Goal: Task Accomplishment & Management: Manage account settings

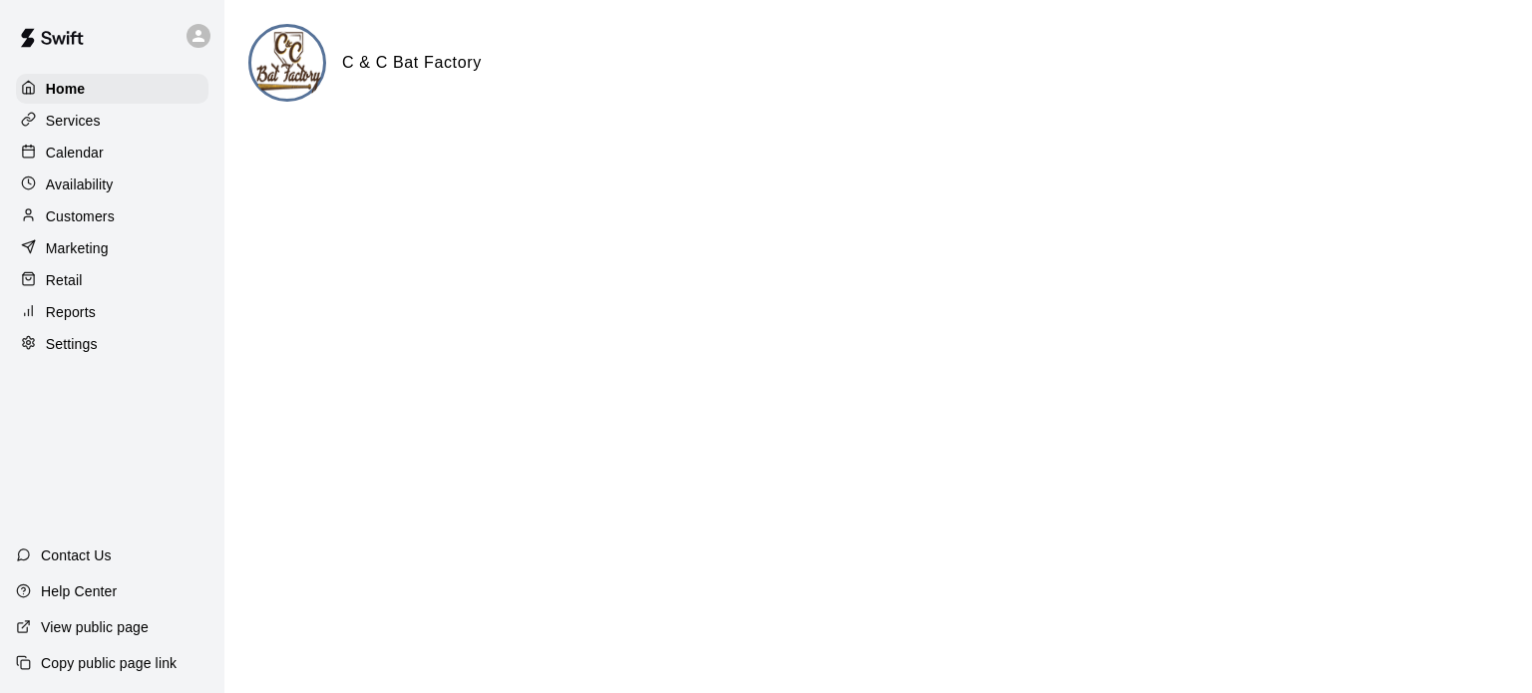
click at [88, 226] on p "Customers" at bounding box center [80, 216] width 69 height 20
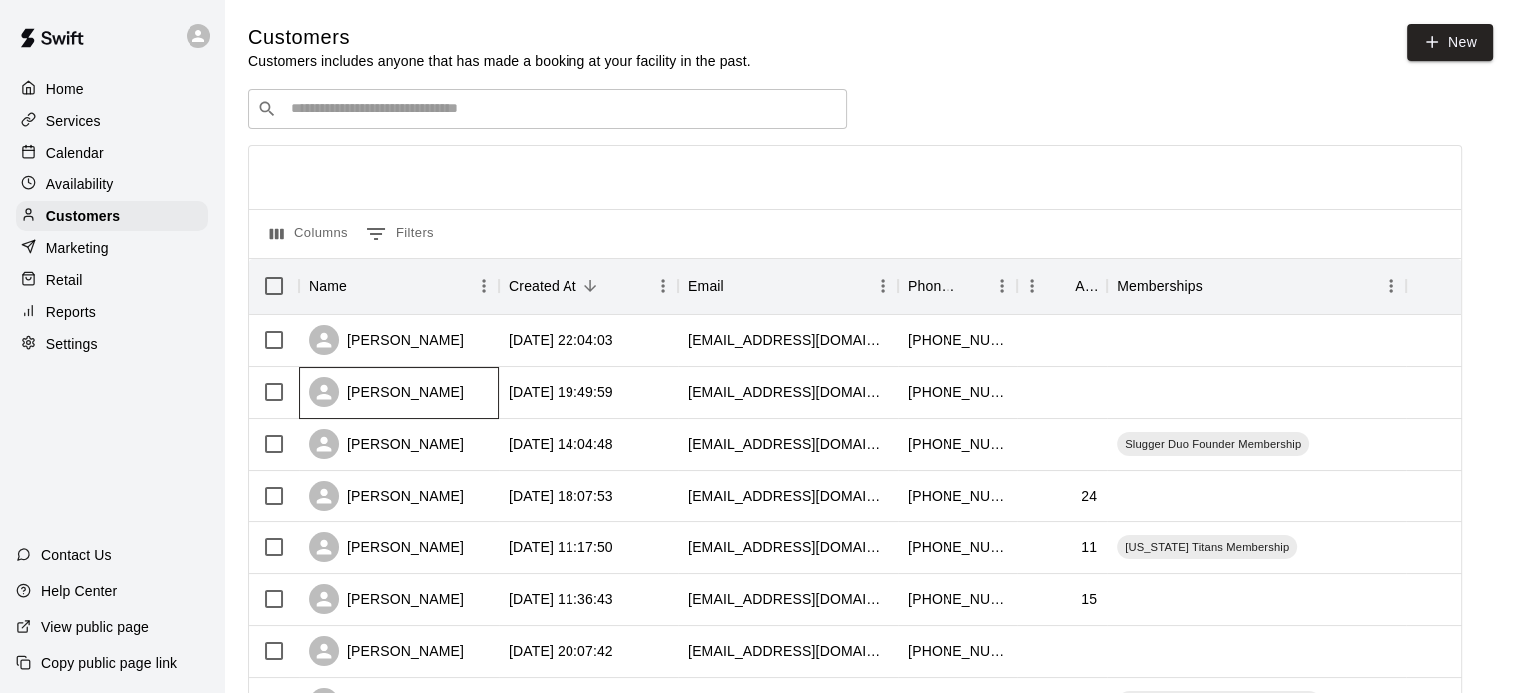
click at [387, 390] on div "Chris Reese" at bounding box center [386, 392] width 155 height 30
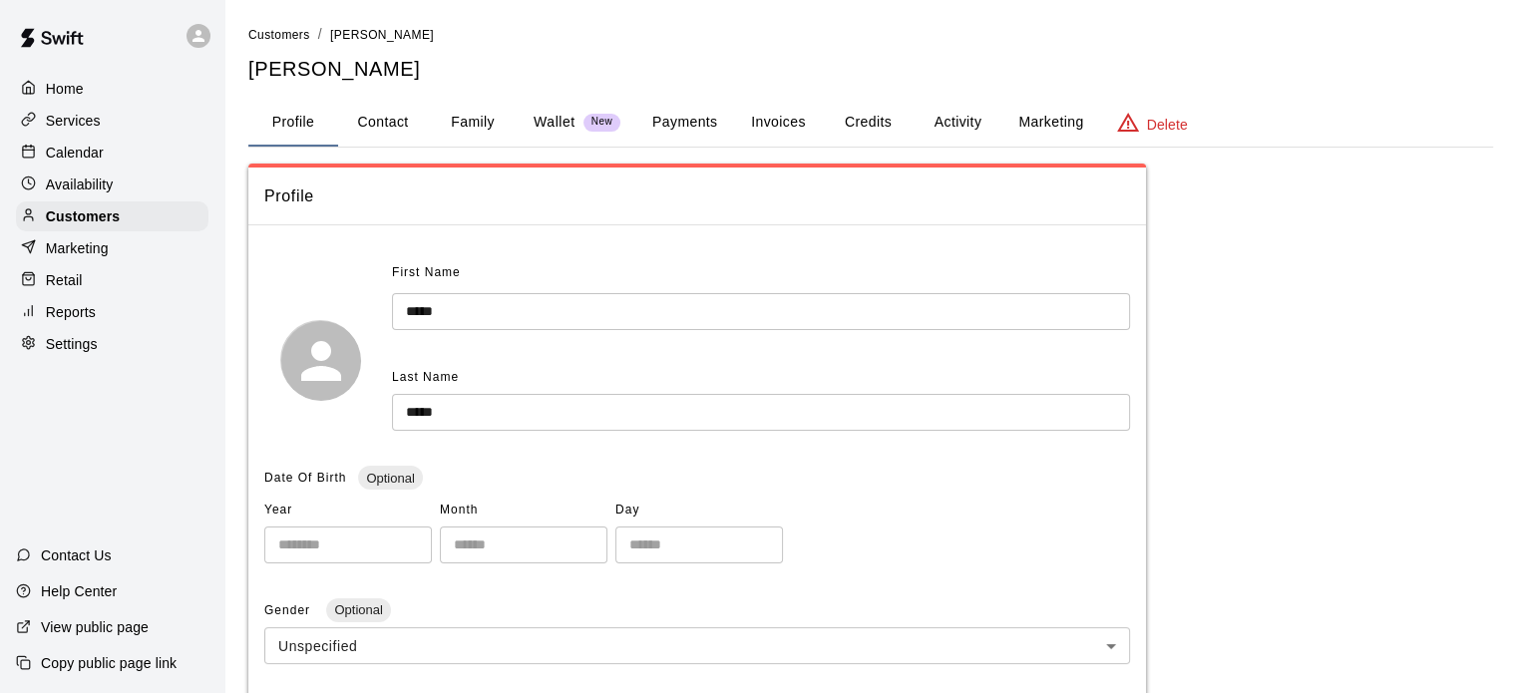
click at [469, 127] on button "Family" at bounding box center [473, 123] width 90 height 48
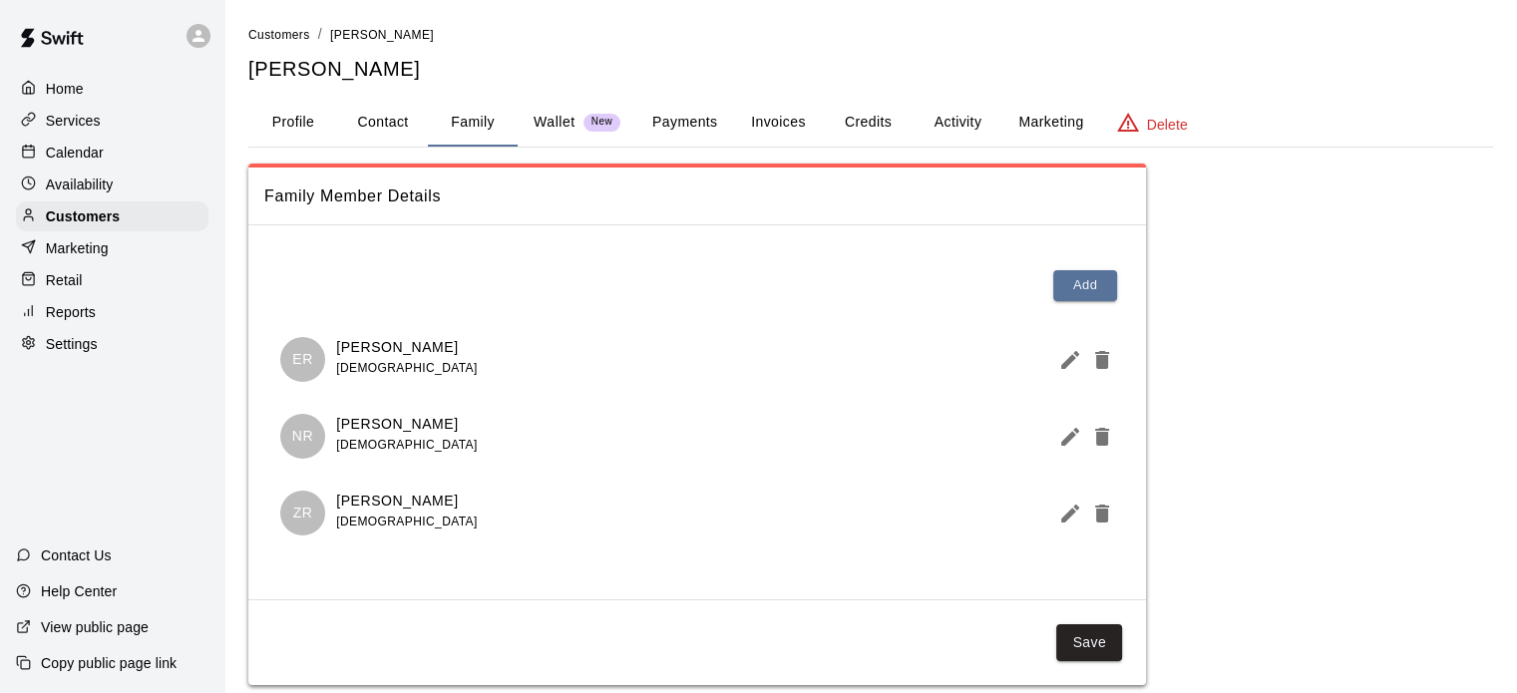
click at [88, 122] on p "Services" at bounding box center [73, 121] width 55 height 20
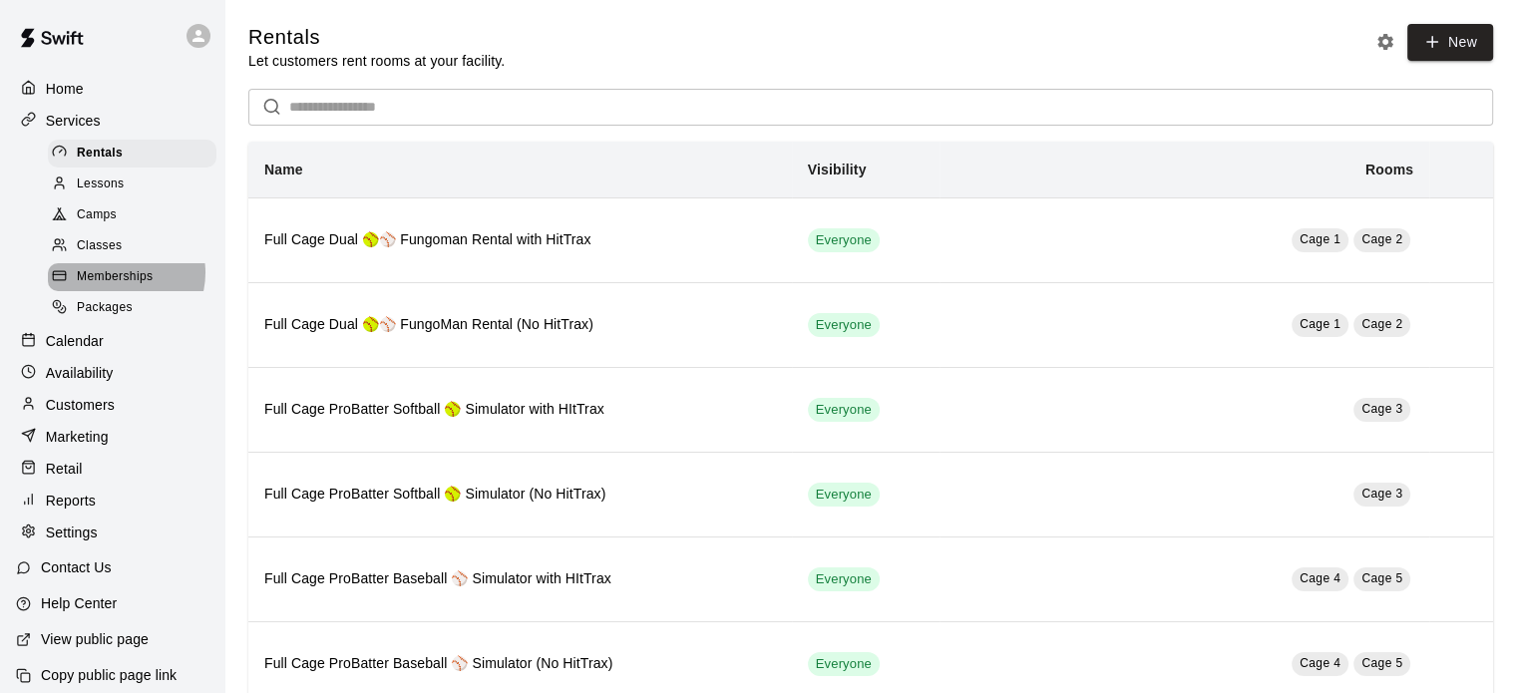
click at [120, 282] on span "Memberships" at bounding box center [115, 277] width 76 height 20
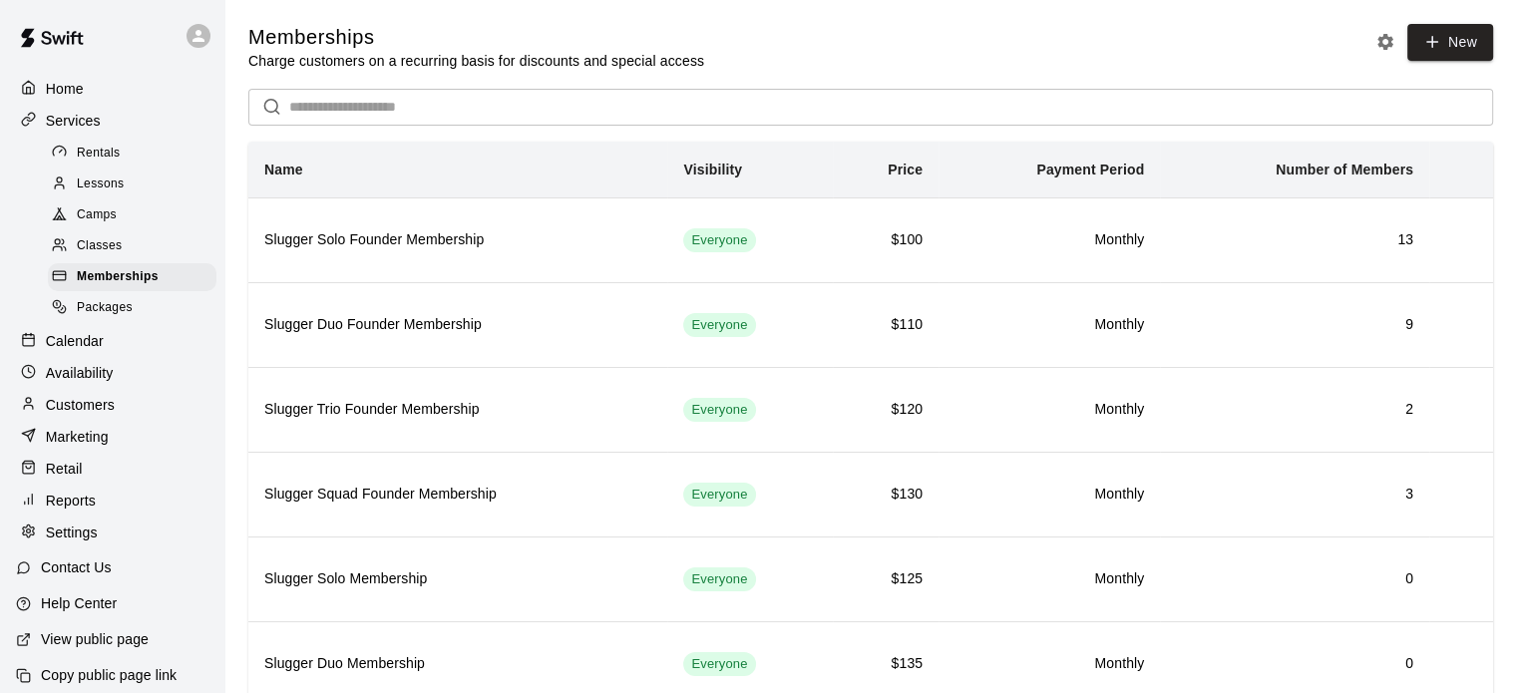
click at [1468, 57] on link "New" at bounding box center [1450, 42] width 86 height 37
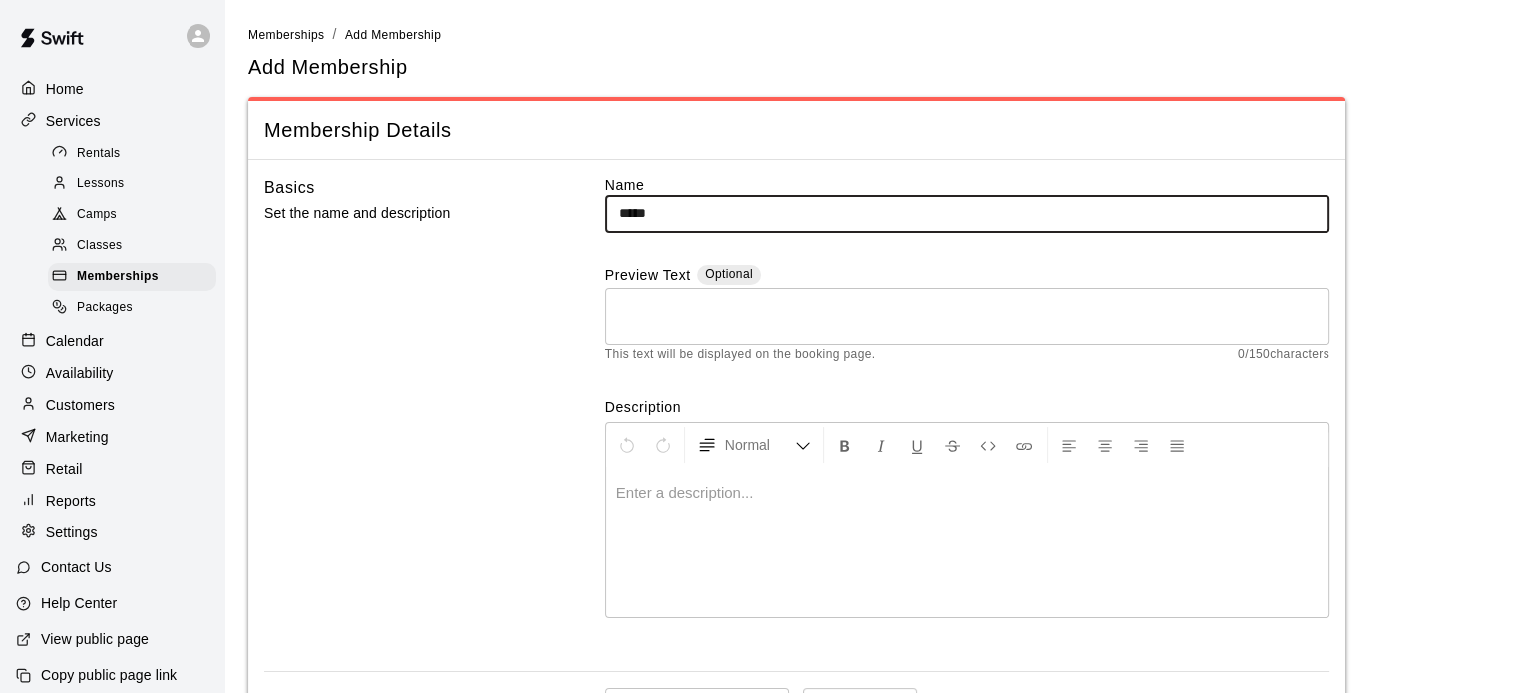
type input "*****"
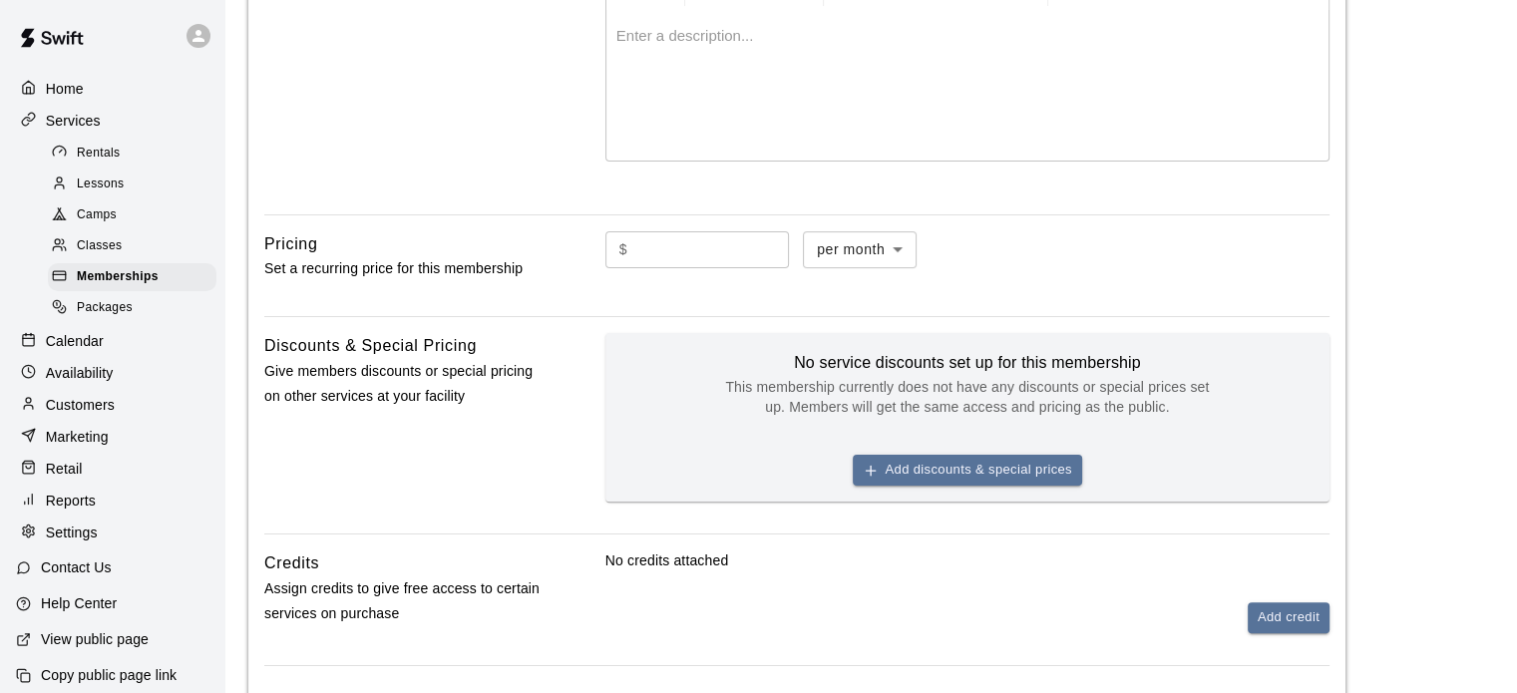
scroll to position [459, 0]
click at [729, 249] on input "text" at bounding box center [712, 247] width 154 height 37
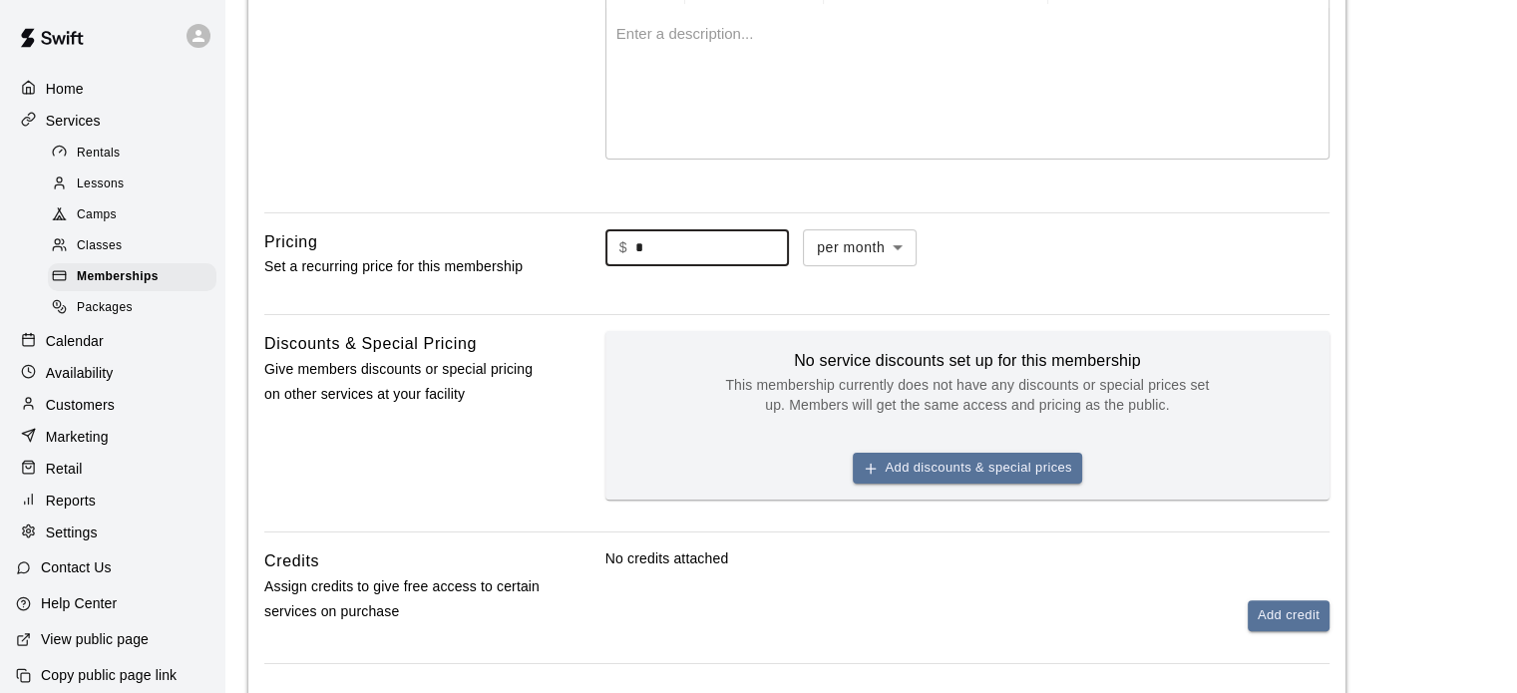
type input "*"
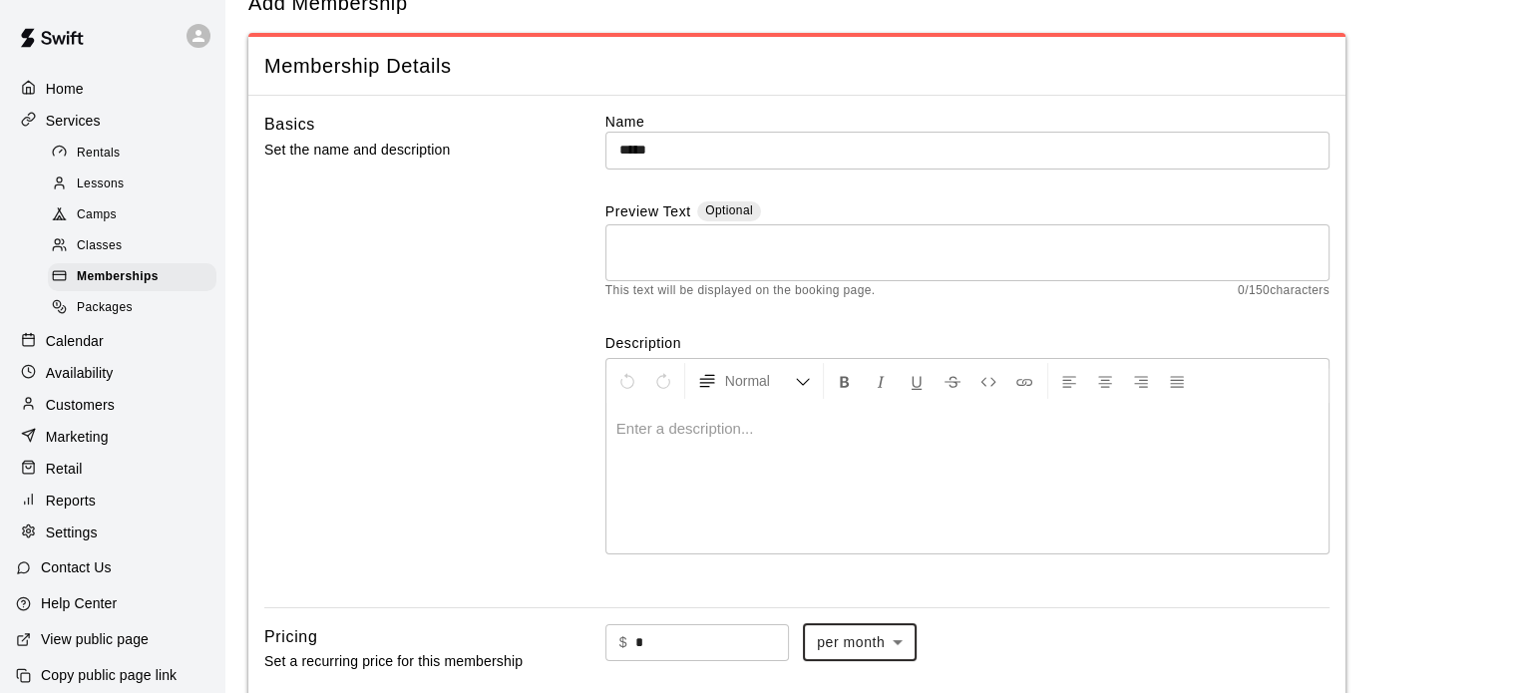
scroll to position [0, 0]
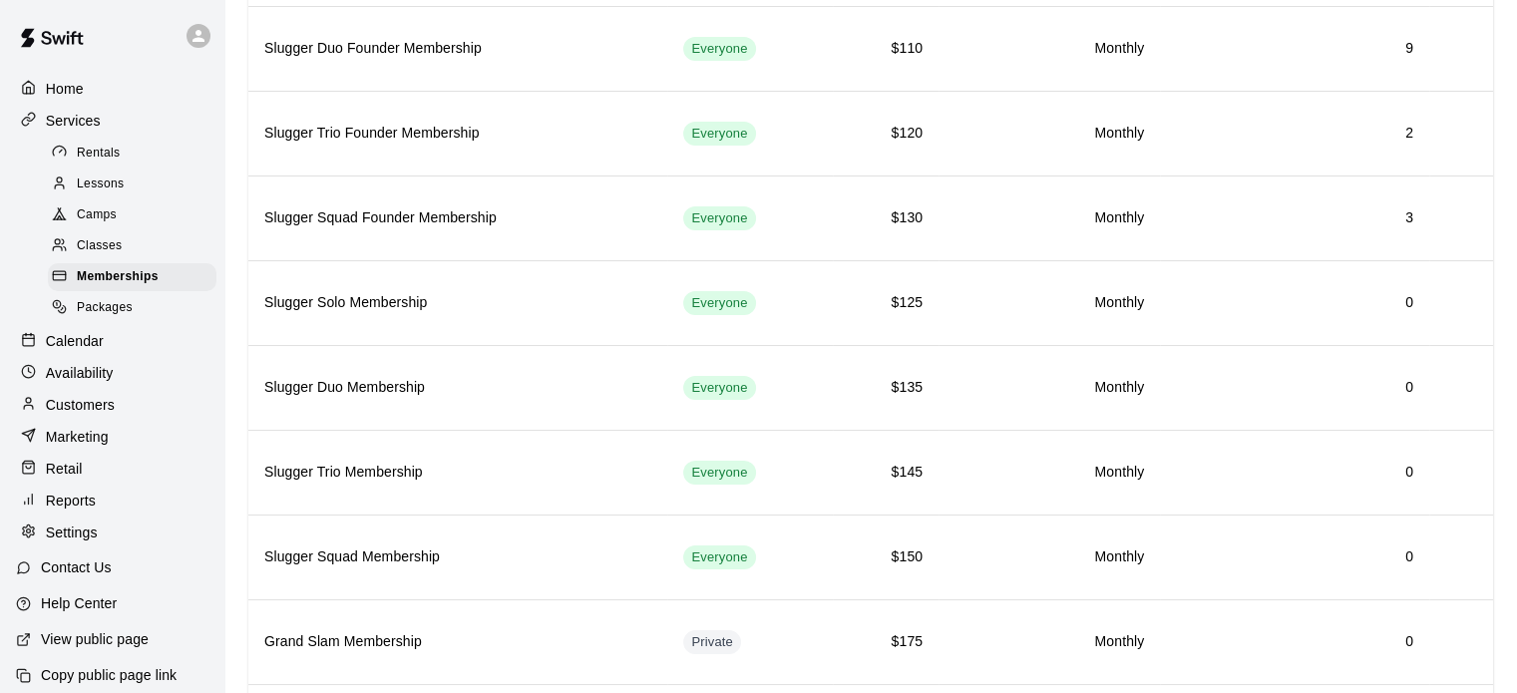
scroll to position [283, 0]
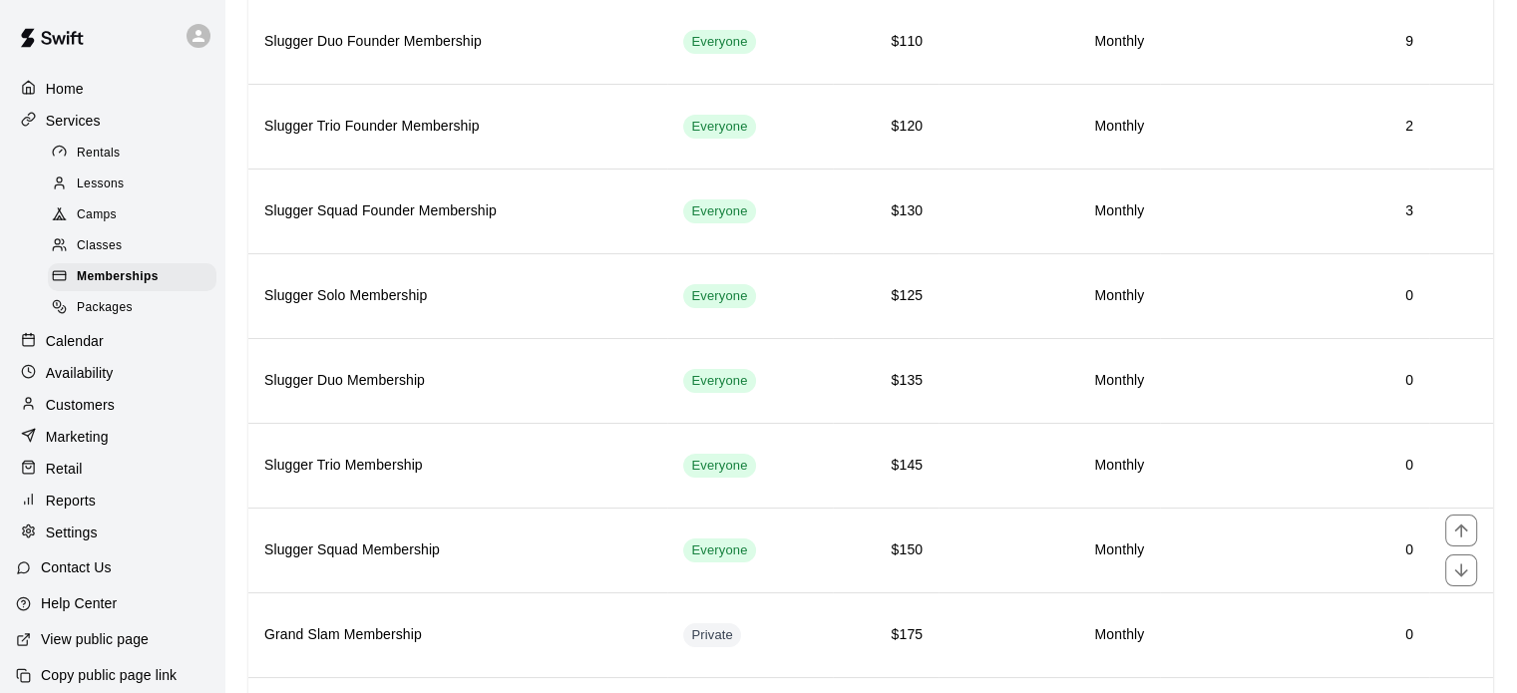
click at [355, 544] on h6 "Slugger Squad Membership" at bounding box center [457, 551] width 387 height 22
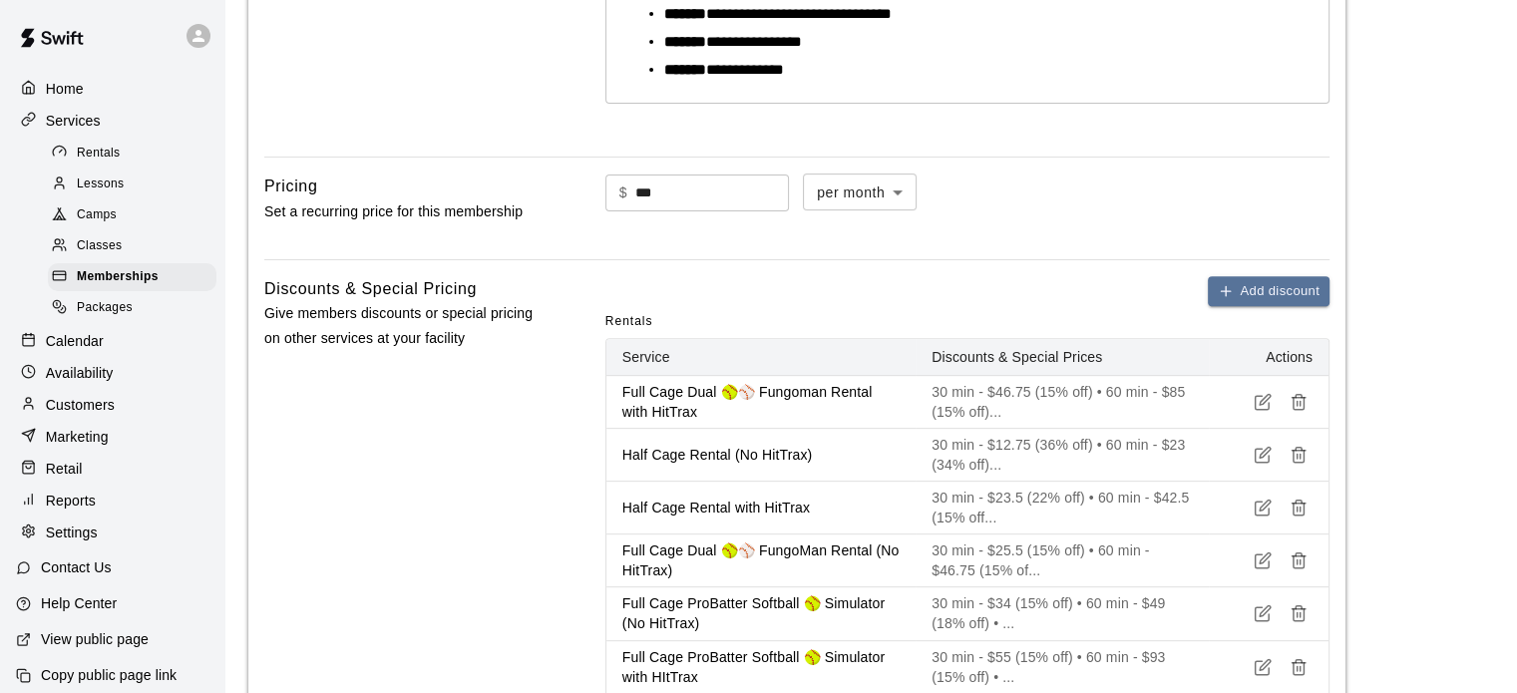
scroll to position [702, 0]
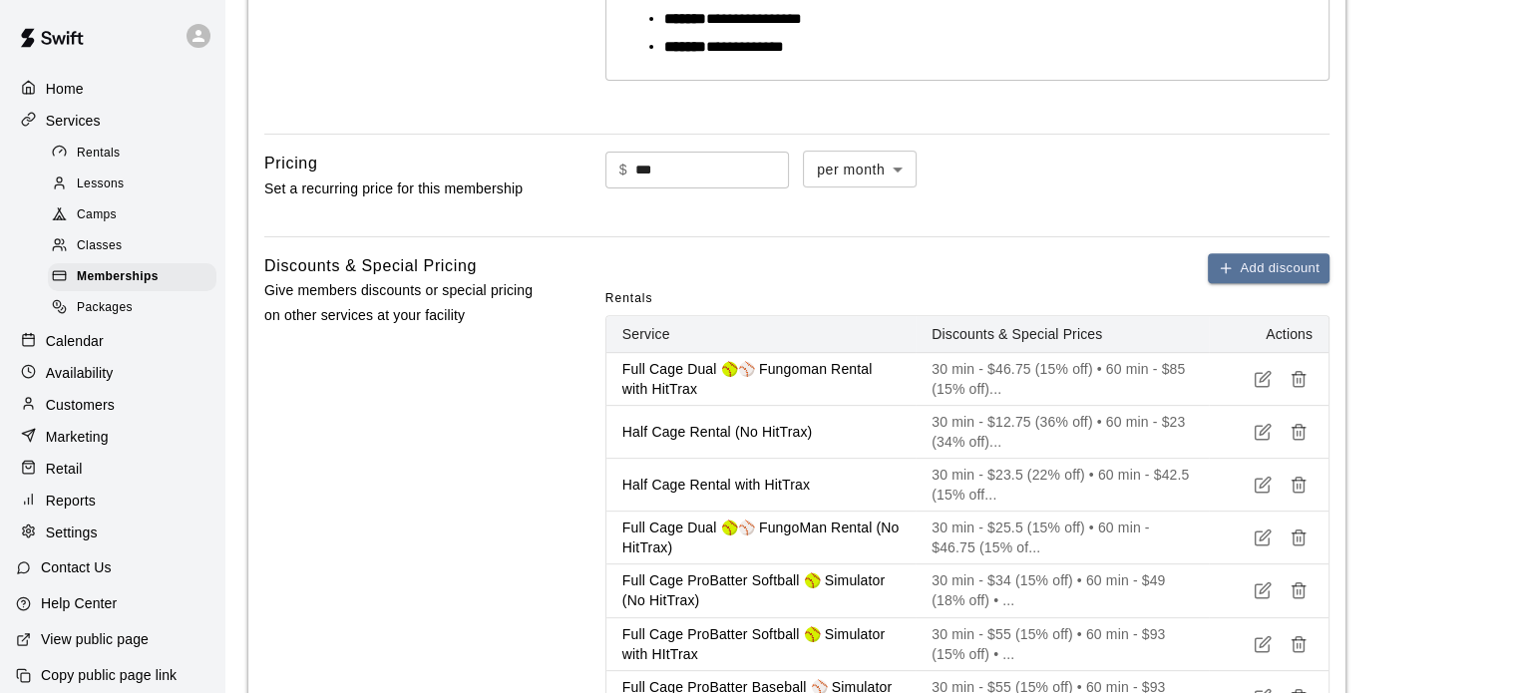
click at [1257, 266] on button "Add discount" at bounding box center [1269, 268] width 122 height 31
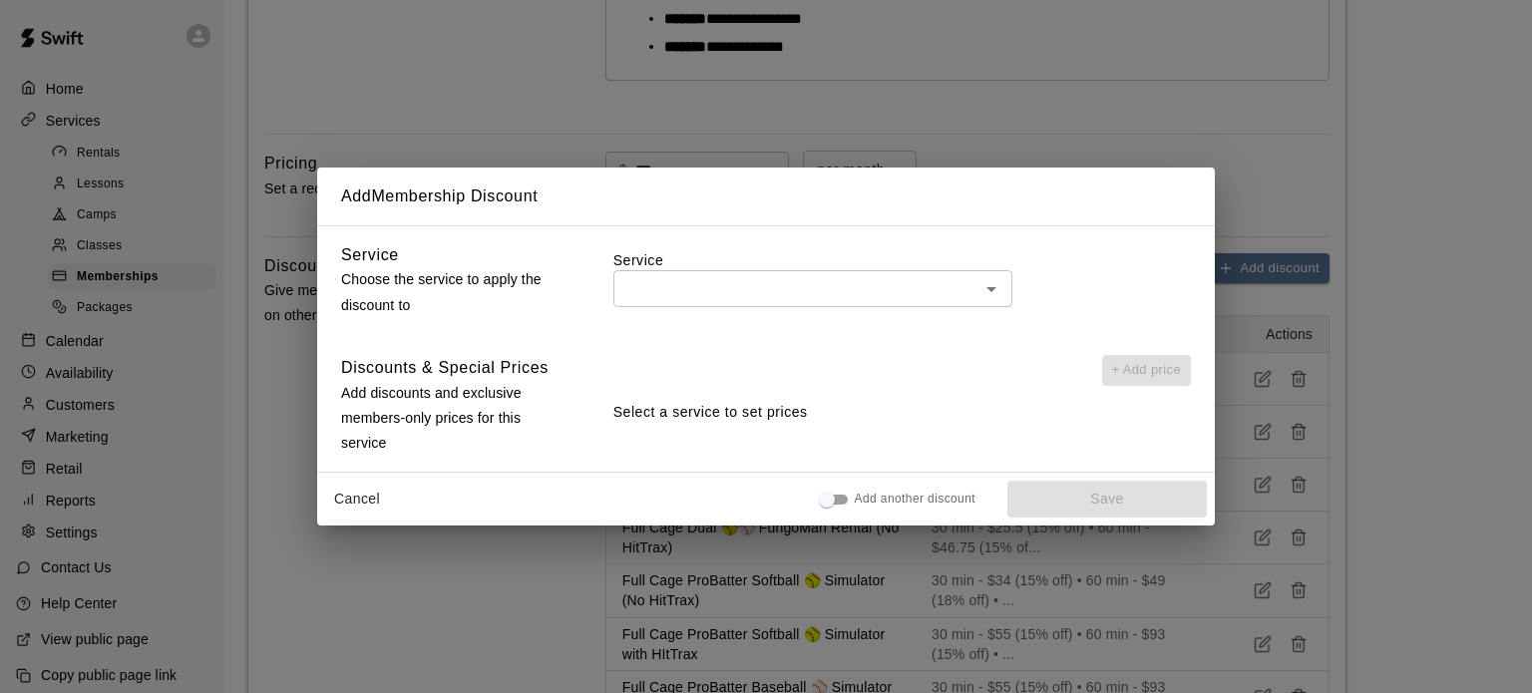
click at [894, 290] on input "text" at bounding box center [796, 288] width 354 height 25
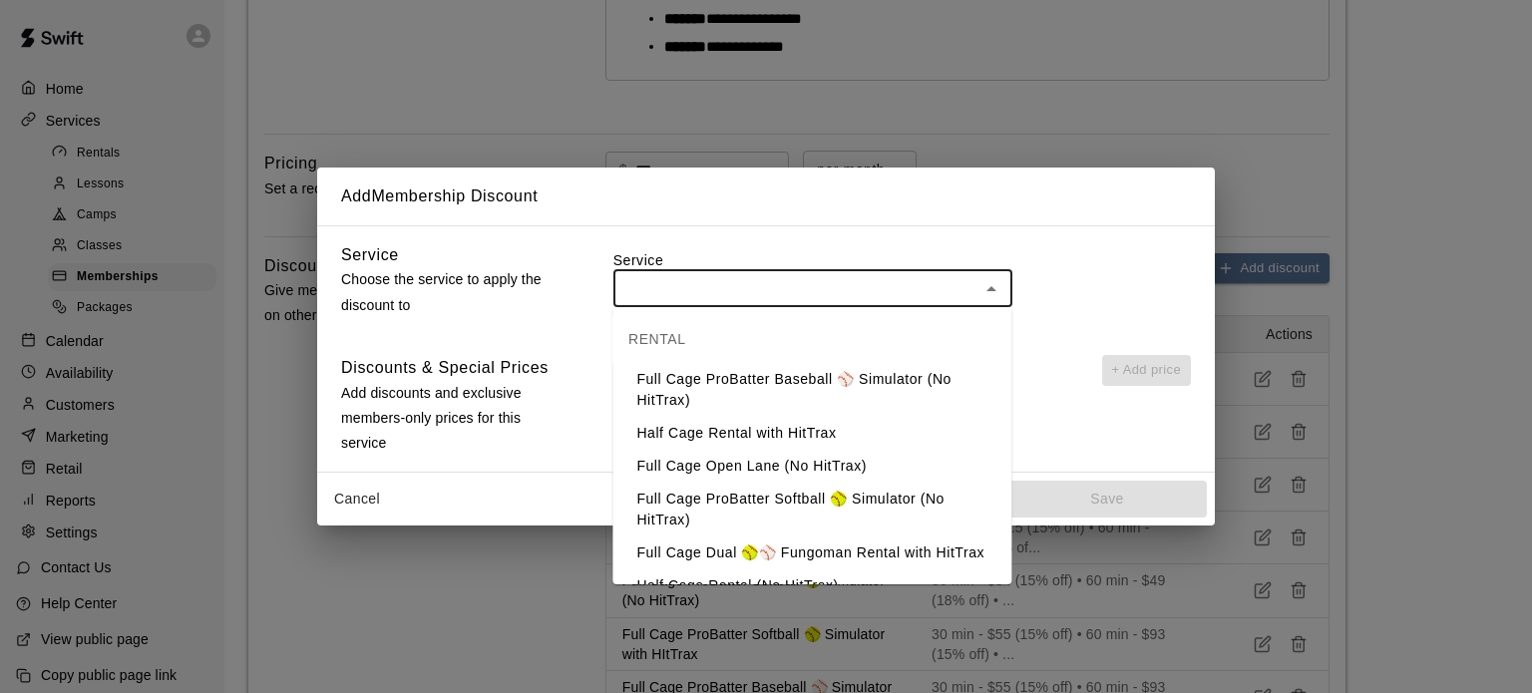
click at [866, 388] on li "Full Cage ProBatter Baseball ⚾ Simulator (No HitTrax)" at bounding box center [811, 390] width 399 height 54
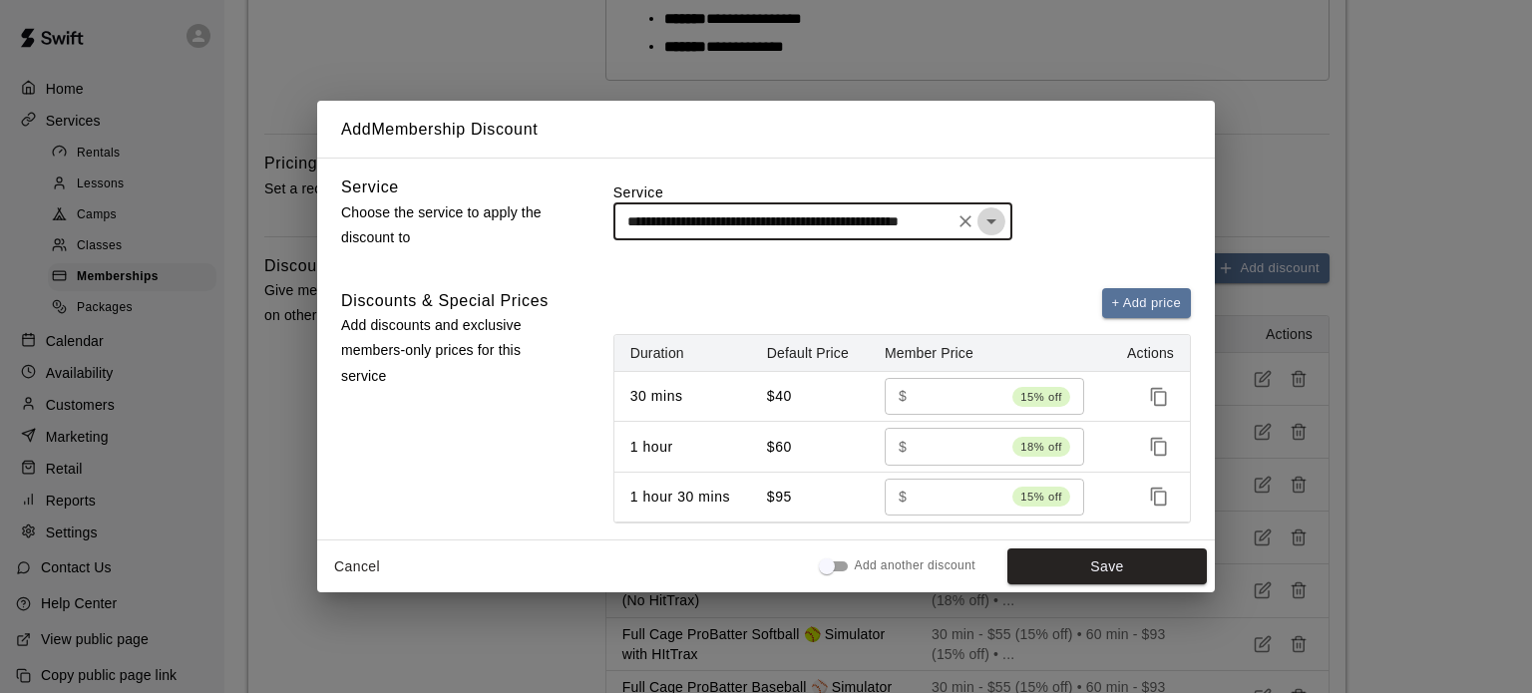
click at [991, 216] on icon "Open" at bounding box center [991, 221] width 24 height 24
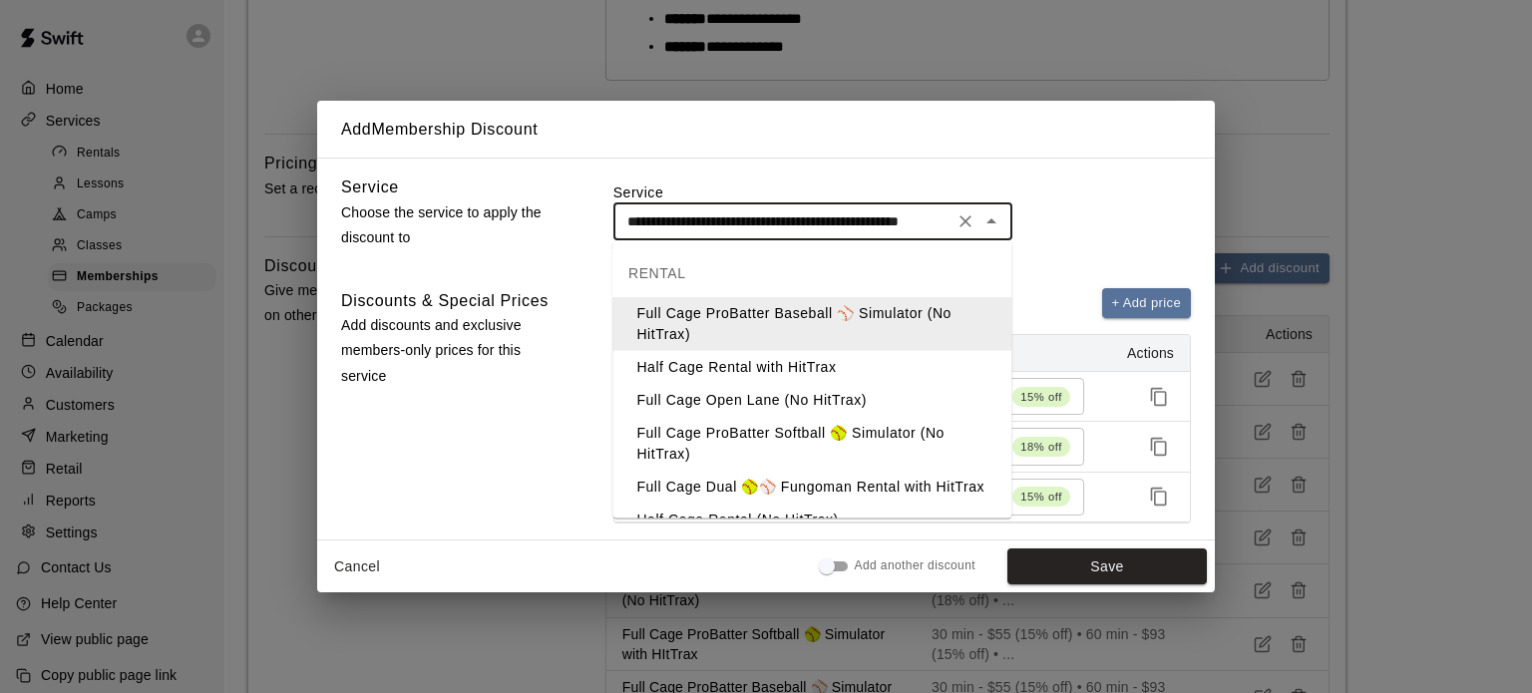
click at [875, 375] on li "Half Cage Rental with HitTrax" at bounding box center [811, 367] width 399 height 33
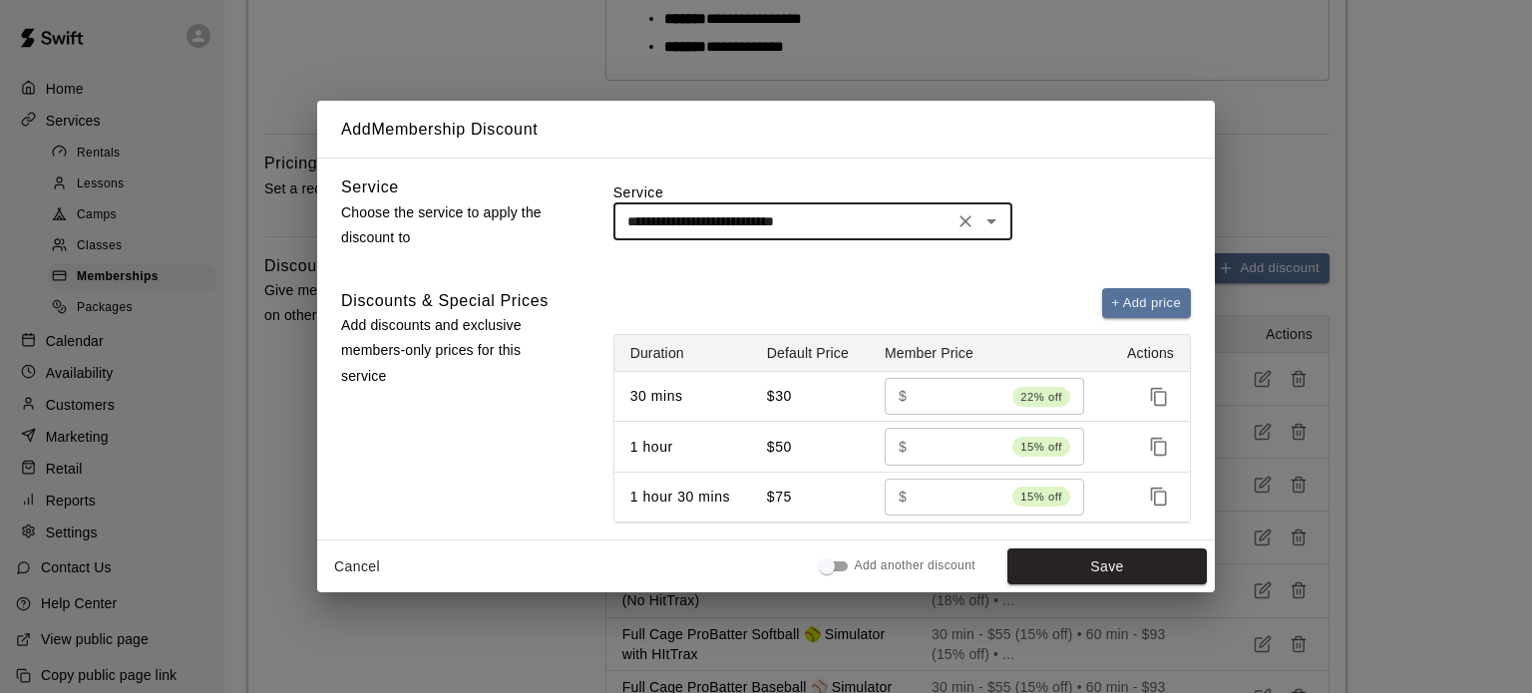
click at [987, 218] on icon "Open" at bounding box center [991, 221] width 24 height 24
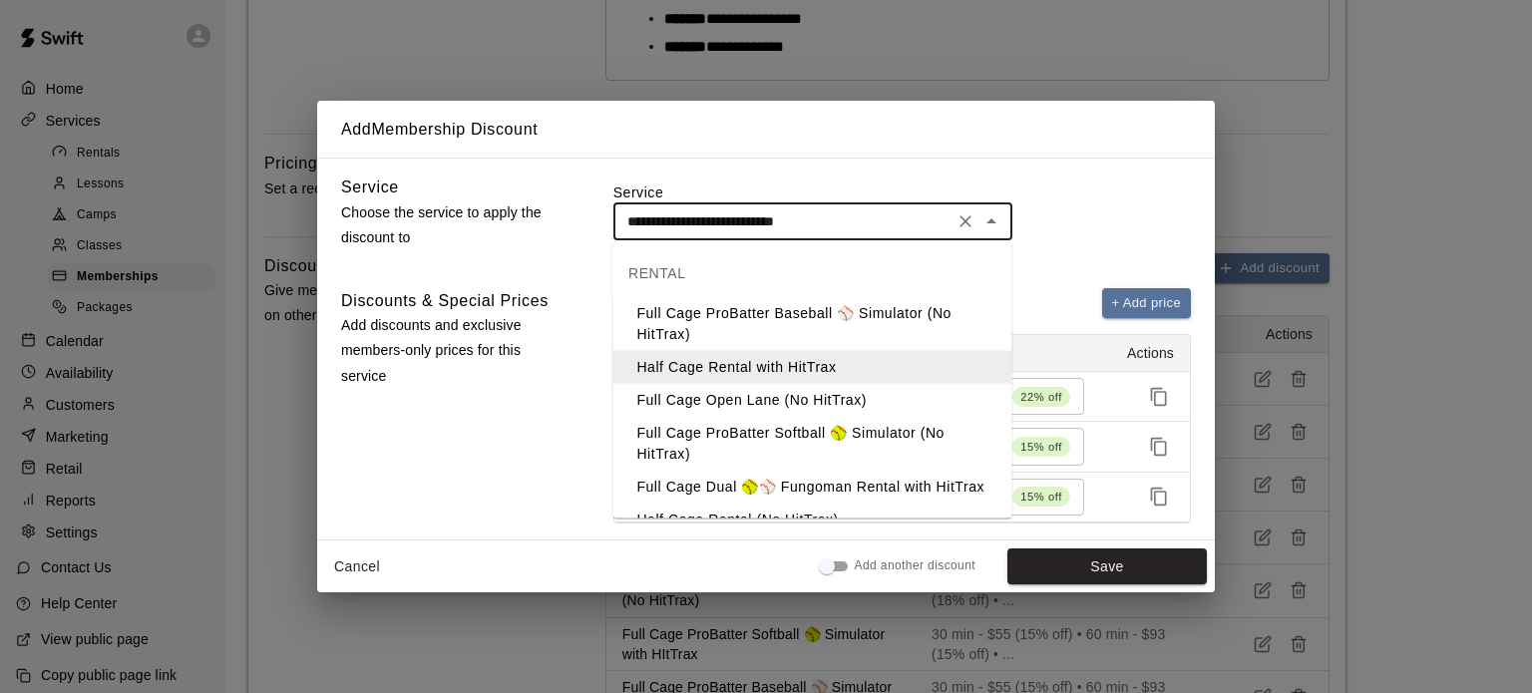
click at [786, 319] on li "Full Cage ProBatter Baseball ⚾ Simulator (No HitTrax)" at bounding box center [811, 324] width 399 height 54
type input "**********"
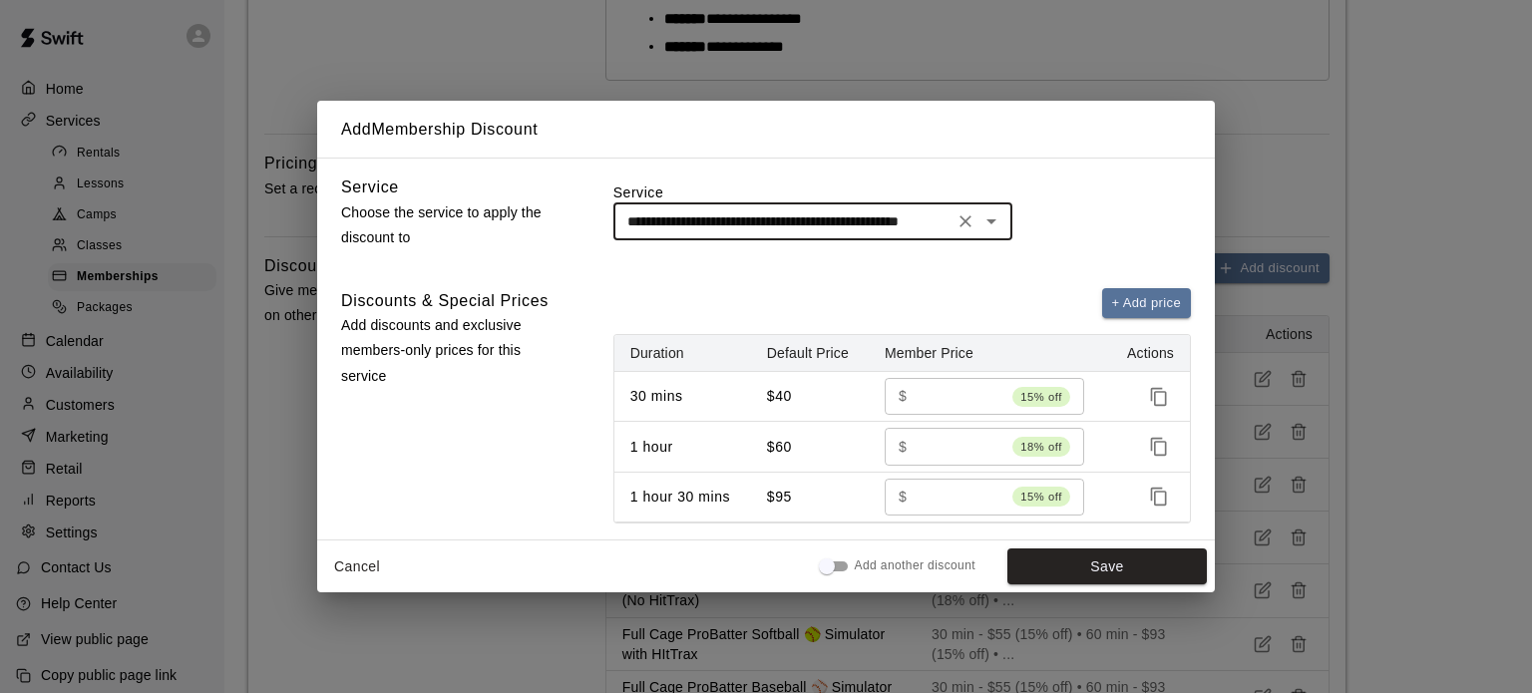
click at [357, 565] on button "Cancel" at bounding box center [357, 567] width 64 height 37
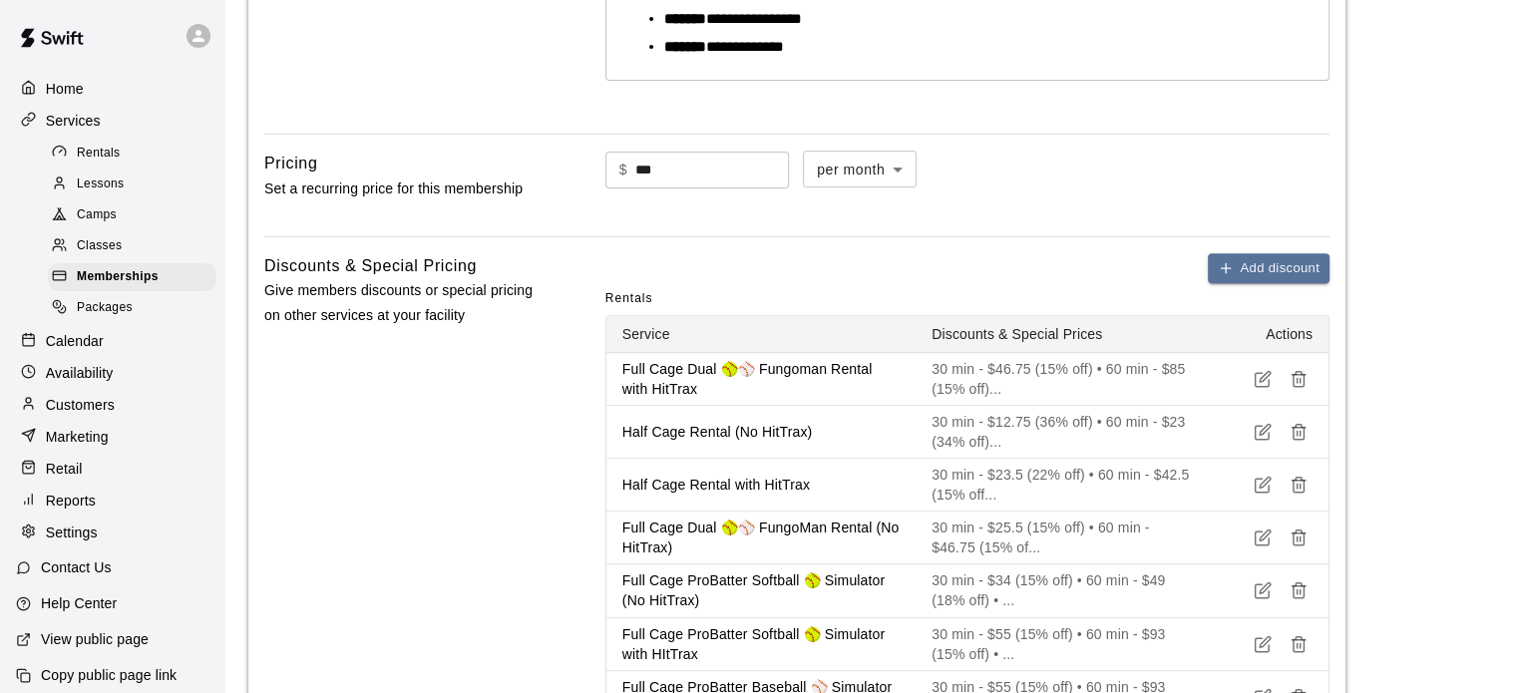
click at [114, 282] on span "Memberships" at bounding box center [118, 277] width 82 height 20
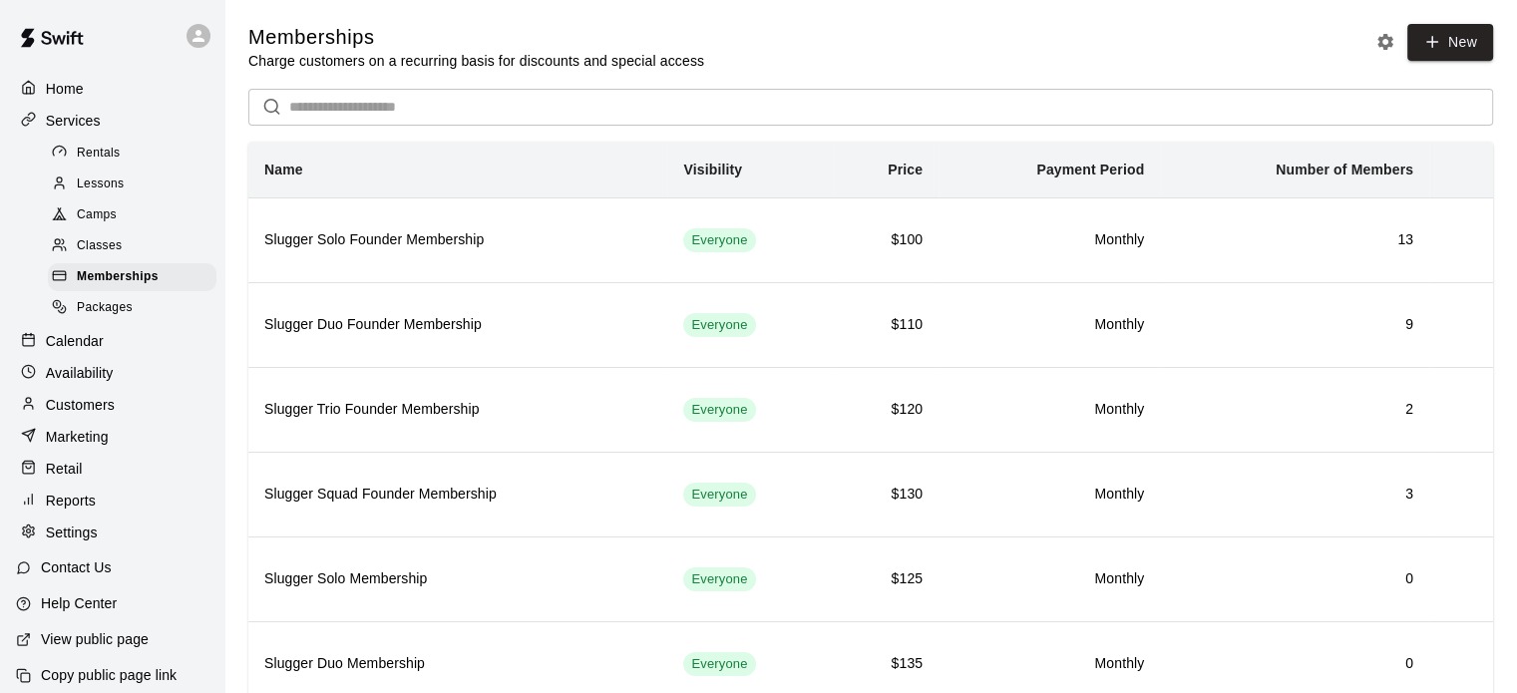
click at [1442, 42] on link "New" at bounding box center [1450, 42] width 86 height 37
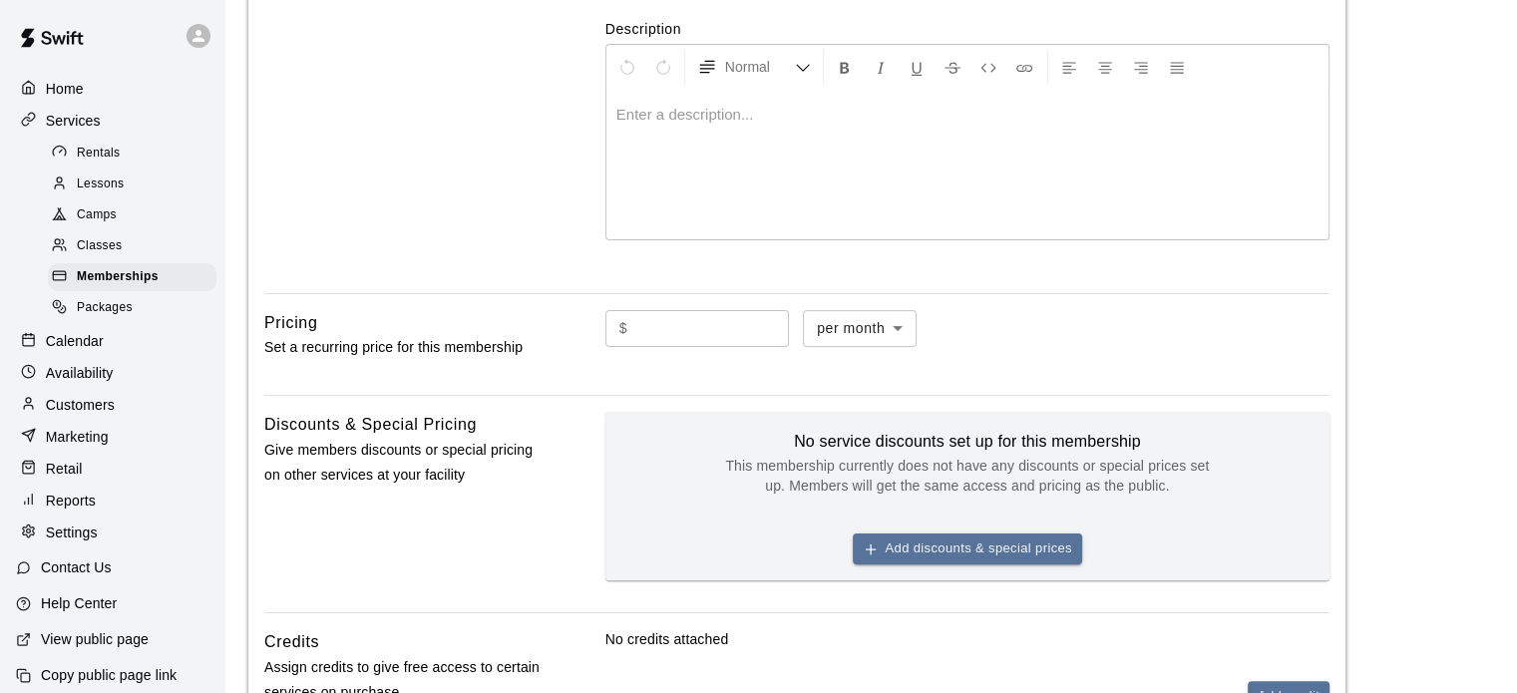
scroll to position [421, 0]
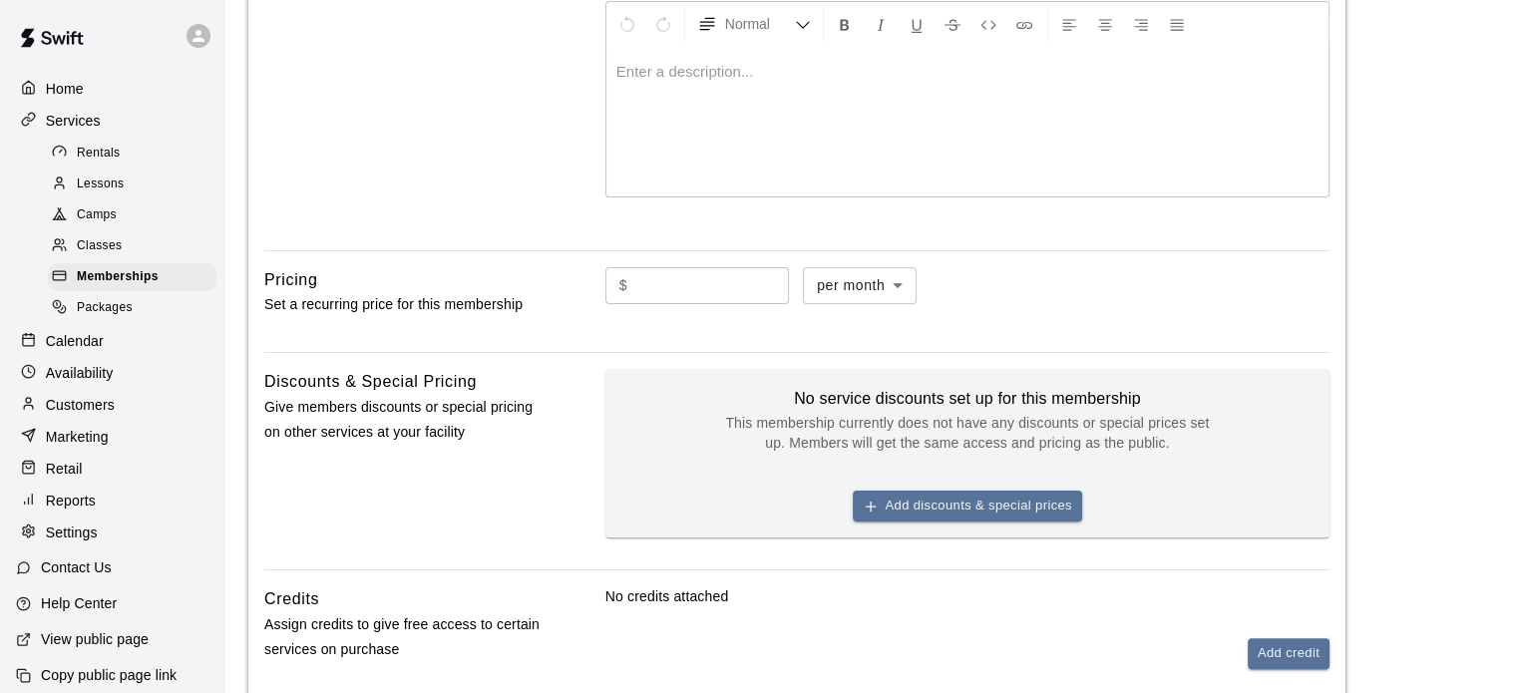
type input "*****"
click at [765, 289] on input "text" at bounding box center [712, 285] width 154 height 37
type input "*"
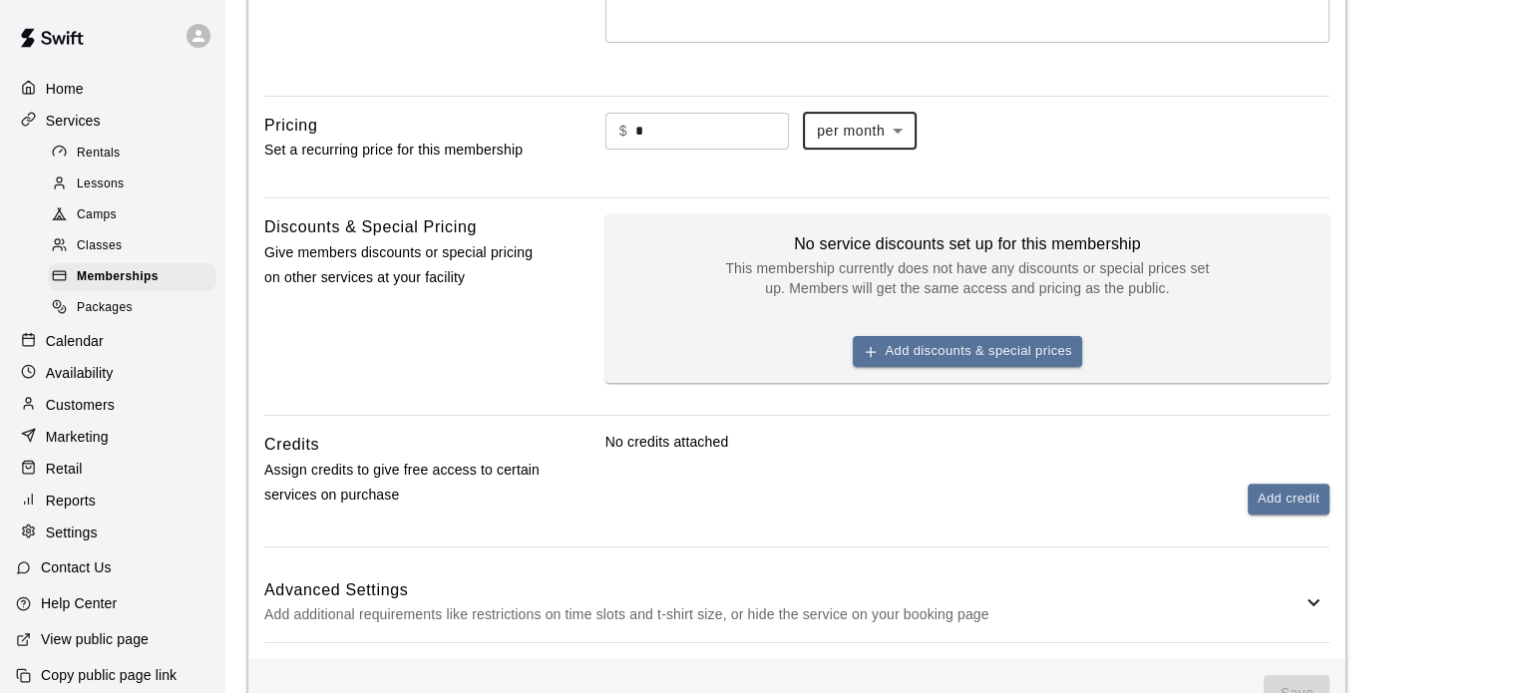
scroll to position [646, 0]
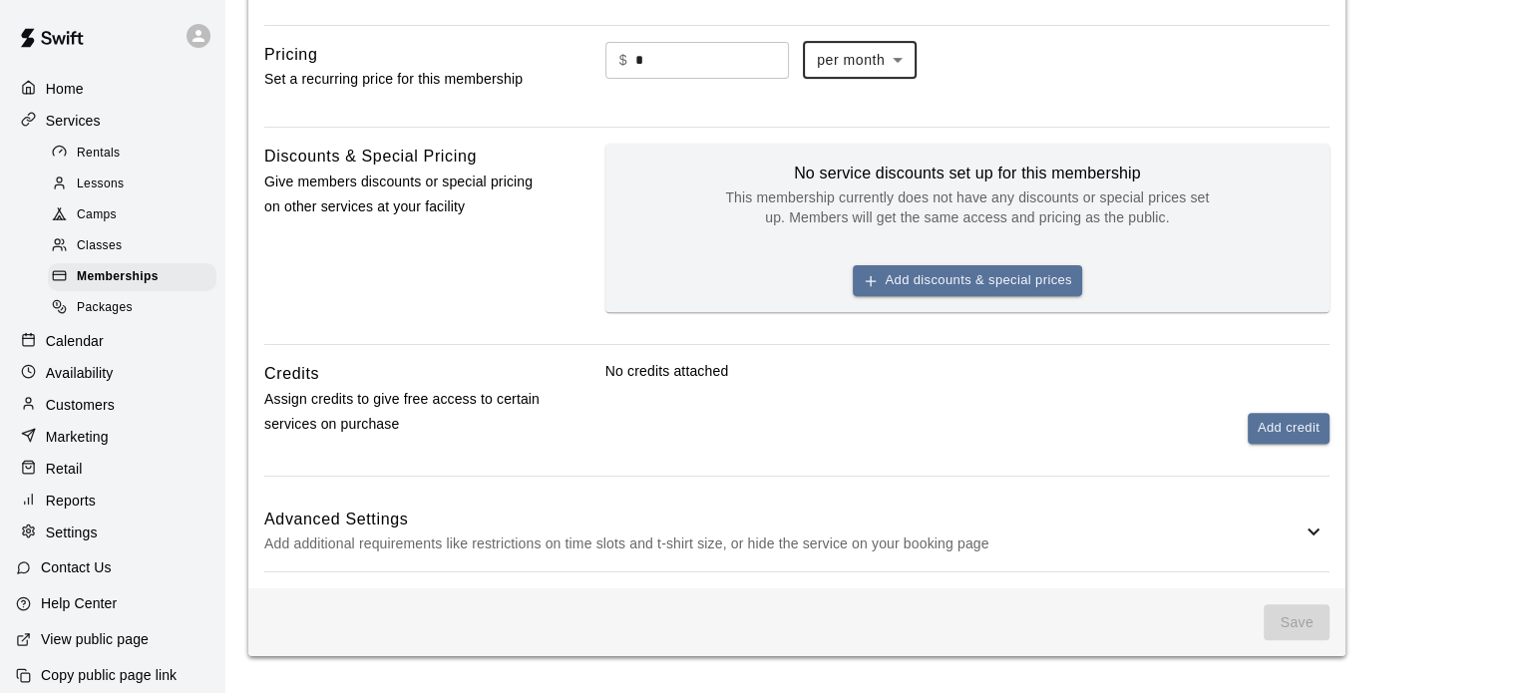
click at [1297, 422] on button "Add credit" at bounding box center [1289, 428] width 82 height 31
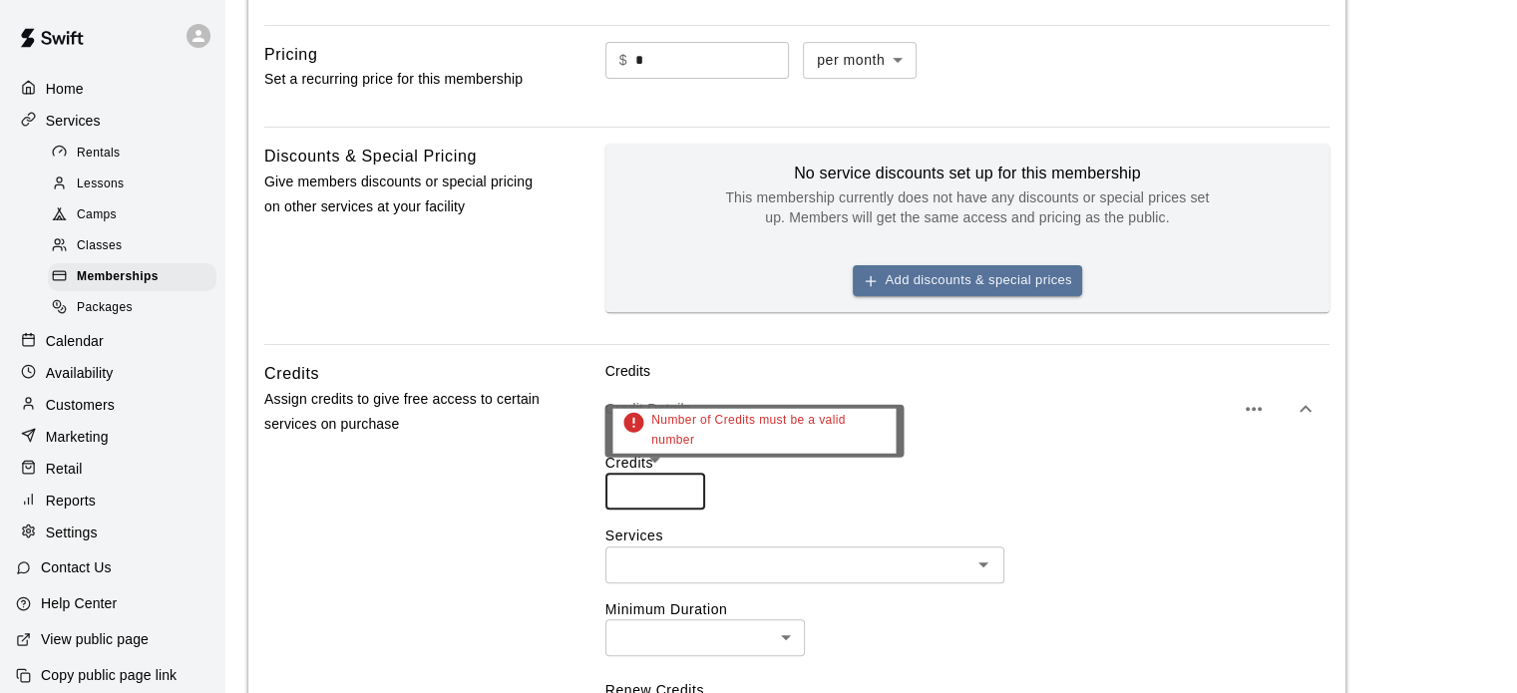
click at [659, 505] on input "number" at bounding box center [655, 491] width 100 height 37
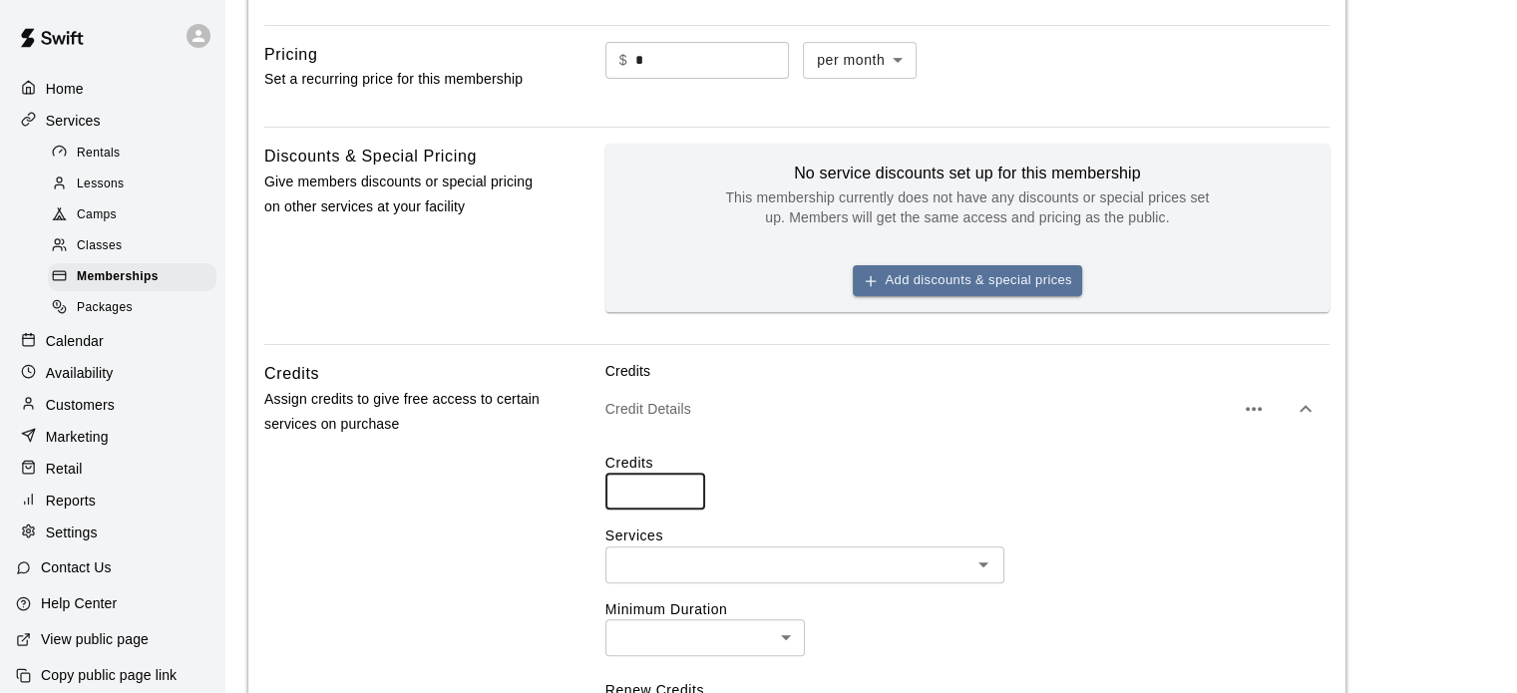
type input "**"
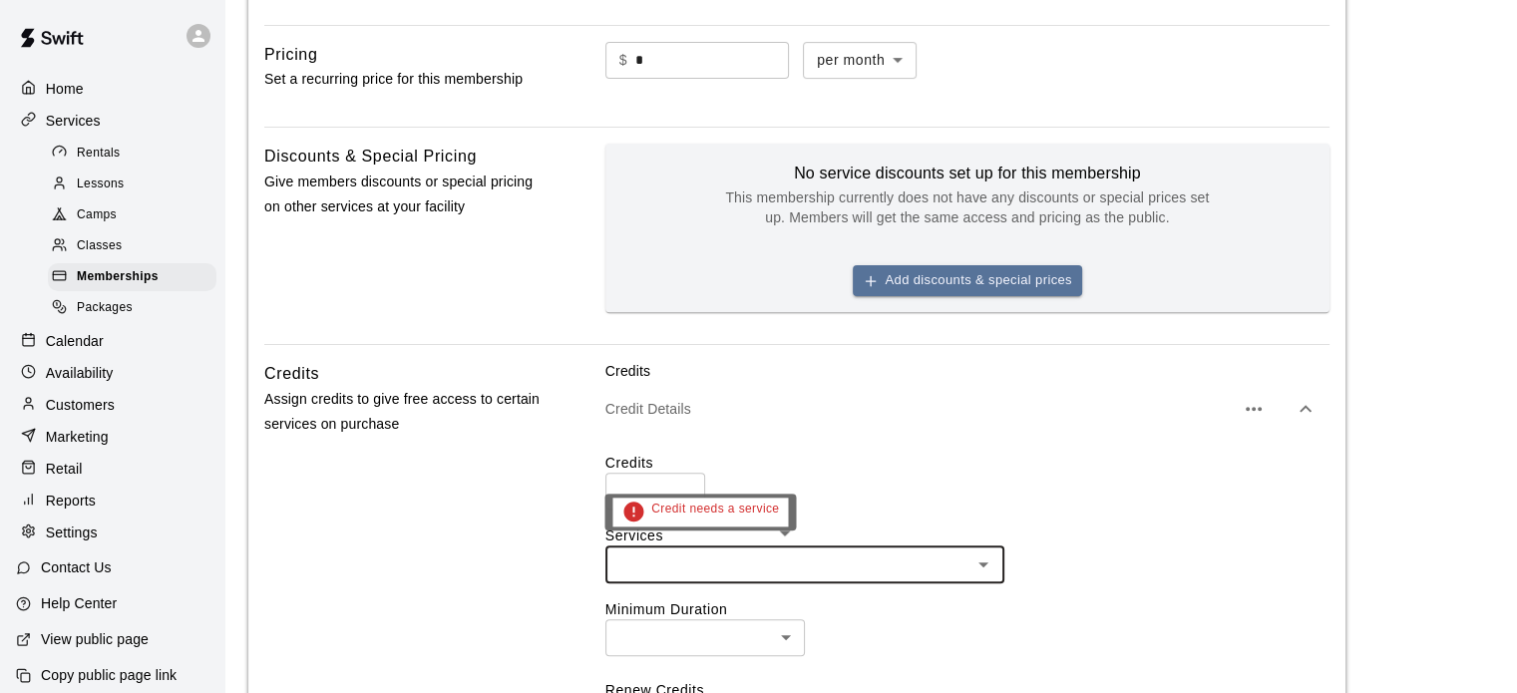
type input "*"
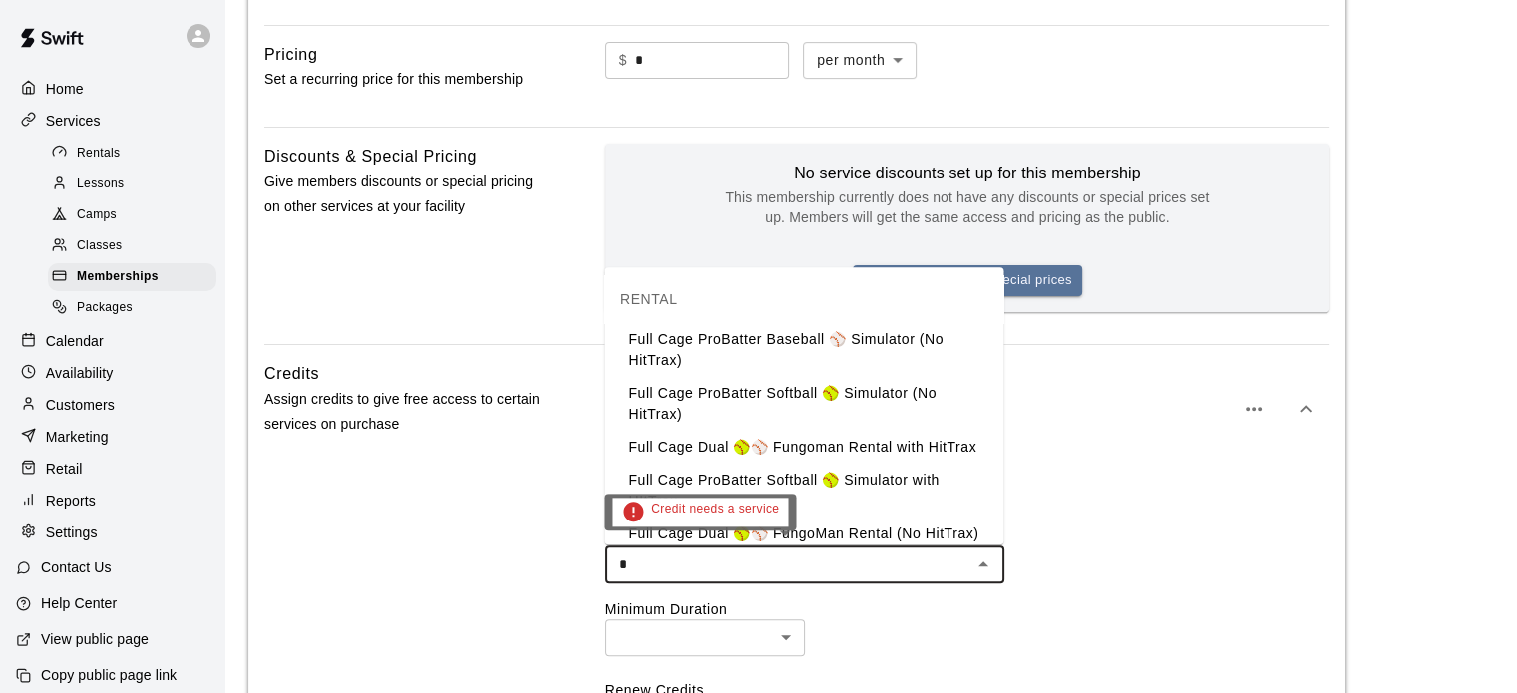
click at [853, 445] on li "Full Cage Dual 🥎⚾ Fungoman Rental with HitTrax" at bounding box center [803, 447] width 399 height 33
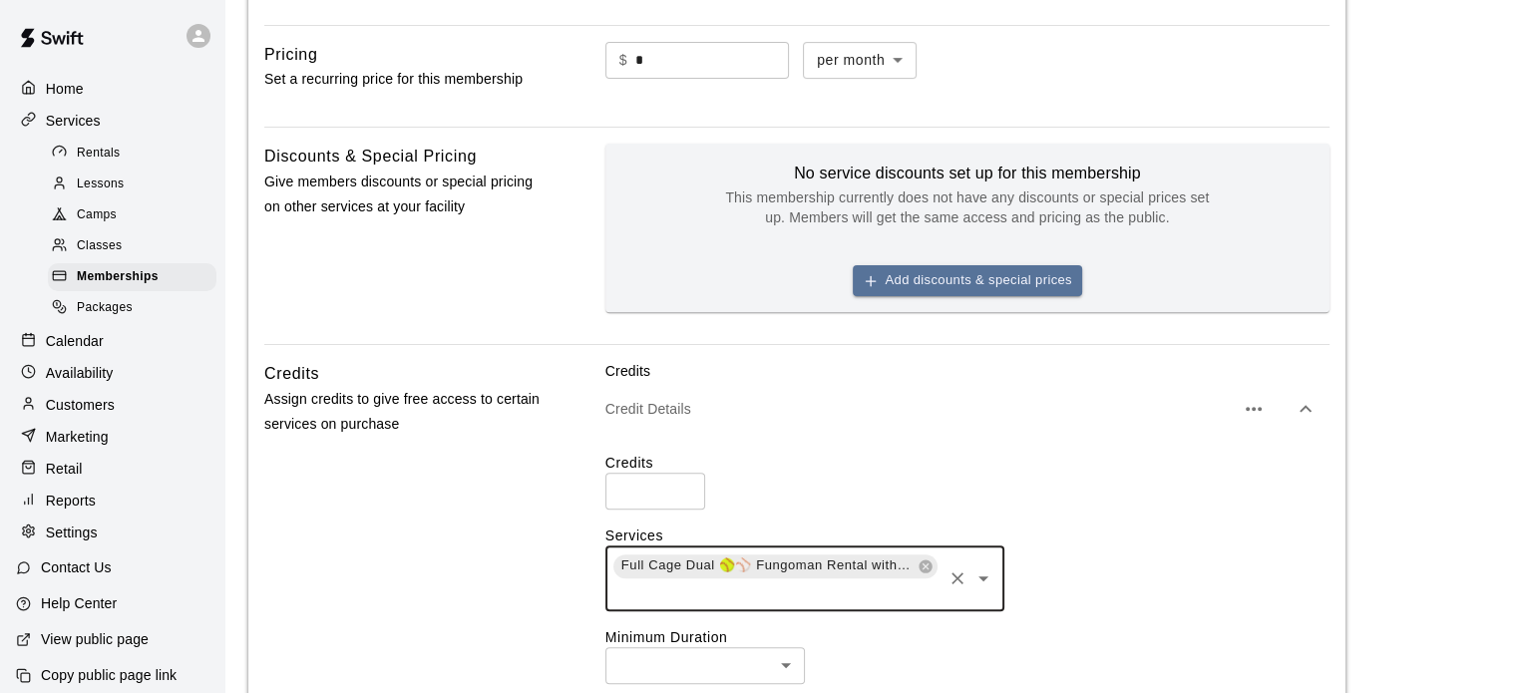
click at [923, 585] on input "text" at bounding box center [775, 592] width 328 height 25
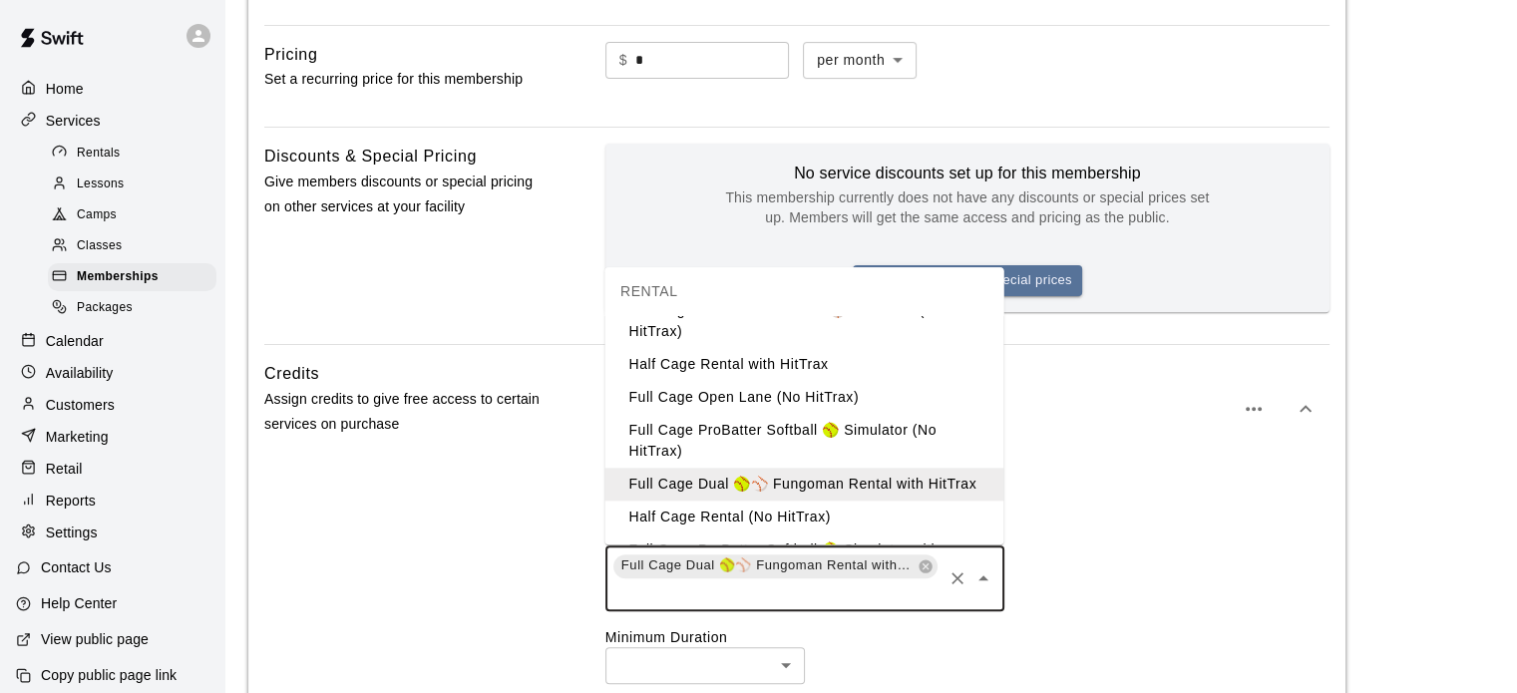
scroll to position [31, 0]
click at [829, 362] on li "Half Cage Rental with HitTrax" at bounding box center [803, 362] width 399 height 33
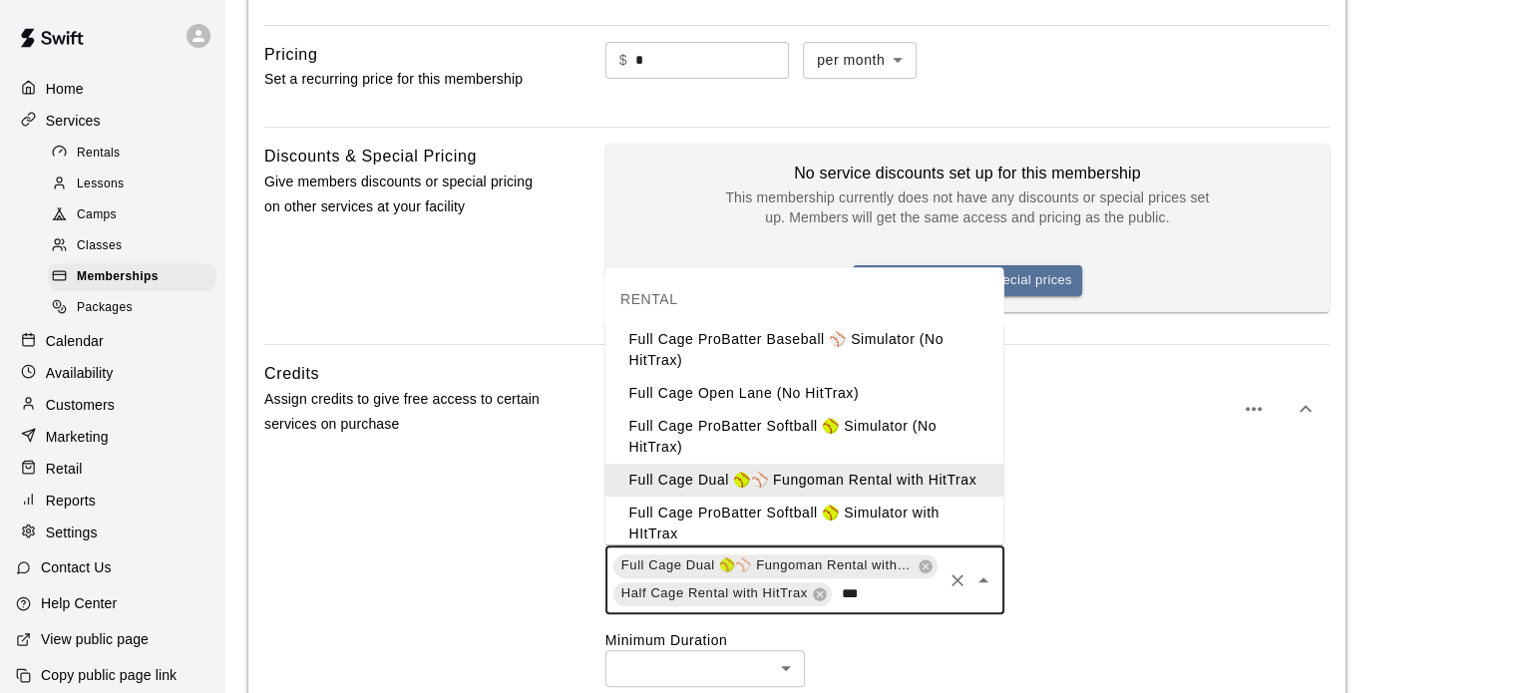
type input "****"
click at [811, 333] on li "Full Cage ProBatter Baseball ⚾ Simulator (No HitTrax)" at bounding box center [803, 350] width 399 height 54
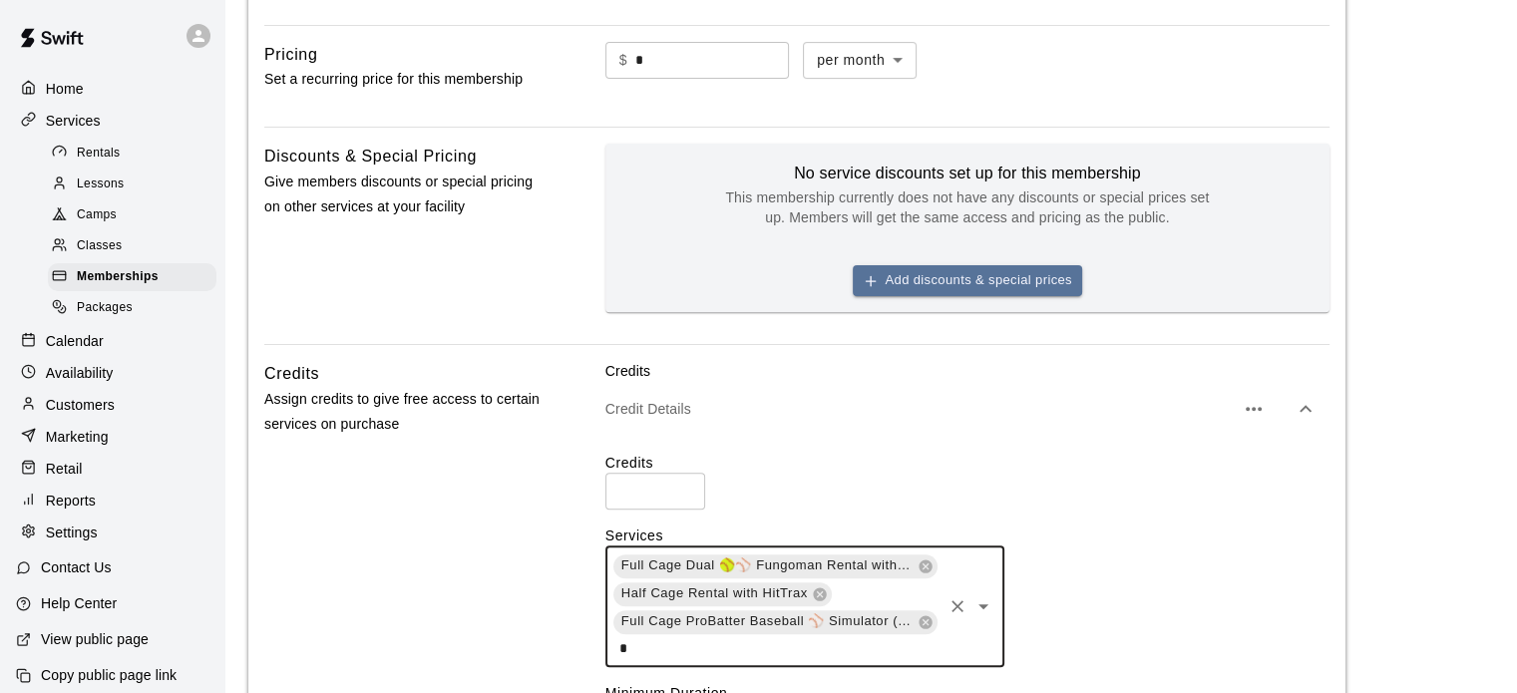
click at [884, 613] on span "Full Cage ProBatter Baseball ⚾ Simulator (No HitTrax)" at bounding box center [767, 621] width 308 height 20
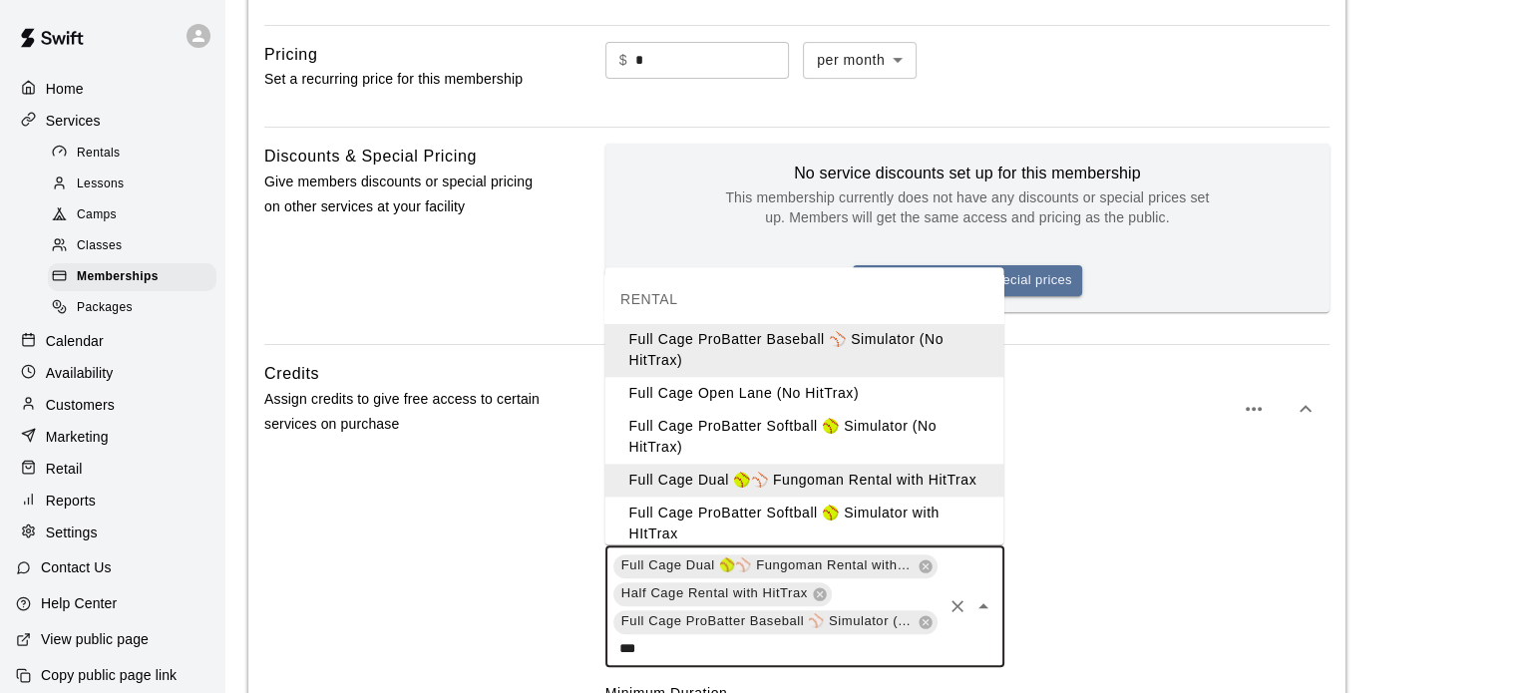
type input "****"
click at [750, 393] on li "Full Cage Open Lane (No HitTrax)" at bounding box center [803, 393] width 399 height 33
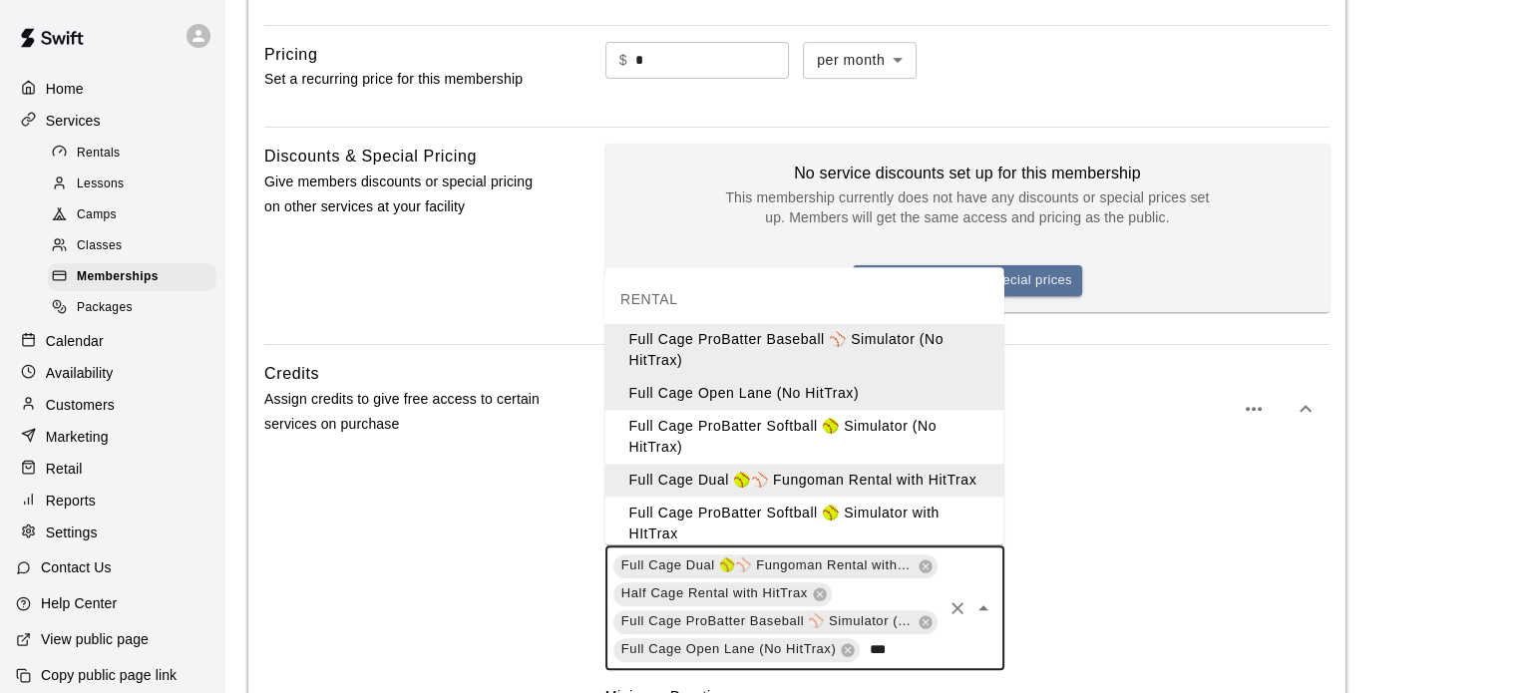
type input "****"
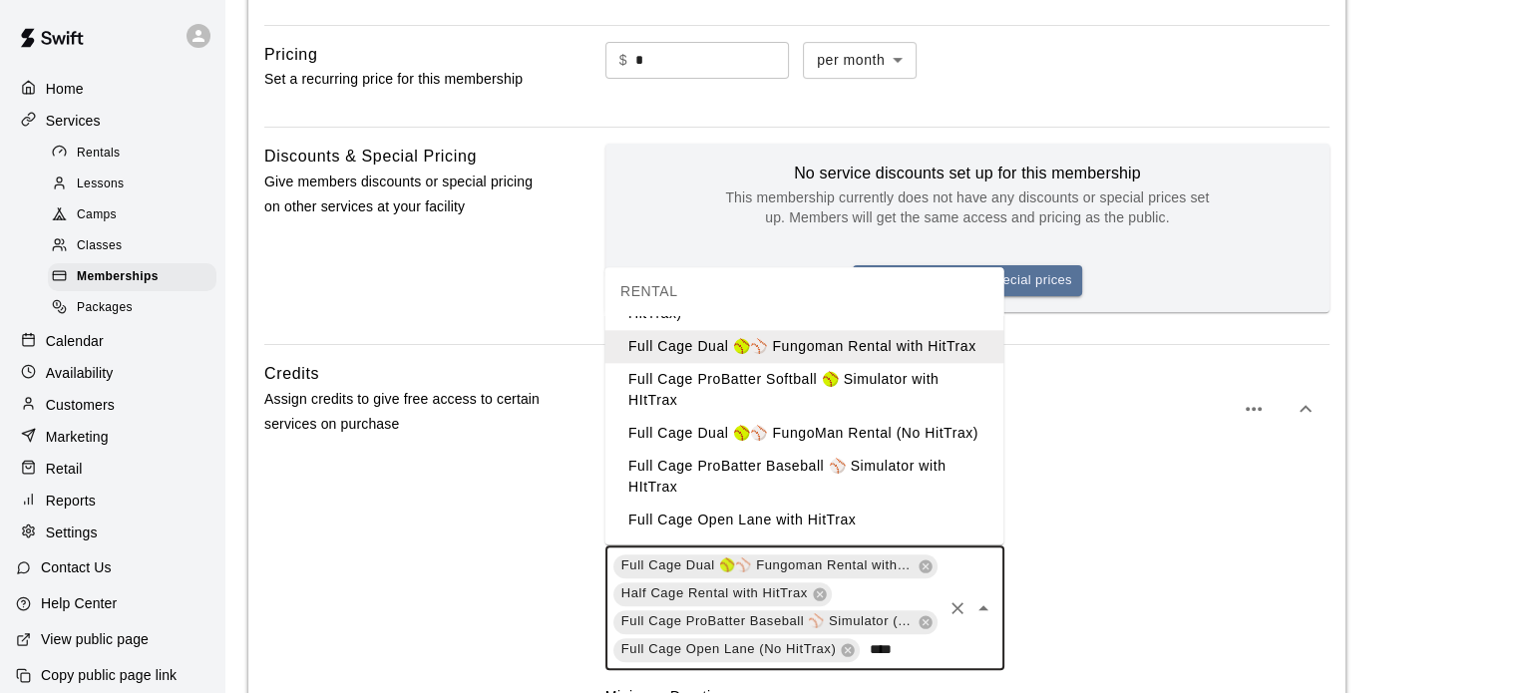
scroll to position [161, 0]
click at [923, 371] on li "Full Cage ProBatter Softball 🥎 Simulator with HItTrax" at bounding box center [803, 390] width 399 height 54
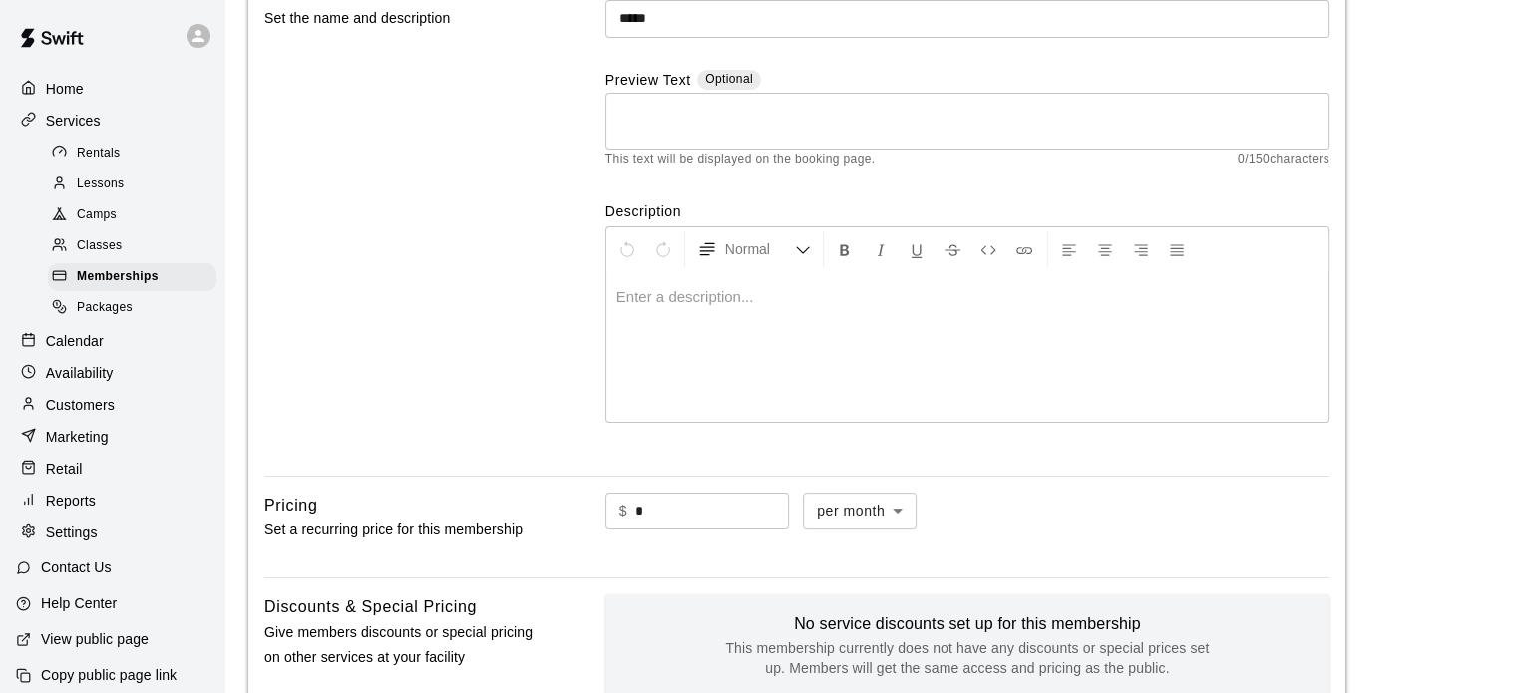
scroll to position [0, 0]
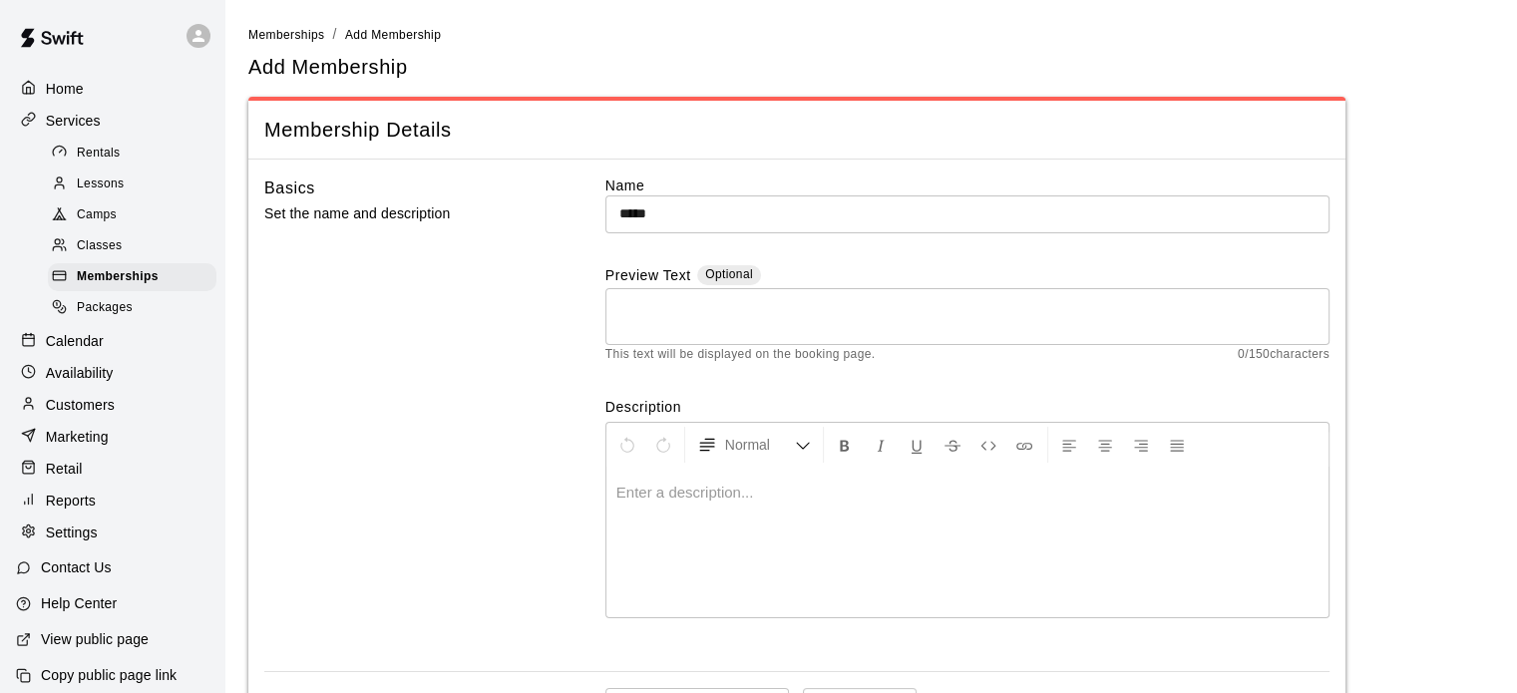
click at [118, 286] on span "Memberships" at bounding box center [118, 277] width 82 height 20
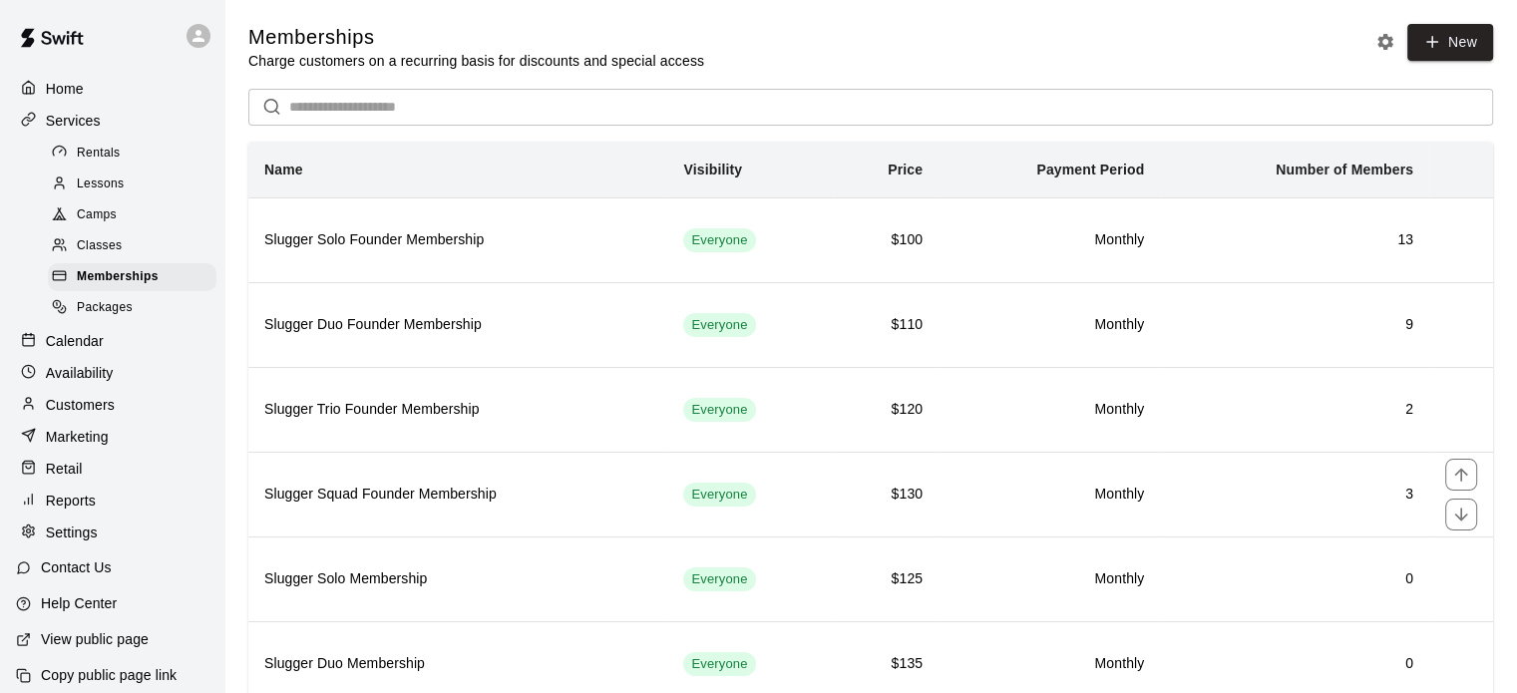
click at [439, 493] on h6 "Slugger Squad Founder Membership" at bounding box center [457, 495] width 387 height 22
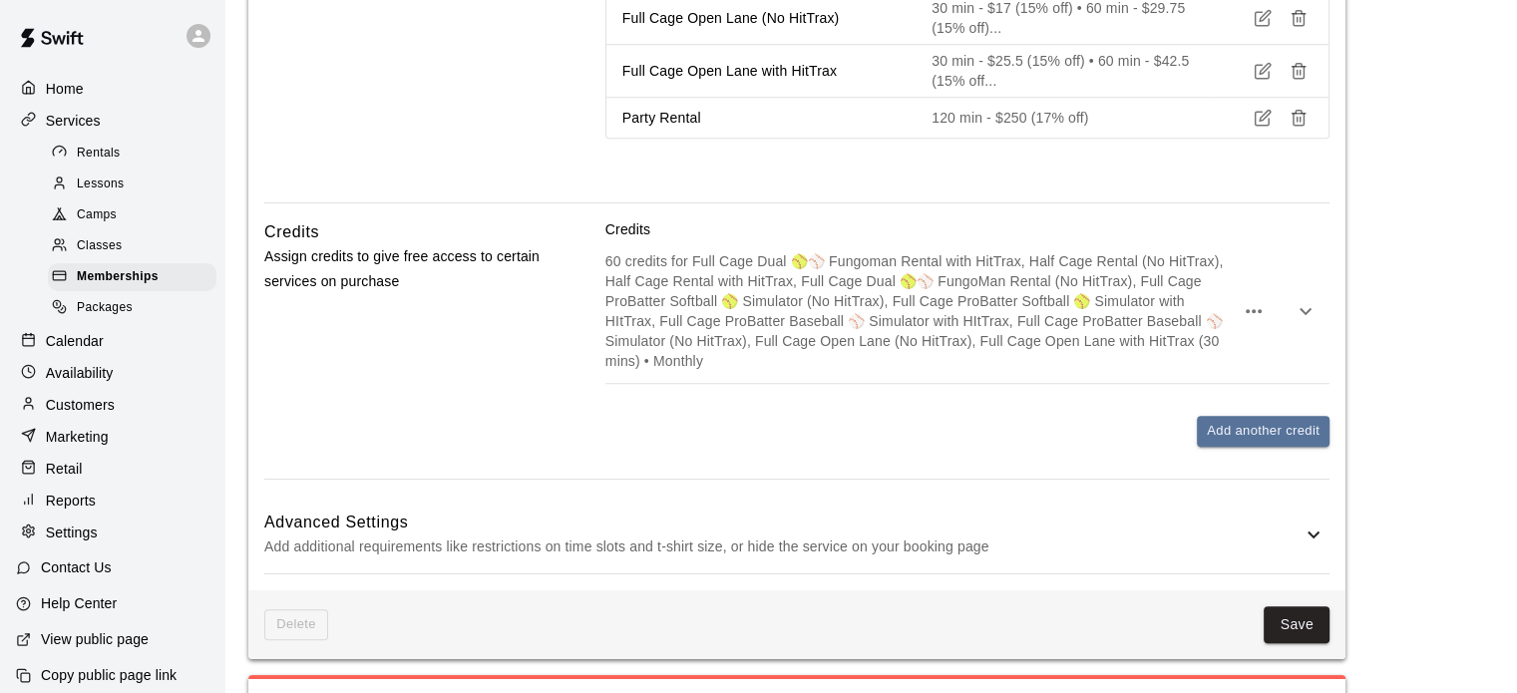
scroll to position [1603, 0]
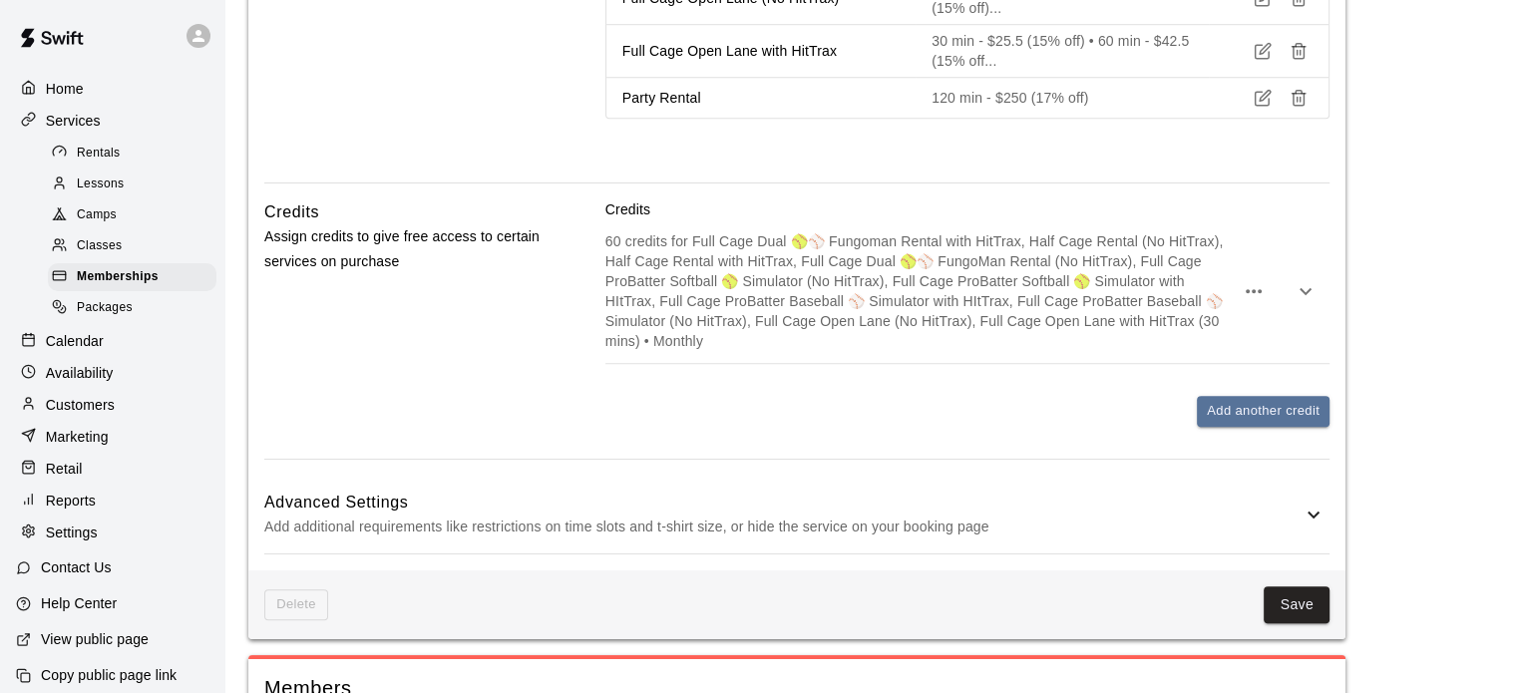
click at [1305, 279] on icon "button" at bounding box center [1305, 291] width 24 height 24
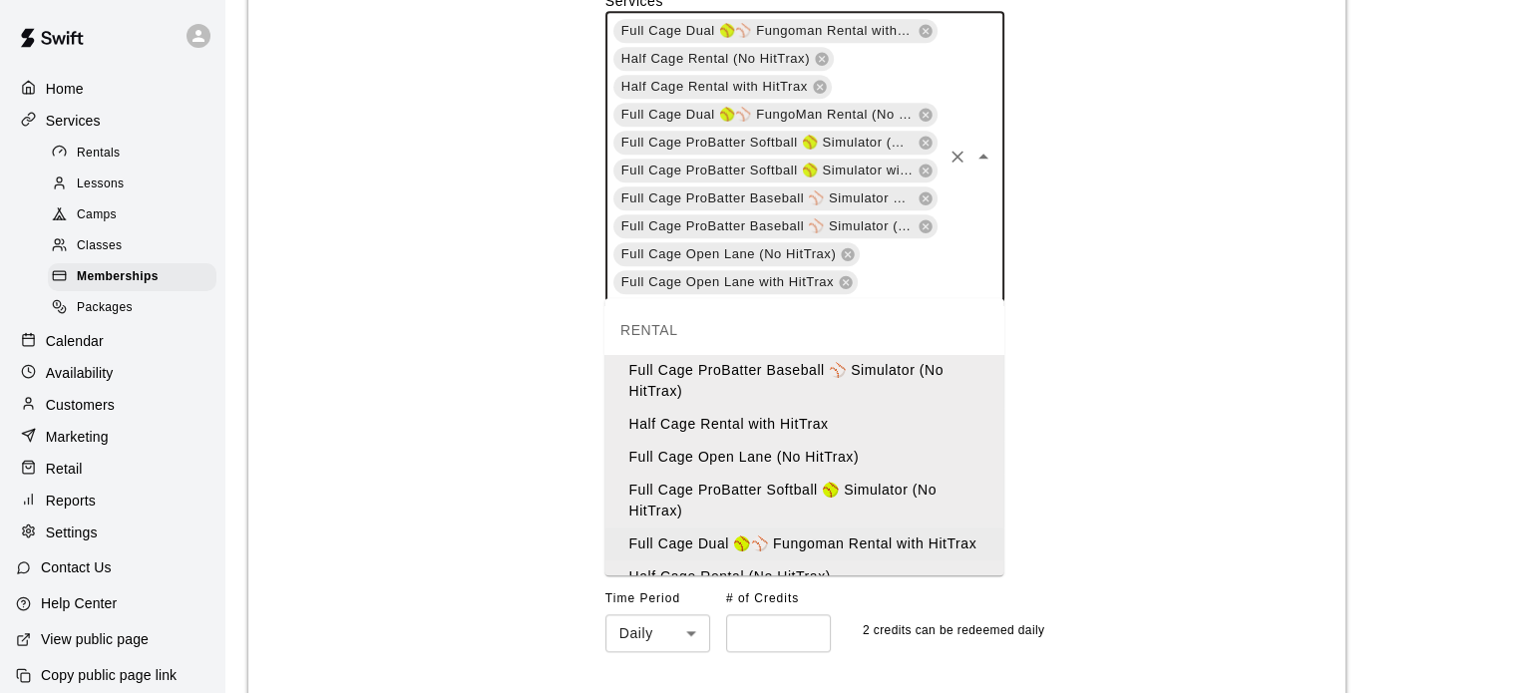
scroll to position [6, 0]
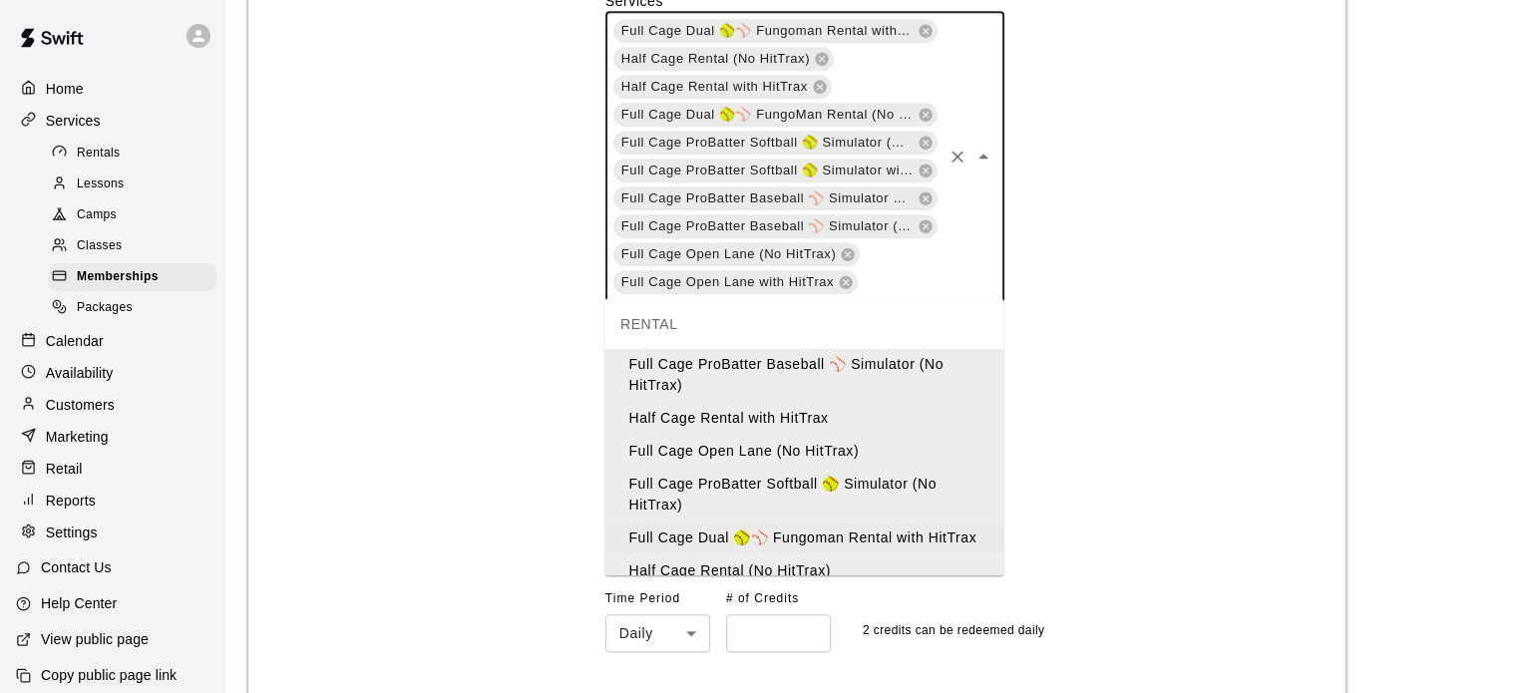
drag, startPoint x: 875, startPoint y: 282, endPoint x: 622, endPoint y: 43, distance: 347.8
click at [622, 43] on div "Full Cage Dual 🥎⚾ Fungoman Rental with HitTrax Half Cage Rental (No HitTrax) Ha…" at bounding box center [804, 156] width 399 height 291
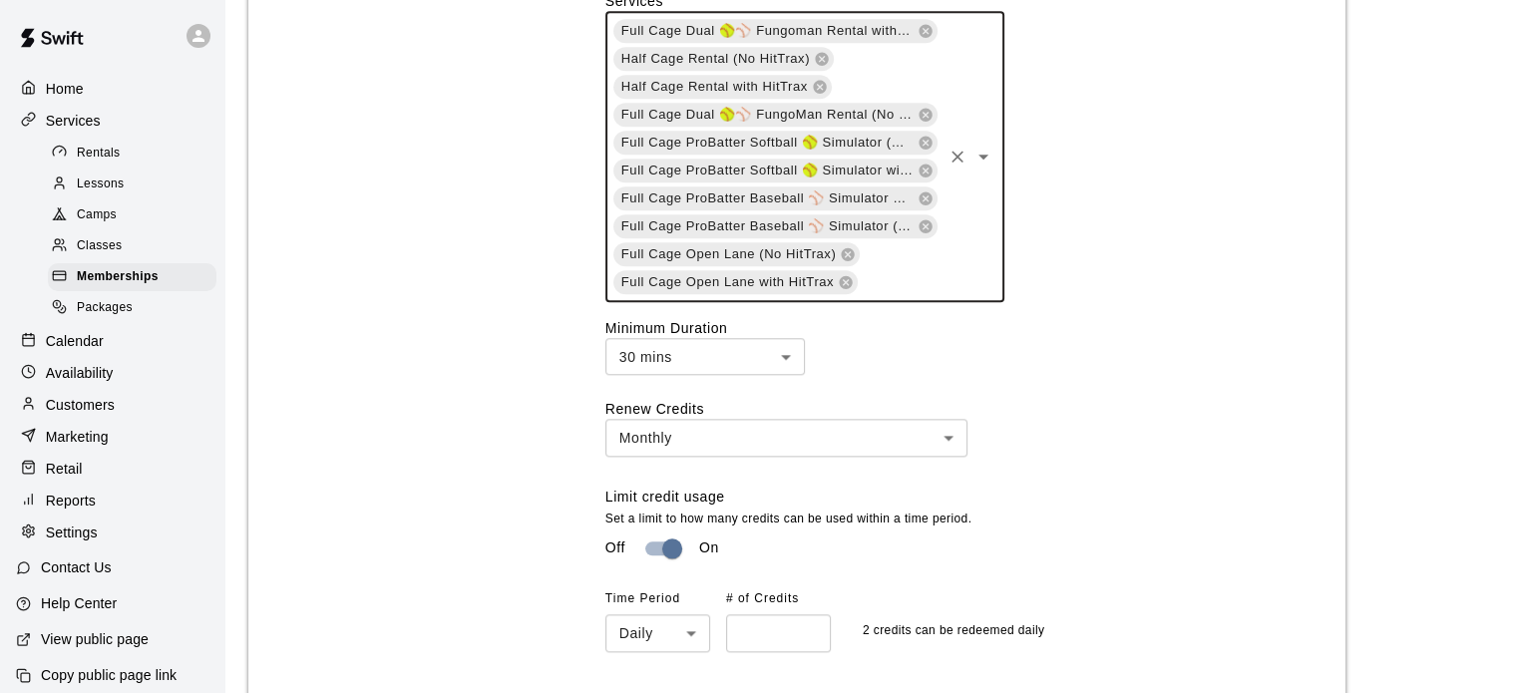
drag, startPoint x: 615, startPoint y: 20, endPoint x: 858, endPoint y: 249, distance: 333.7
click at [858, 249] on div "Full Cage Dual 🥎⚾ Fungoman Rental with HitTrax Half Cage Rental (No HitTrax) Ha…" at bounding box center [804, 156] width 399 height 291
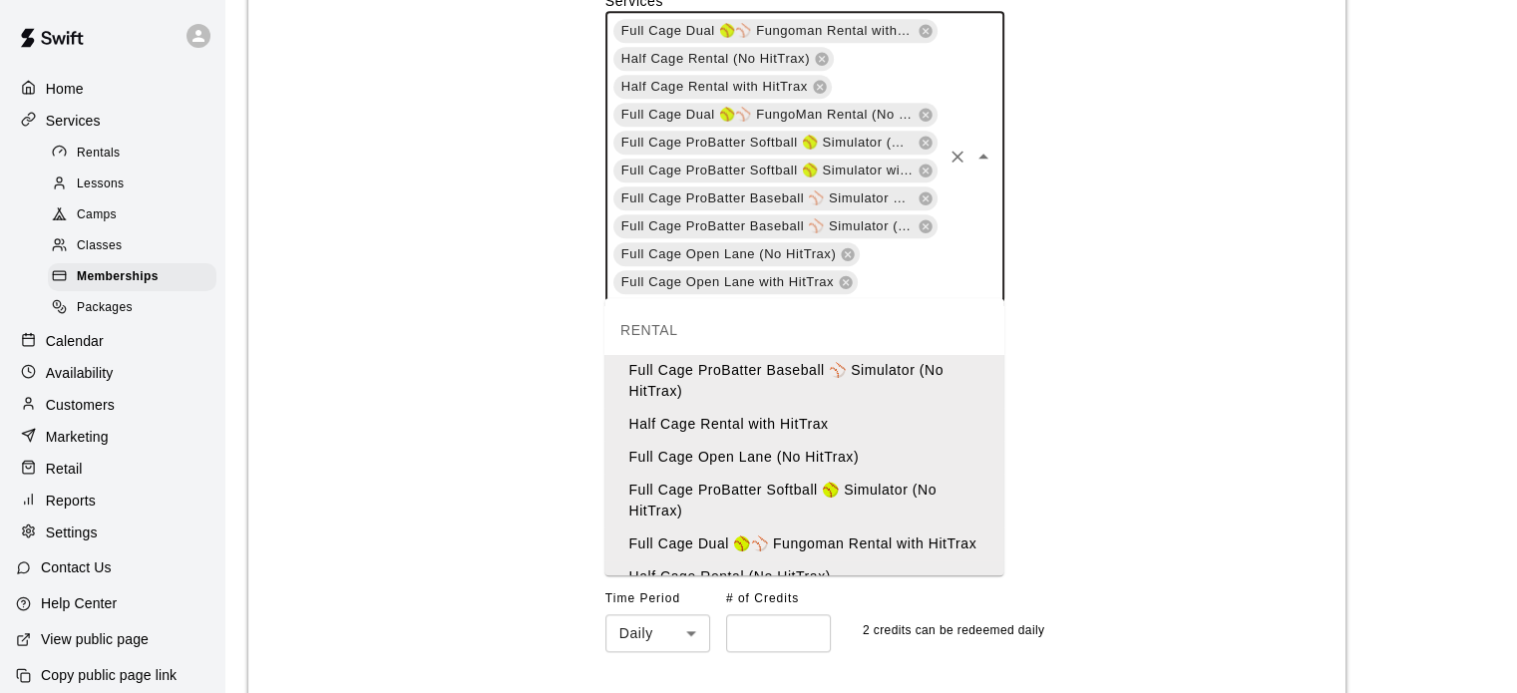
click at [1224, 386] on div "Credits ** ​ Services Full Cage Dual 🥎⚾ Fungoman Rental with HitTrax Half Cage …" at bounding box center [967, 285] width 724 height 734
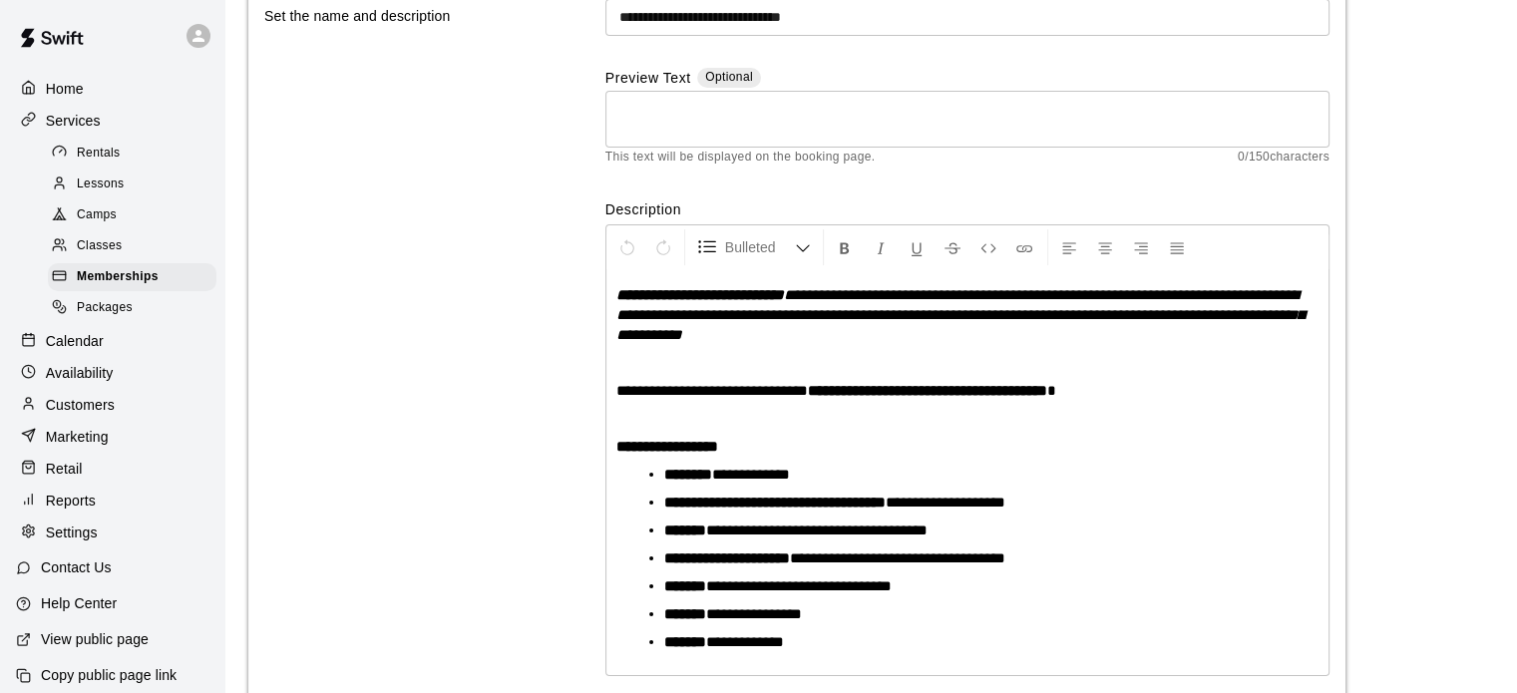
scroll to position [0, 0]
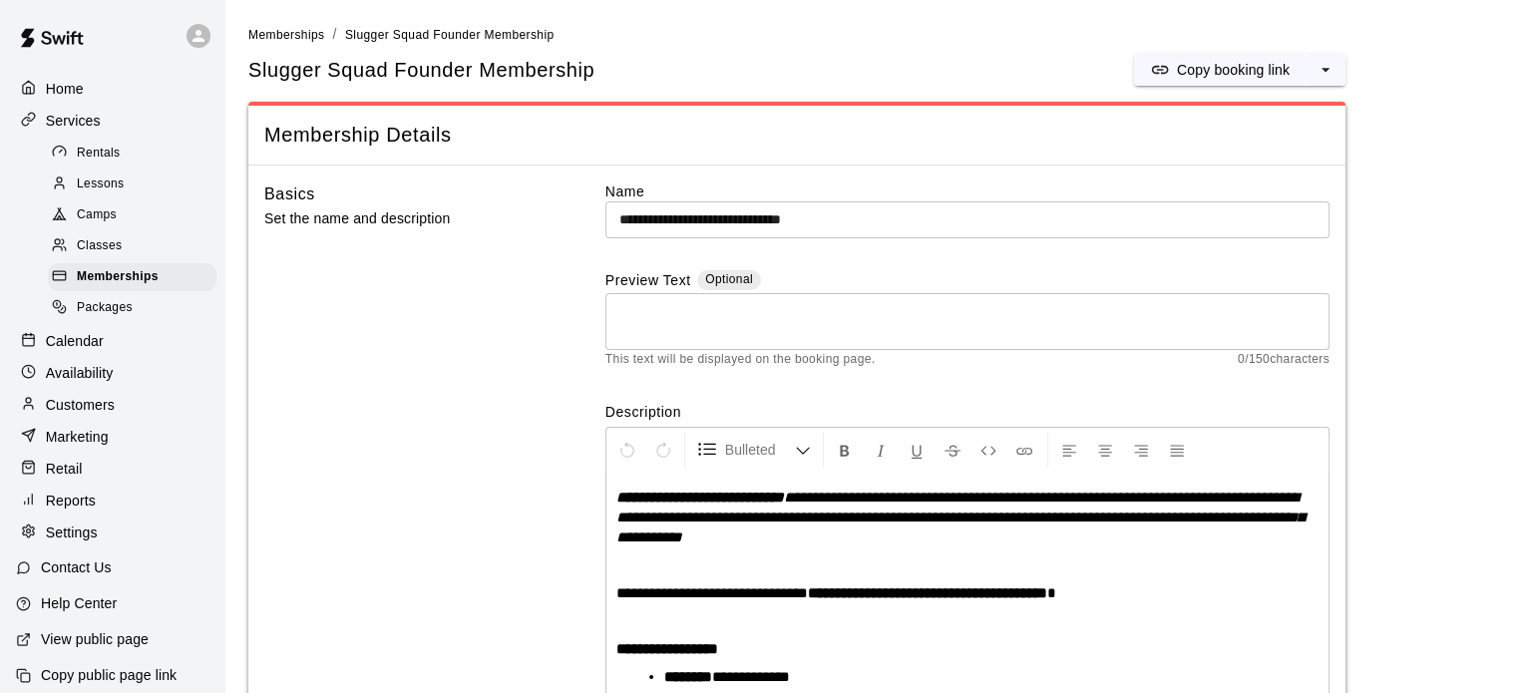
click at [117, 282] on span "Memberships" at bounding box center [118, 277] width 82 height 20
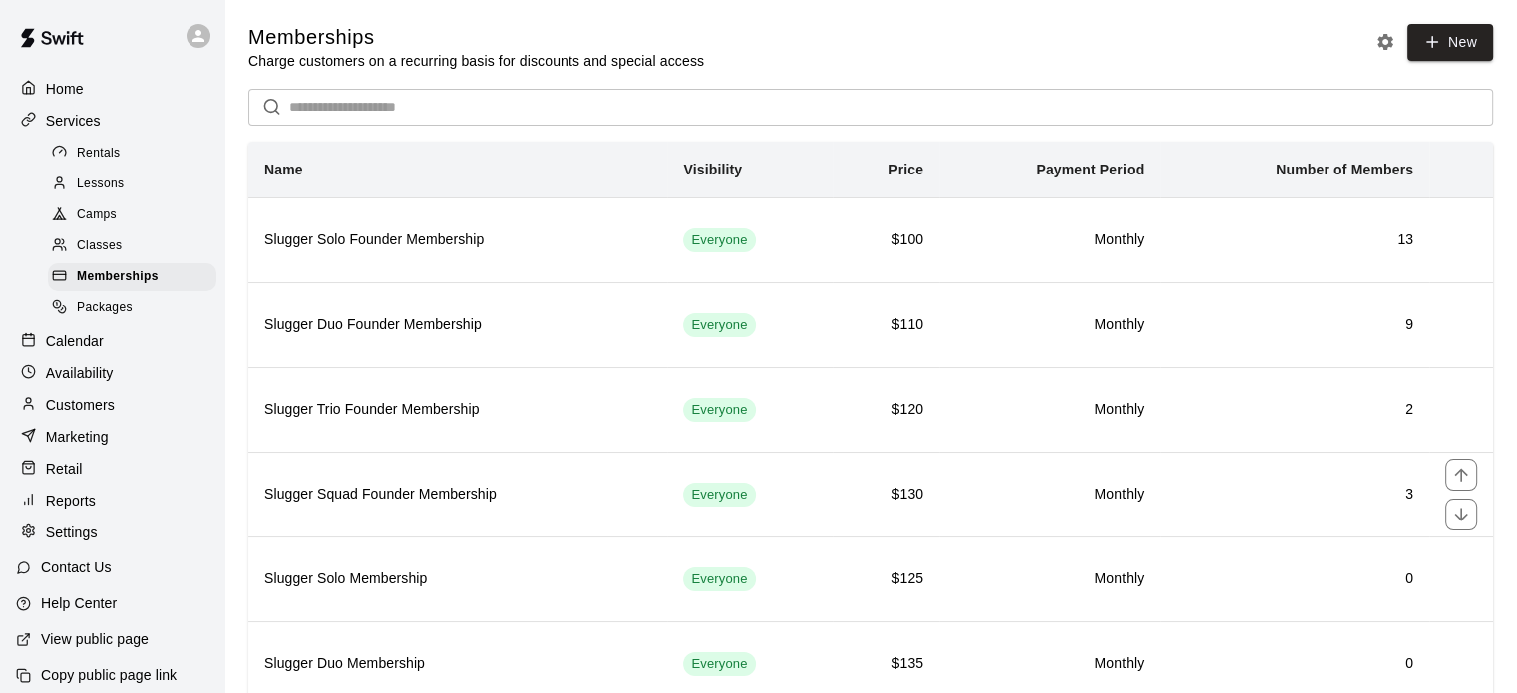
click at [383, 489] on h6 "Slugger Squad Founder Membership" at bounding box center [457, 495] width 387 height 22
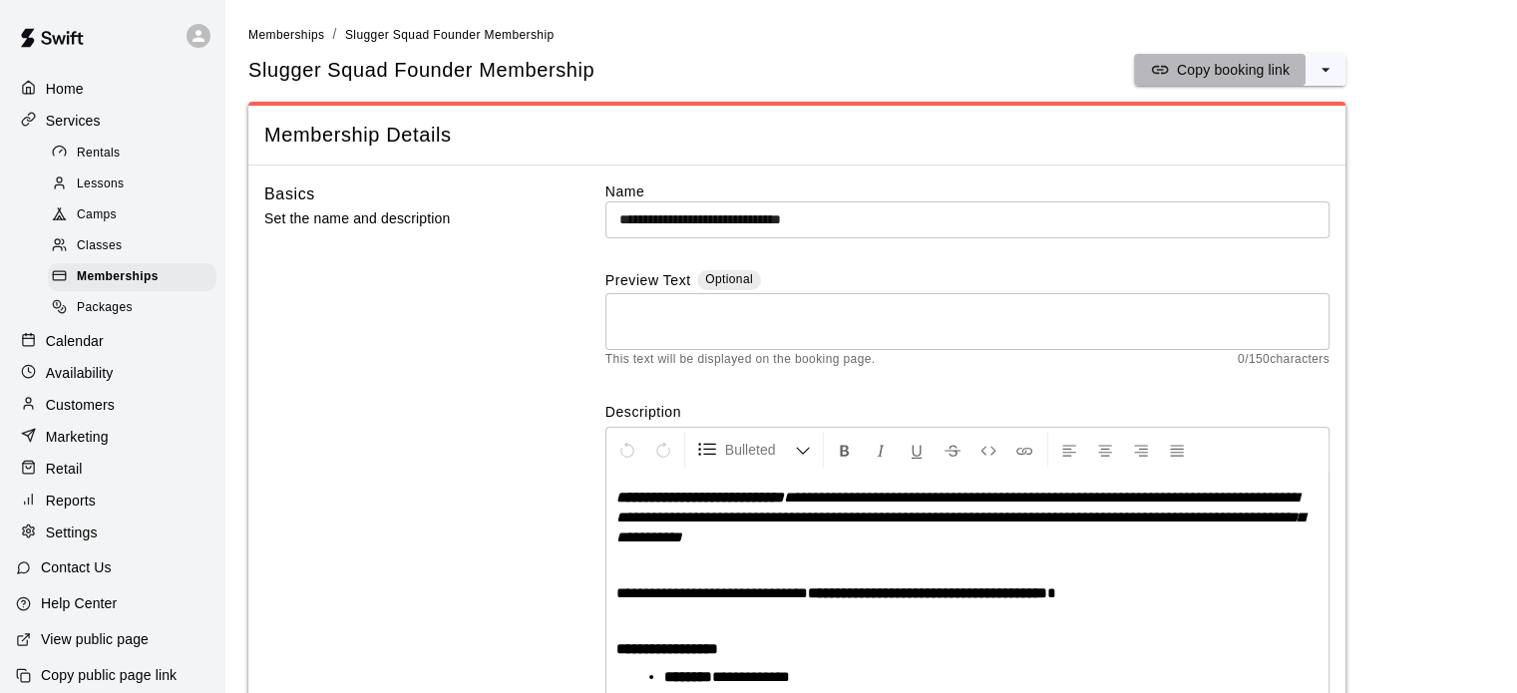
click at [1302, 70] on button "Copy booking link" at bounding box center [1220, 70] width 172 height 32
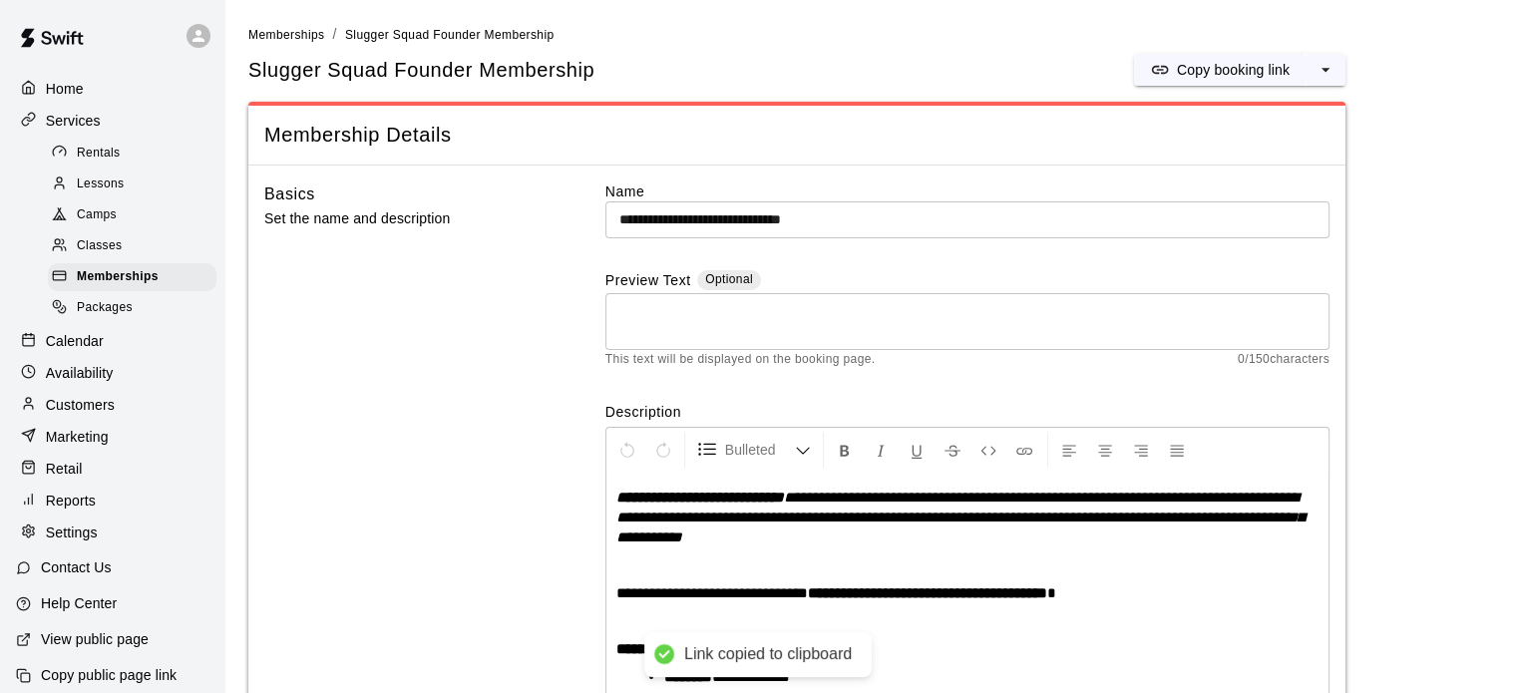
click at [1328, 67] on icon "select merge strategy" at bounding box center [1325, 70] width 20 height 20
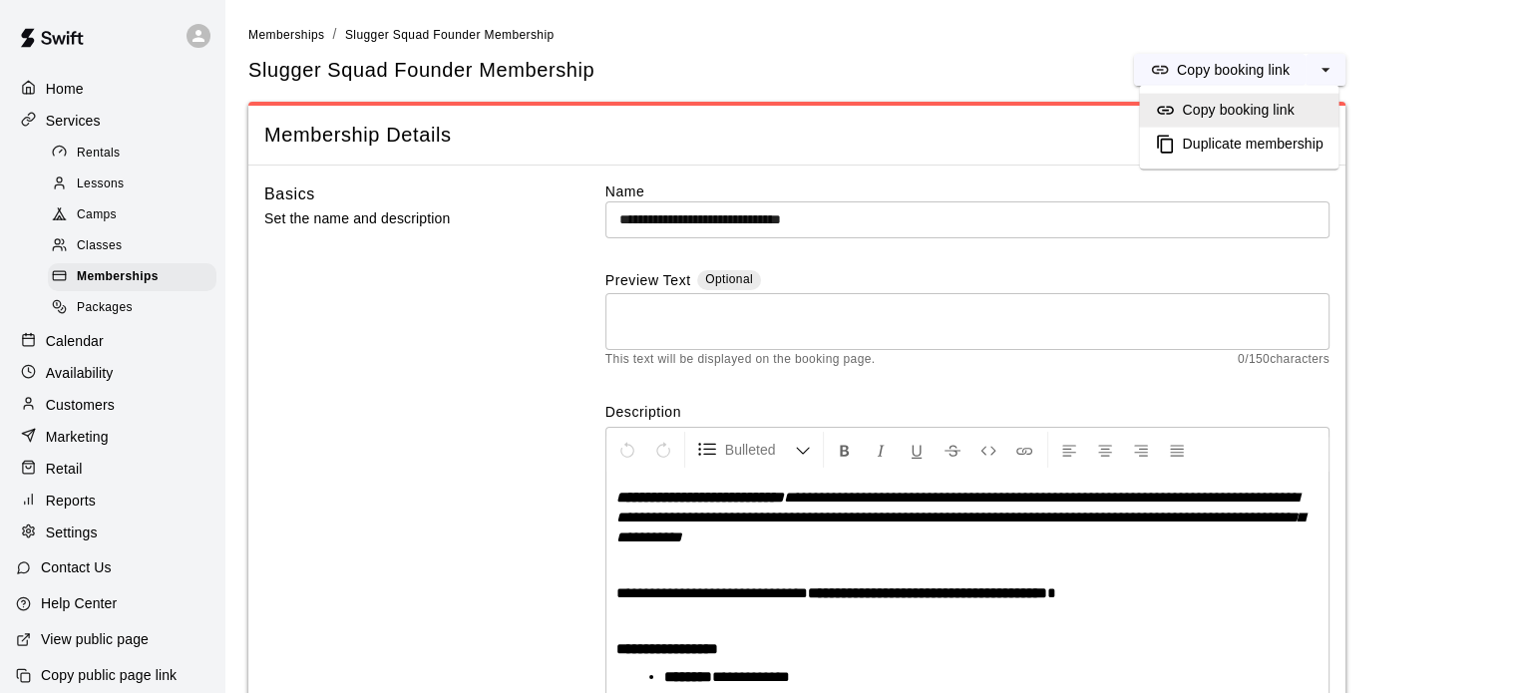
click at [1298, 145] on h6 "Duplicate membership" at bounding box center [1252, 145] width 141 height 22
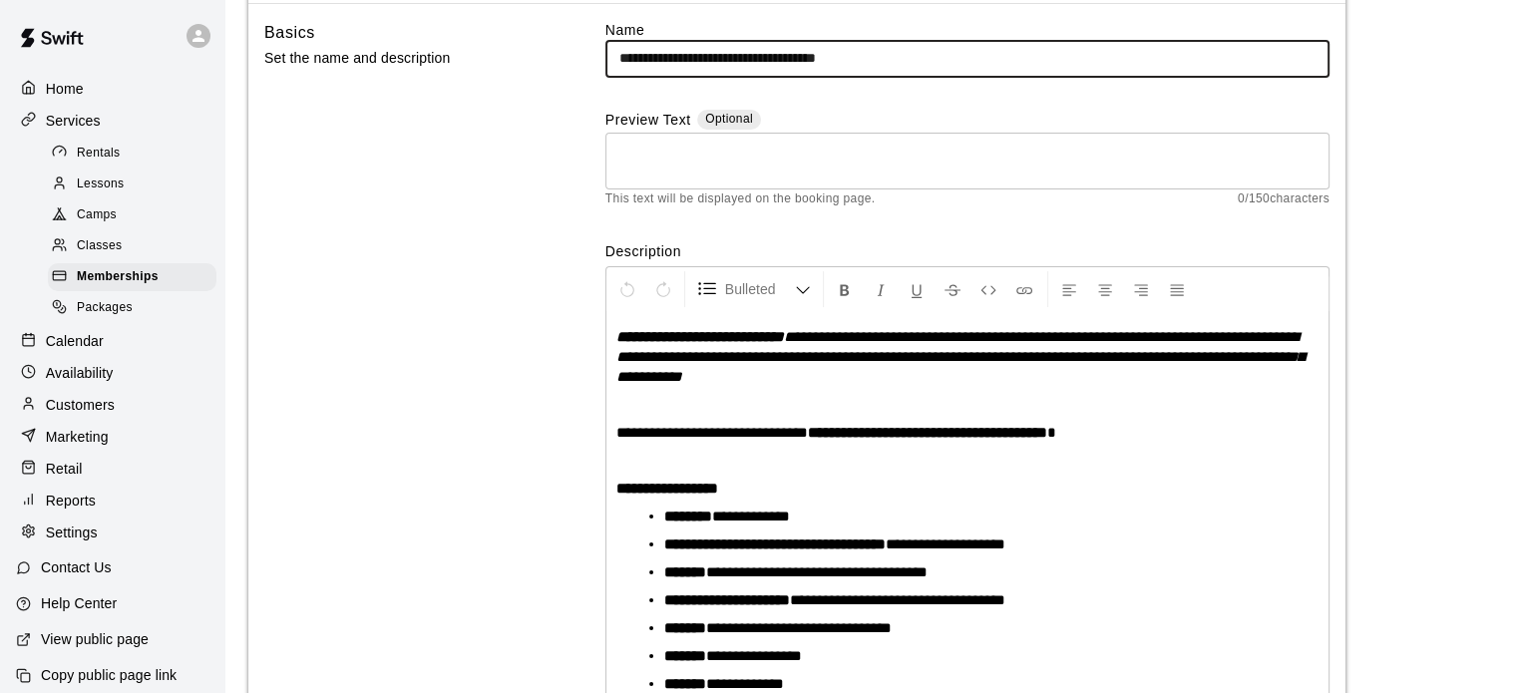
drag, startPoint x: 914, startPoint y: 53, endPoint x: 872, endPoint y: 64, distance: 43.3
click at [872, 64] on input "**********" at bounding box center [967, 58] width 724 height 37
drag, startPoint x: 771, startPoint y: 63, endPoint x: 612, endPoint y: 50, distance: 159.1
click at [612, 50] on input "**********" at bounding box center [967, 58] width 724 height 37
type input "**********"
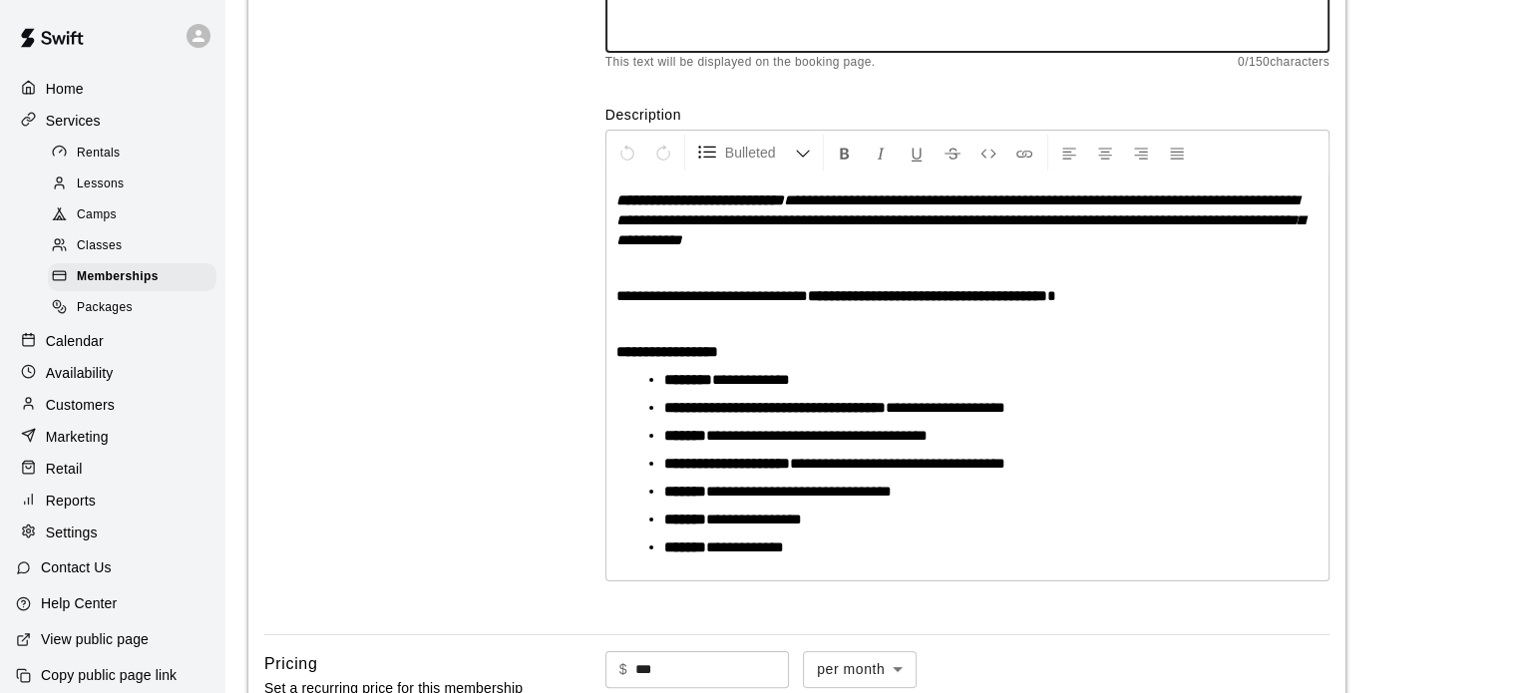
scroll to position [298, 0]
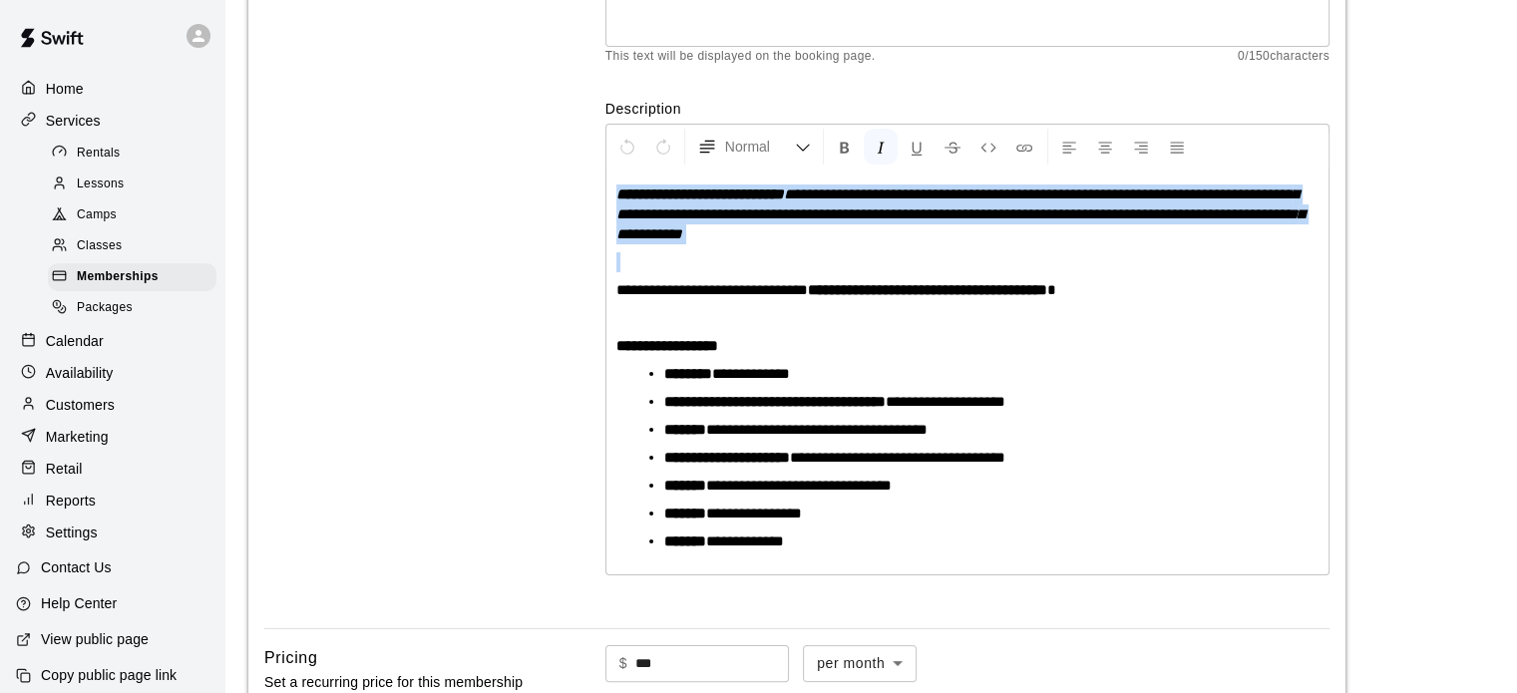
drag, startPoint x: 788, startPoint y: 250, endPoint x: 617, endPoint y: 200, distance: 177.7
click at [617, 200] on div "**********" at bounding box center [967, 372] width 722 height 405
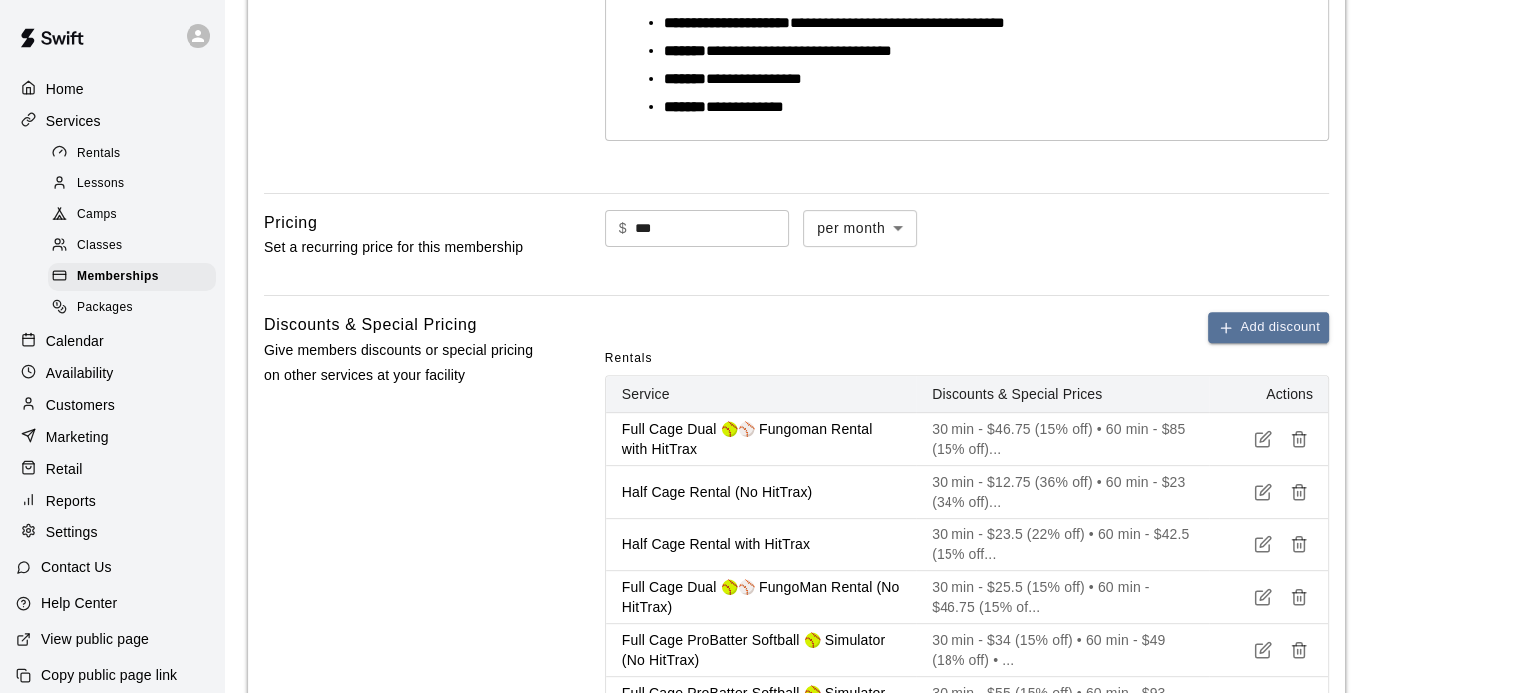
scroll to position [702, 0]
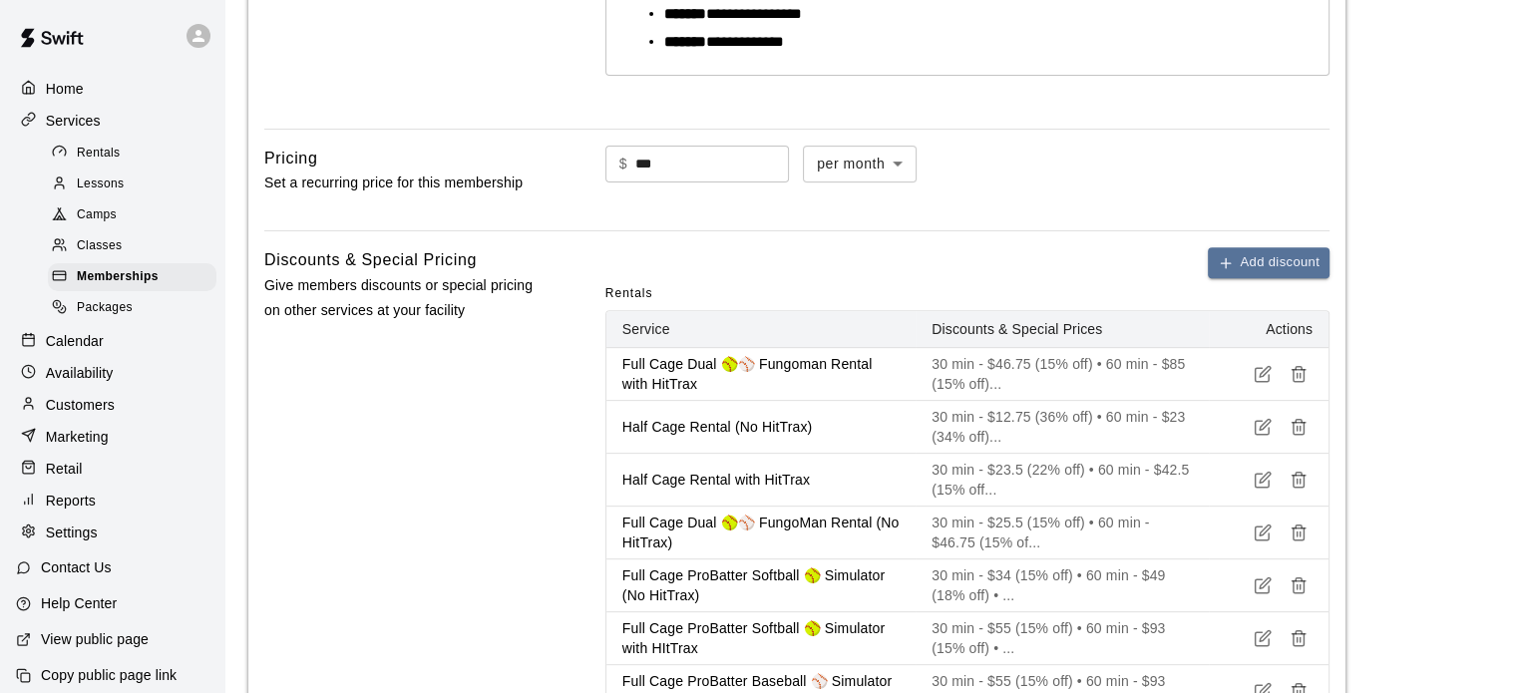
click at [757, 149] on input "***" at bounding box center [712, 164] width 154 height 37
drag, startPoint x: 734, startPoint y: 153, endPoint x: 582, endPoint y: 175, distance: 153.2
click at [582, 175] on div "Pricing Set a recurring price for this membership $ *** ​ per month ******* ​" at bounding box center [796, 181] width 1065 height 70
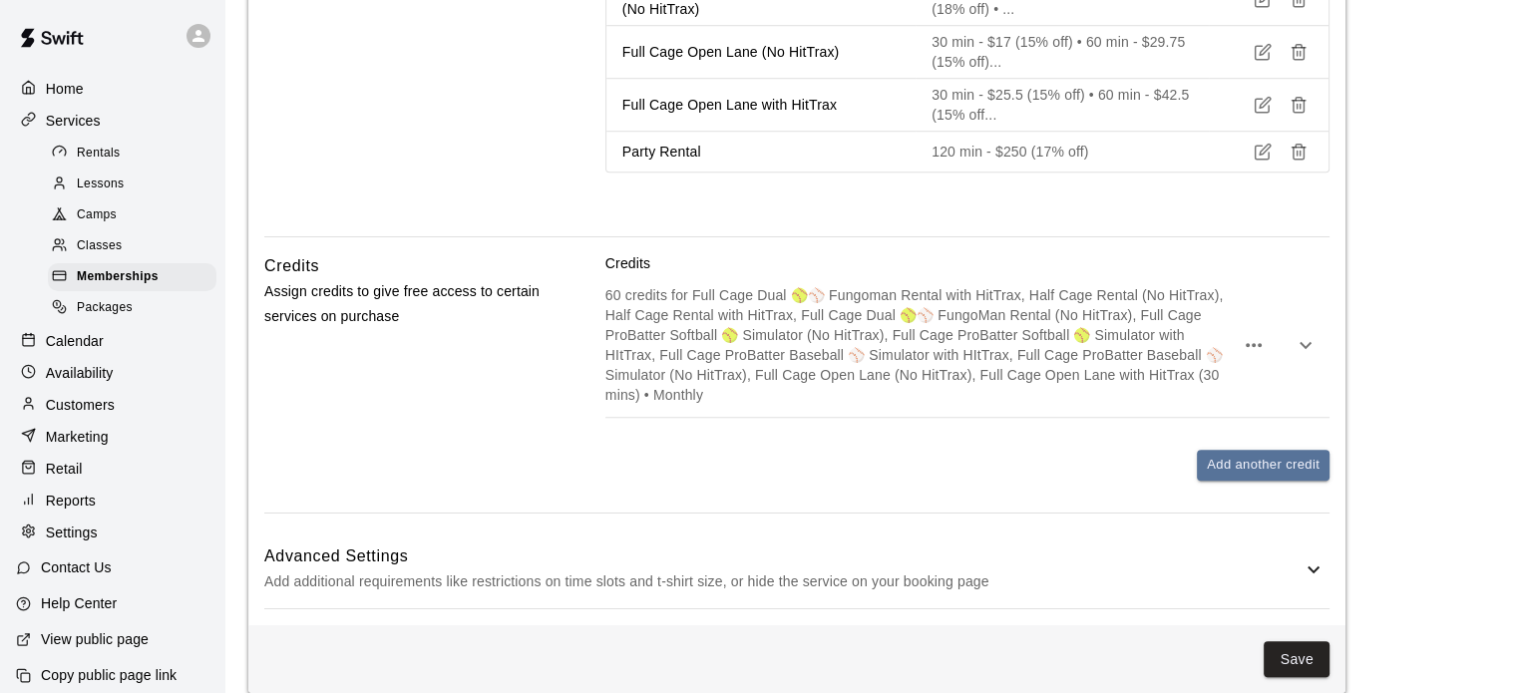
scroll to position [1462, 0]
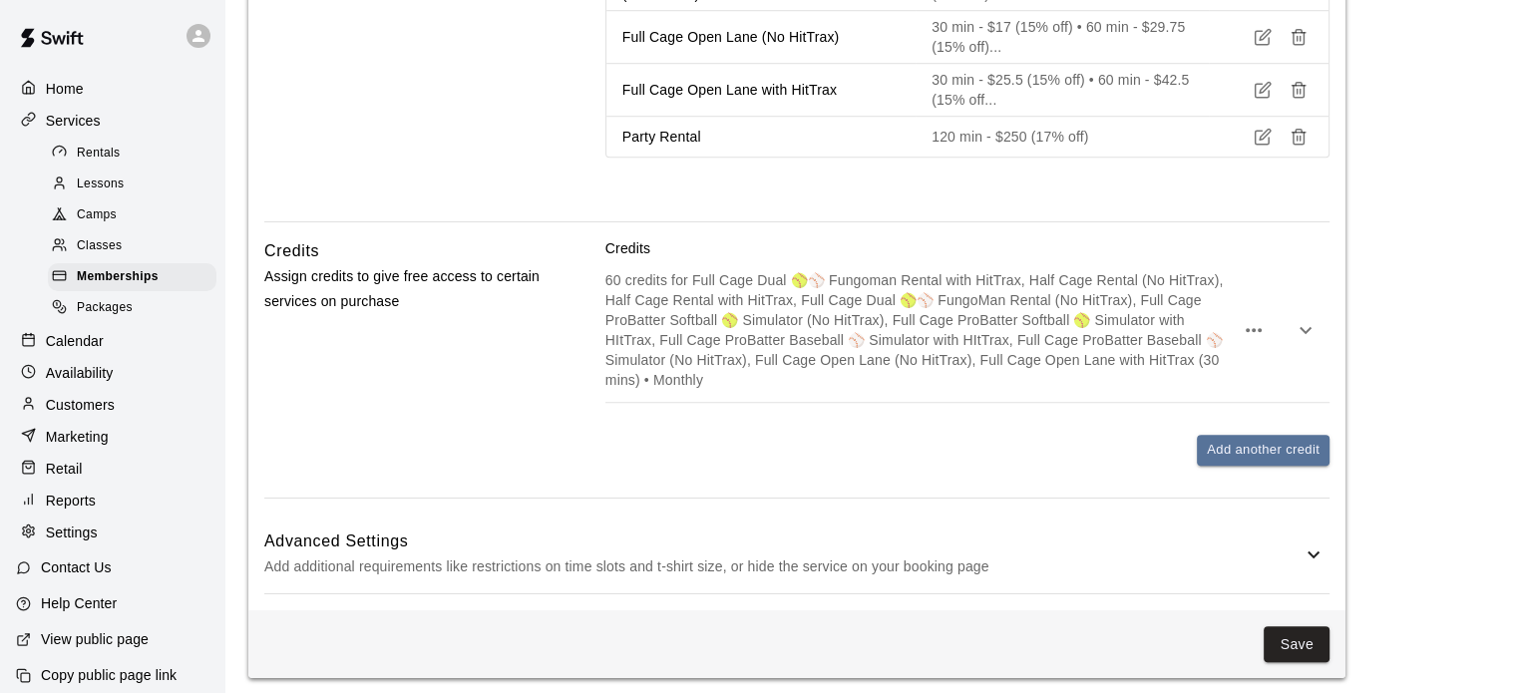
type input "*"
click at [1320, 543] on icon at bounding box center [1313, 555] width 24 height 24
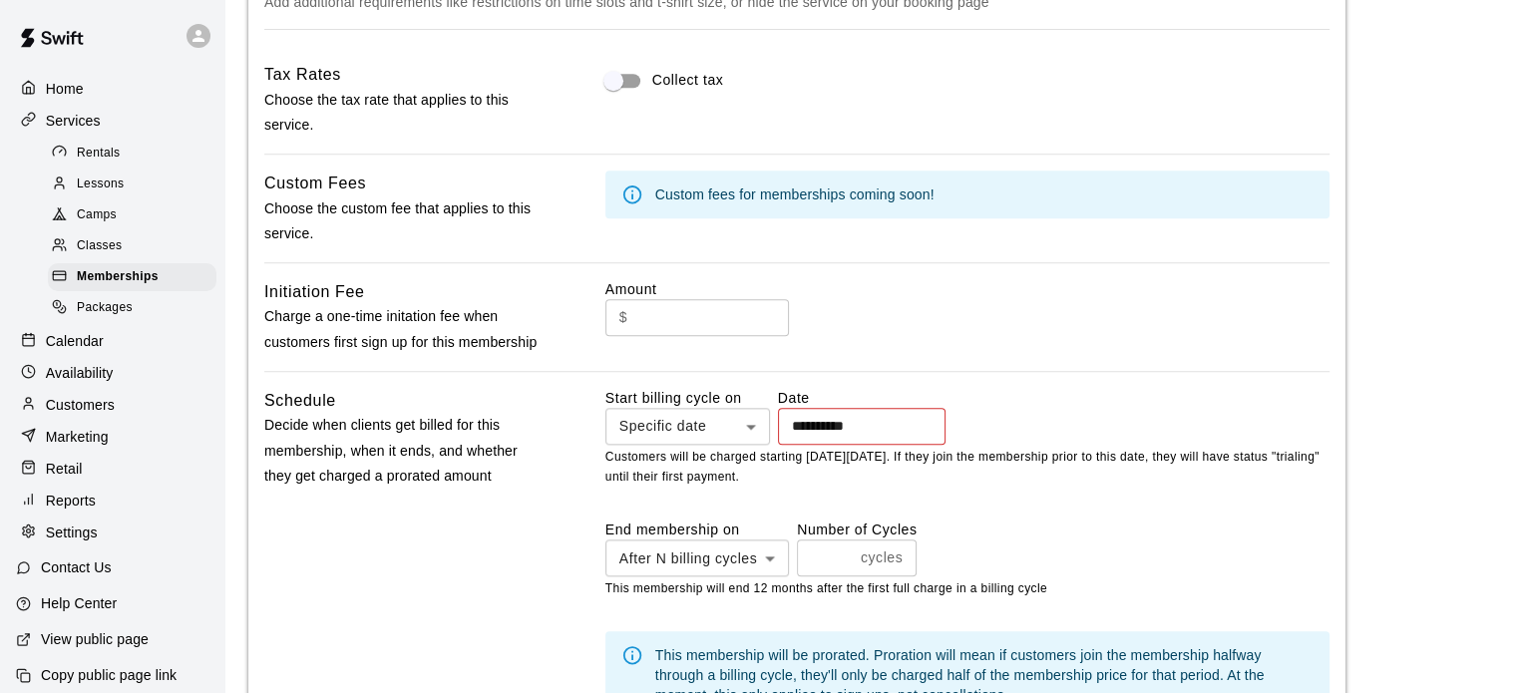
scroll to position [2030, 0]
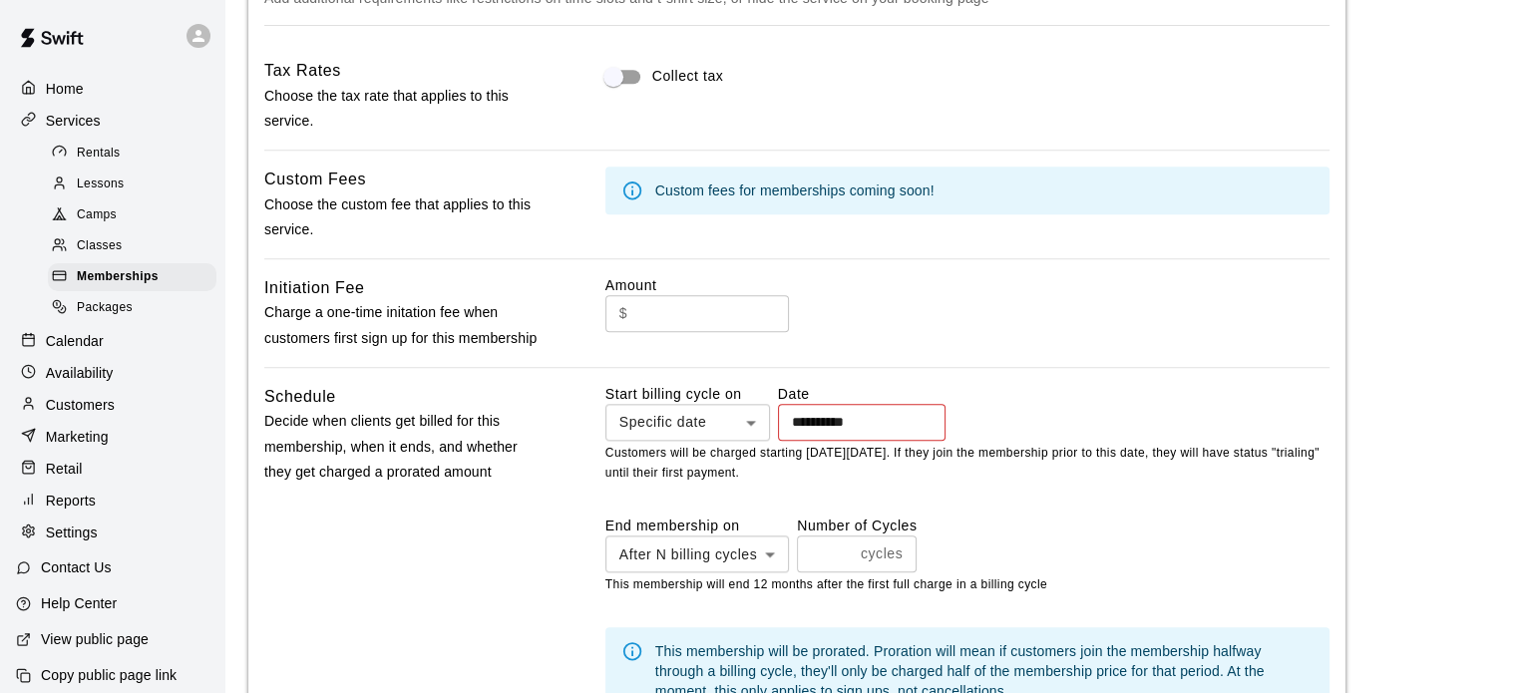
click at [788, 295] on input "text" at bounding box center [712, 313] width 154 height 37
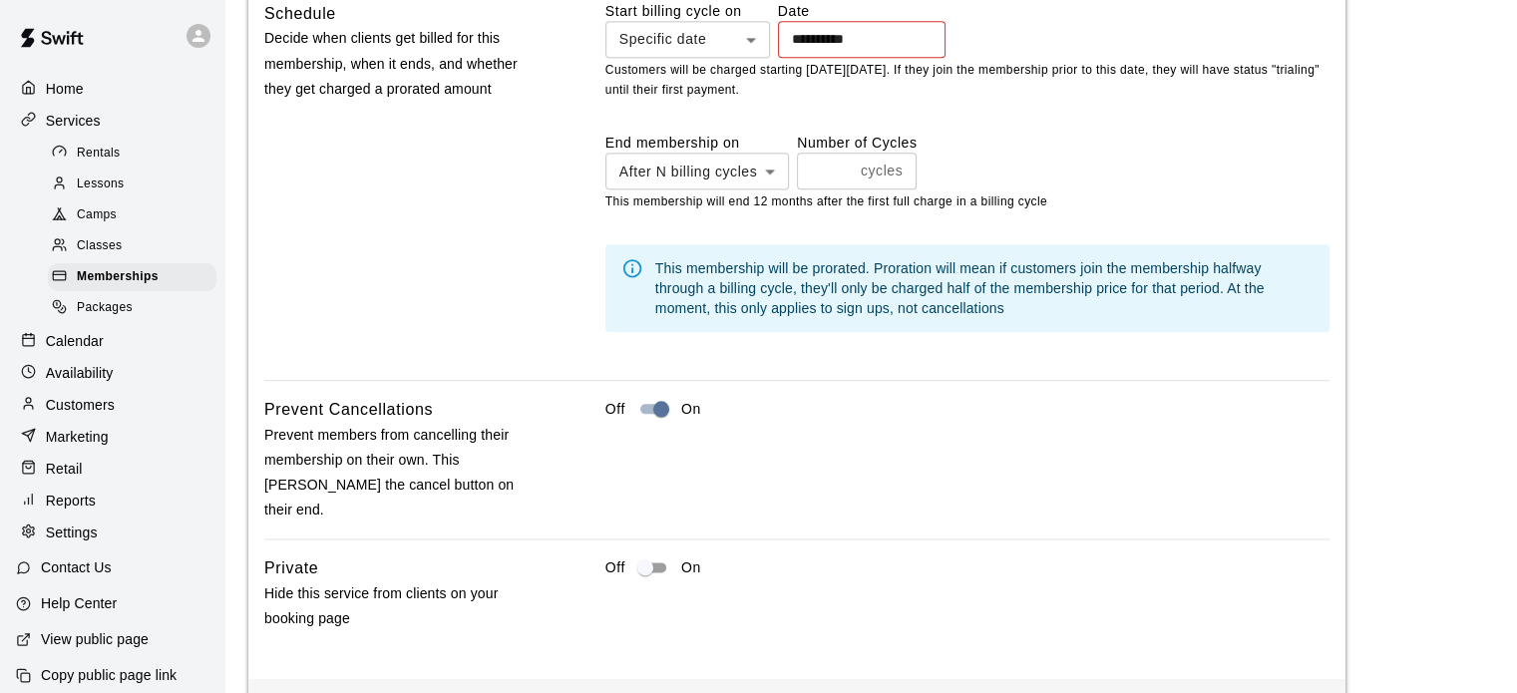
scroll to position [2459, 0]
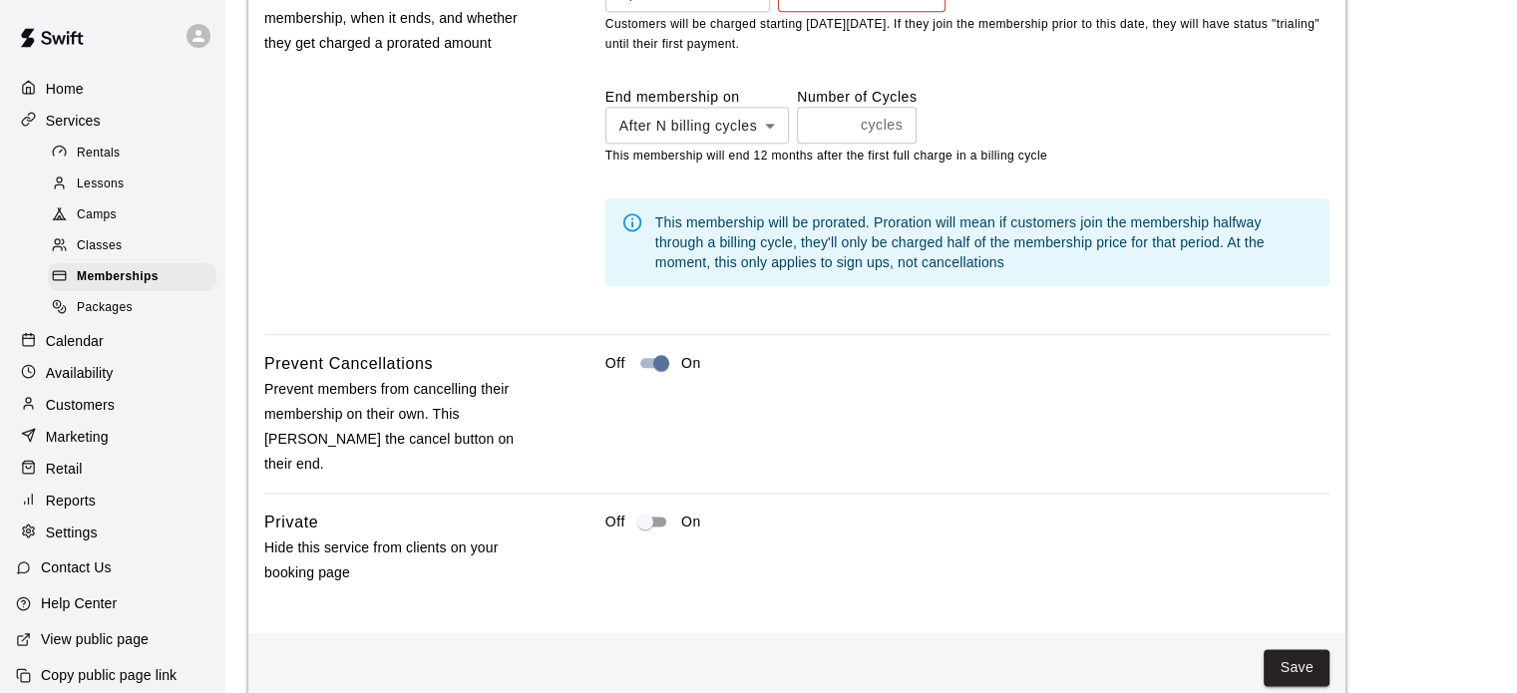
type input "*"
click at [1300, 649] on button "Save" at bounding box center [1297, 667] width 66 height 37
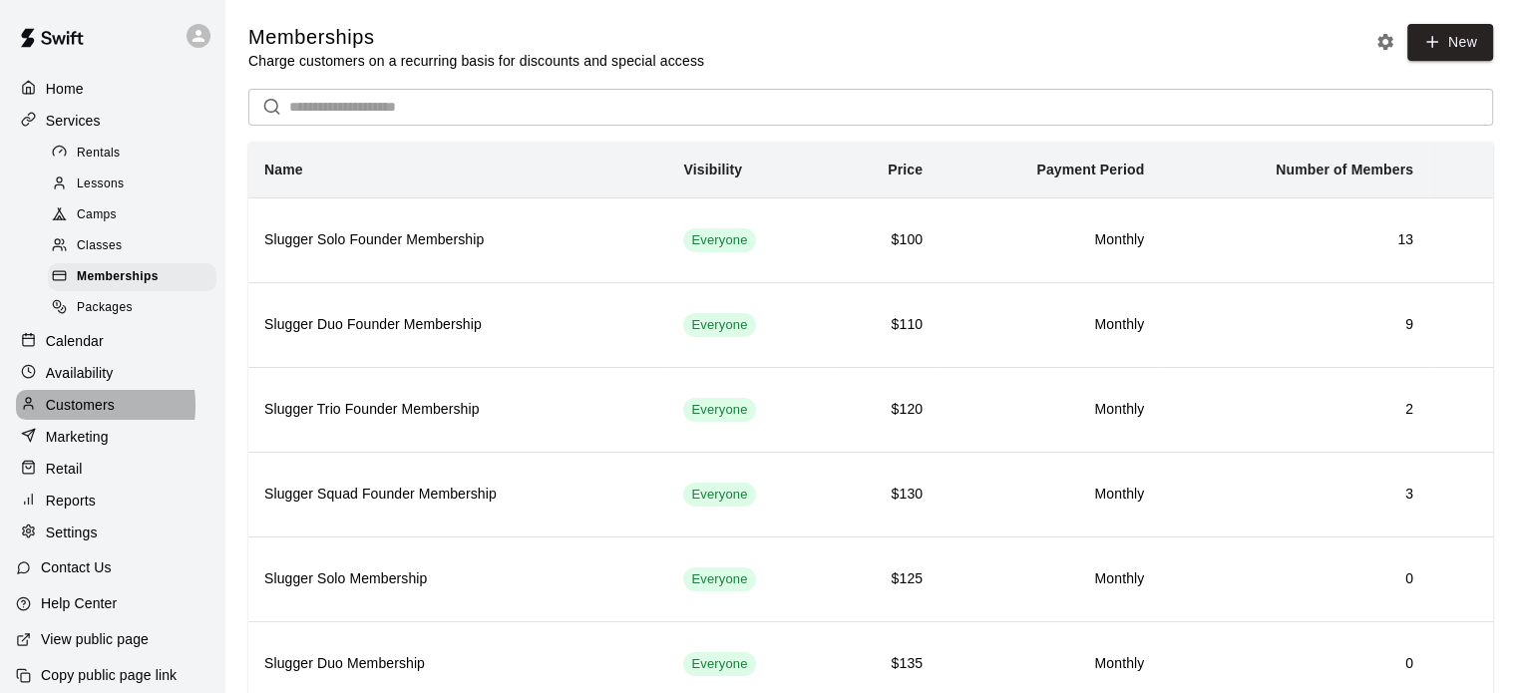
click at [75, 415] on p "Customers" at bounding box center [80, 405] width 69 height 20
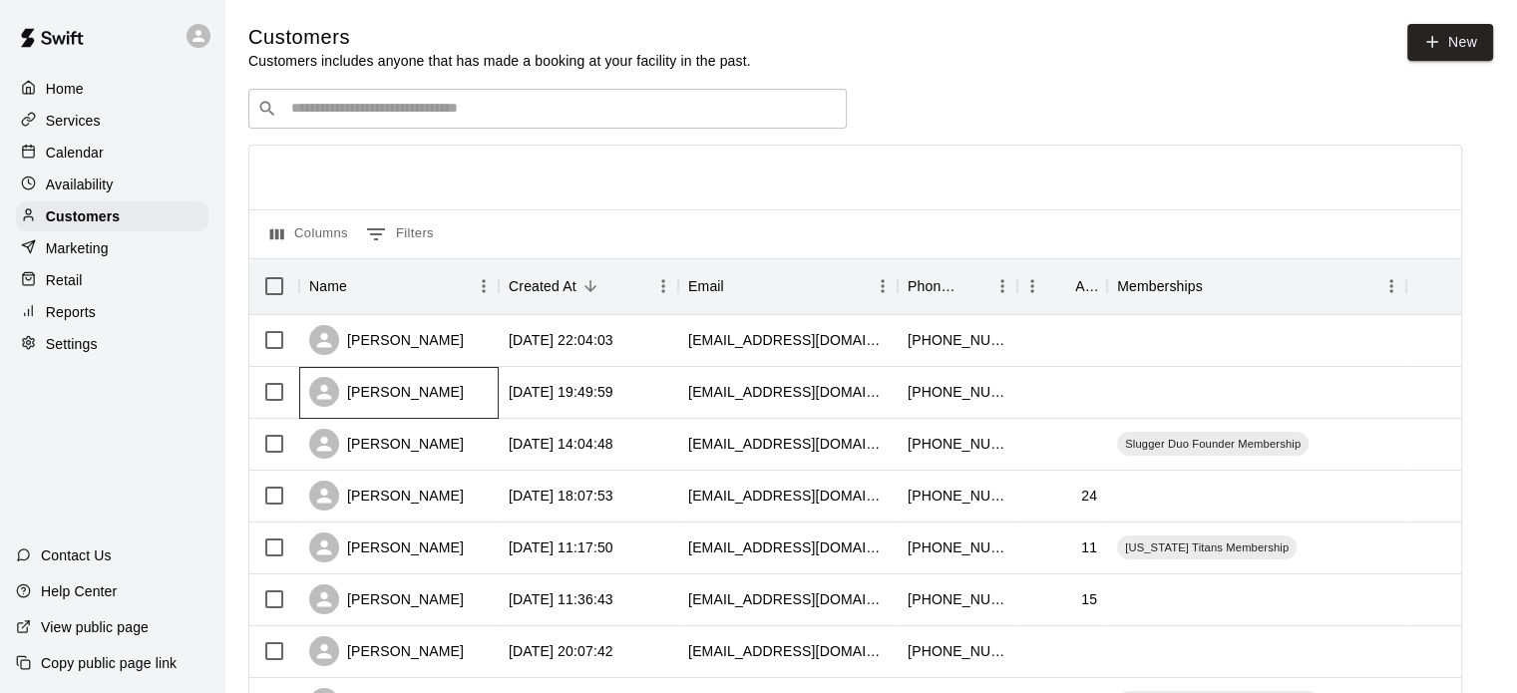
click at [375, 397] on div "Chris Reese" at bounding box center [386, 392] width 155 height 30
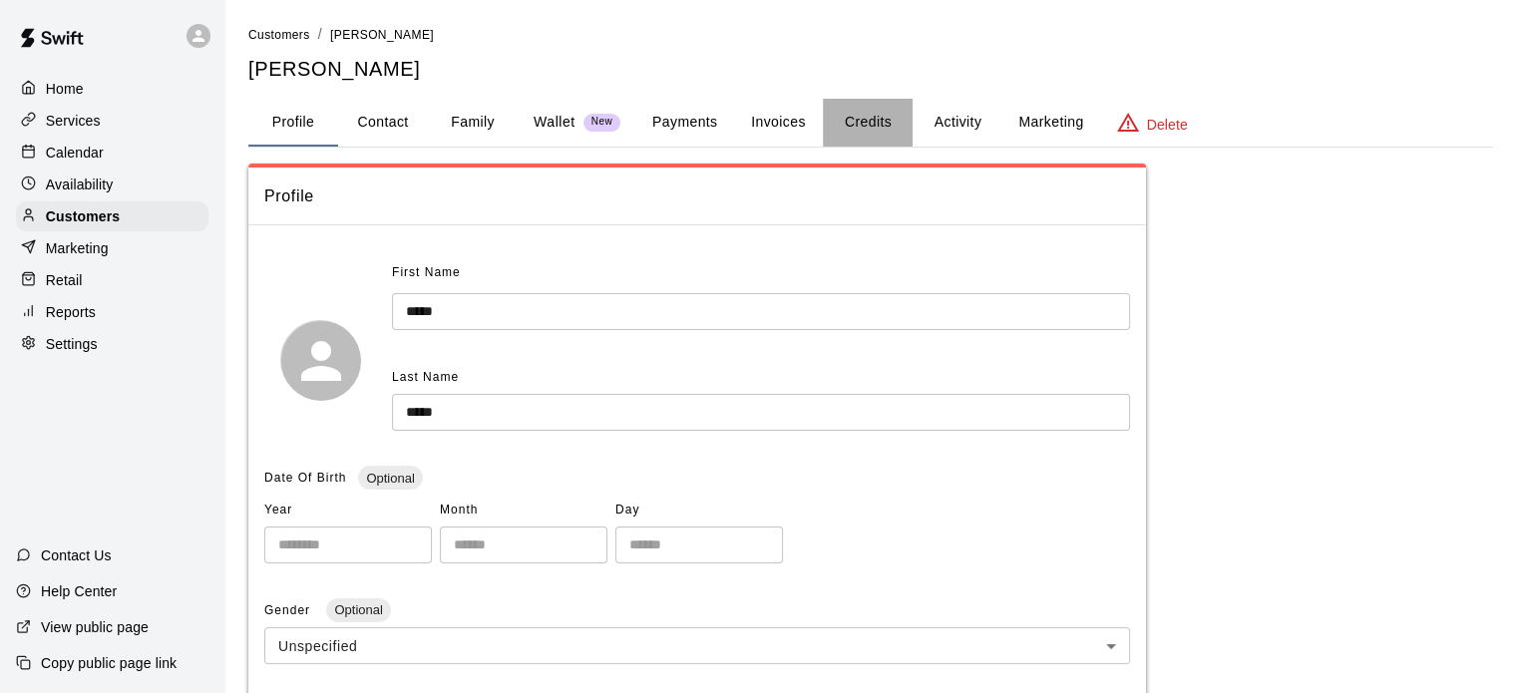
click at [870, 125] on button "Credits" at bounding box center [868, 123] width 90 height 48
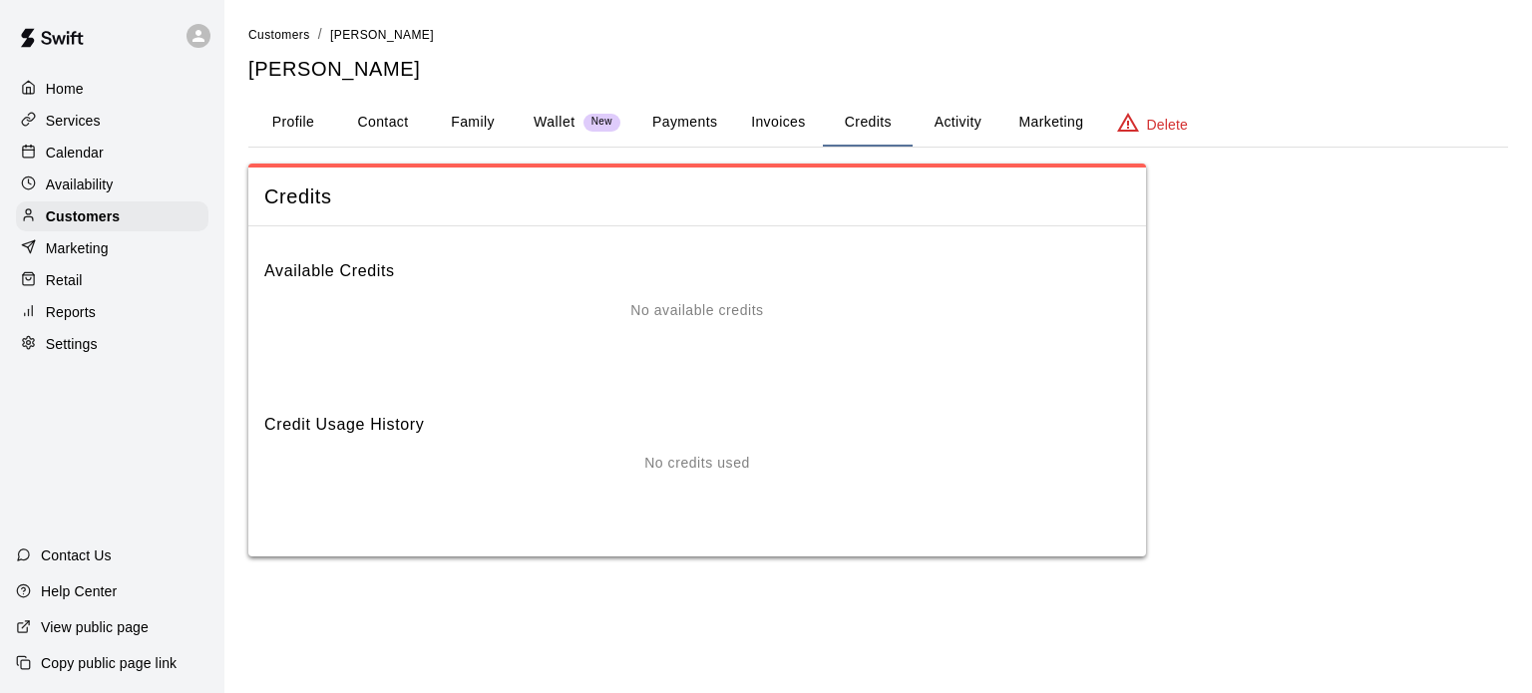
click at [949, 119] on button "Activity" at bounding box center [958, 123] width 90 height 48
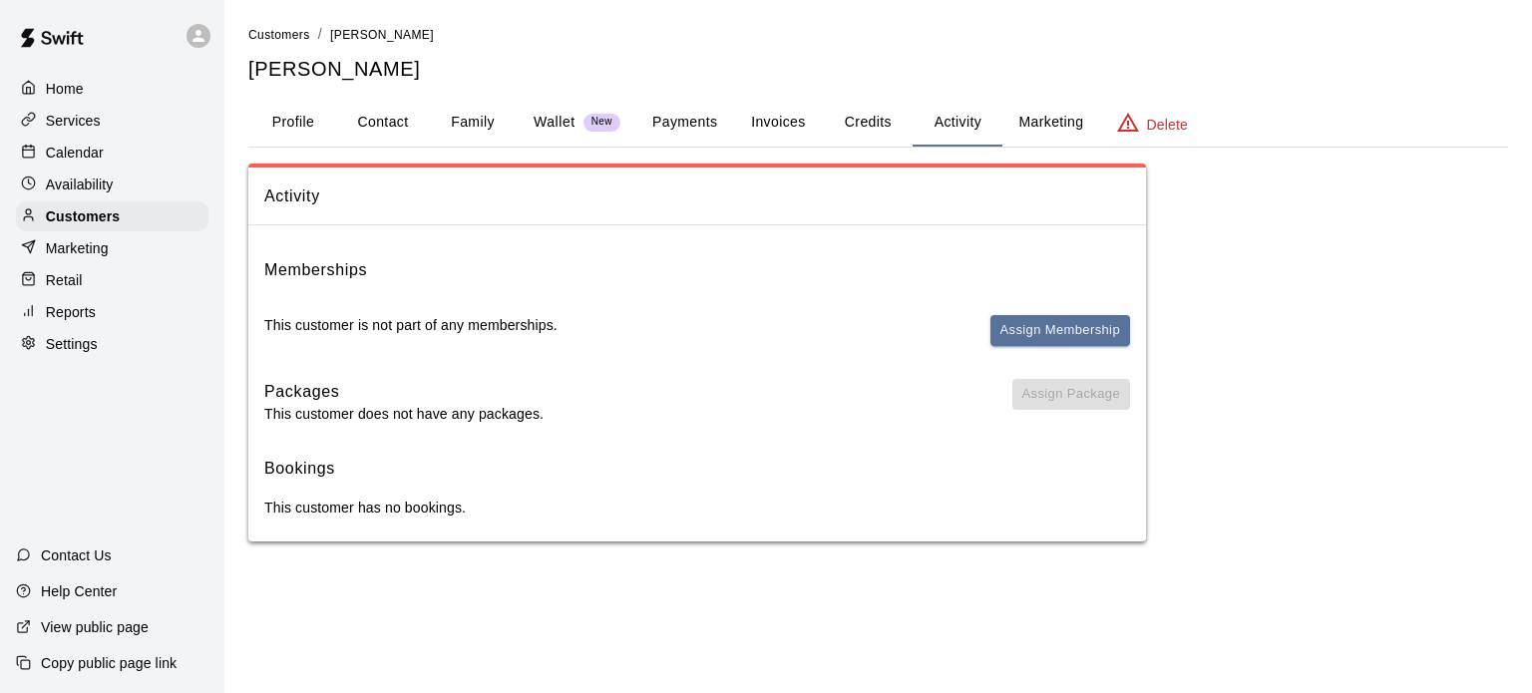
click at [1061, 325] on button "Assign Membership" at bounding box center [1060, 330] width 140 height 31
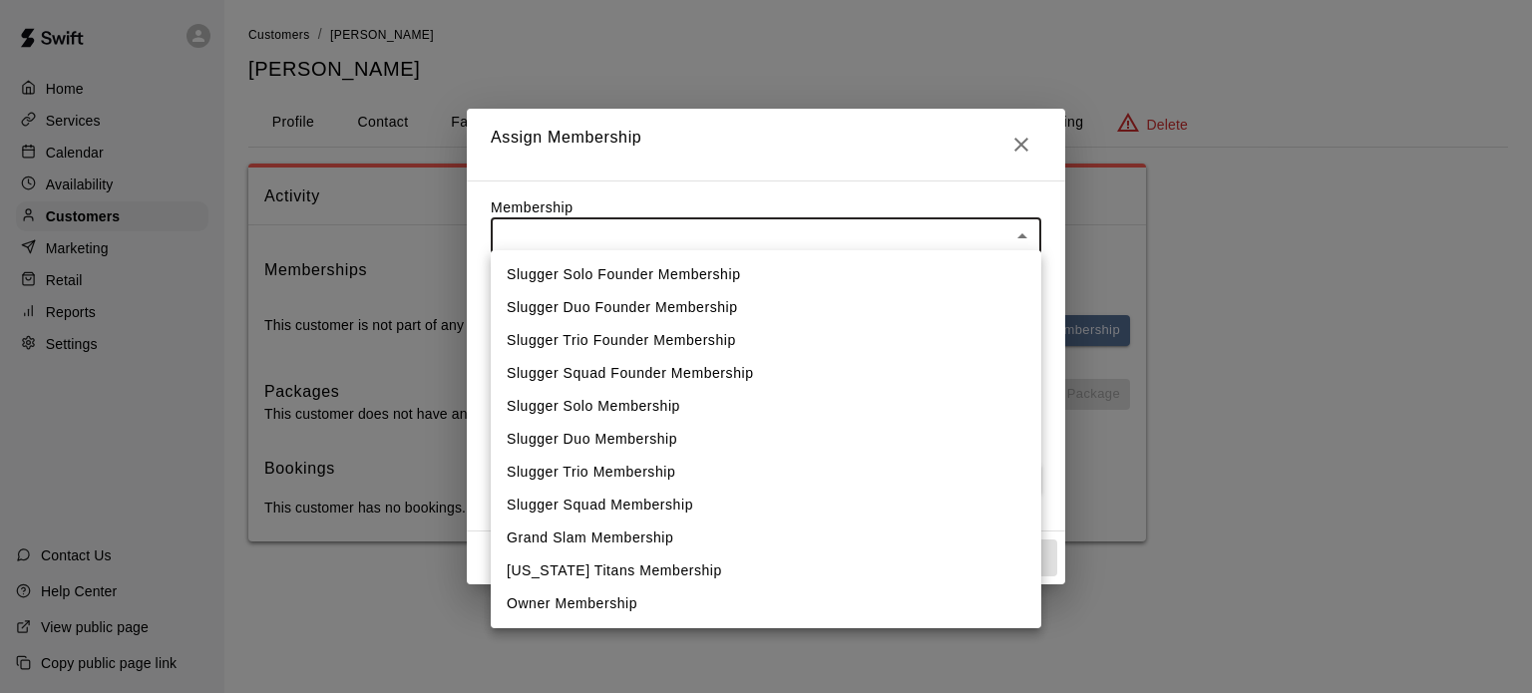
click at [775, 226] on body "Home Services Calendar Availability Customers Marketing Retail Reports Settings…" at bounding box center [766, 290] width 1532 height 581
click at [597, 608] on li "Owner Membership" at bounding box center [766, 603] width 551 height 33
type input "**********"
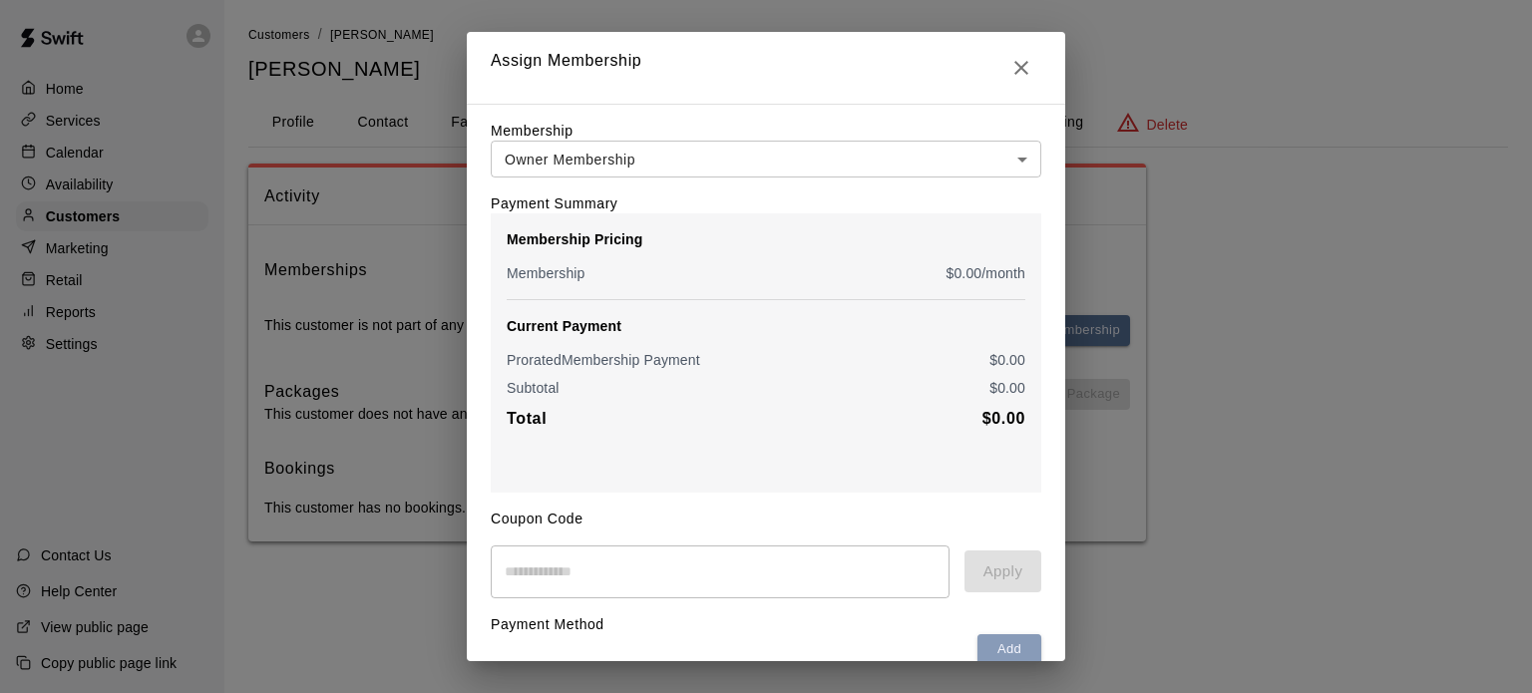
click at [982, 647] on button "Add" at bounding box center [1009, 649] width 64 height 31
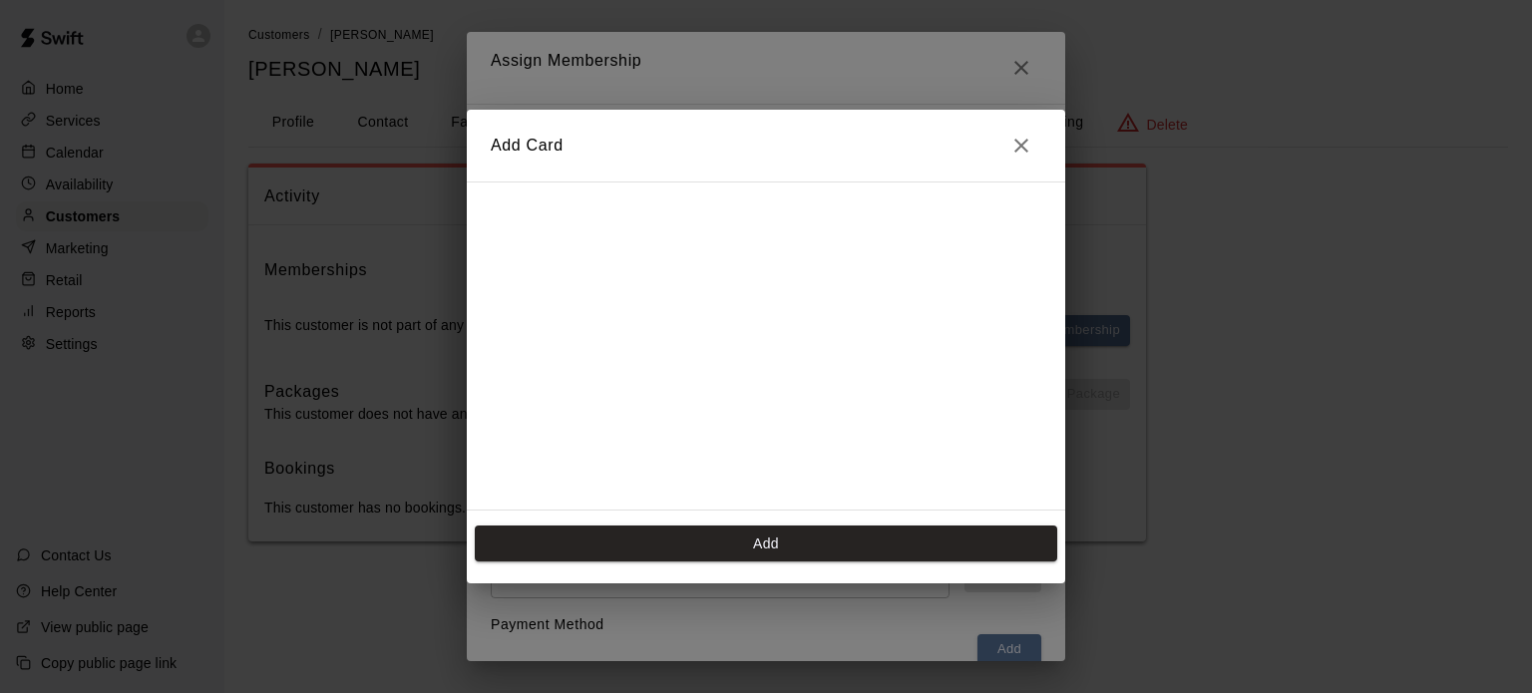
scroll to position [278, 0]
click at [793, 540] on button "Add" at bounding box center [766, 544] width 582 height 37
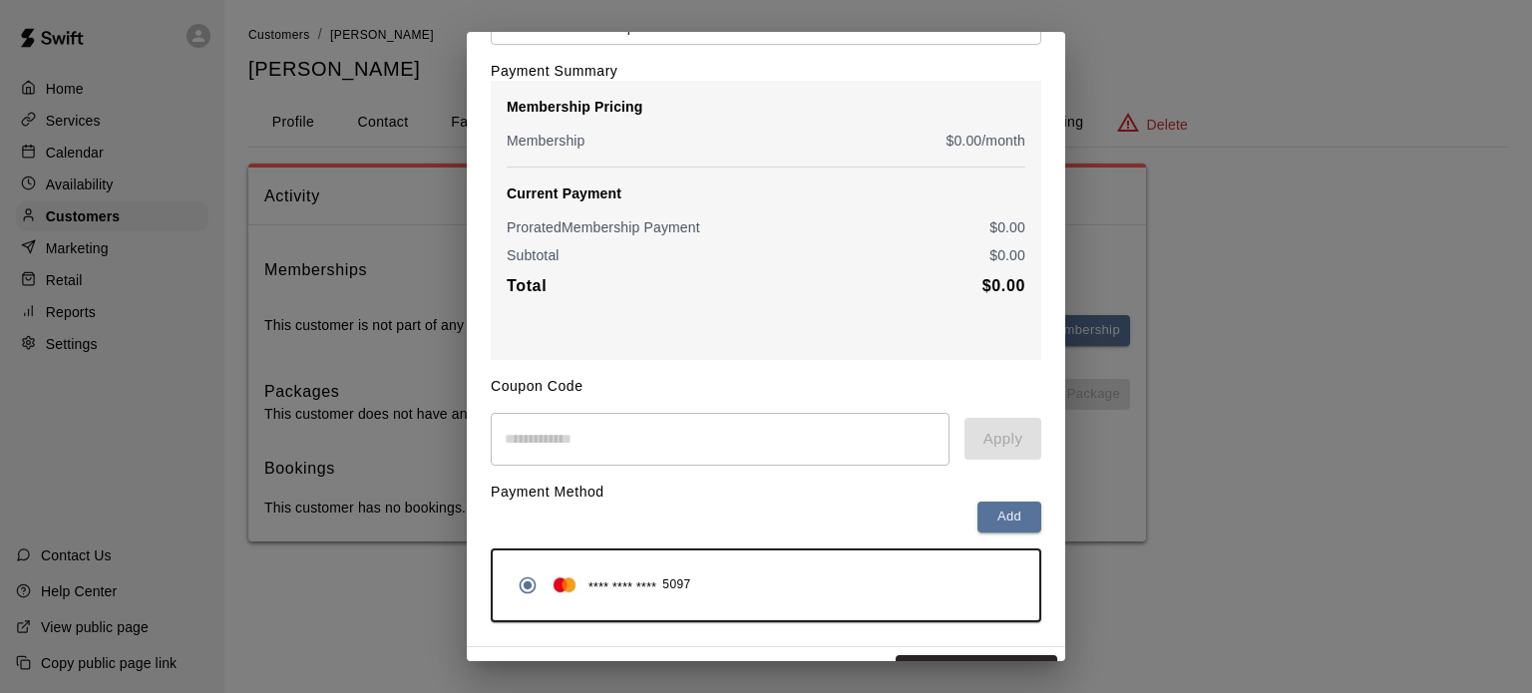
scroll to position [179, 0]
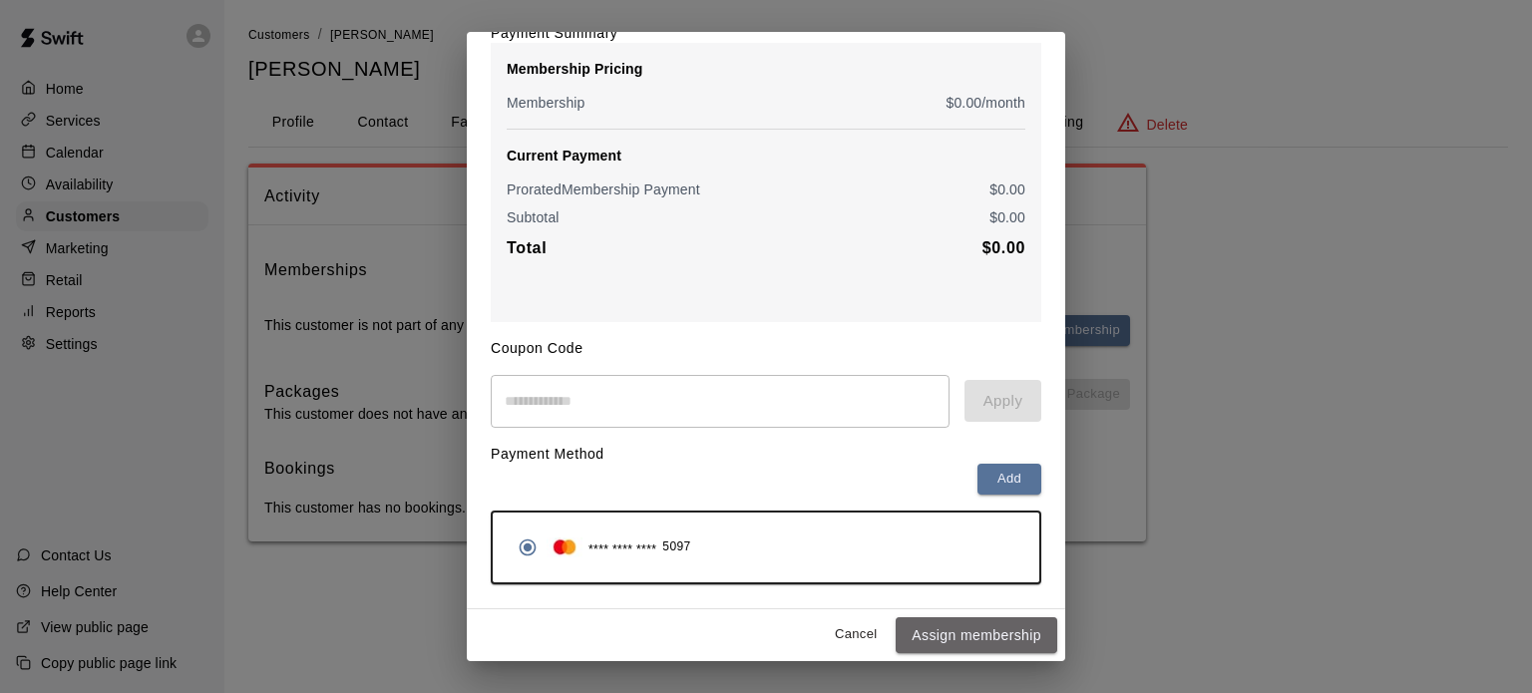
click at [977, 631] on button "Assign membership" at bounding box center [977, 635] width 162 height 37
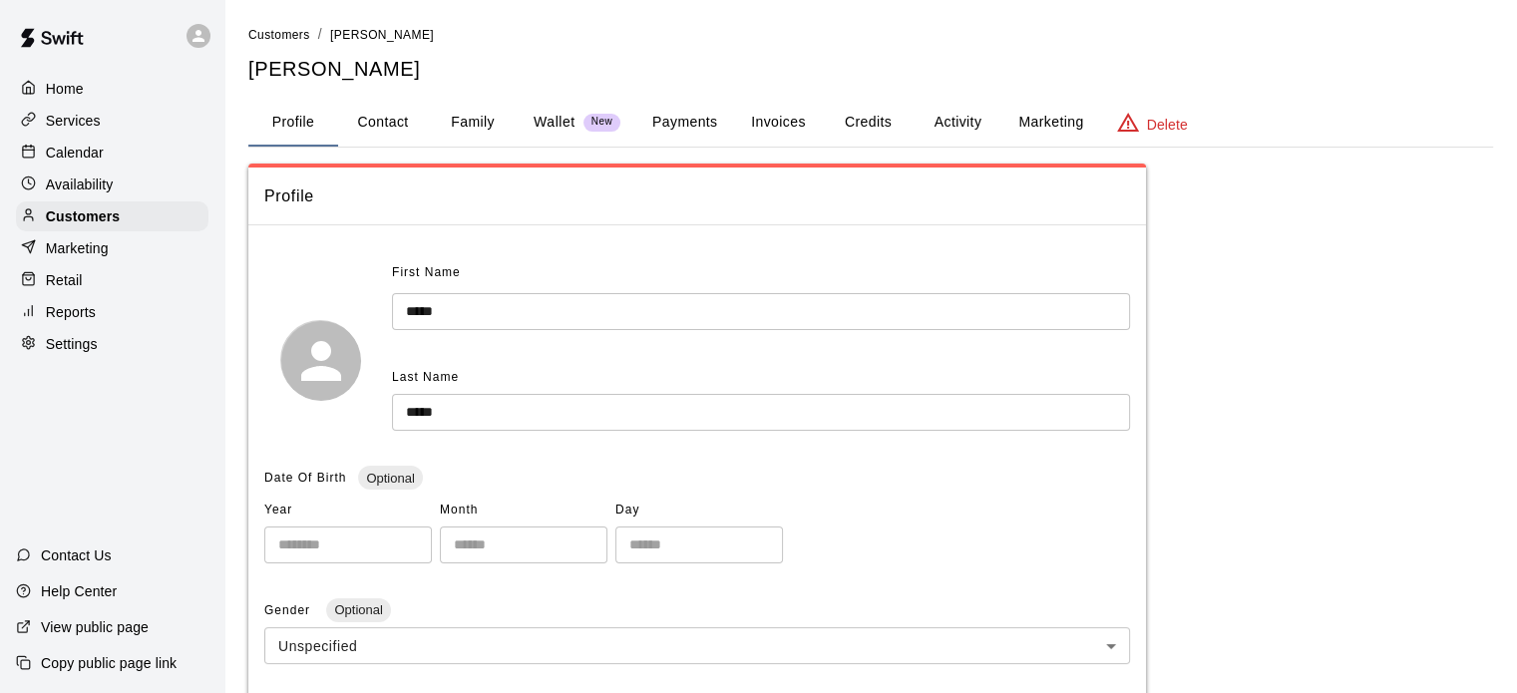
click at [108, 215] on p "Customers" at bounding box center [83, 216] width 74 height 20
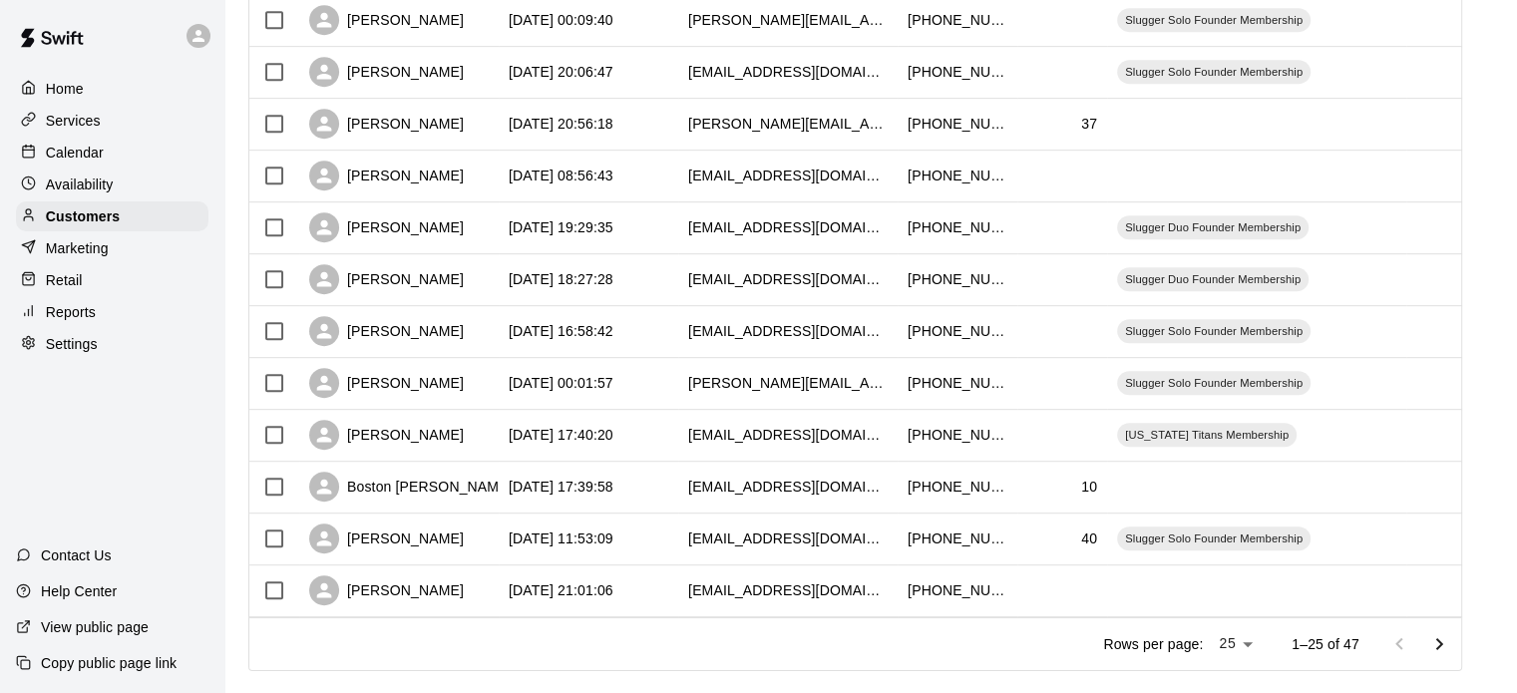
scroll to position [1029, 0]
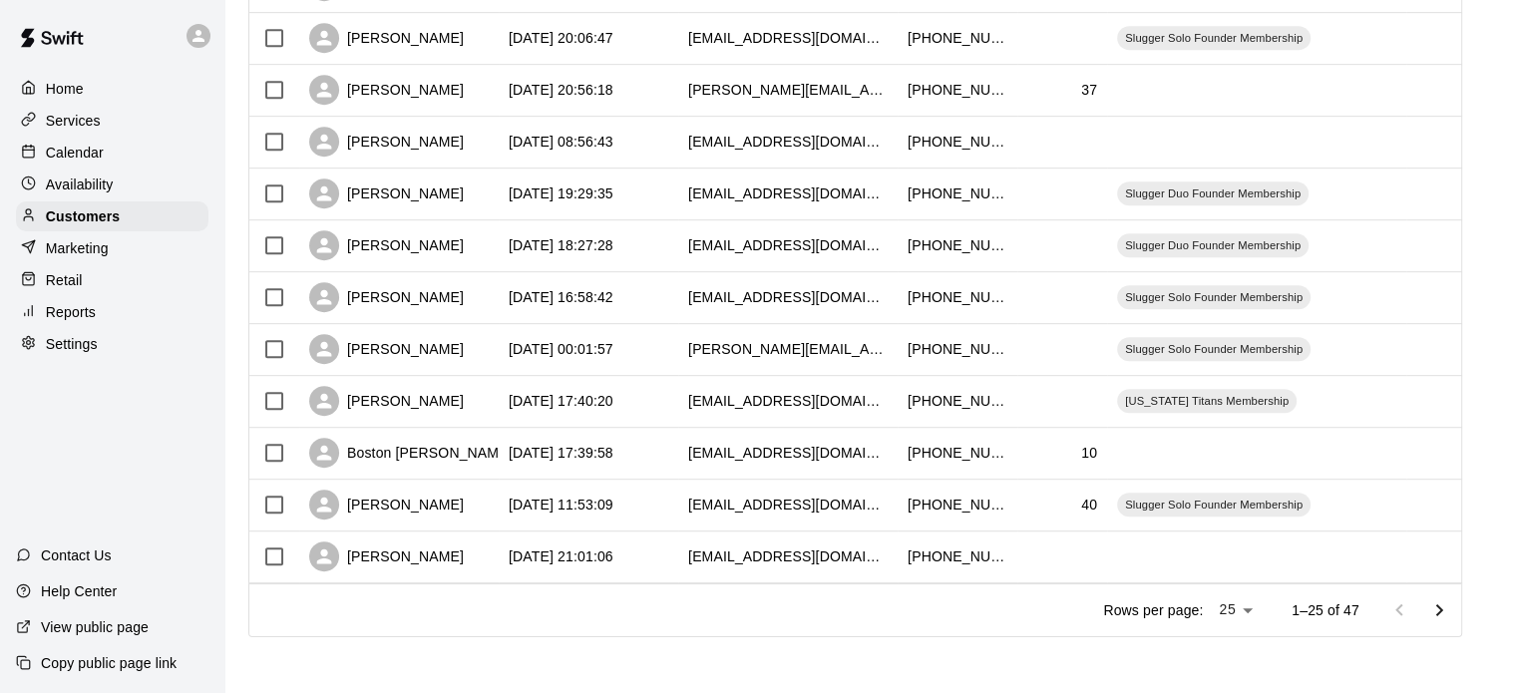
click at [1451, 609] on icon "Go to next page" at bounding box center [1439, 610] width 24 height 24
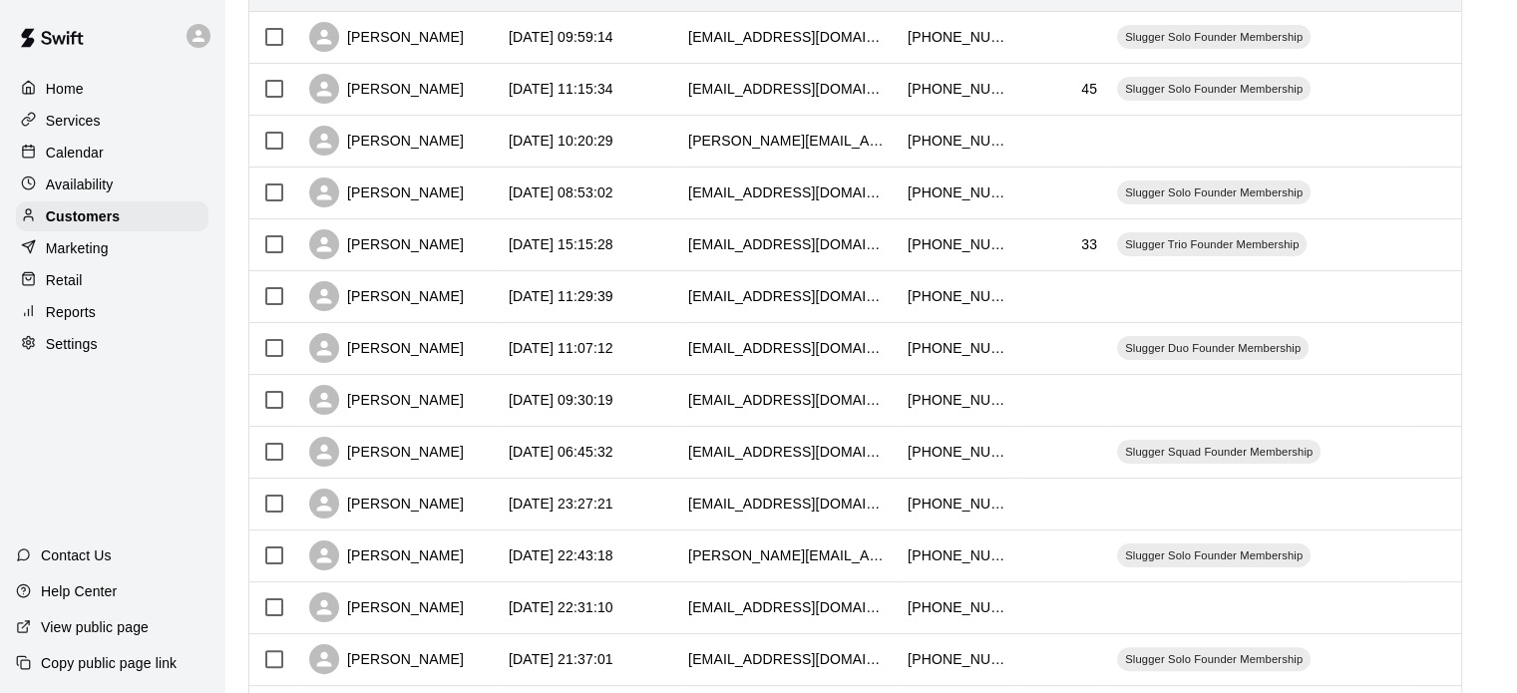
scroll to position [291, 0]
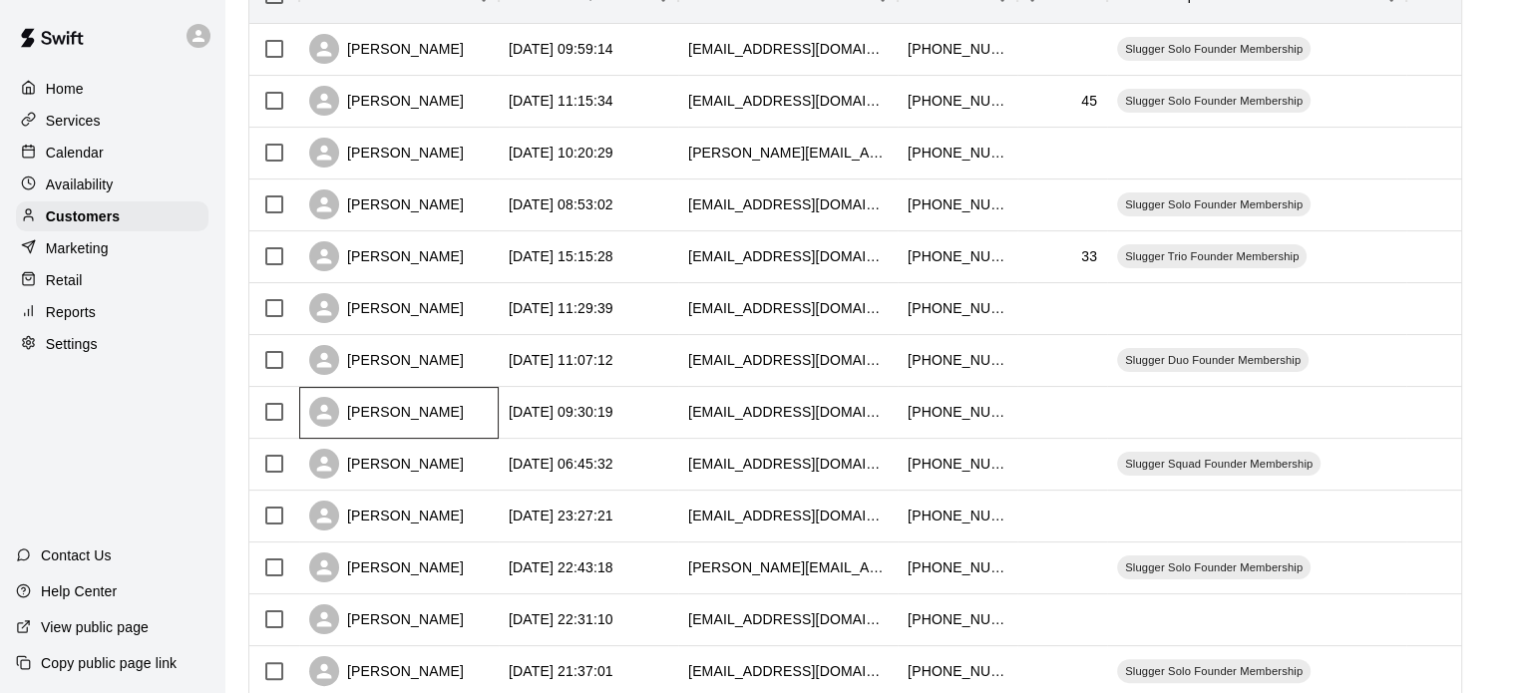
click at [384, 406] on div "Becca Sellers" at bounding box center [386, 412] width 155 height 30
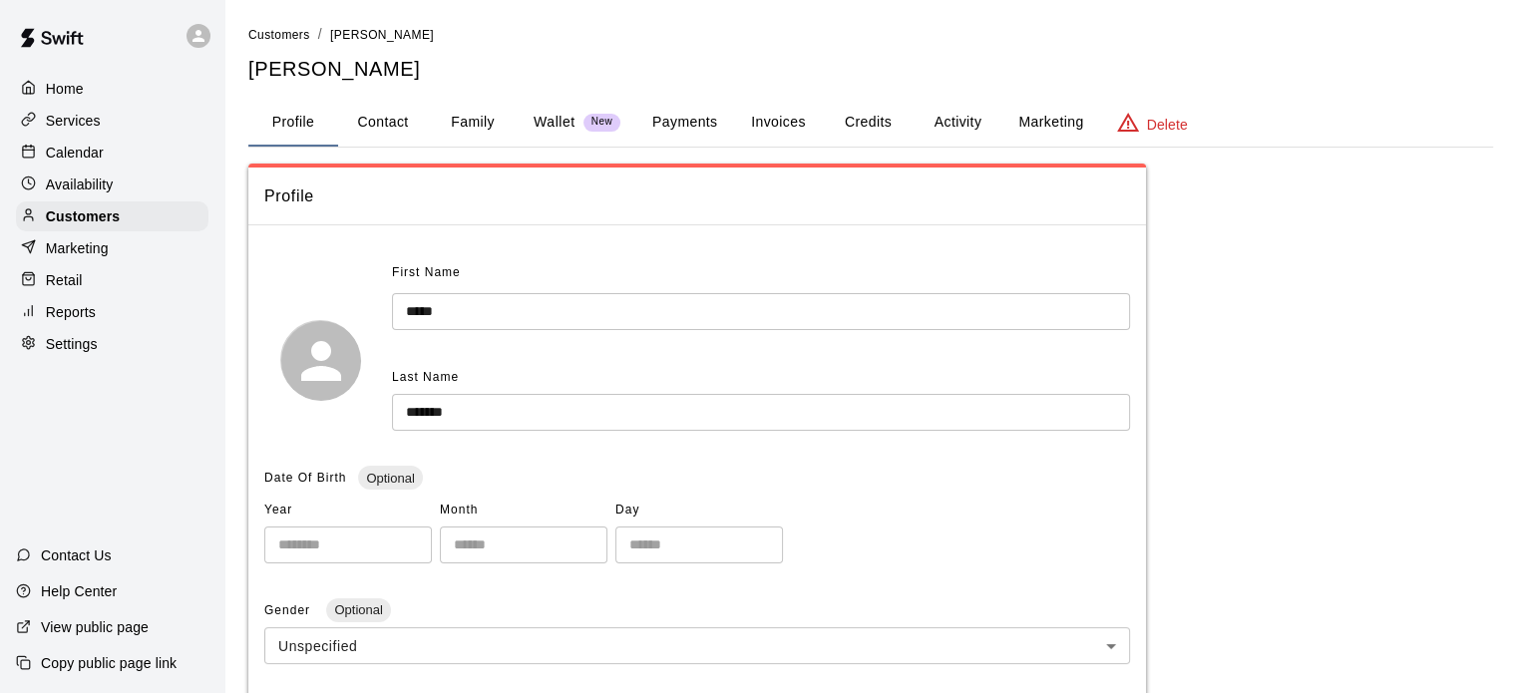
click at [469, 119] on button "Family" at bounding box center [473, 123] width 90 height 48
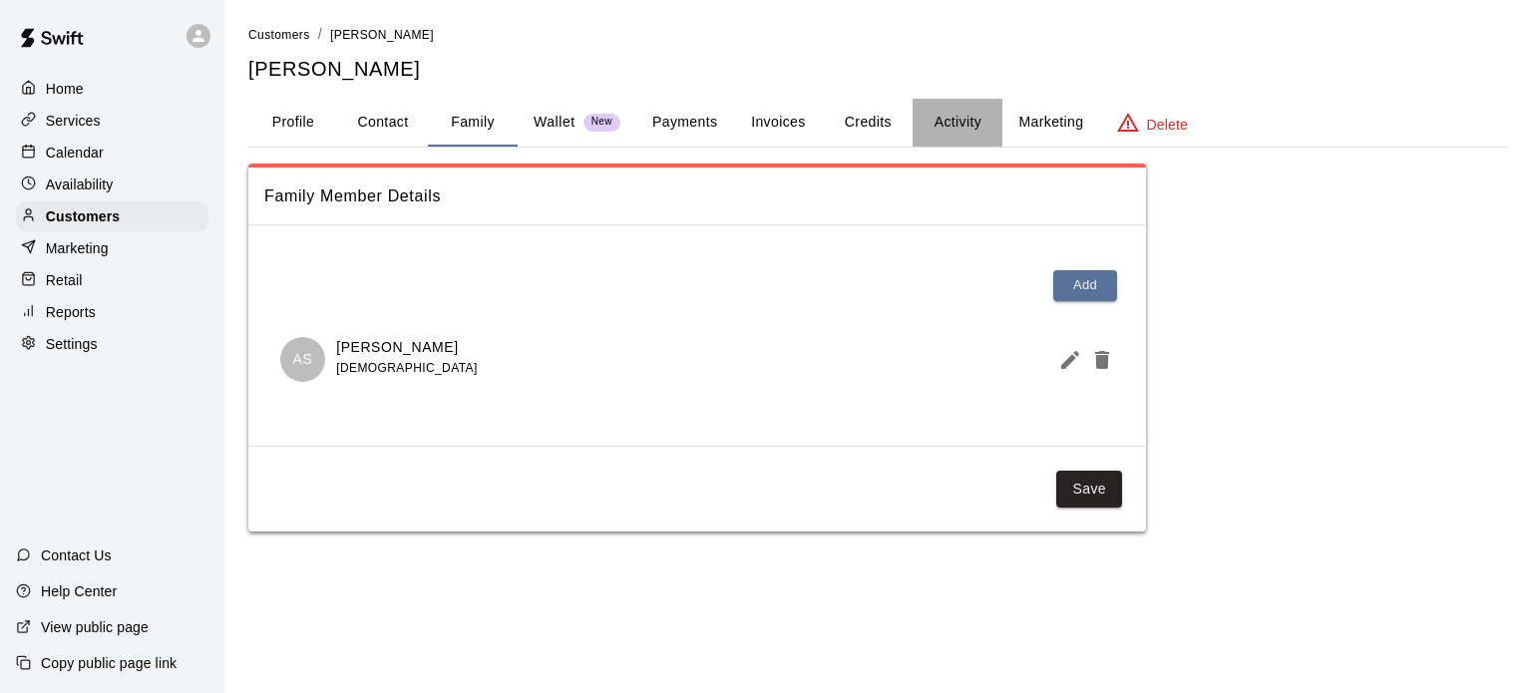
click at [985, 123] on button "Activity" at bounding box center [958, 123] width 90 height 48
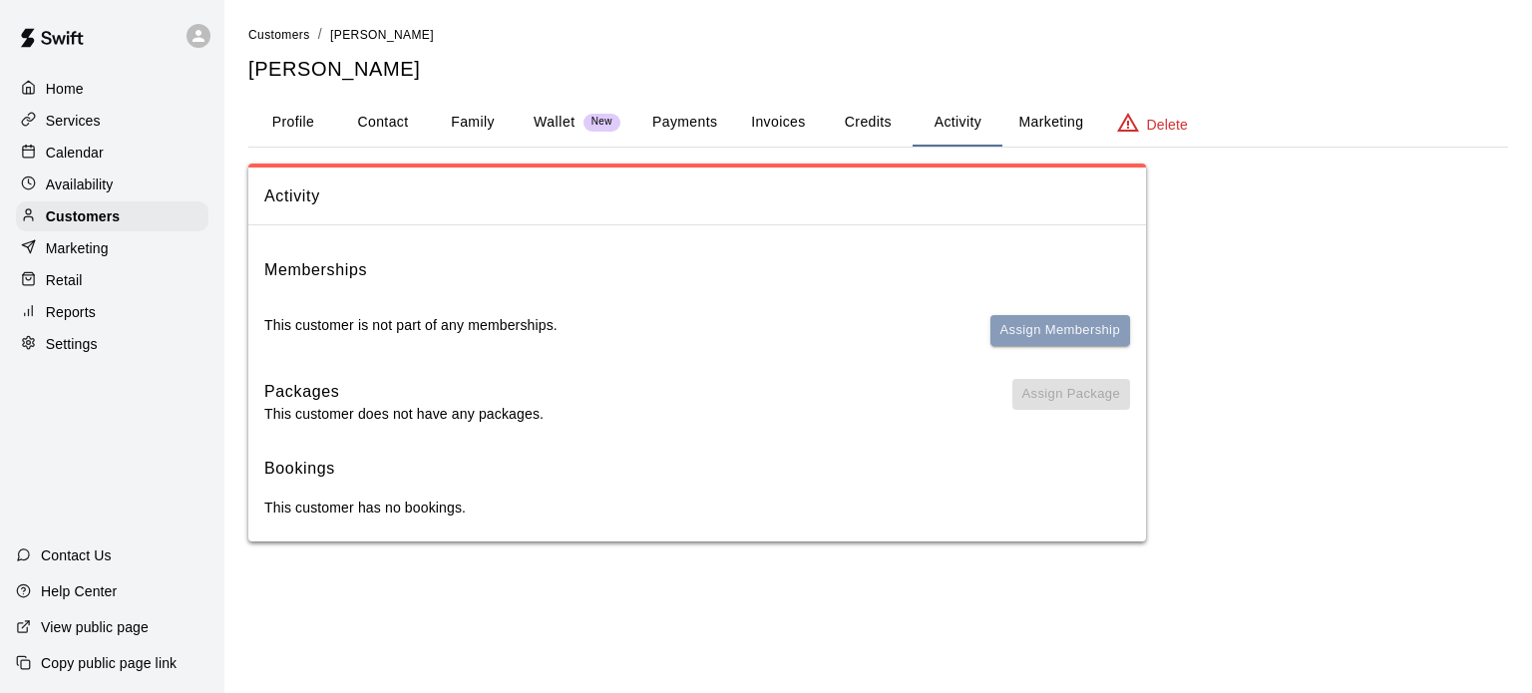
click at [1056, 319] on button "Assign Membership" at bounding box center [1060, 330] width 140 height 31
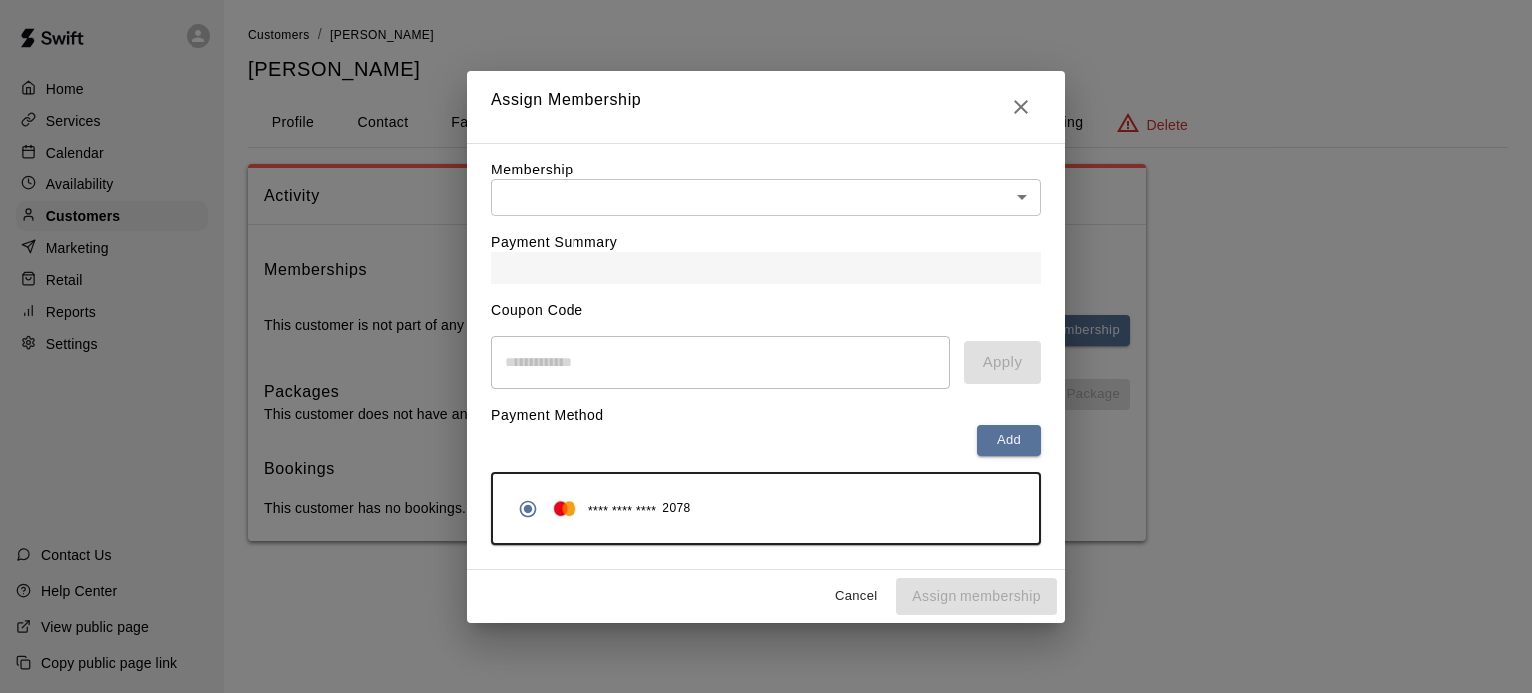
click at [804, 202] on body "Home Services Calendar Availability Customers Marketing Retail Reports Settings…" at bounding box center [766, 290] width 1532 height 581
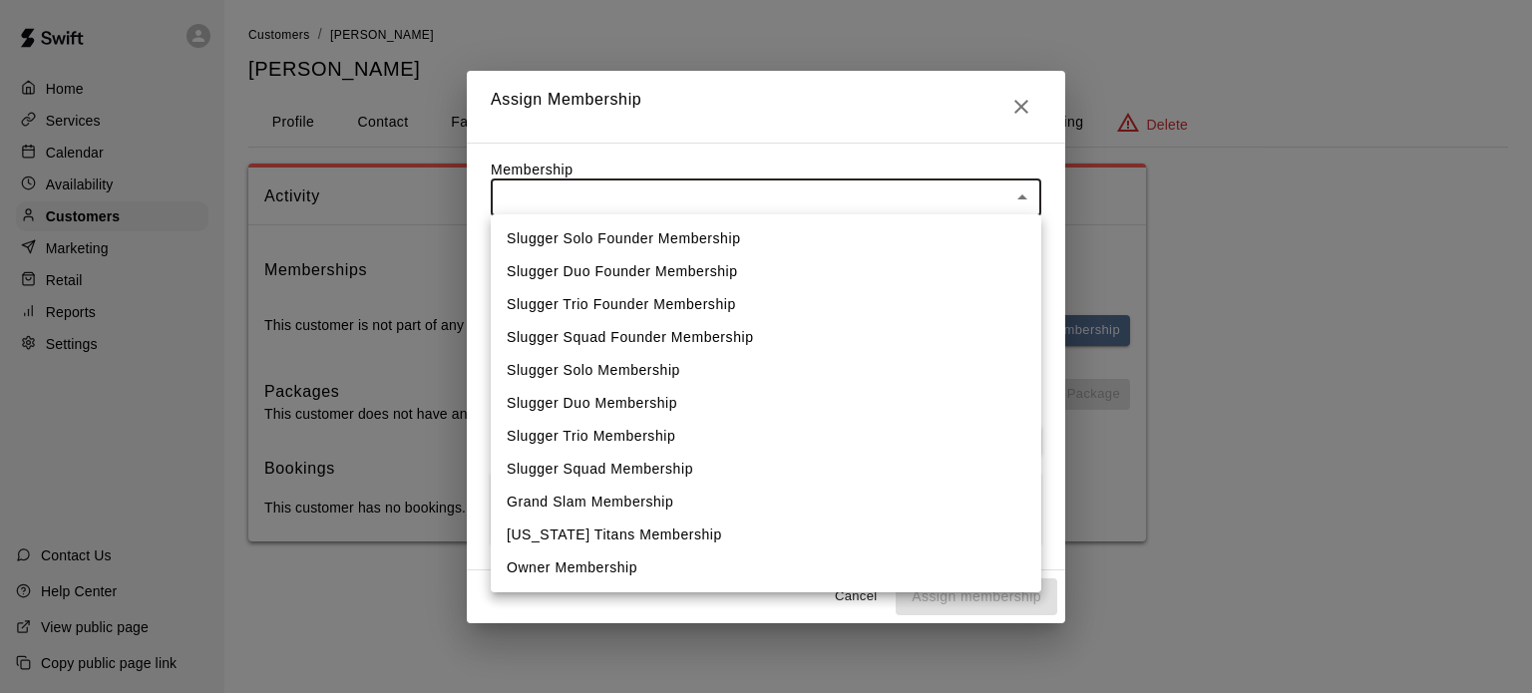
click at [701, 561] on li "Owner Membership" at bounding box center [766, 568] width 551 height 33
type input "**********"
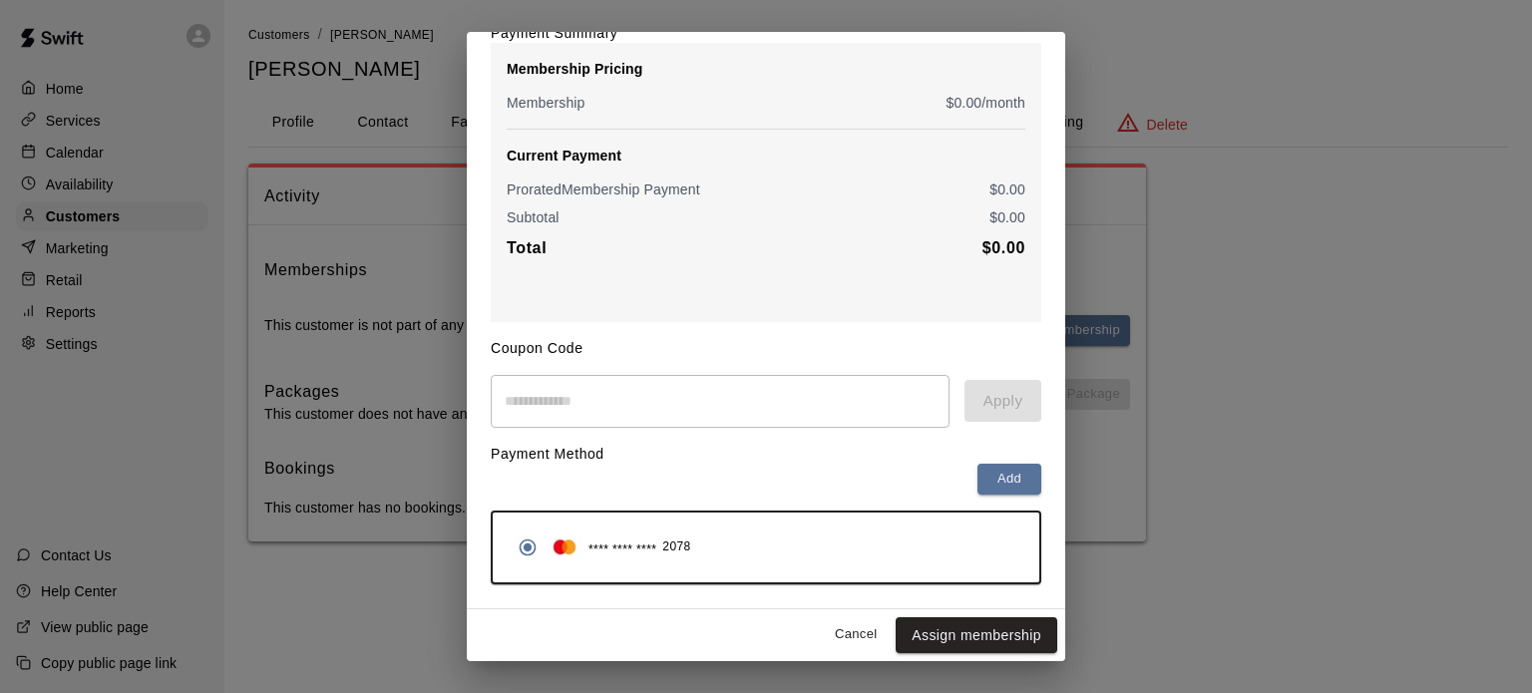
scroll to position [179, 0]
click at [968, 635] on button "Assign membership" at bounding box center [977, 635] width 162 height 37
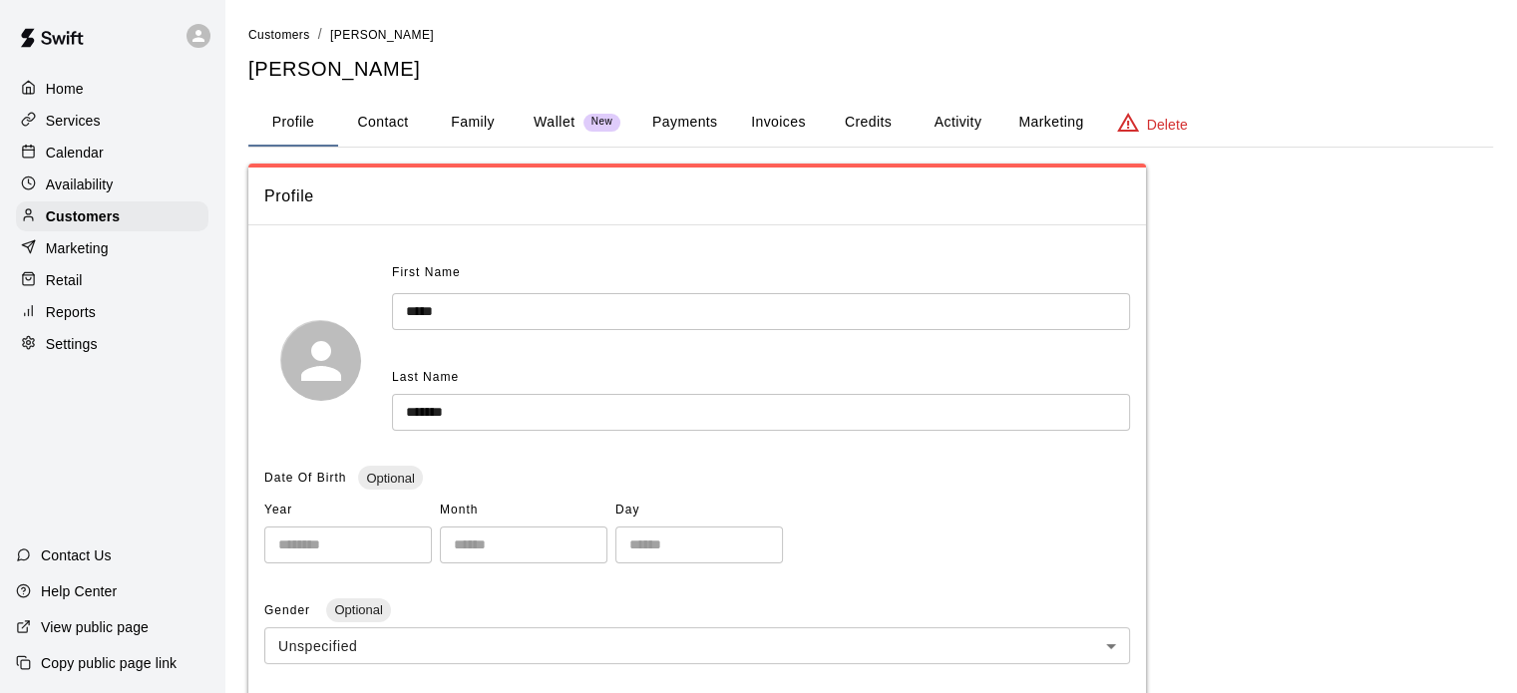
click at [78, 217] on p "Customers" at bounding box center [83, 216] width 74 height 20
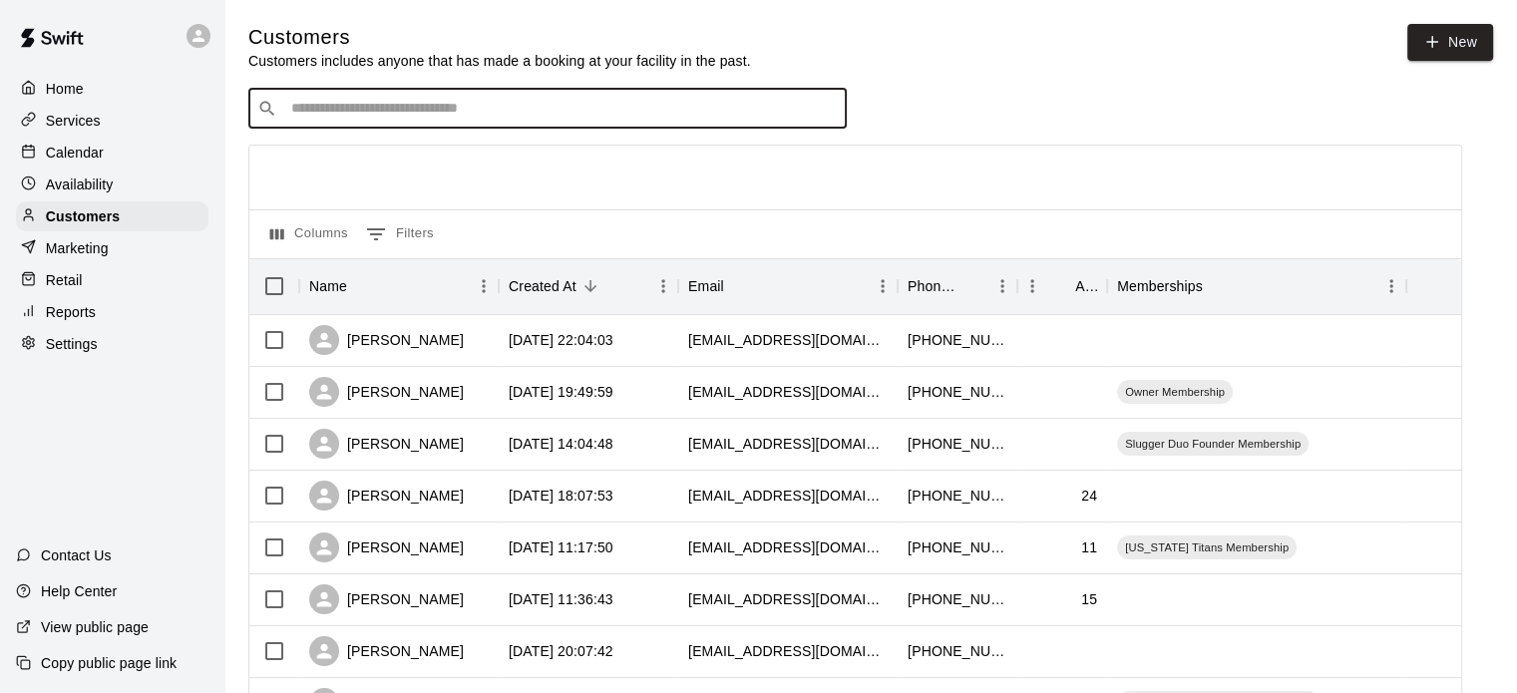
click at [750, 112] on input "Search customers by name or email" at bounding box center [561, 109] width 552 height 20
type input "*****"
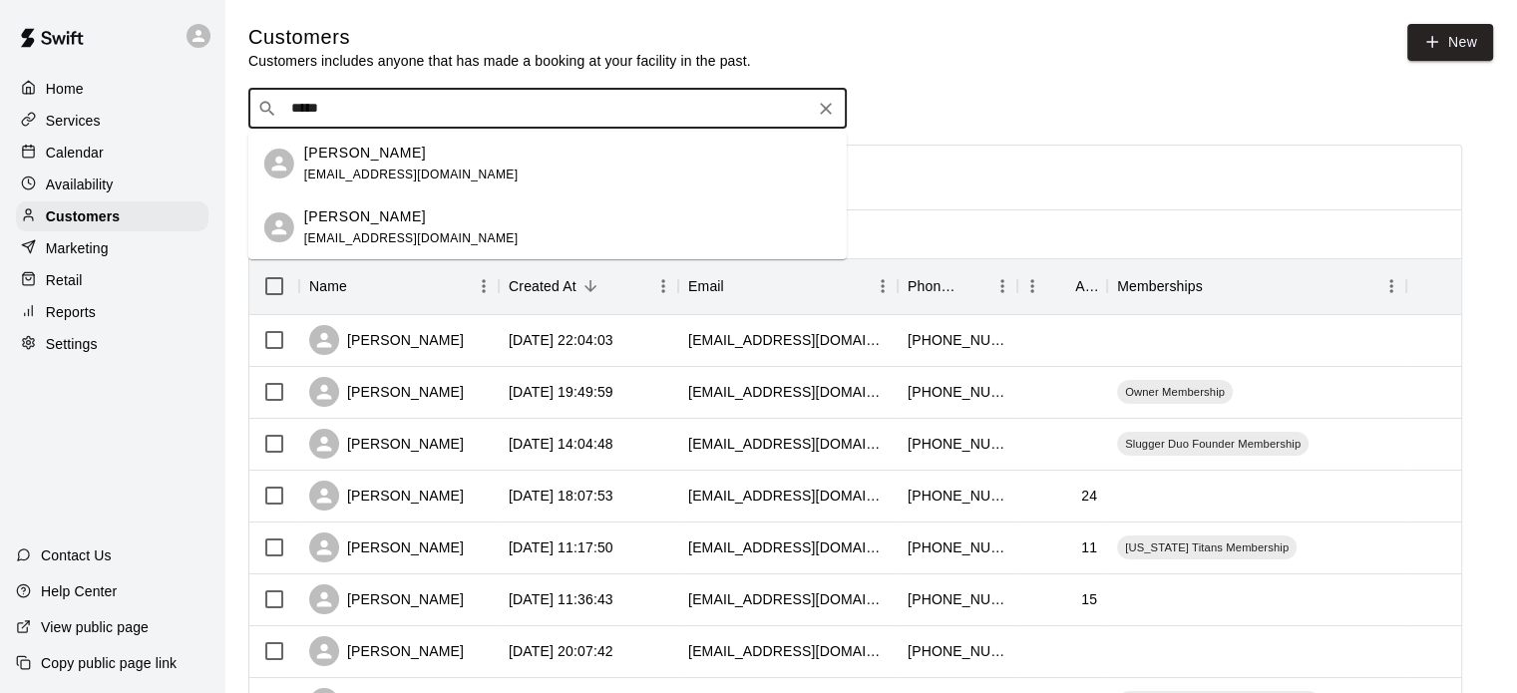
click at [414, 170] on span "[EMAIL_ADDRESS][DOMAIN_NAME]" at bounding box center [411, 175] width 214 height 14
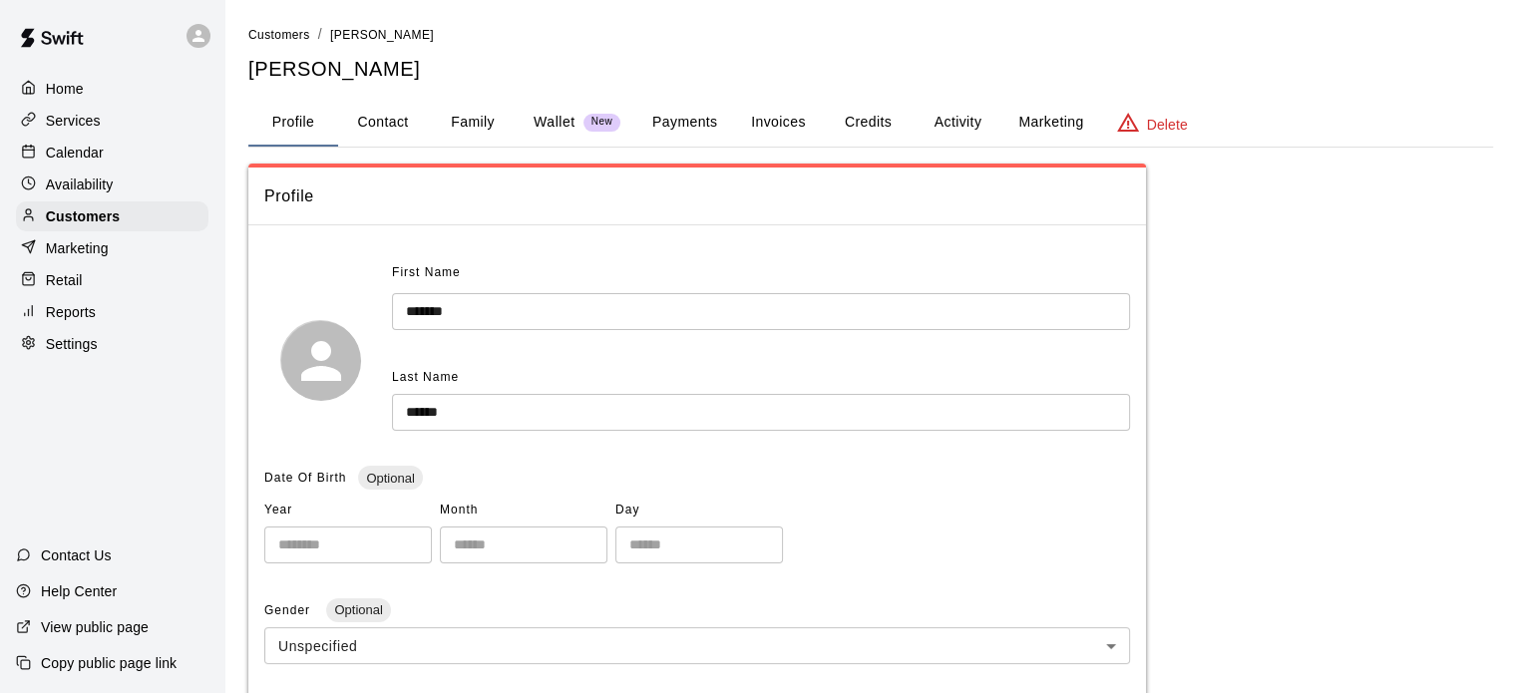
click at [961, 121] on button "Activity" at bounding box center [958, 123] width 90 height 48
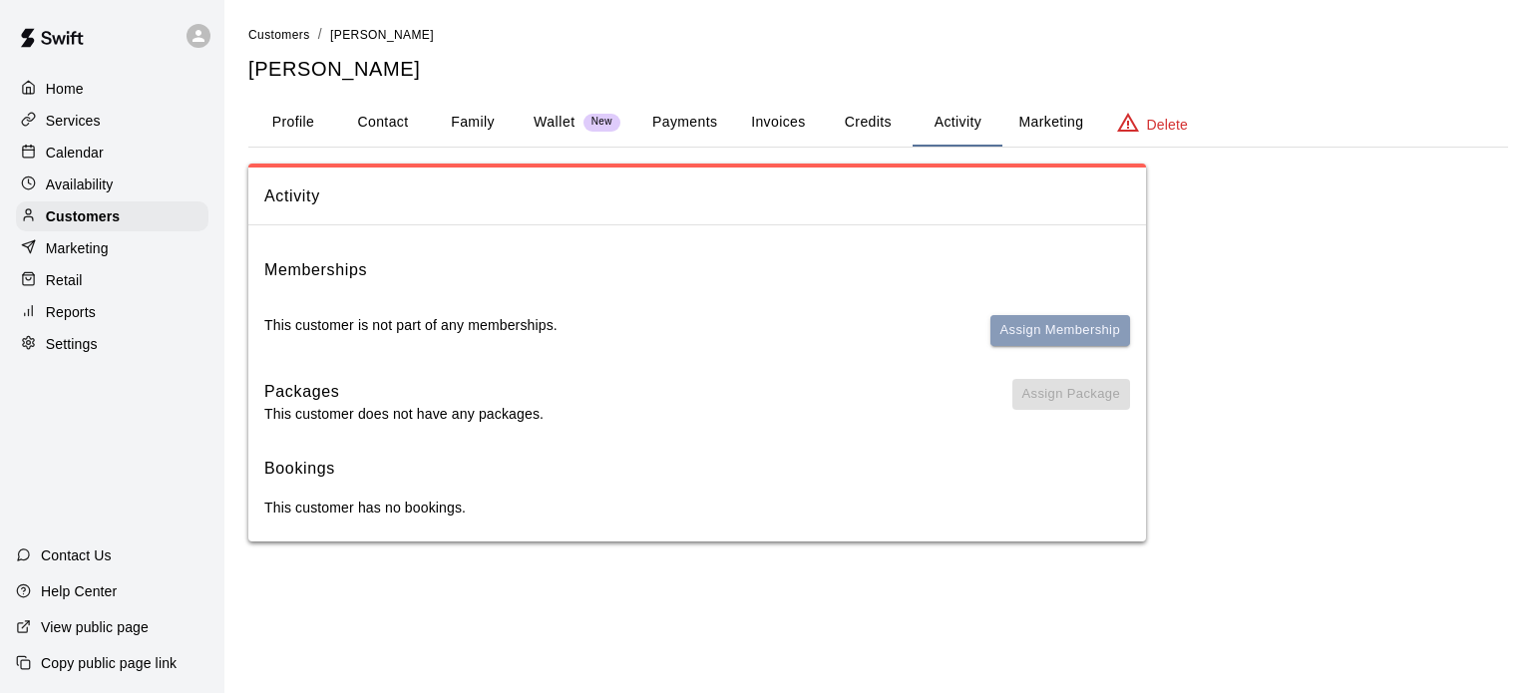
click at [1076, 334] on button "Assign Membership" at bounding box center [1060, 330] width 140 height 31
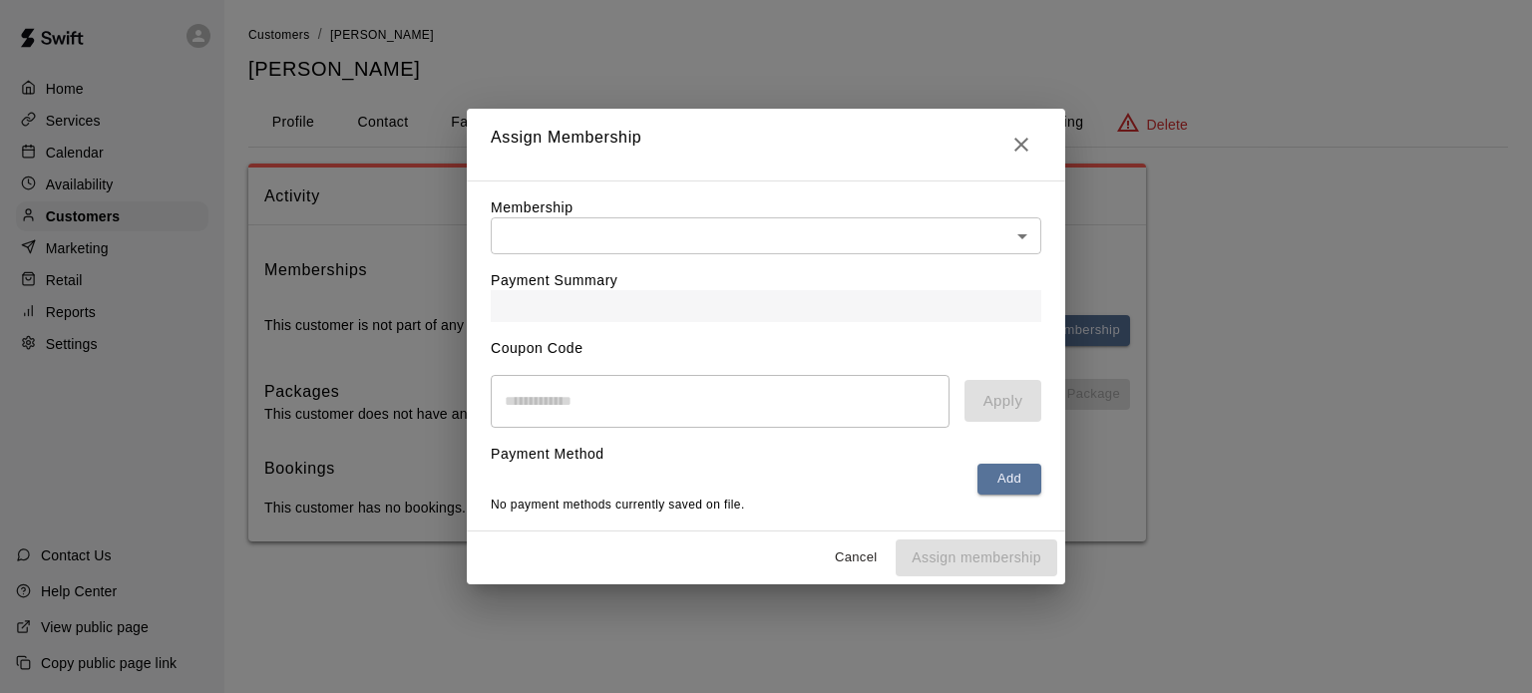
click at [842, 256] on div "Payment Summary" at bounding box center [766, 288] width 551 height 68
click at [845, 241] on body "Home Services Calendar Availability Customers Marketing Retail Reports Settings…" at bounding box center [766, 290] width 1532 height 581
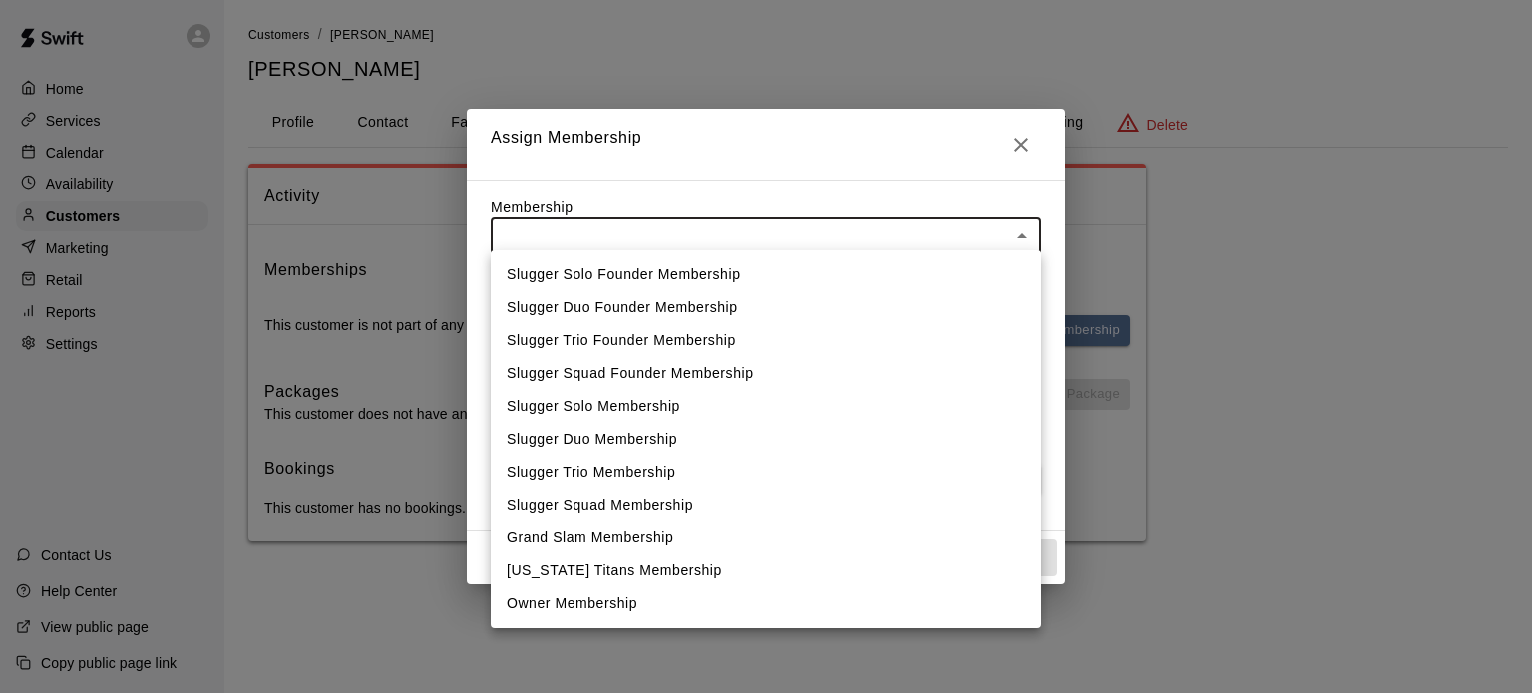
click at [639, 609] on li "Owner Membership" at bounding box center [766, 603] width 551 height 33
type input "**********"
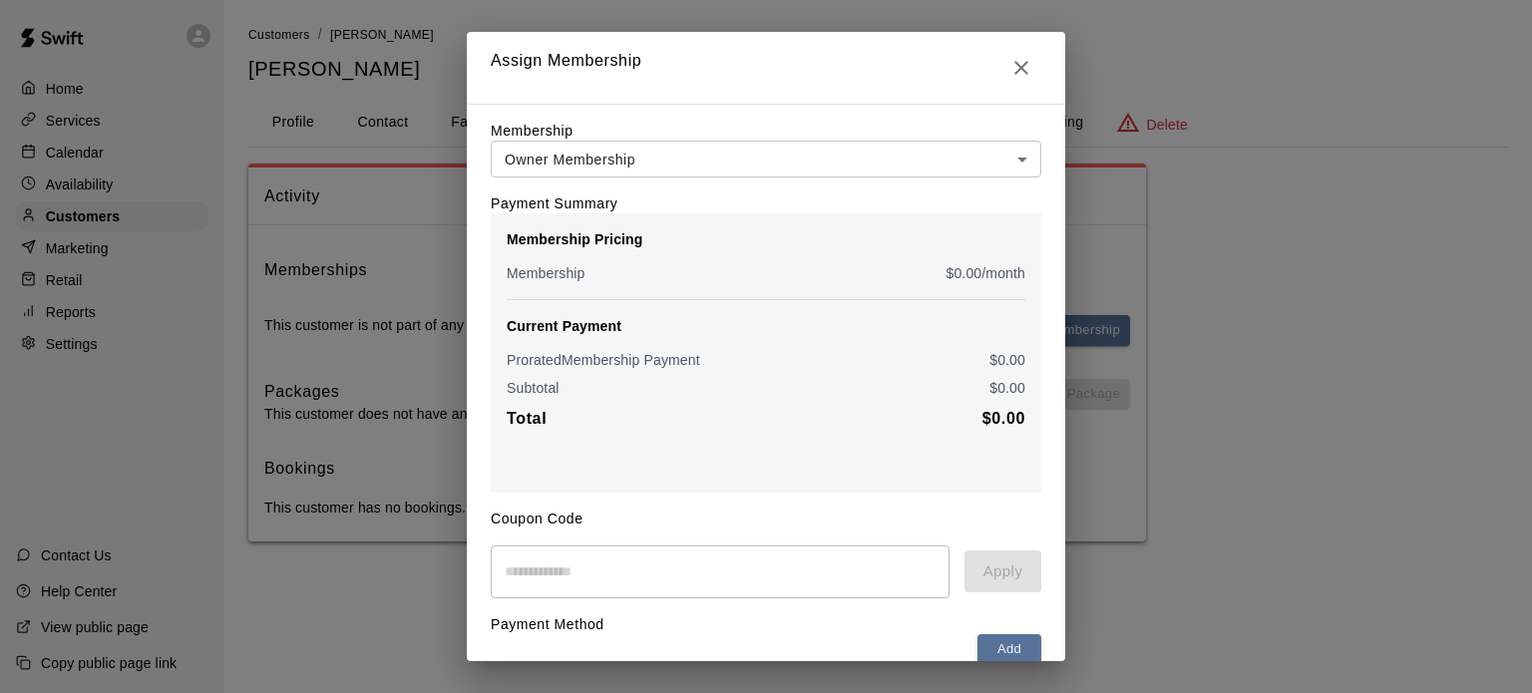
scroll to position [105, 0]
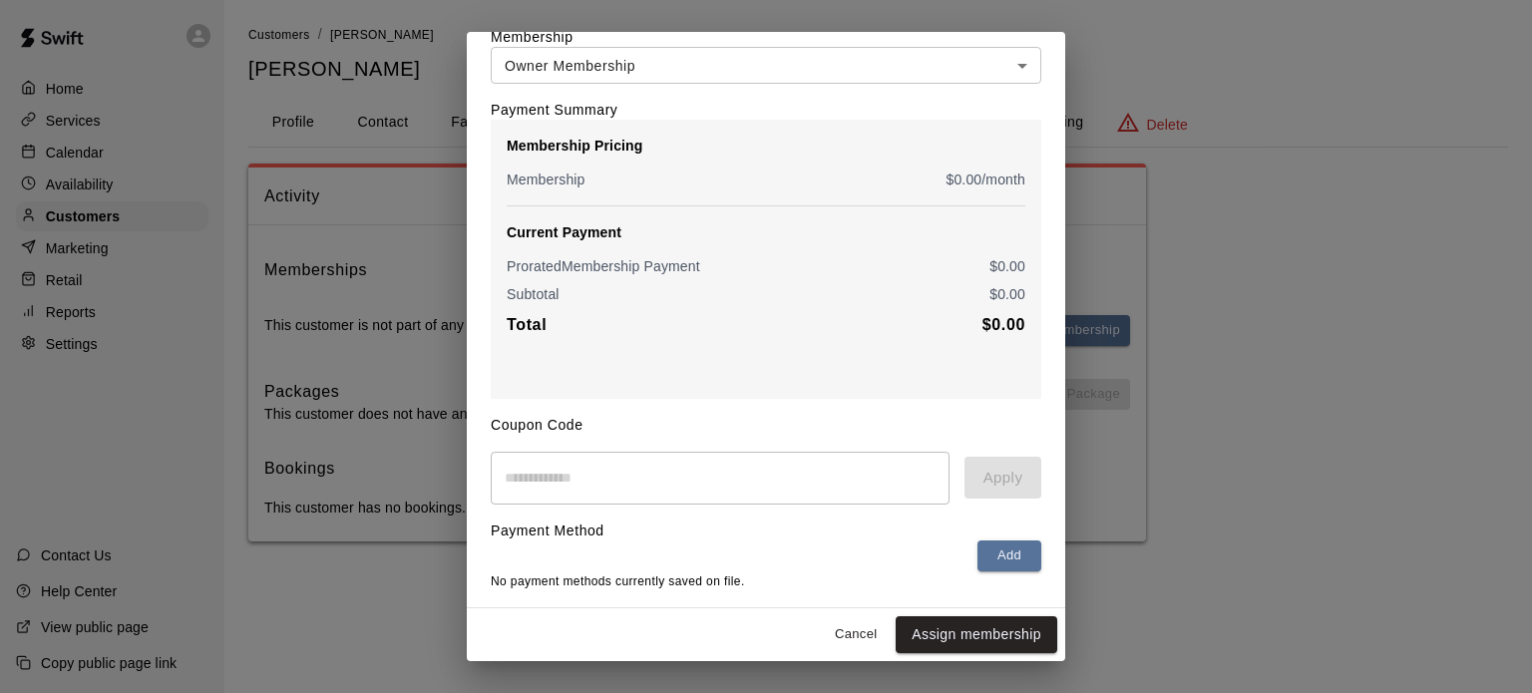
click at [997, 551] on button "Add" at bounding box center [1009, 556] width 64 height 31
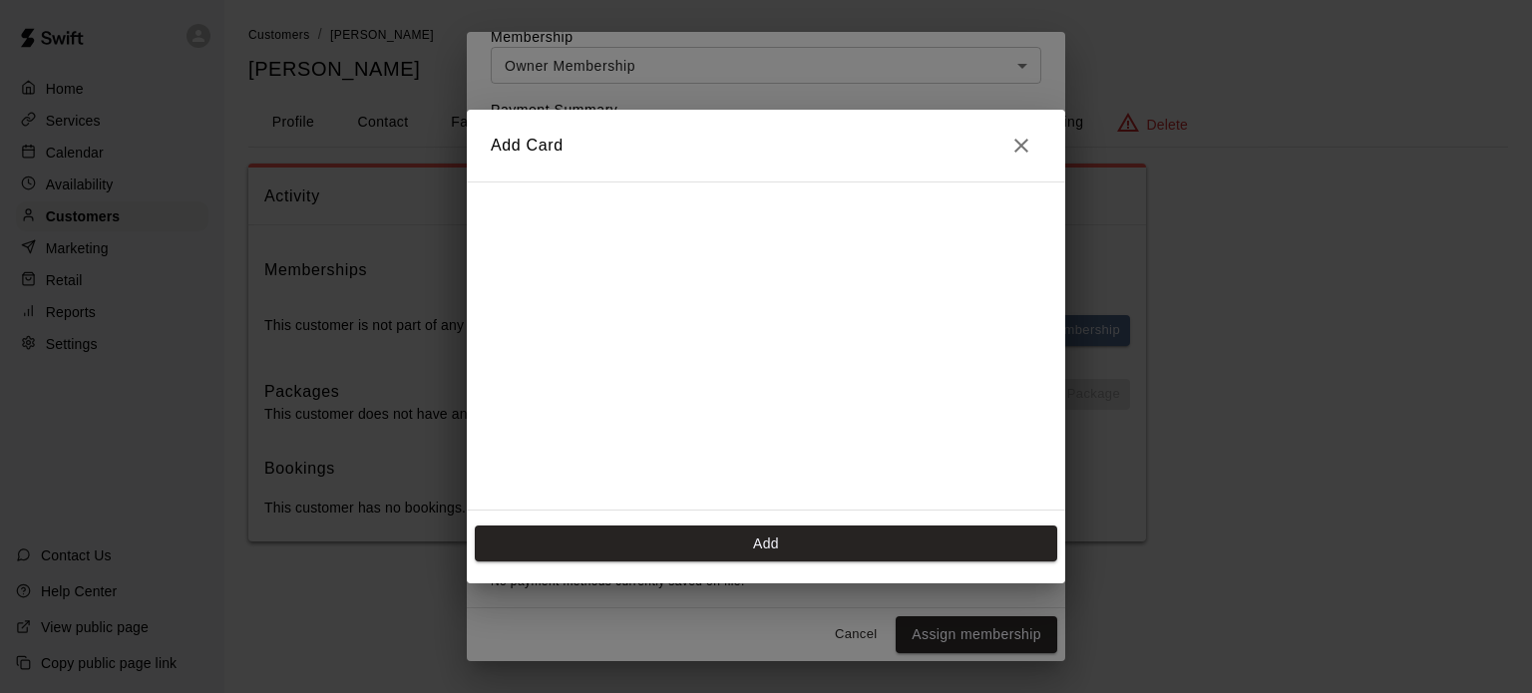
scroll to position [278, 0]
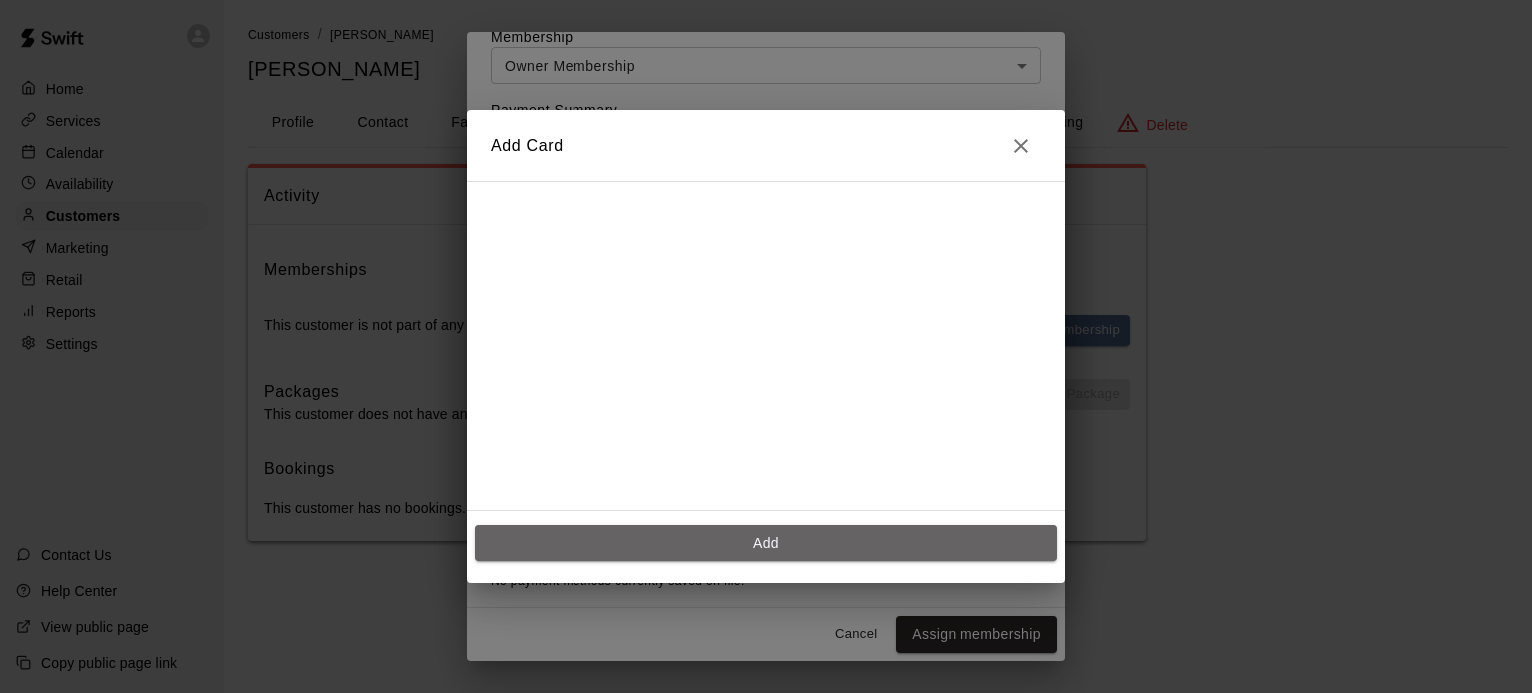
click at [754, 549] on button "Add" at bounding box center [766, 544] width 582 height 37
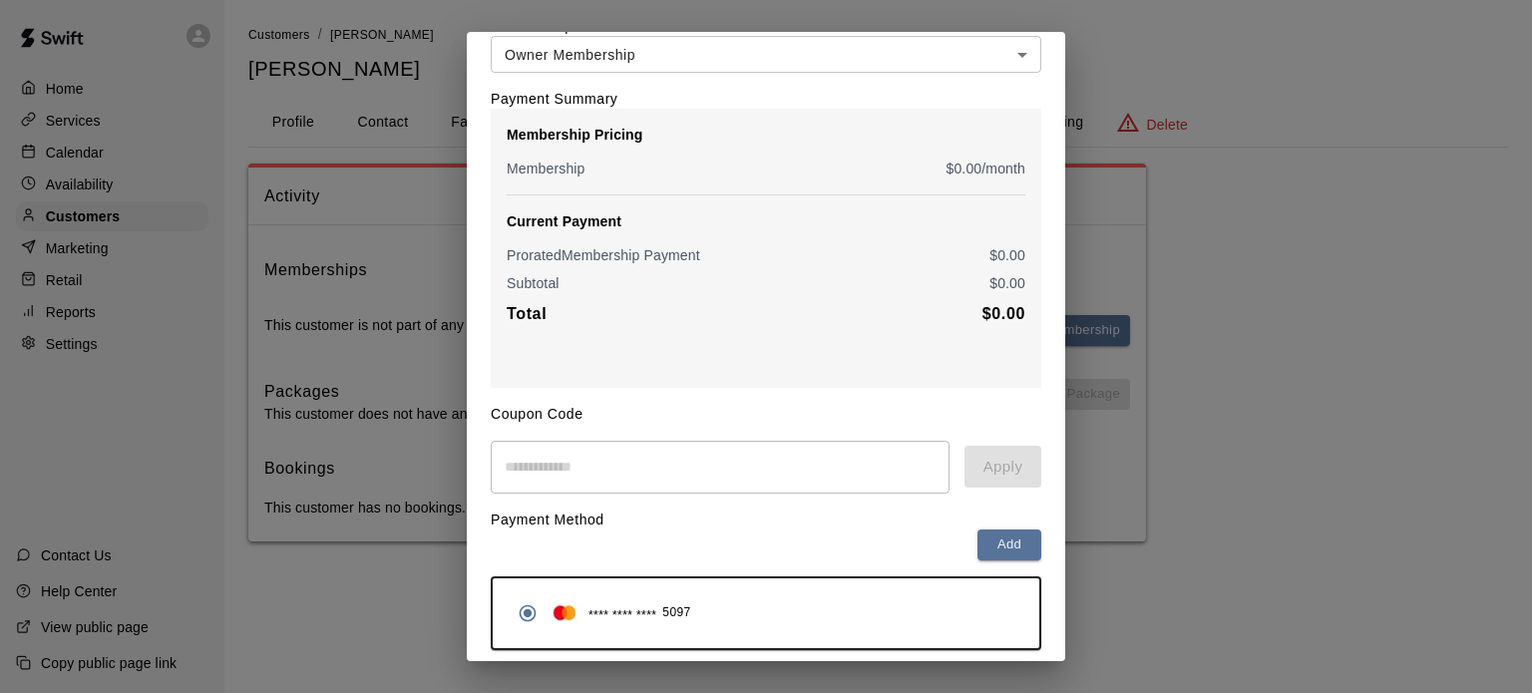
scroll to position [179, 0]
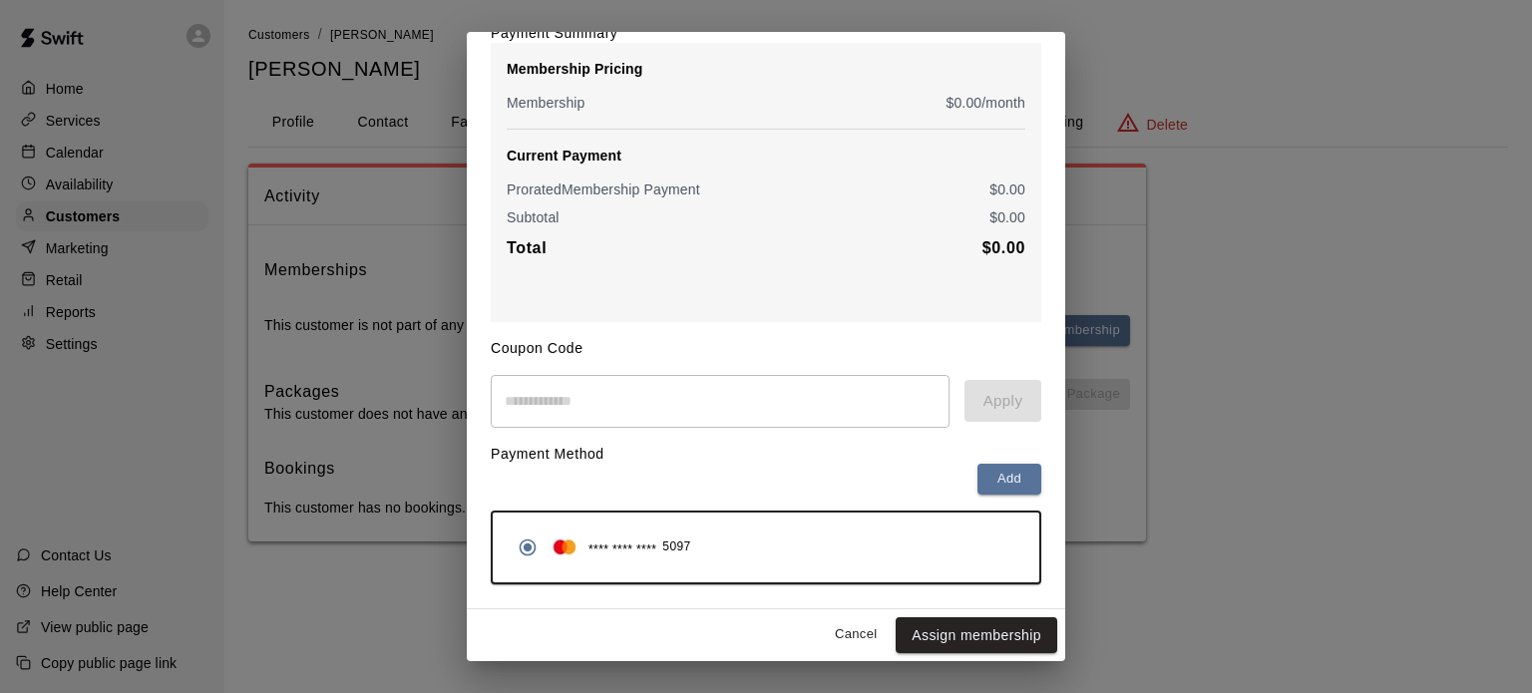
click at [975, 633] on button "Assign membership" at bounding box center [977, 635] width 162 height 37
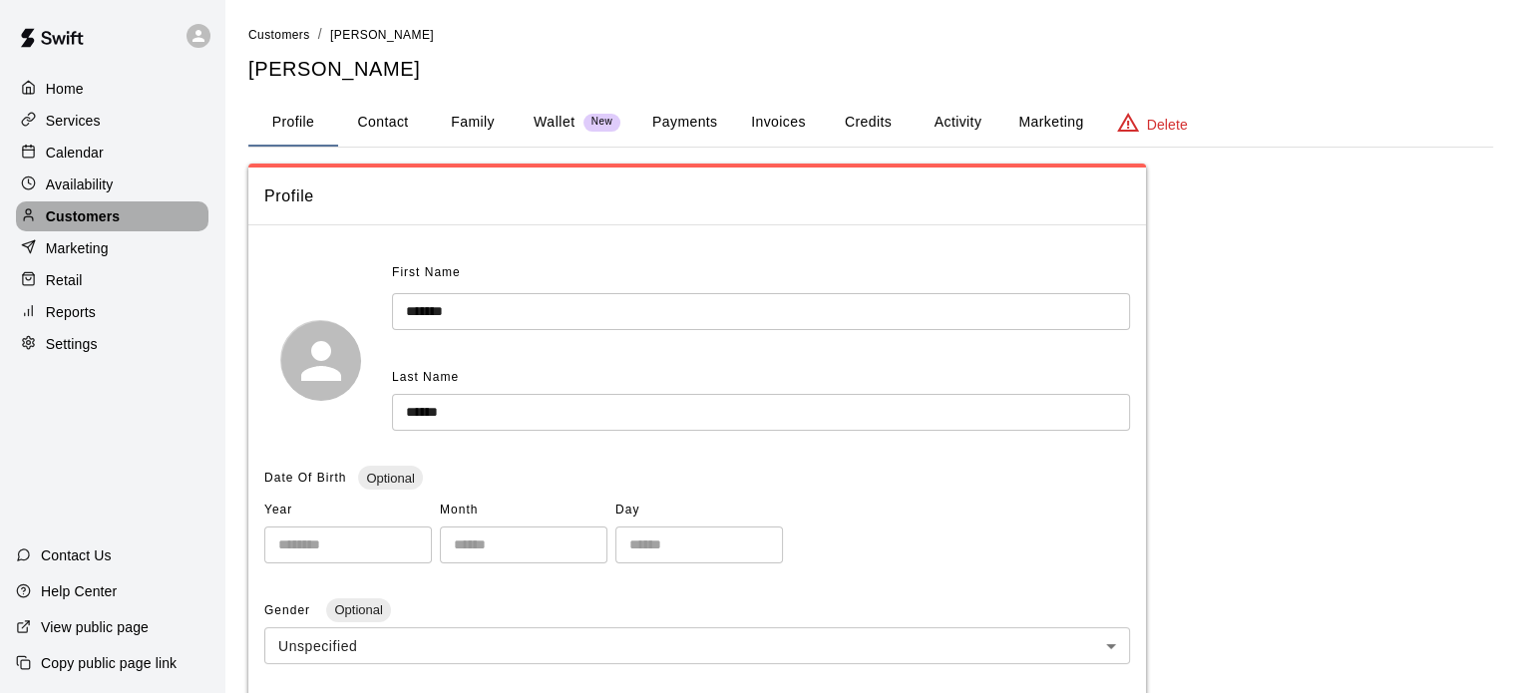
click at [92, 223] on p "Customers" at bounding box center [83, 216] width 74 height 20
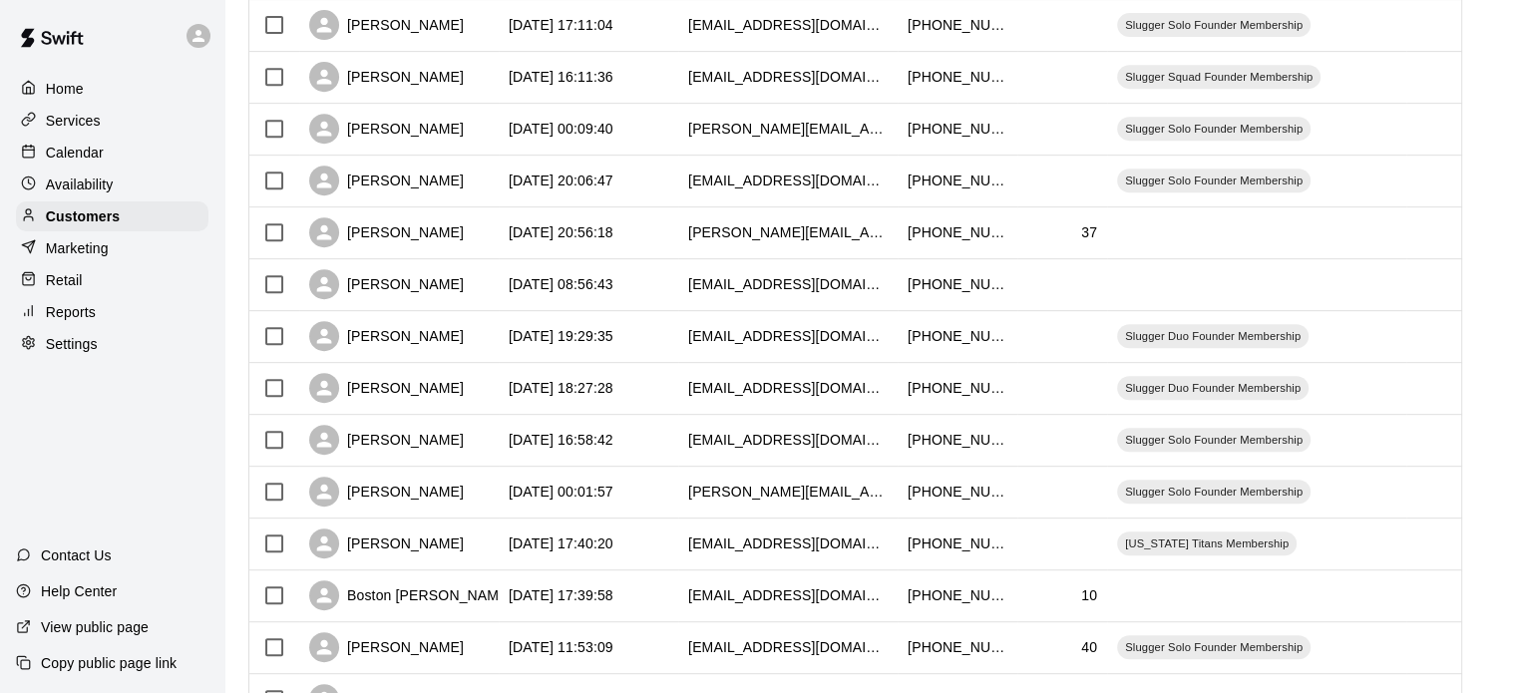
scroll to position [1029, 0]
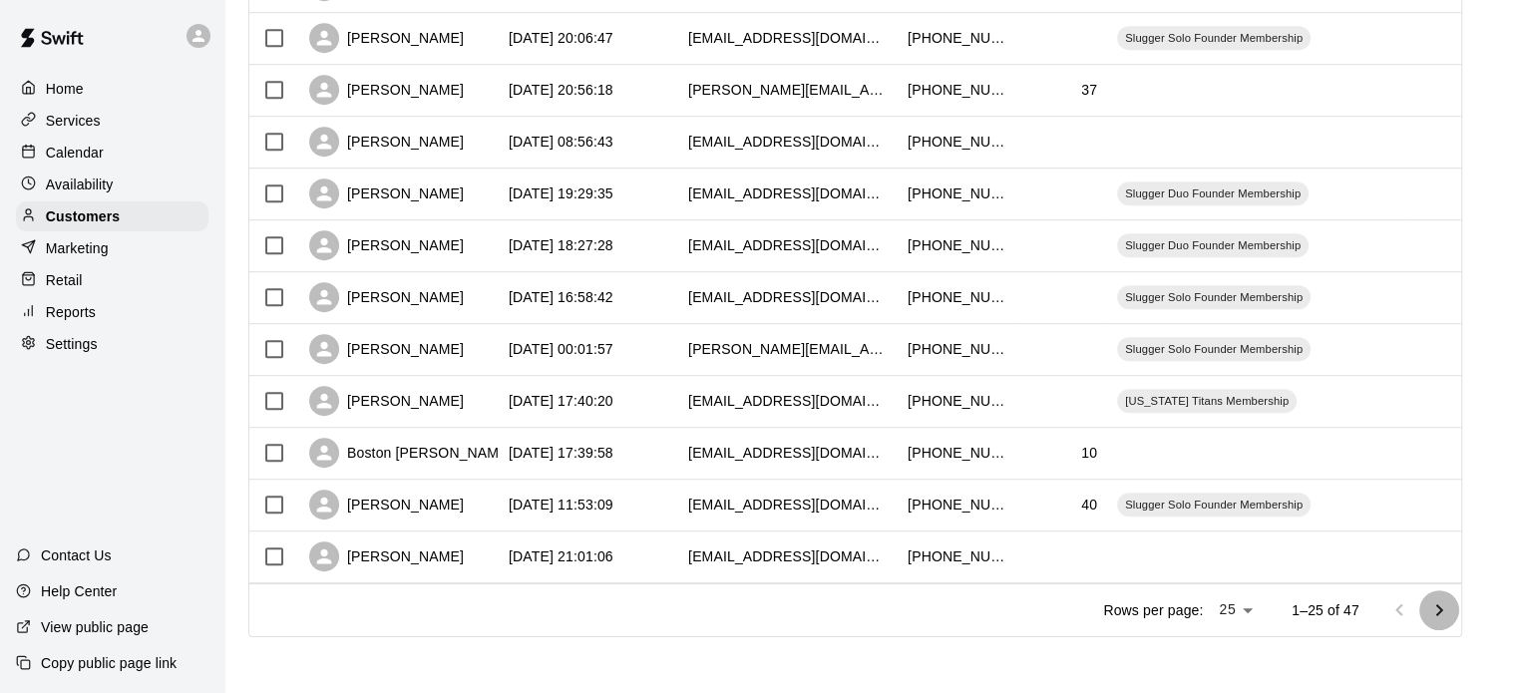
click at [1445, 606] on icon "Go to next page" at bounding box center [1439, 610] width 24 height 24
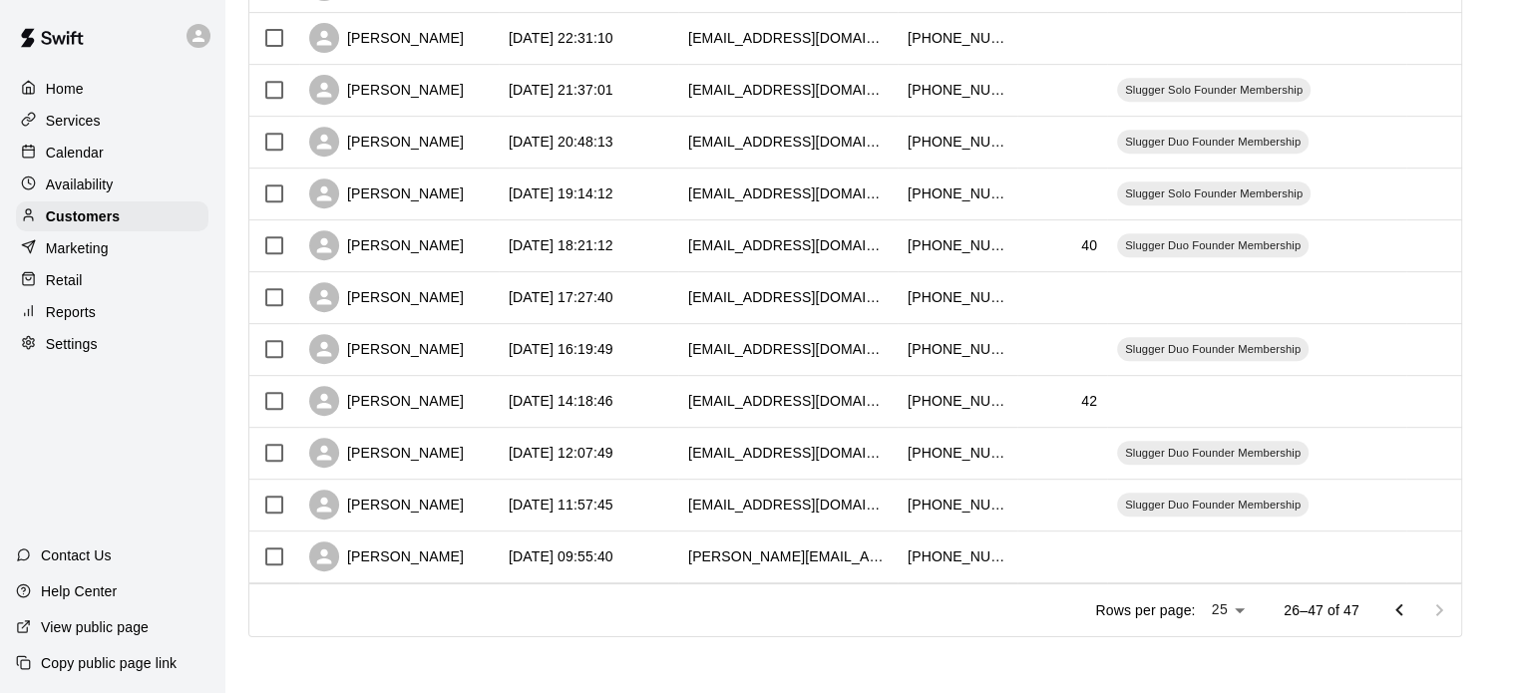
scroll to position [874, 0]
click at [1445, 606] on div at bounding box center [1419, 610] width 80 height 40
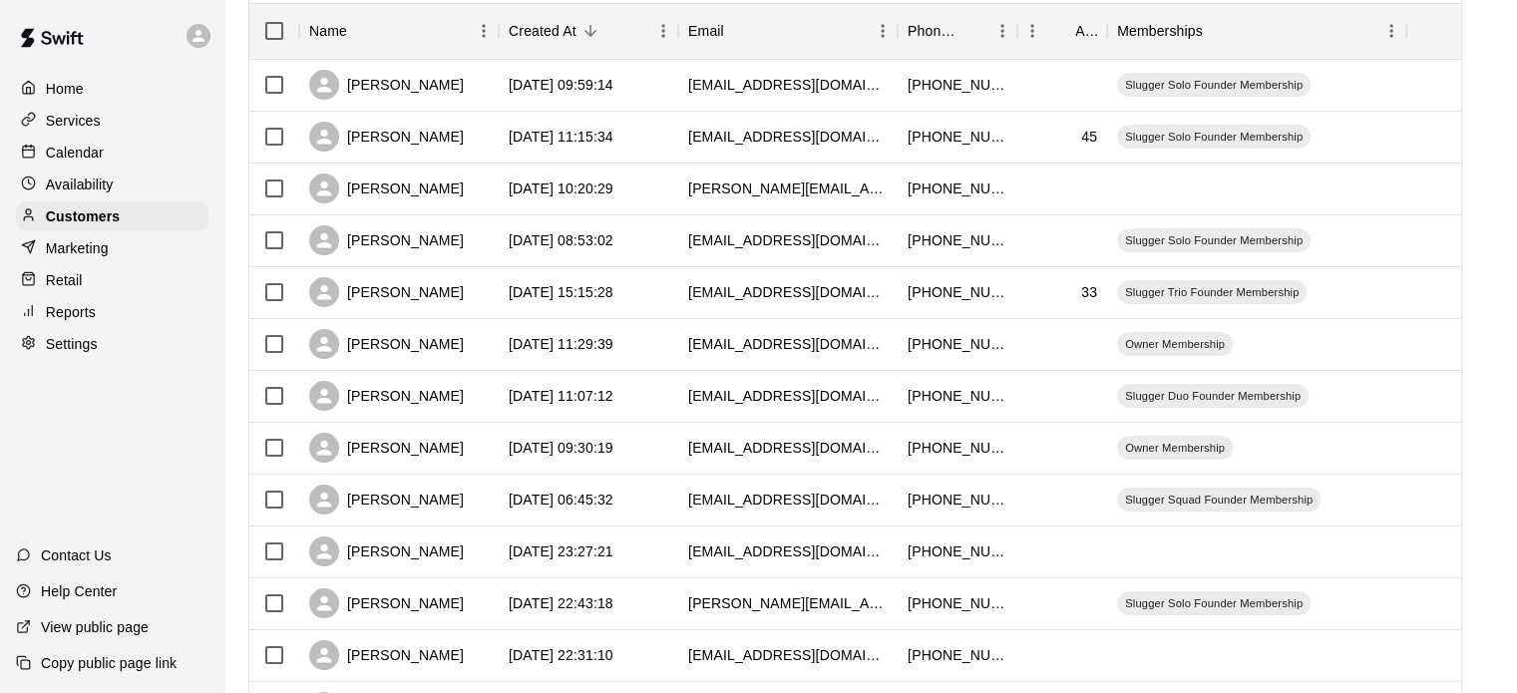
scroll to position [0, 0]
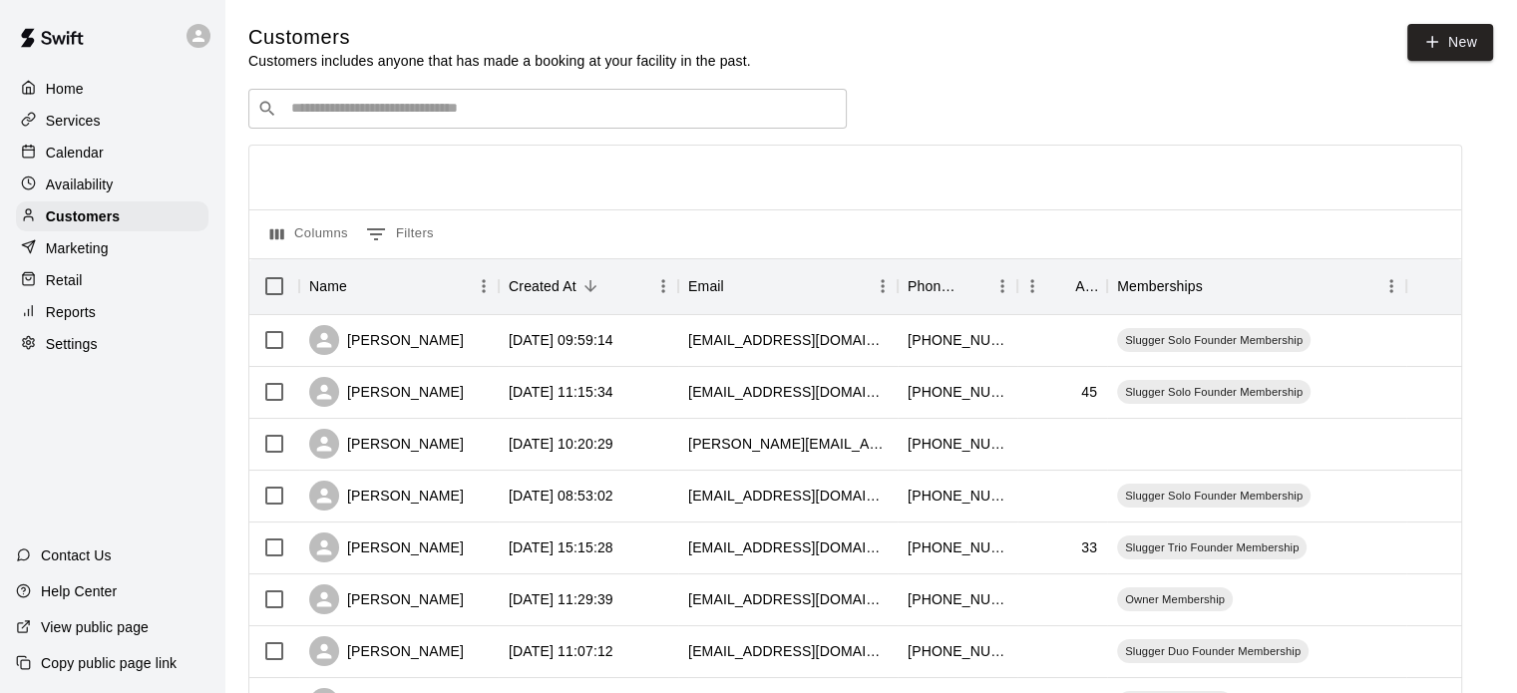
click at [622, 112] on input "Search customers by name or email" at bounding box center [561, 109] width 552 height 20
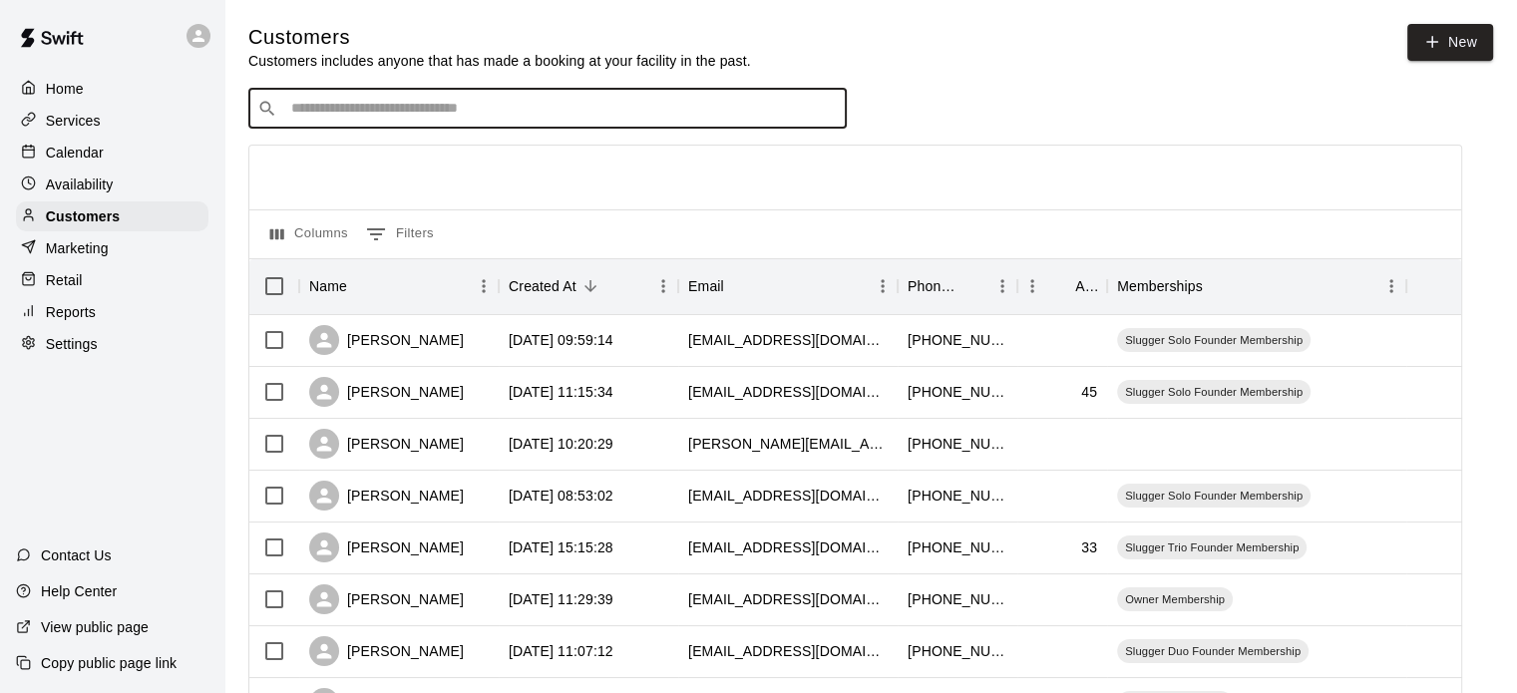
click at [622, 112] on input "Search customers by name or email" at bounding box center [561, 109] width 552 height 20
type input "******"
click at [1459, 44] on link "New" at bounding box center [1450, 42] width 86 height 37
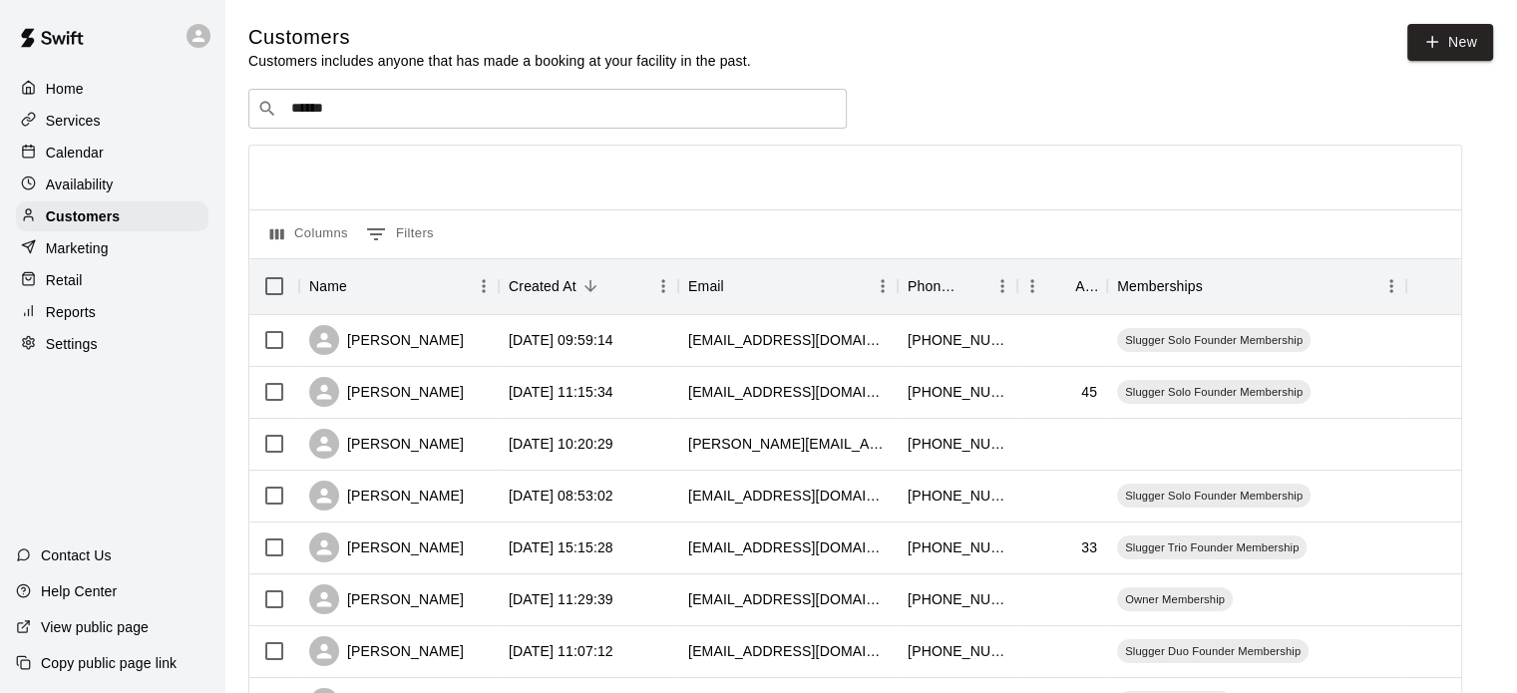
select select "**"
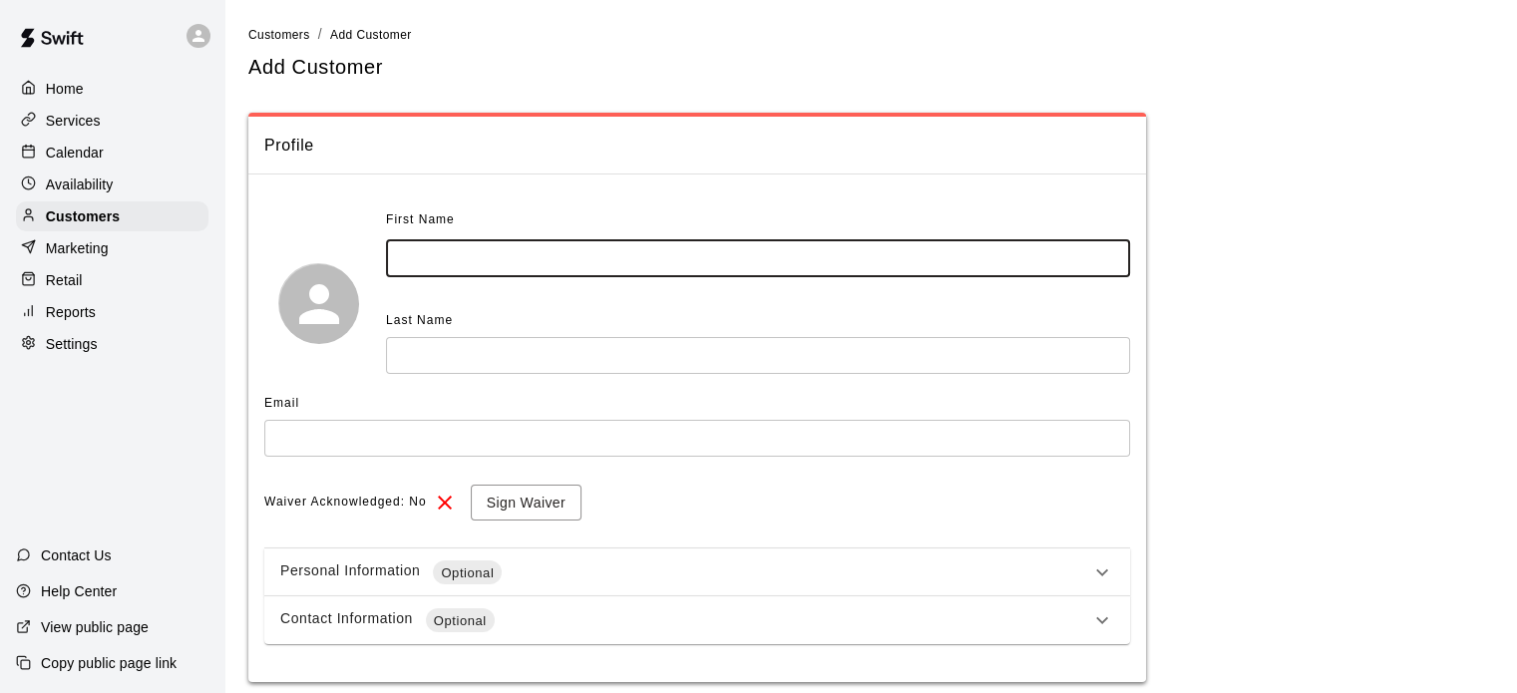
click at [997, 275] on input "text" at bounding box center [758, 258] width 744 height 37
type input "******"
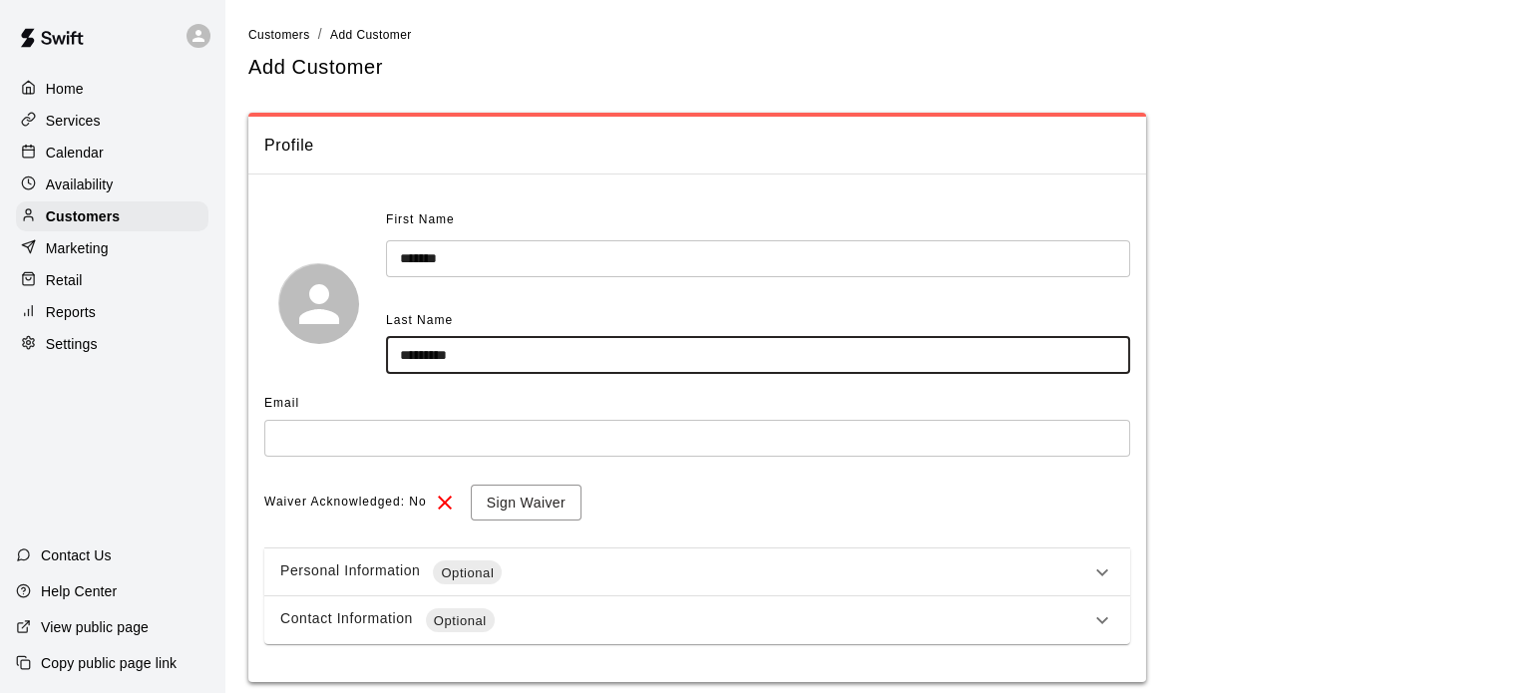
type input "*********"
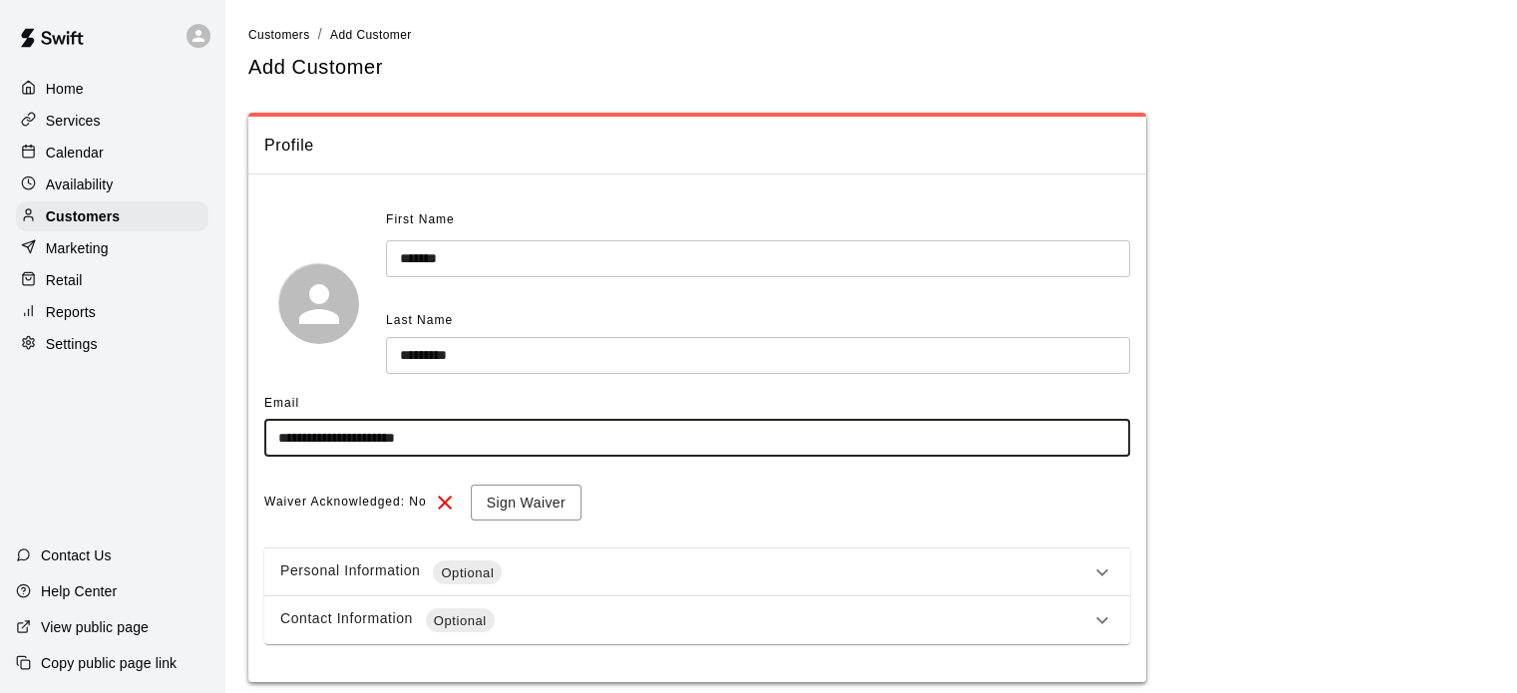
type input "**********"
click at [515, 499] on button "Sign Waiver" at bounding box center [526, 503] width 111 height 37
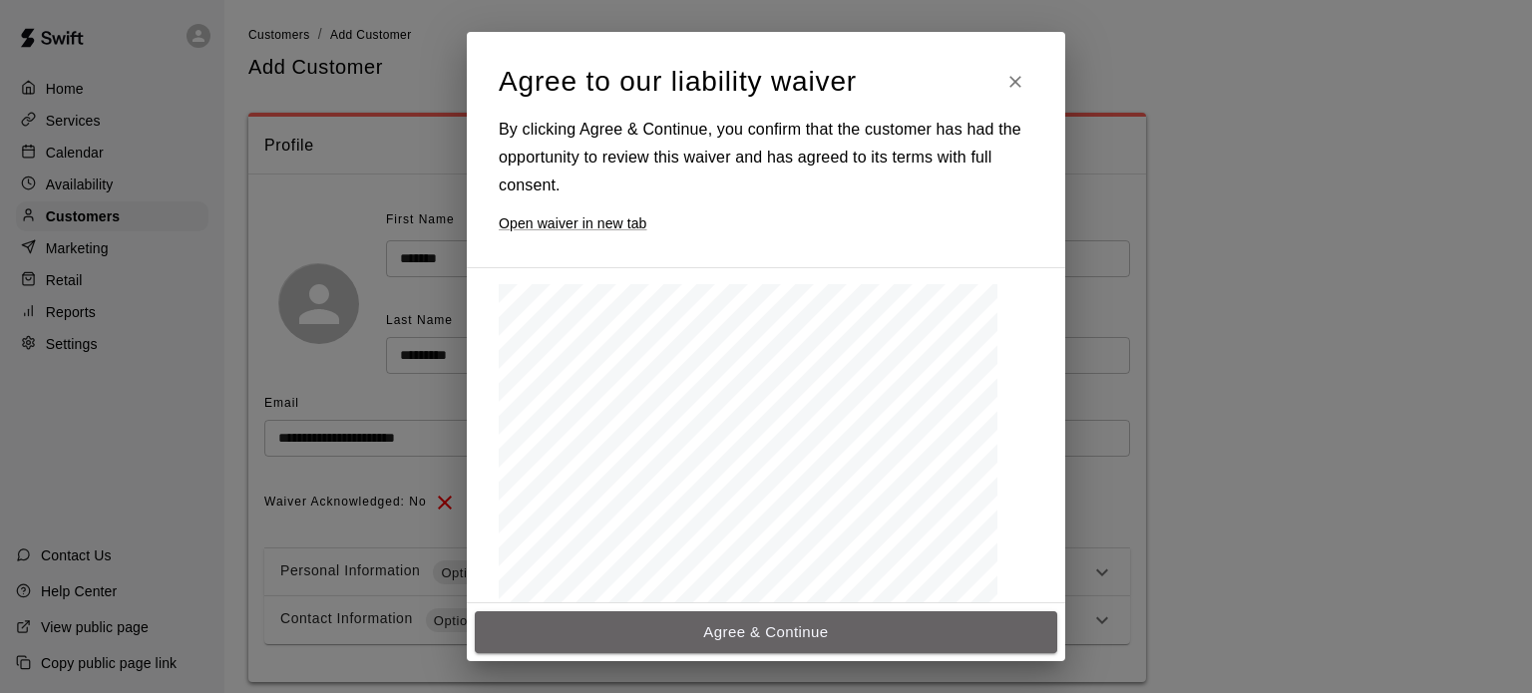
click at [732, 628] on button "Agree & Continue" at bounding box center [766, 632] width 582 height 42
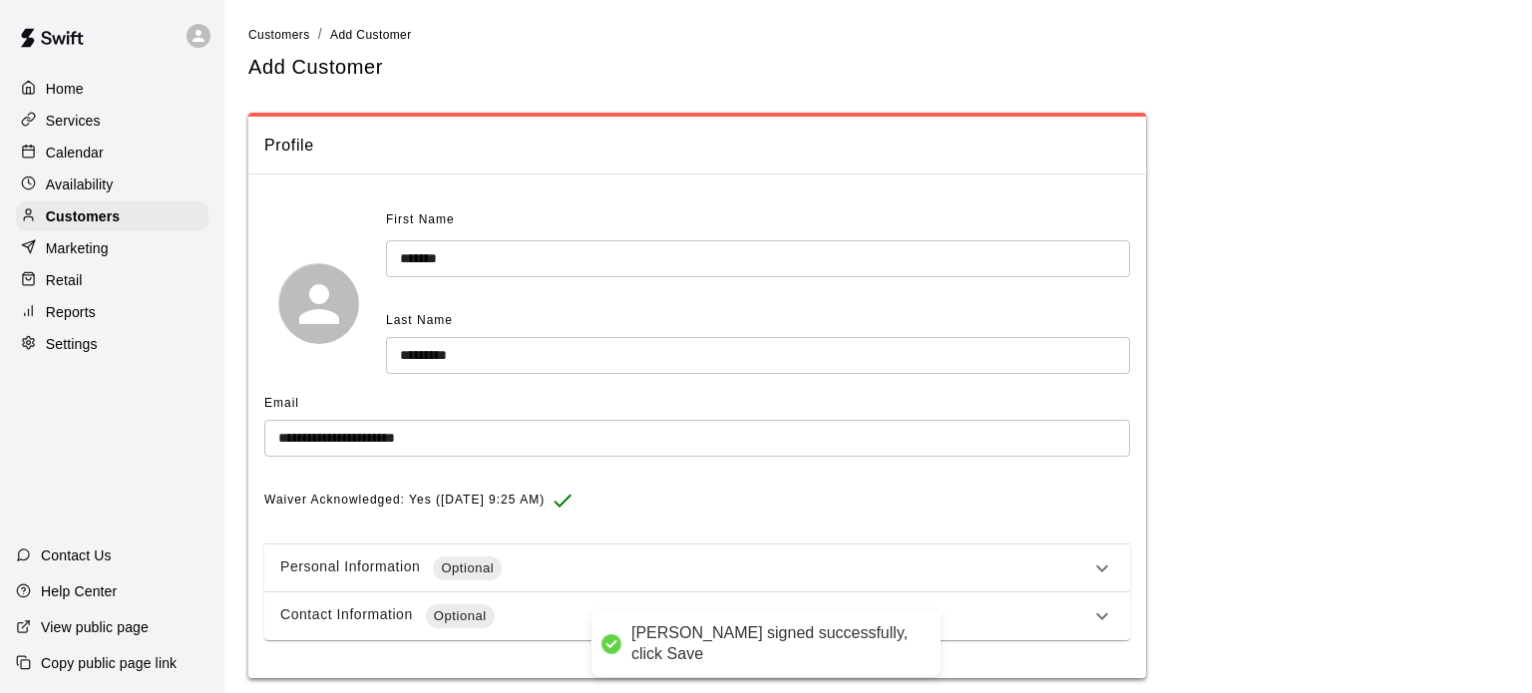
click at [732, 628] on button "Agree & Continue" at bounding box center [766, 632] width 582 height 42
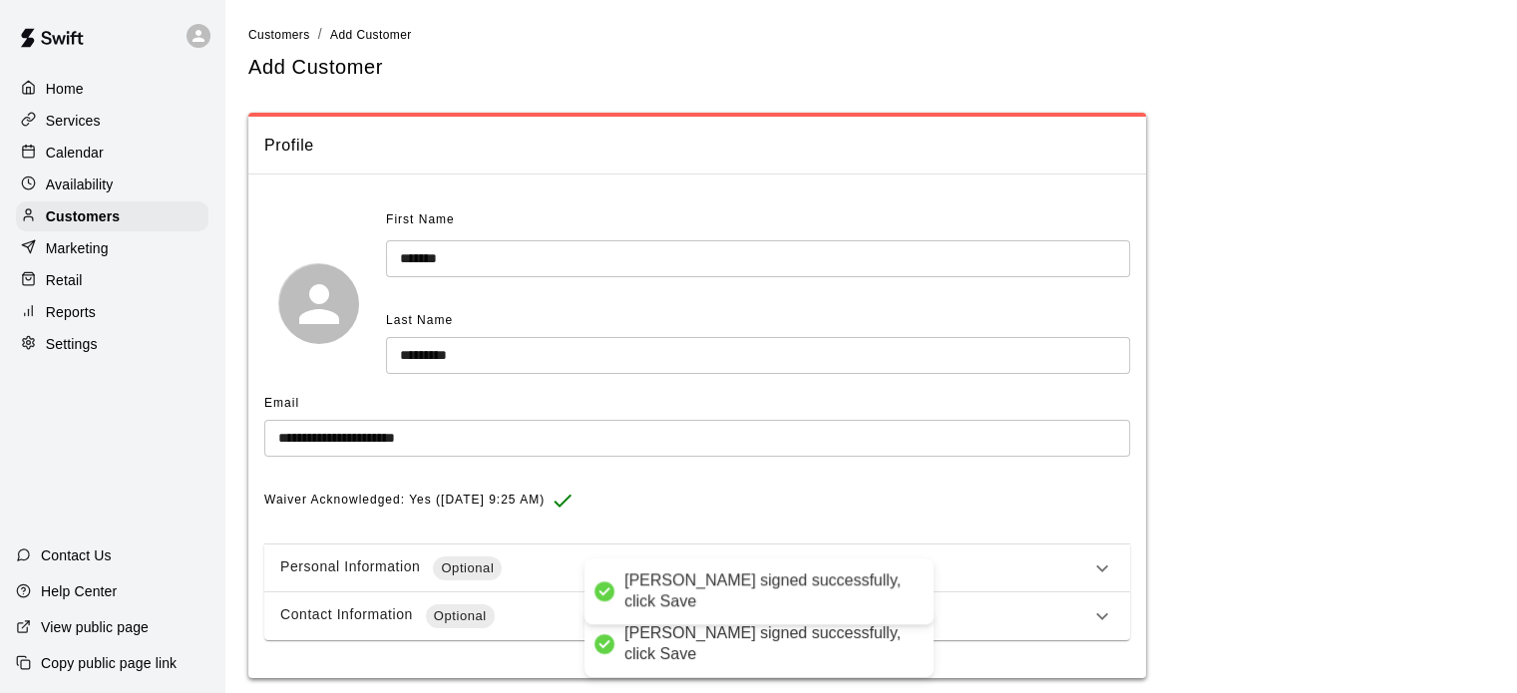
scroll to position [64, 0]
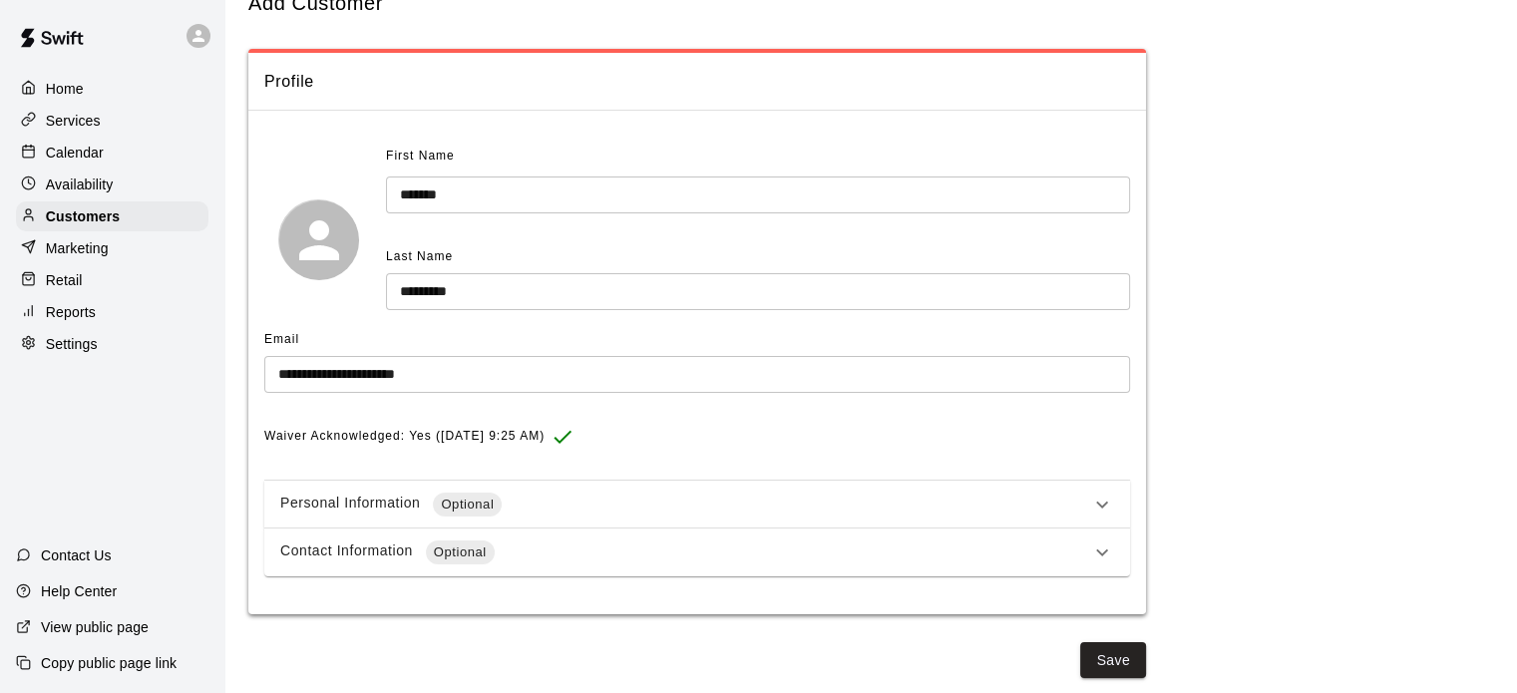
click at [1100, 497] on icon at bounding box center [1102, 505] width 24 height 24
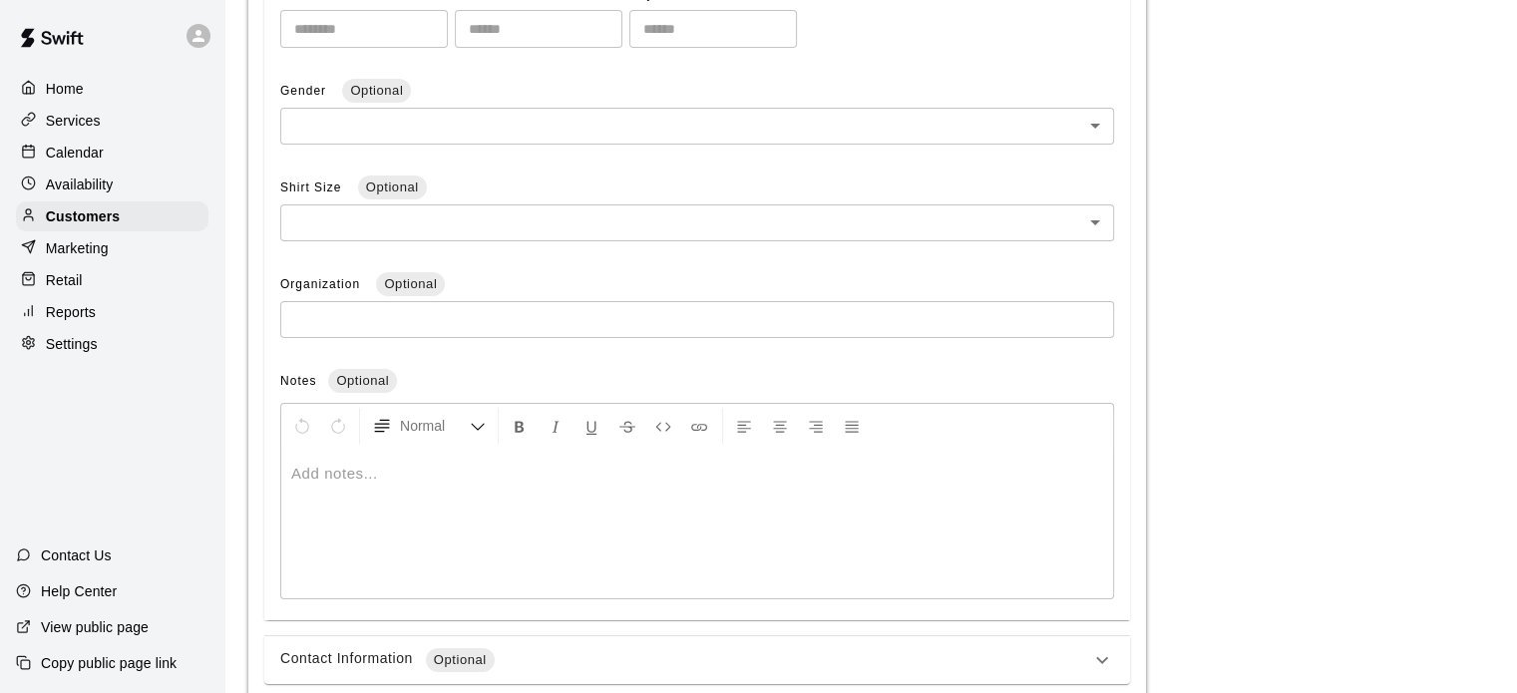
scroll to position [777, 0]
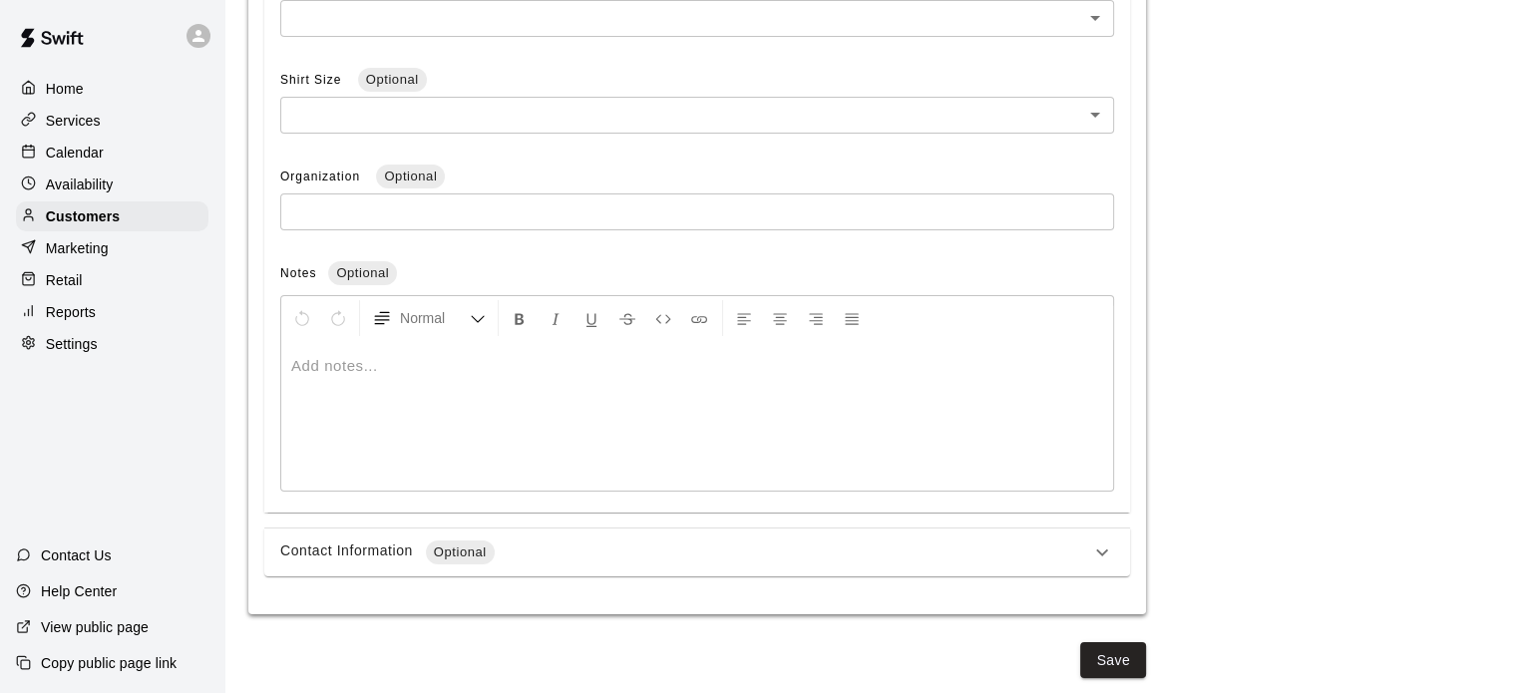
click at [1110, 652] on button "Save" at bounding box center [1113, 660] width 66 height 37
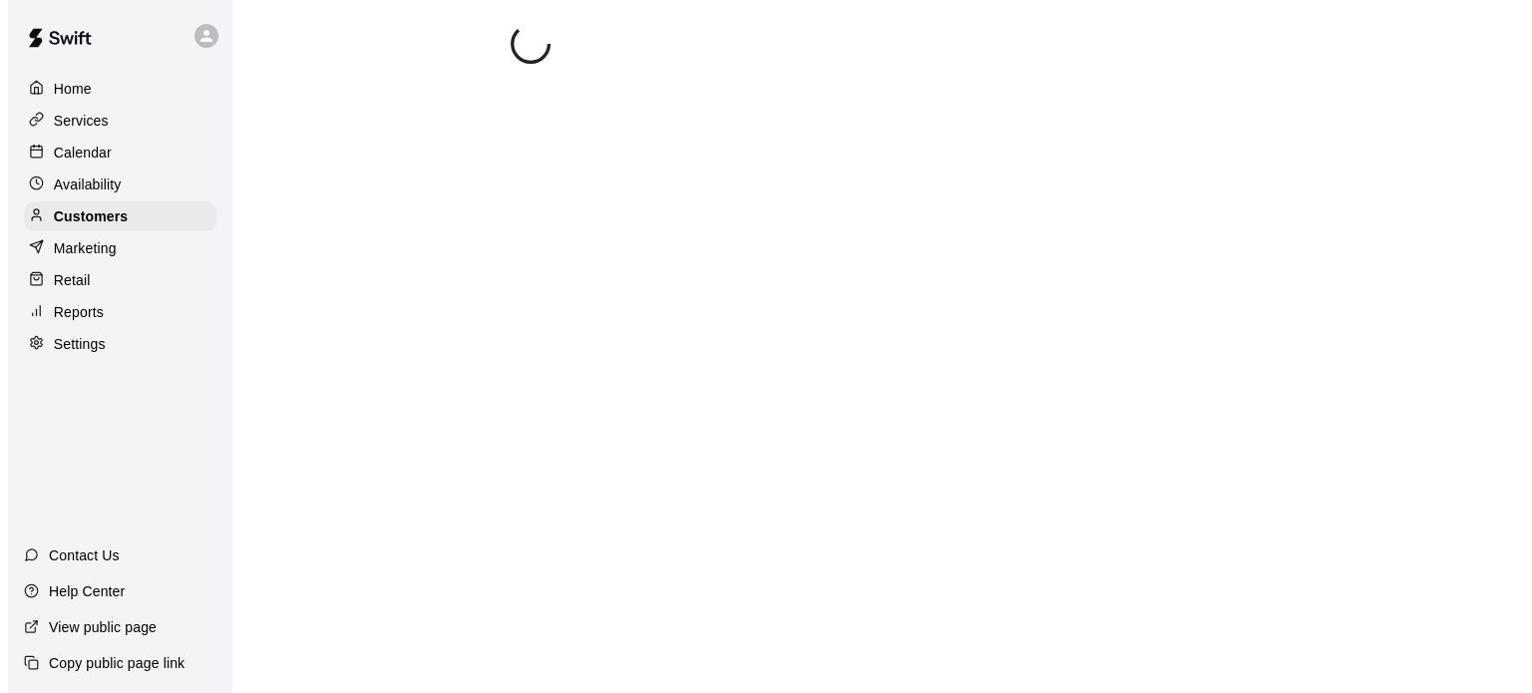
scroll to position [0, 0]
select select "**"
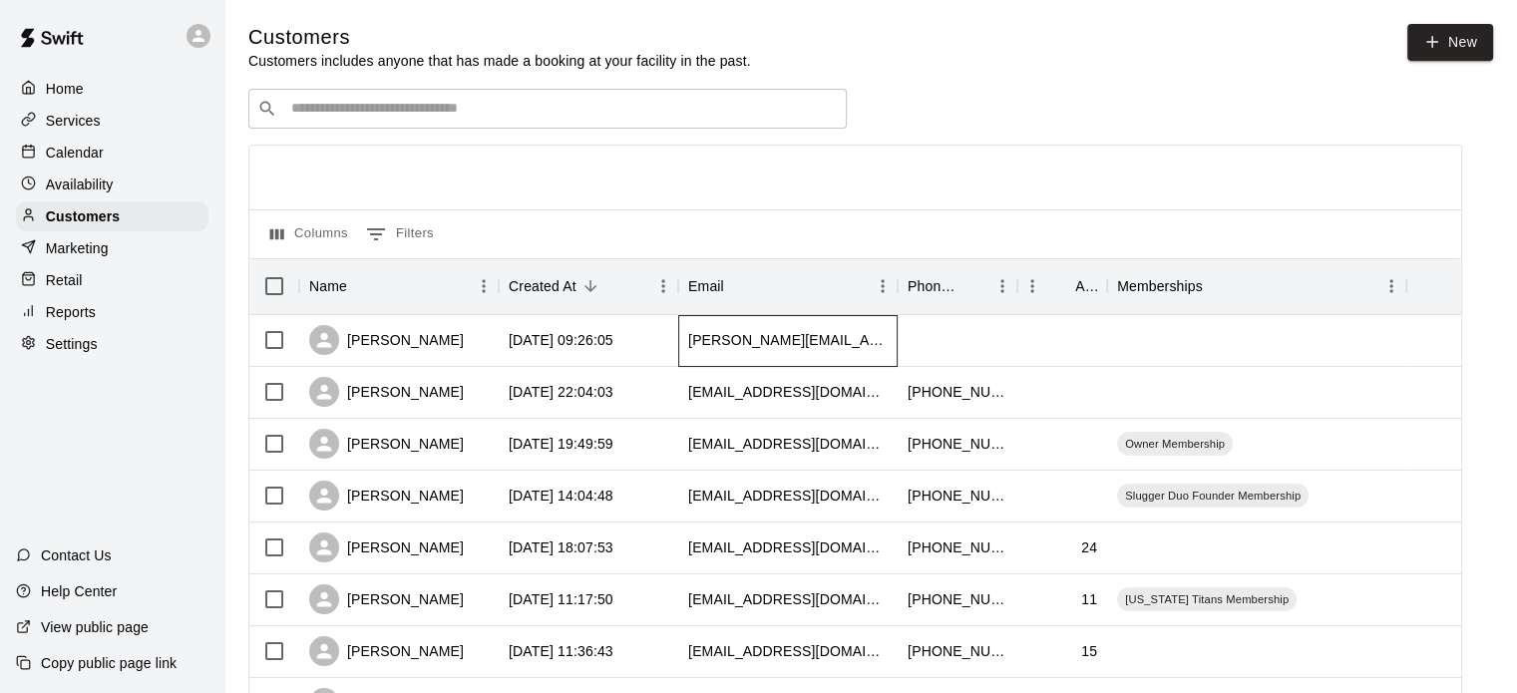
click at [760, 336] on div "carlos@ccbatfactory.com" at bounding box center [787, 340] width 199 height 20
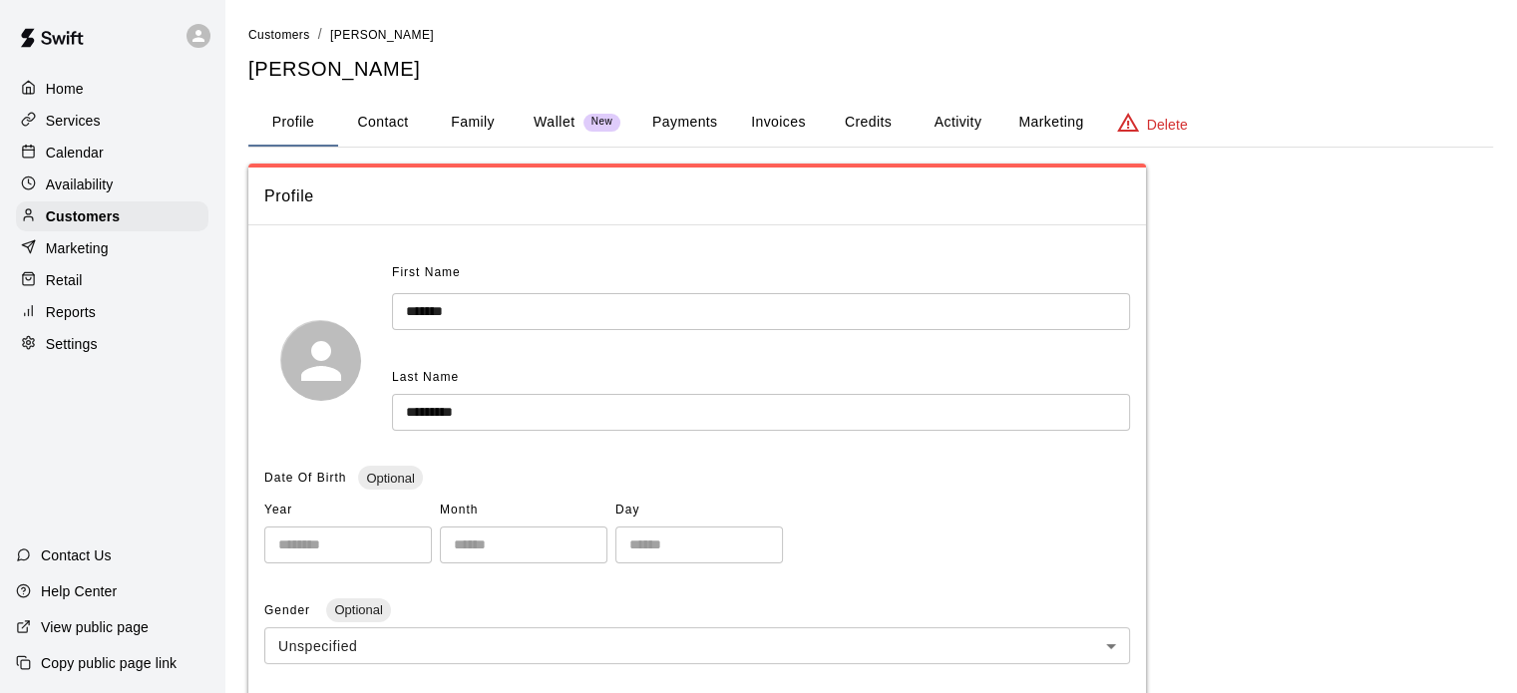
click at [458, 119] on button "Family" at bounding box center [473, 123] width 90 height 48
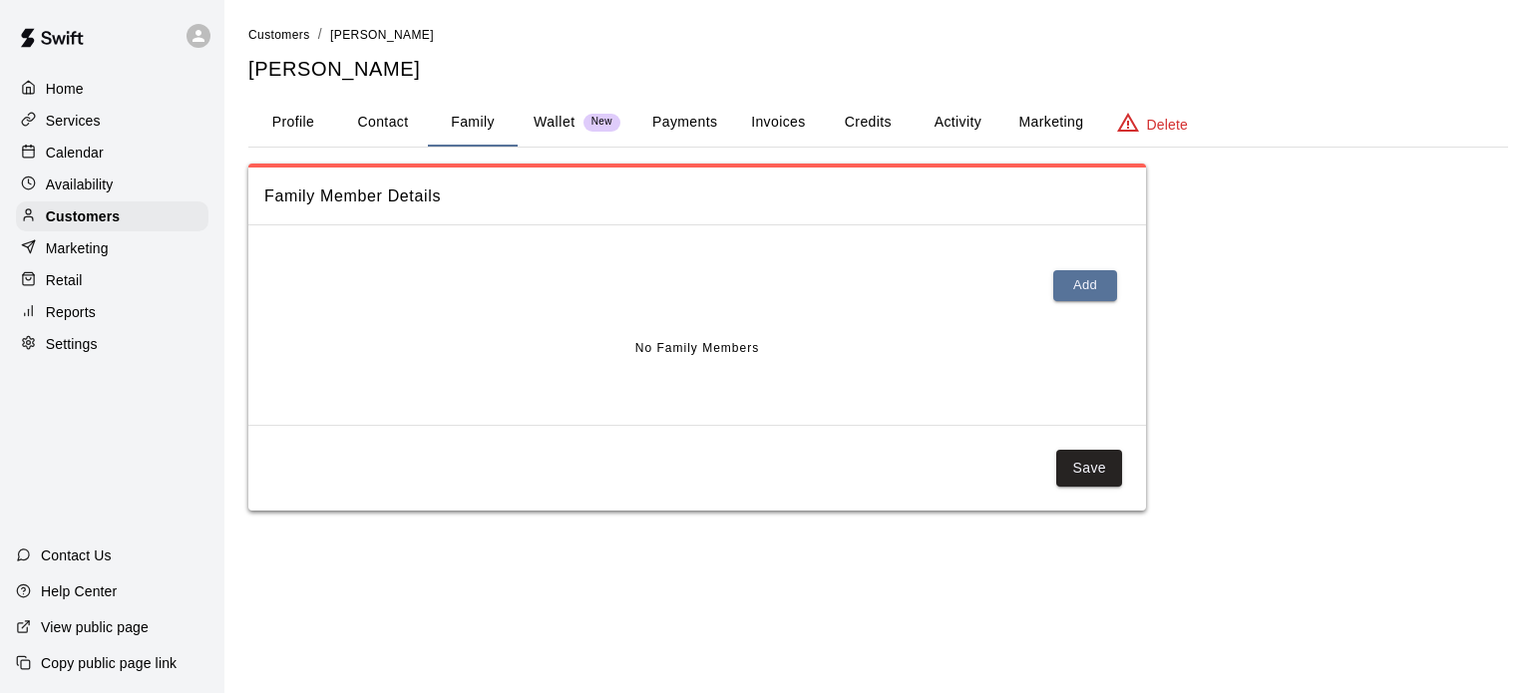
click at [1097, 282] on button "Add" at bounding box center [1085, 285] width 64 height 31
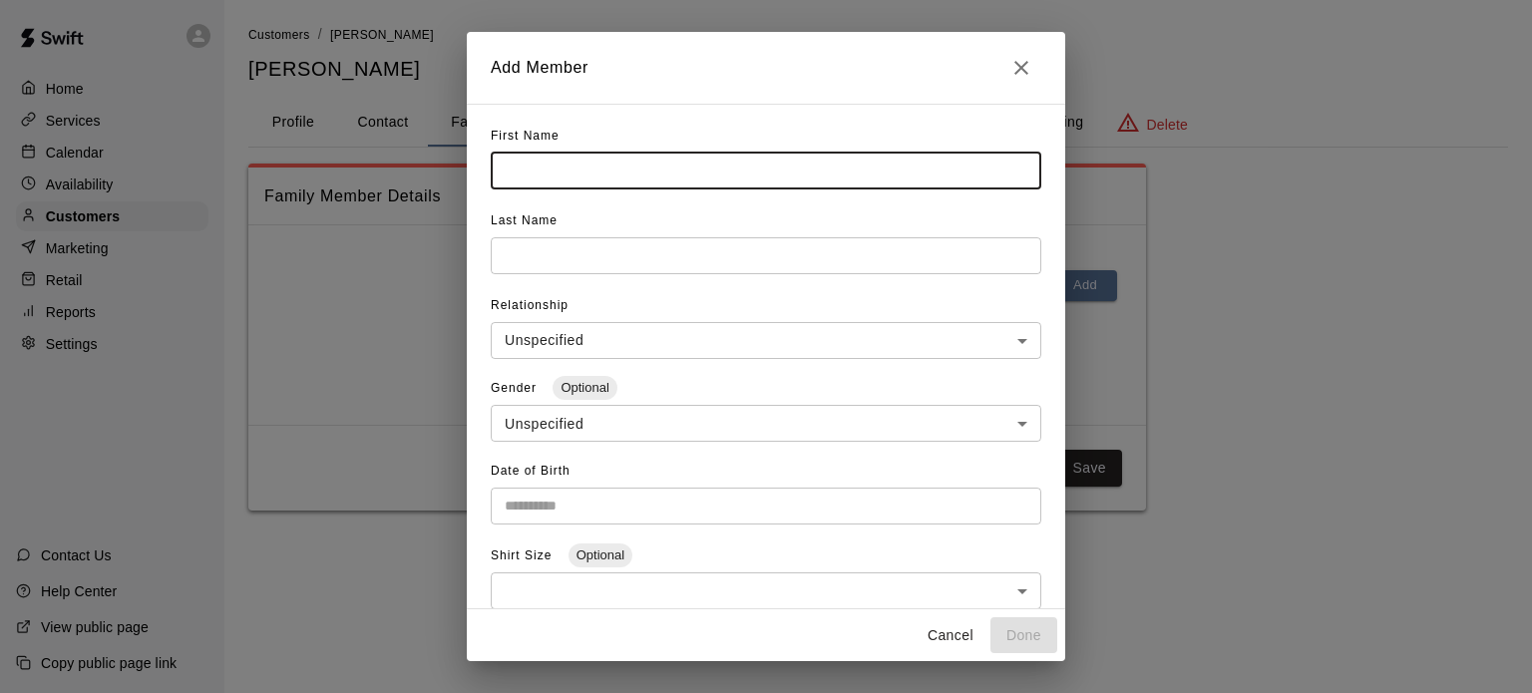
click at [700, 178] on input "text" at bounding box center [766, 171] width 551 height 37
type input "****"
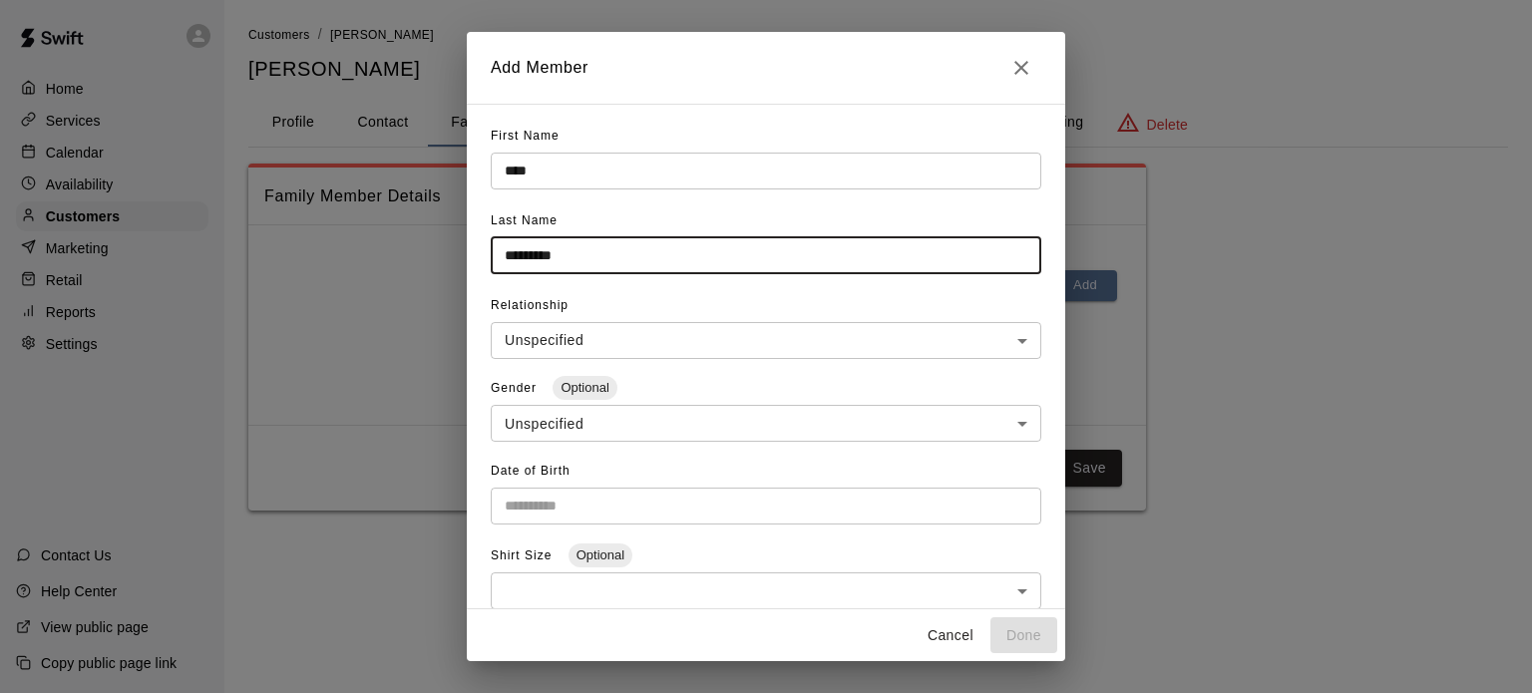
type input "*********"
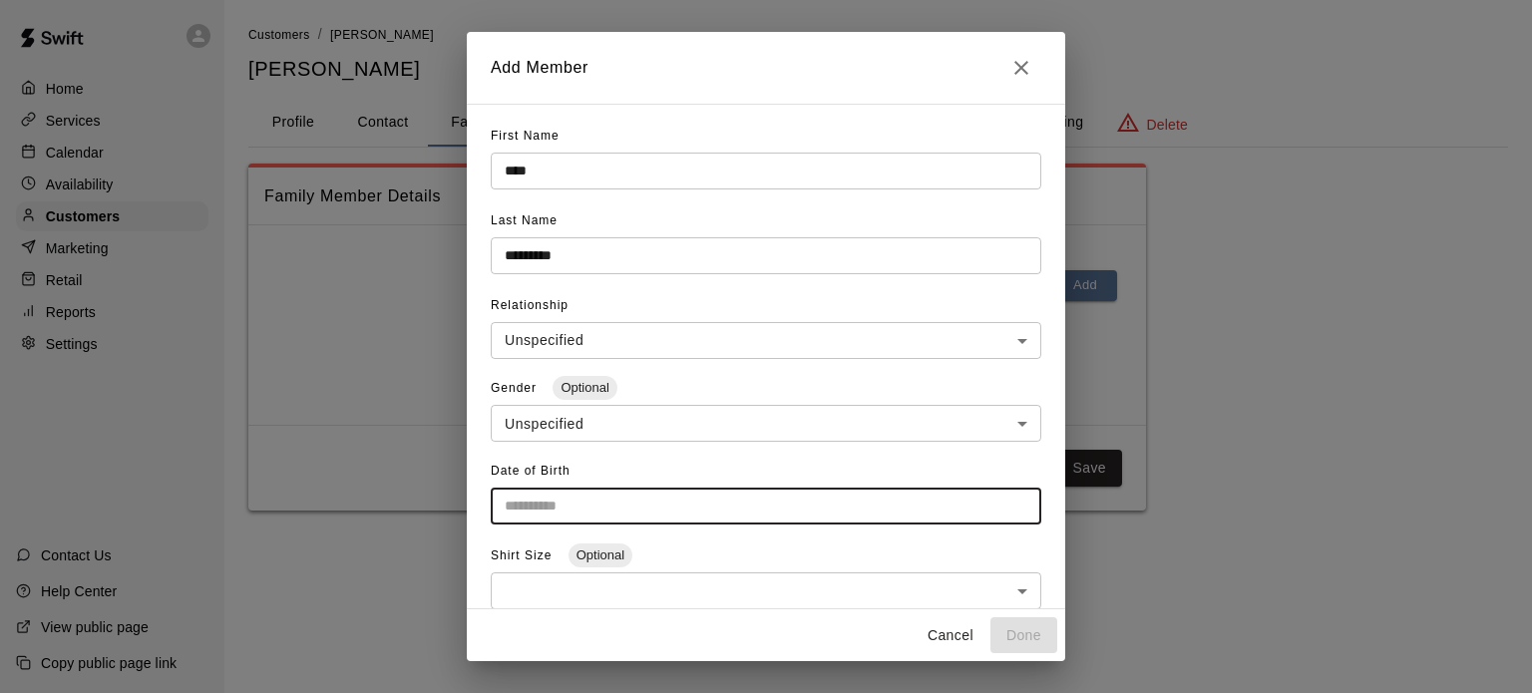
click at [829, 506] on input "Choose date" at bounding box center [759, 506] width 537 height 37
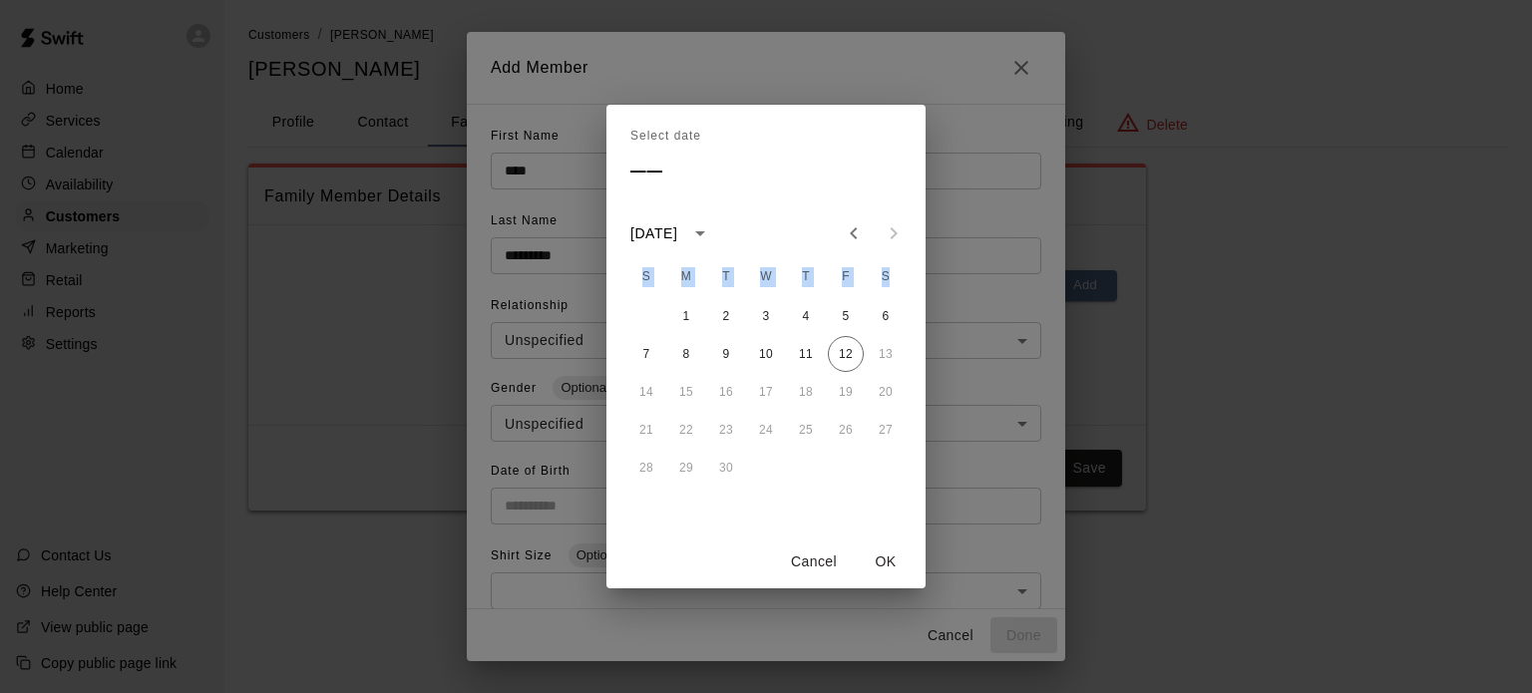
drag, startPoint x: 1057, startPoint y: 242, endPoint x: 1059, endPoint y: 342, distance: 99.7
click at [1059, 342] on div "Select date –– September 2025 S M T W T F S 1 2 3 4 5 6 7 8 9 10 11 12 13 14 15…" at bounding box center [766, 346] width 1532 height 693
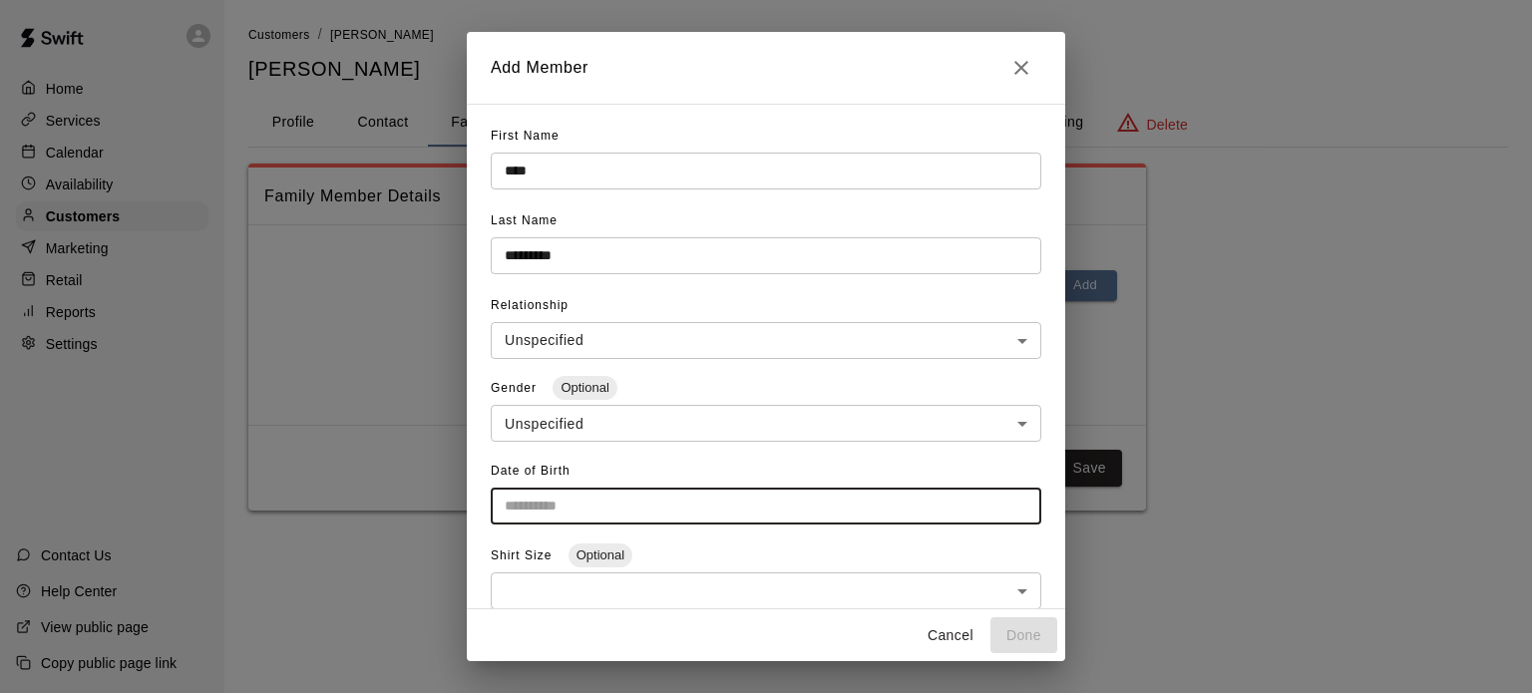
click at [770, 507] on input "Choose date" at bounding box center [759, 506] width 537 height 37
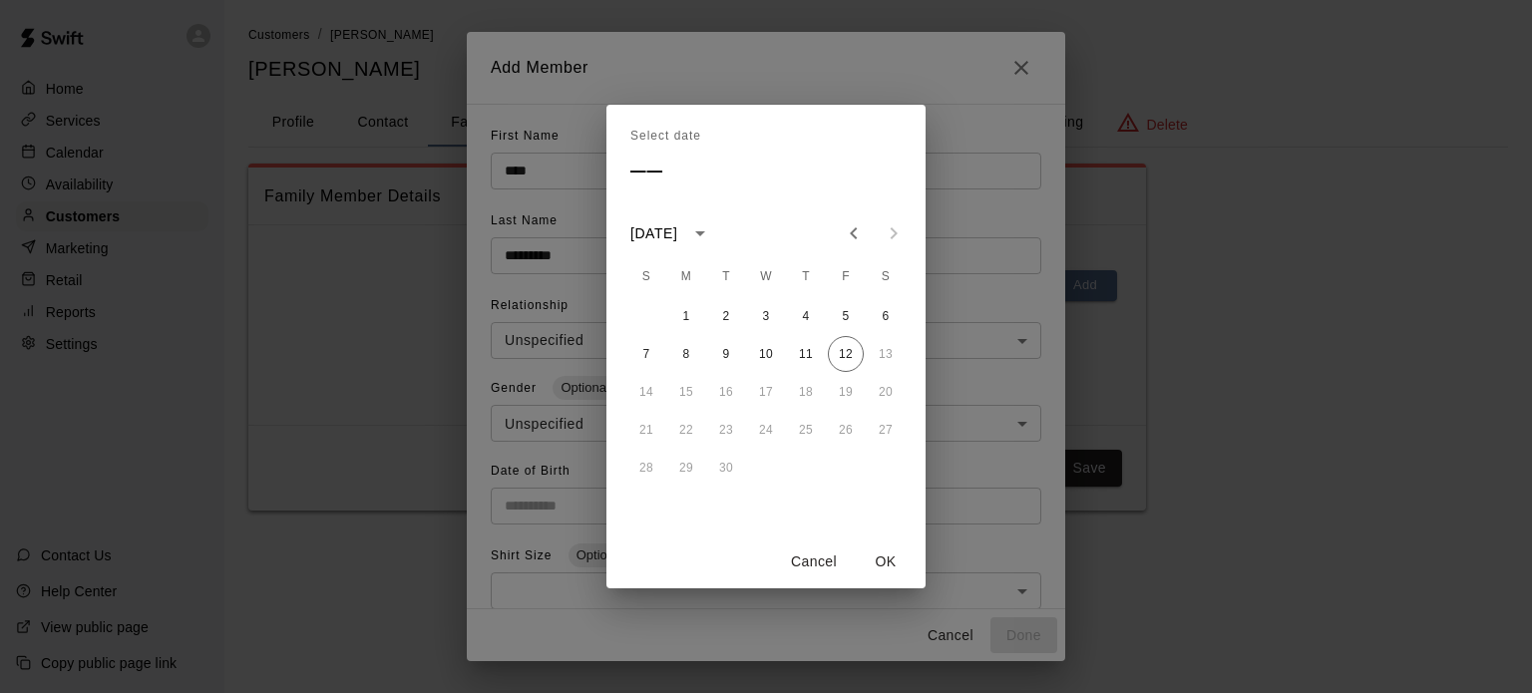
click at [820, 556] on button "Cancel" at bounding box center [814, 562] width 64 height 37
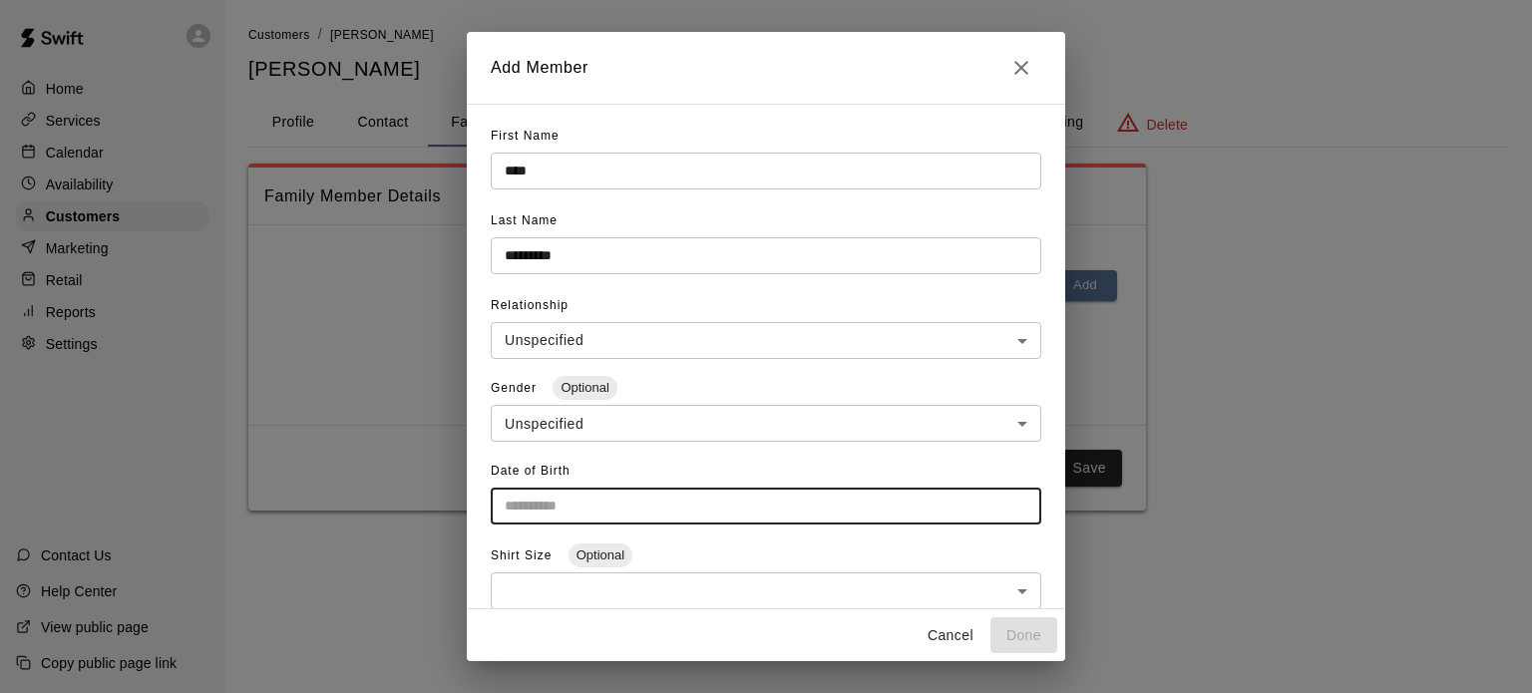
click at [728, 500] on input "Choose date" at bounding box center [759, 506] width 537 height 37
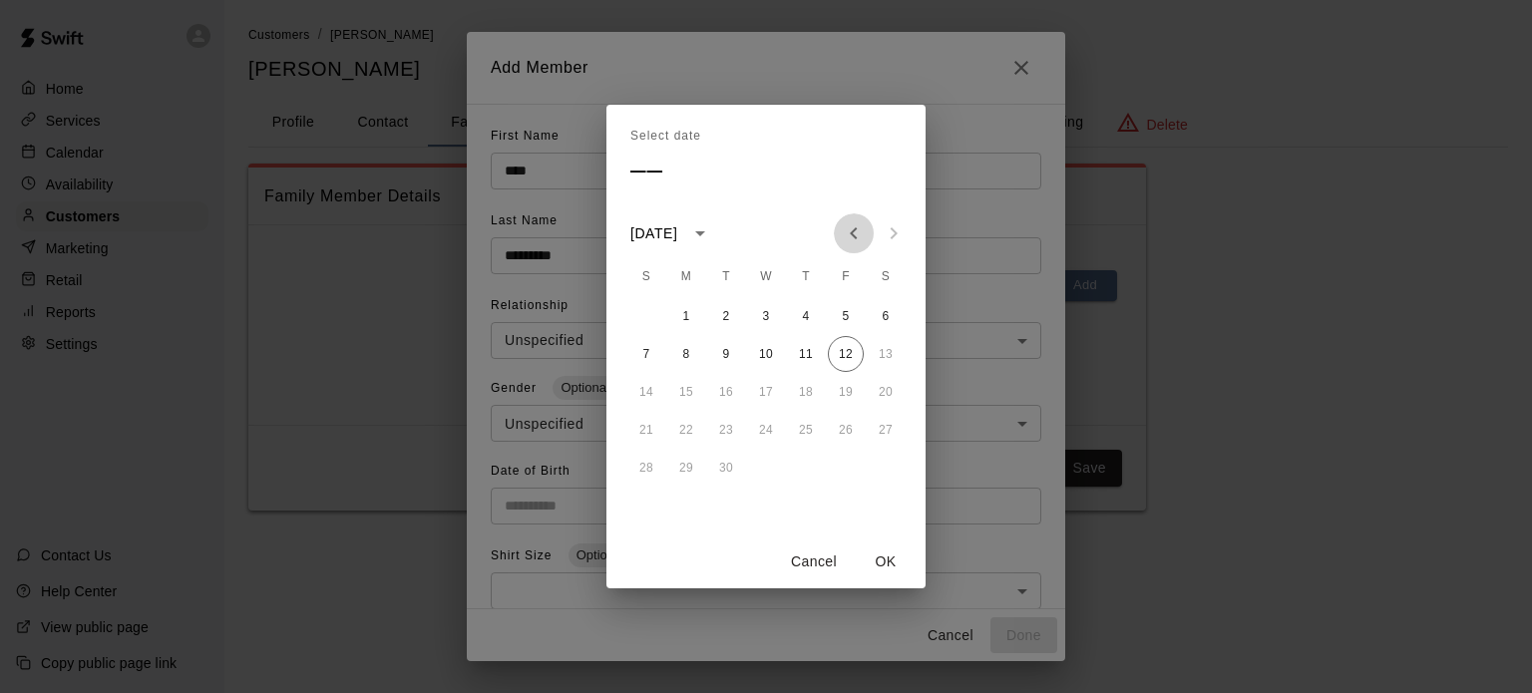
click at [852, 231] on icon "Previous month" at bounding box center [853, 233] width 7 height 12
click at [712, 226] on icon "calendar view is open, switch to year view" at bounding box center [700, 233] width 24 height 24
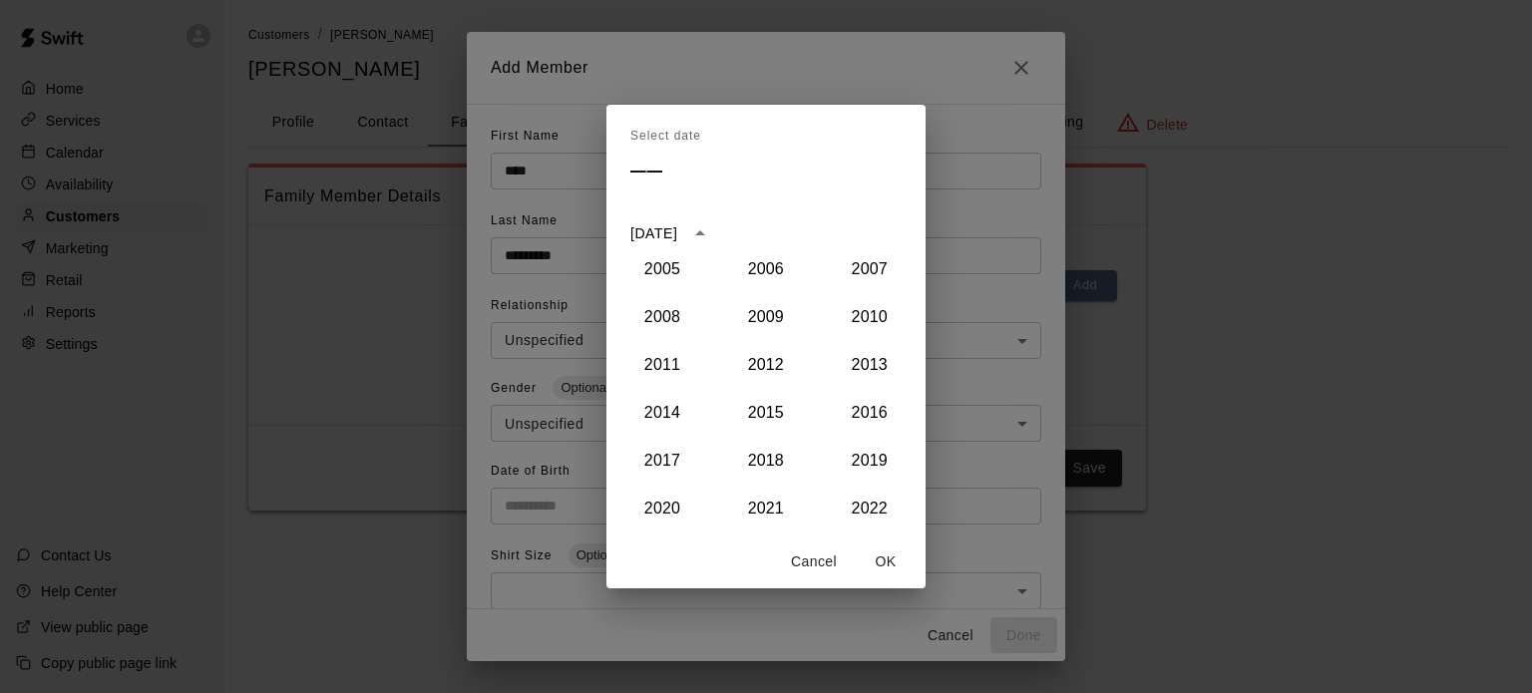
scroll to position [1673, 0]
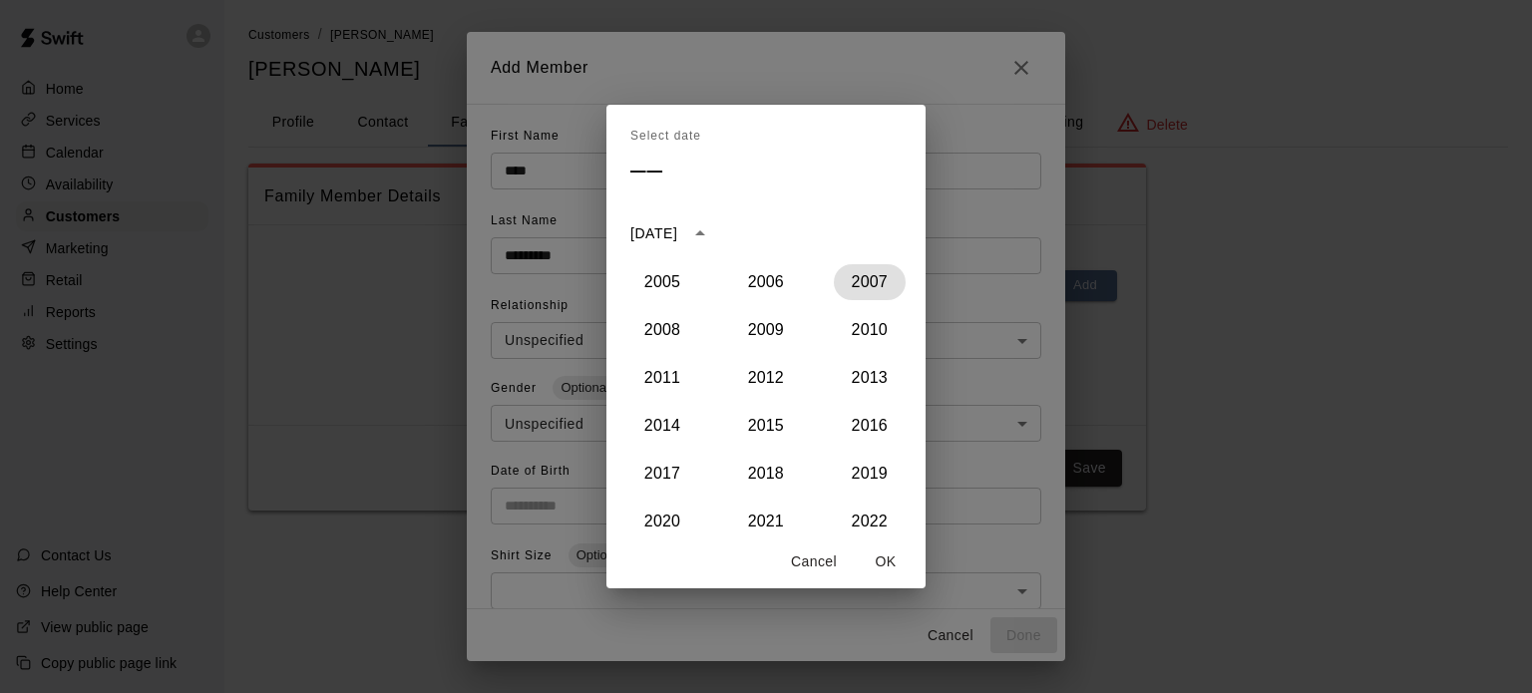
click at [874, 285] on button "2007" at bounding box center [870, 282] width 72 height 36
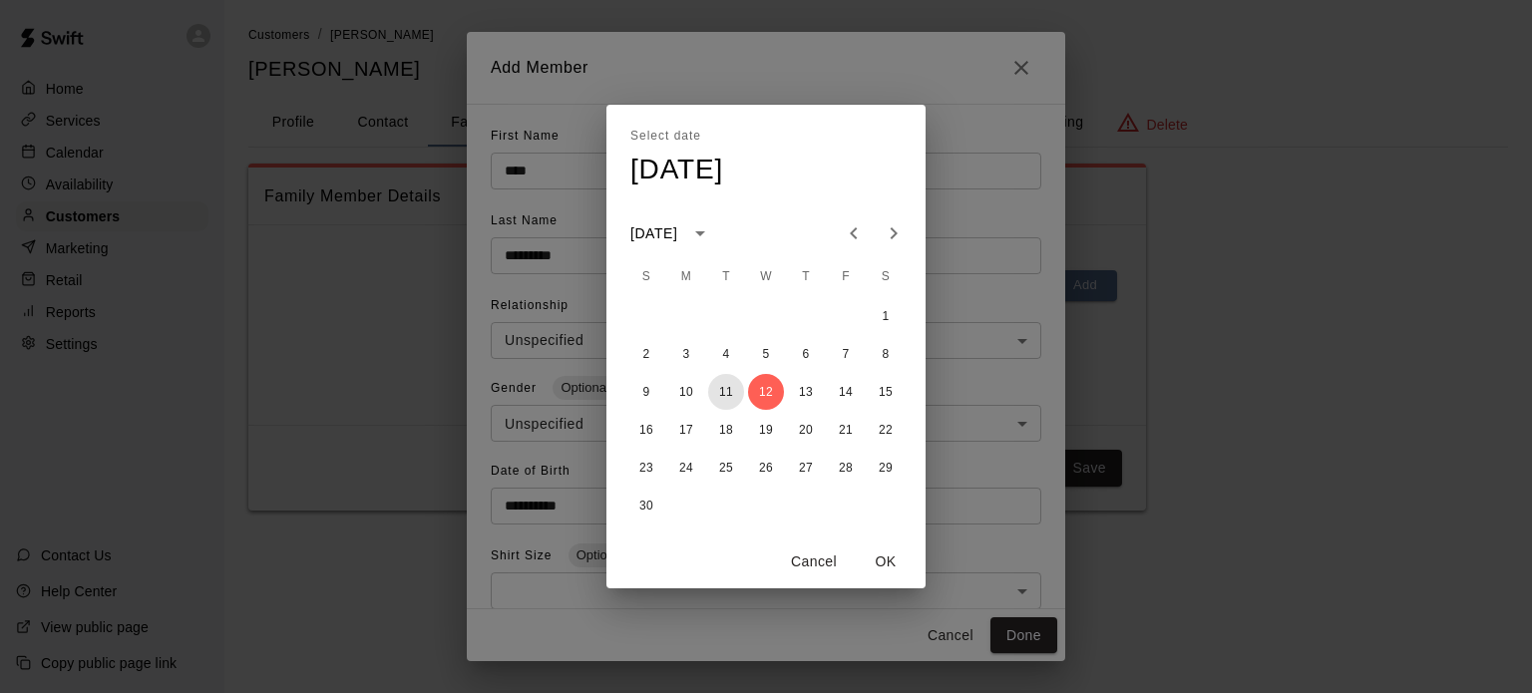
click at [720, 386] on button "11" at bounding box center [726, 392] width 36 height 36
click at [896, 229] on icon "Next month" at bounding box center [894, 233] width 24 height 24
click at [882, 320] on button "3" at bounding box center [886, 316] width 36 height 36
type input "**********"
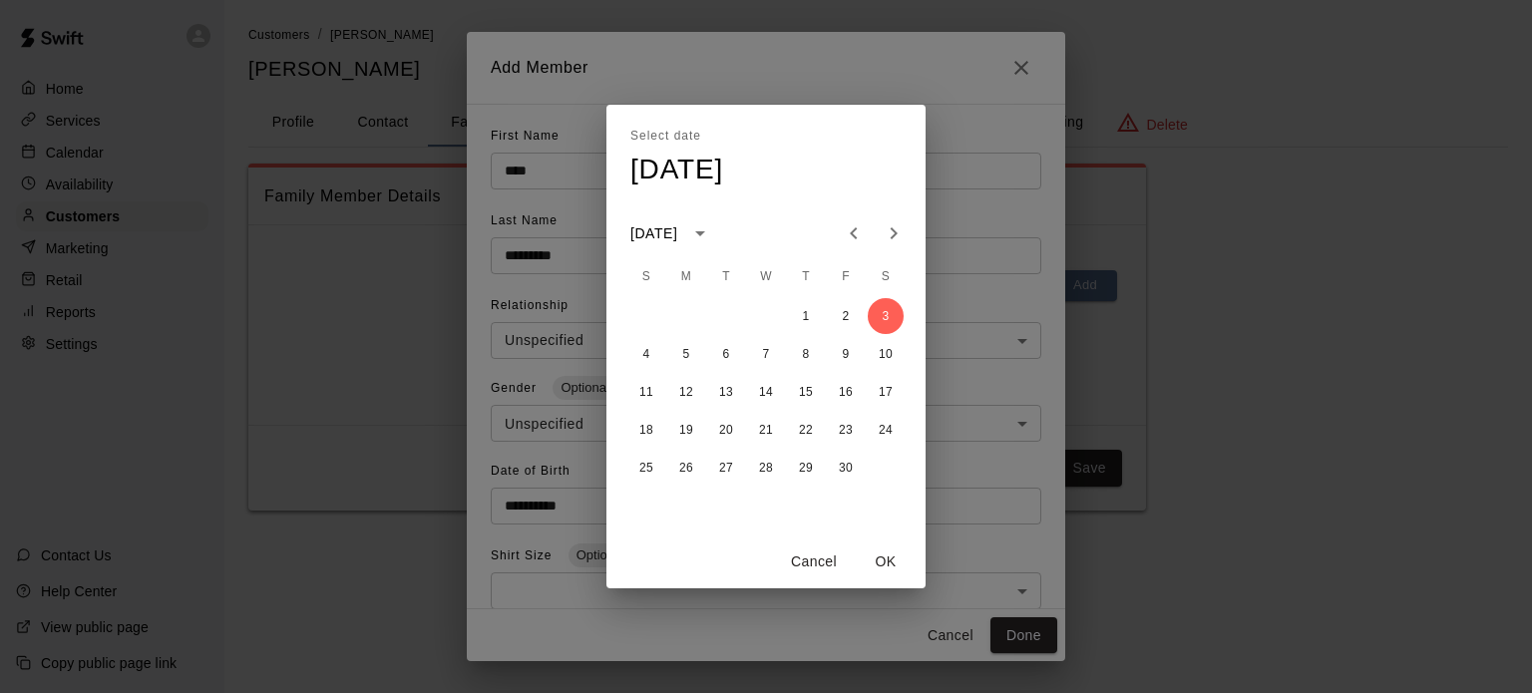
click at [884, 561] on button "OK" at bounding box center [886, 562] width 64 height 37
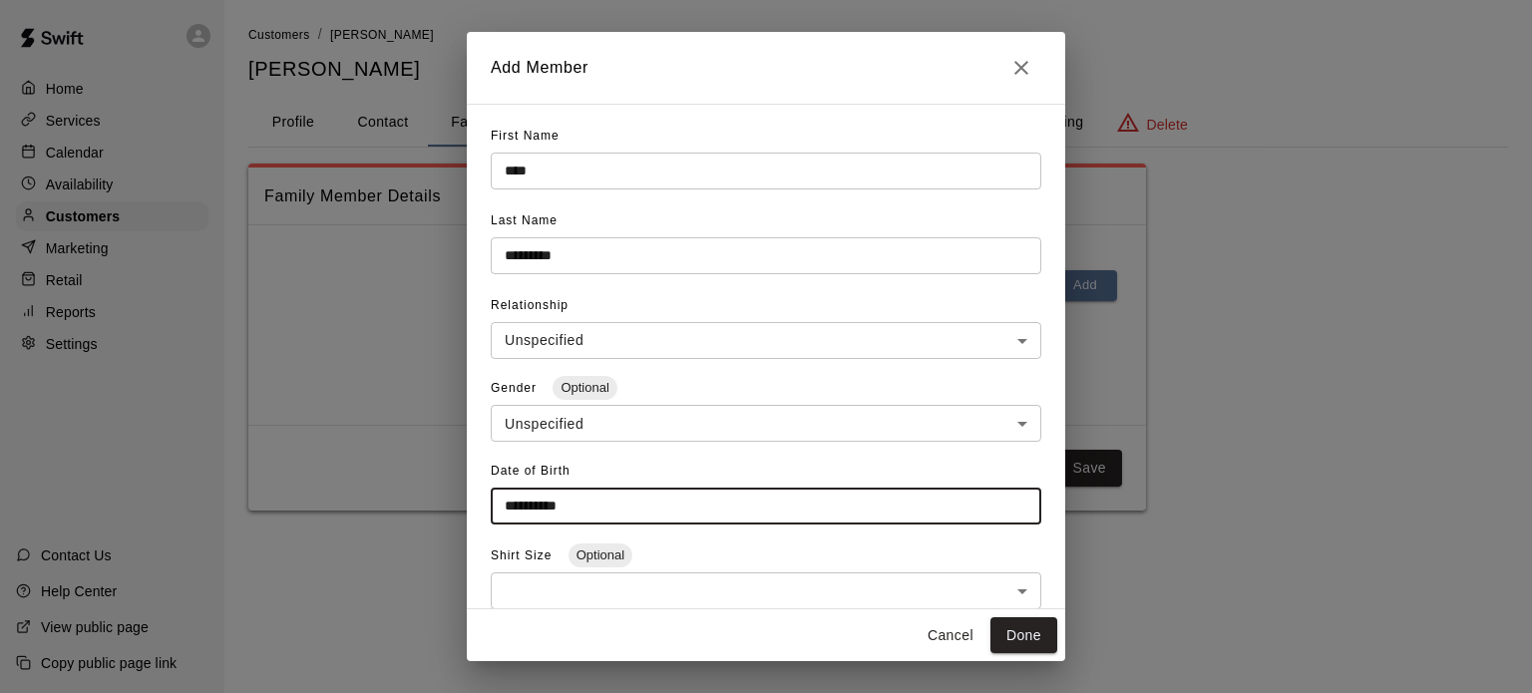
click at [1023, 629] on button "Done" at bounding box center [1023, 635] width 67 height 37
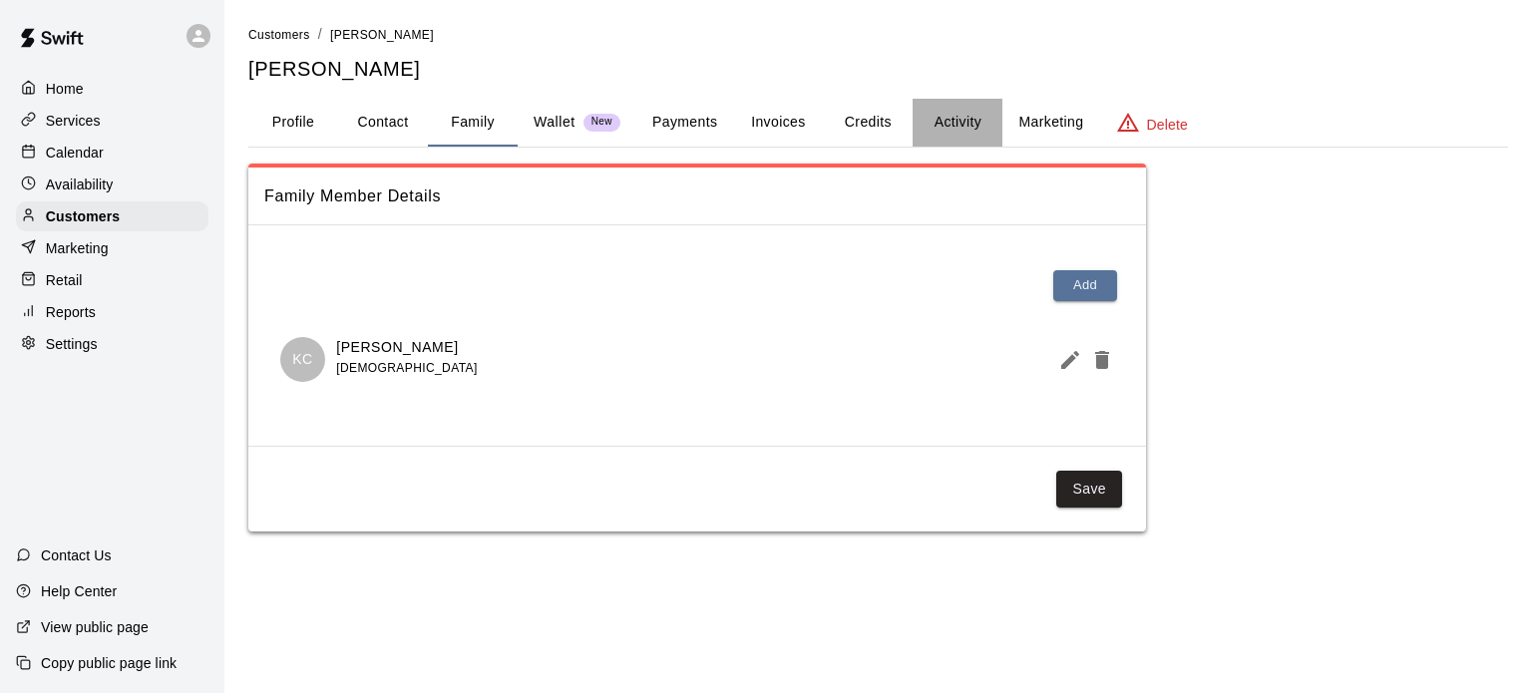
click at [948, 111] on button "Activity" at bounding box center [958, 123] width 90 height 48
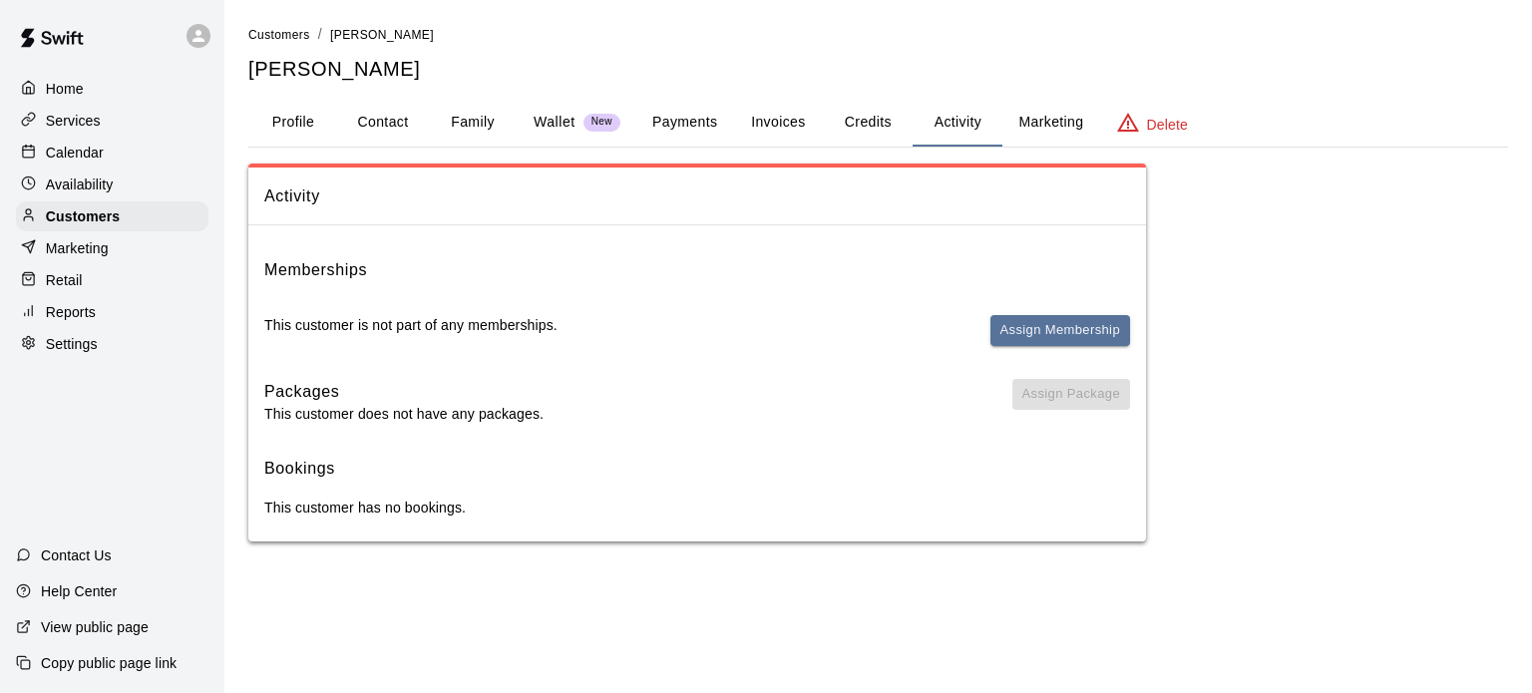
click at [1037, 321] on button "Assign Membership" at bounding box center [1060, 330] width 140 height 31
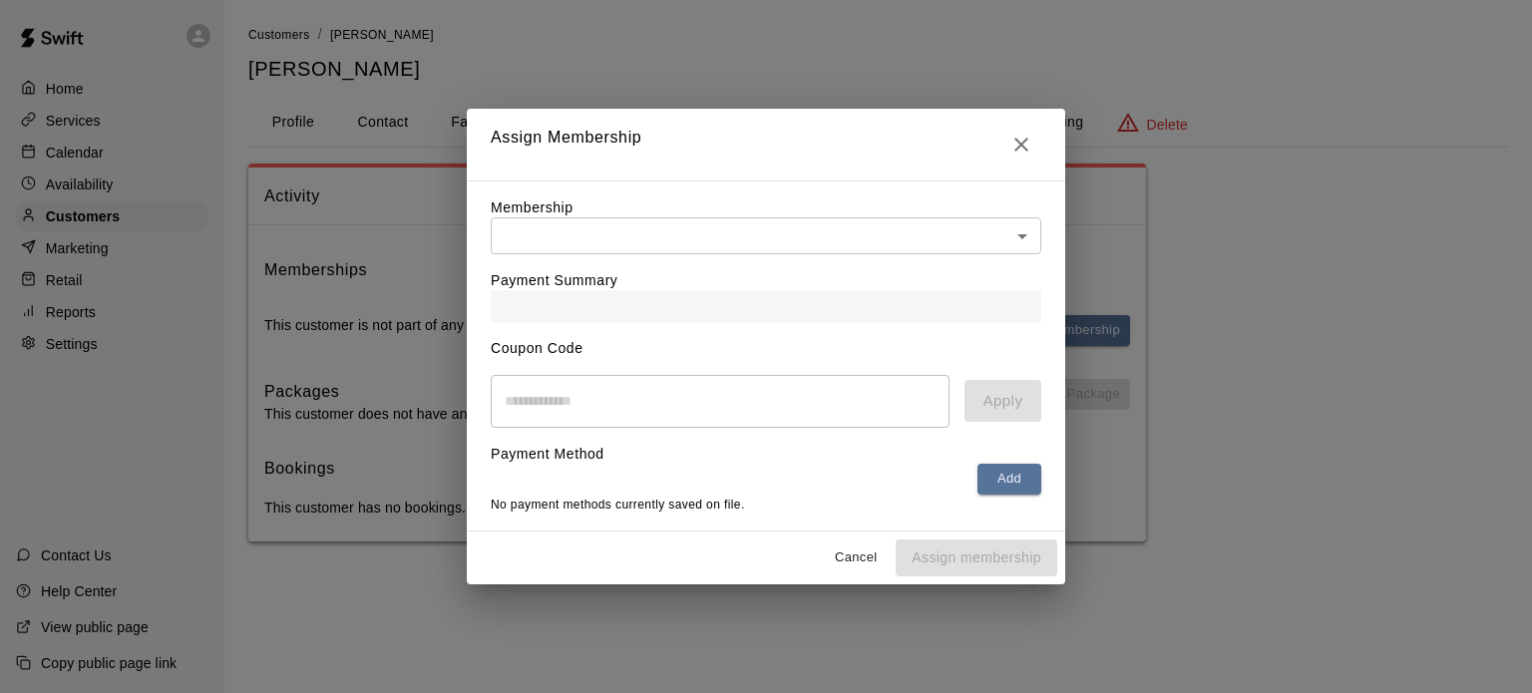
click at [859, 238] on body "Home Services Calendar Availability Customers Marketing Retail Reports Settings…" at bounding box center [766, 290] width 1532 height 581
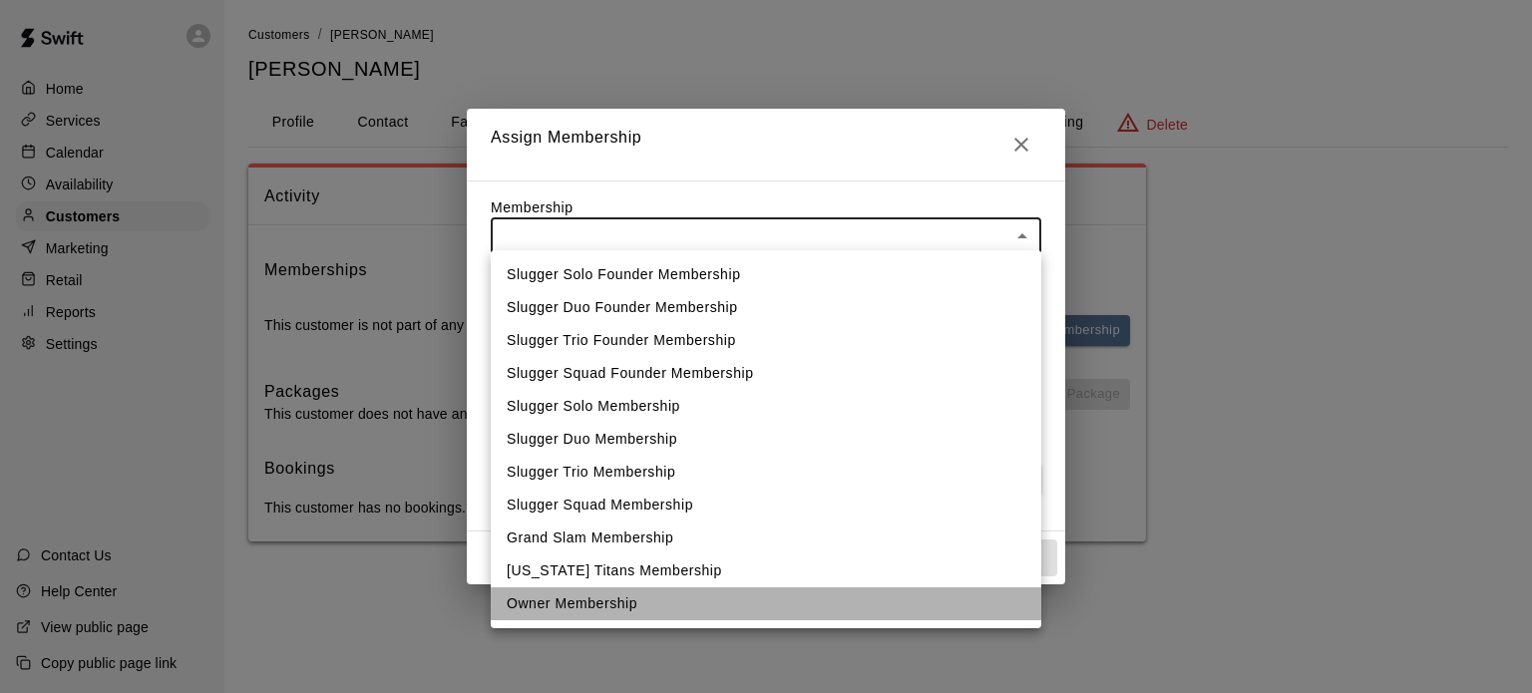
click at [589, 600] on li "Owner Membership" at bounding box center [766, 603] width 551 height 33
type input "**********"
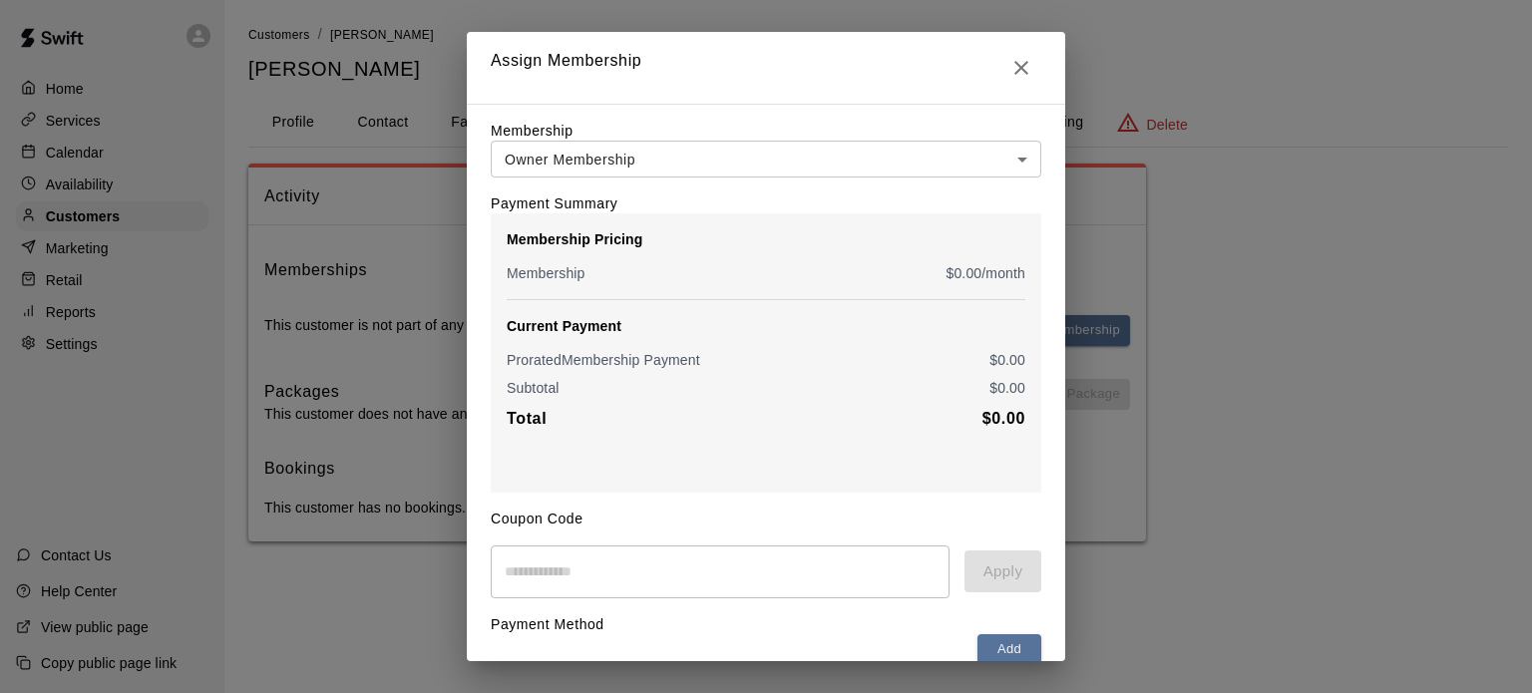
scroll to position [105, 0]
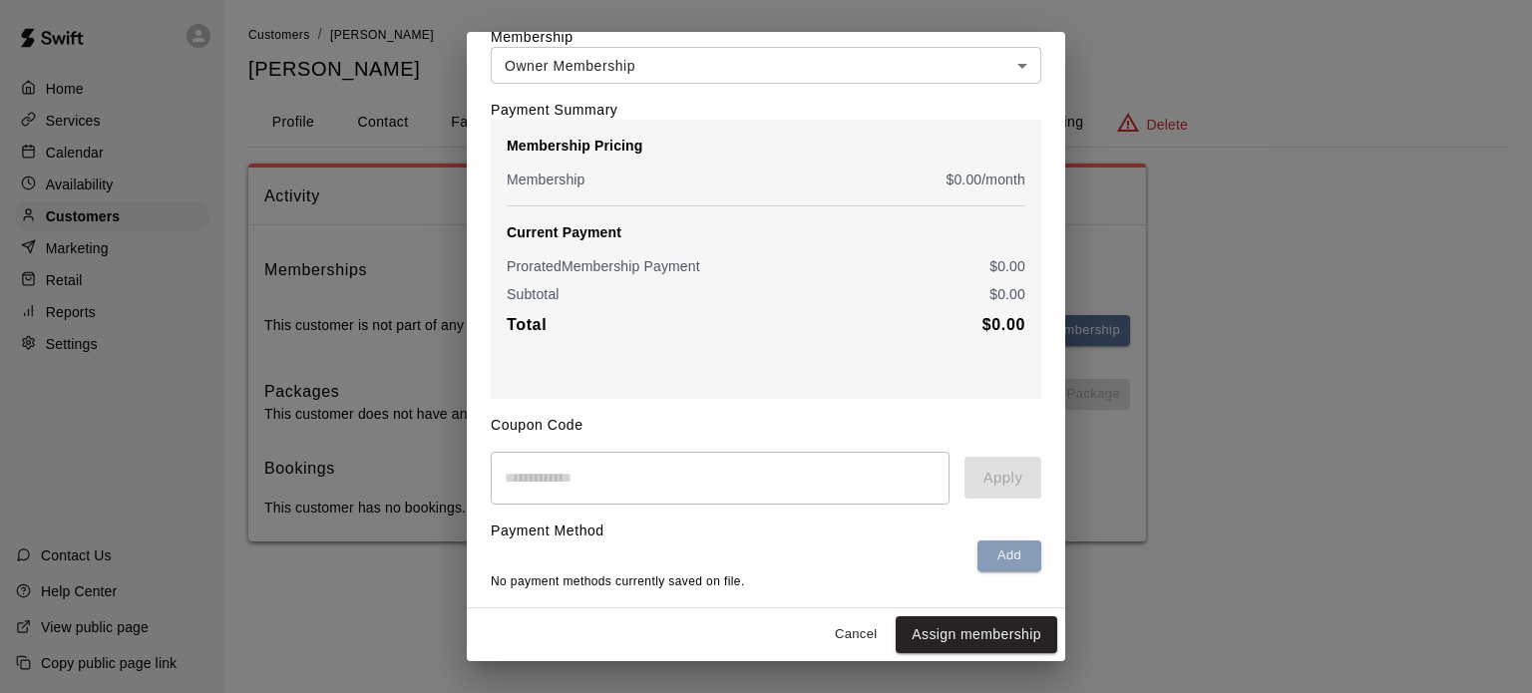
click at [977, 547] on button "Add" at bounding box center [1009, 556] width 64 height 31
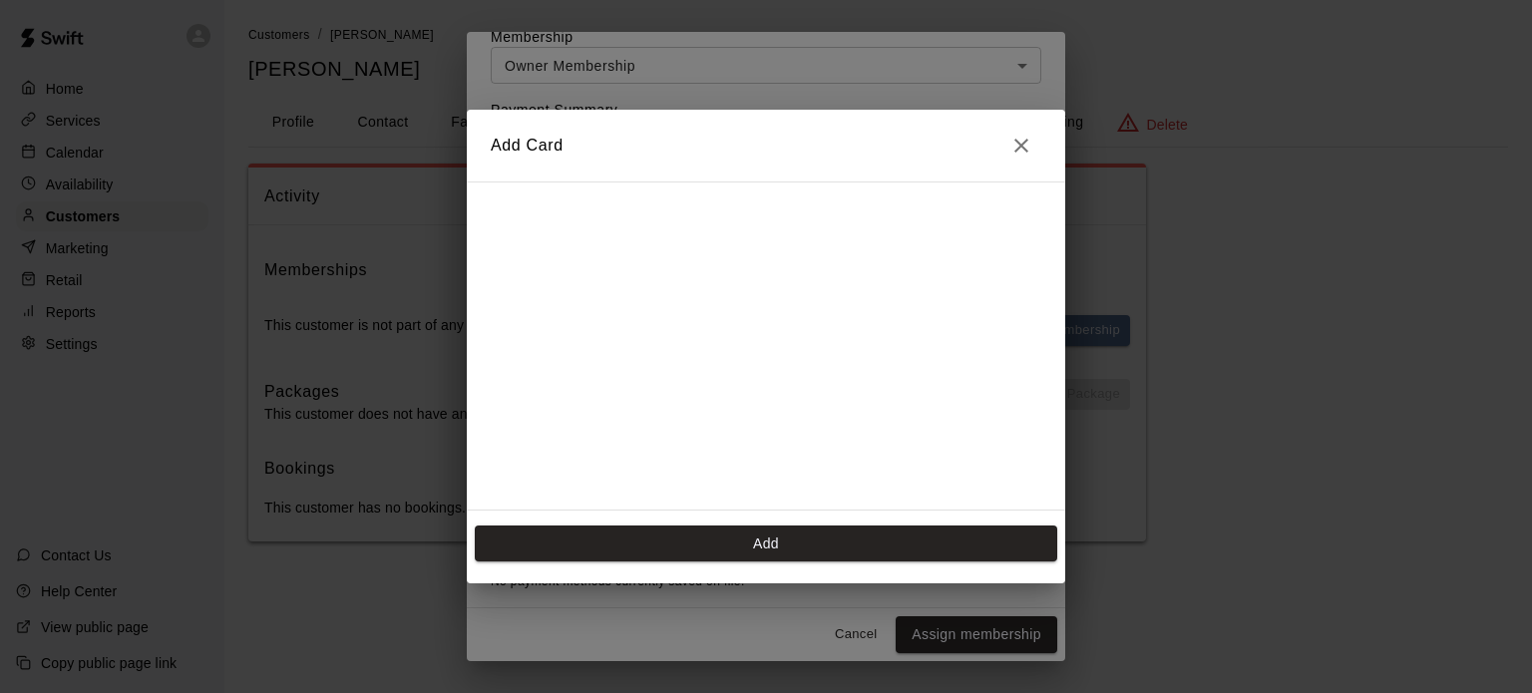
scroll to position [278, 0]
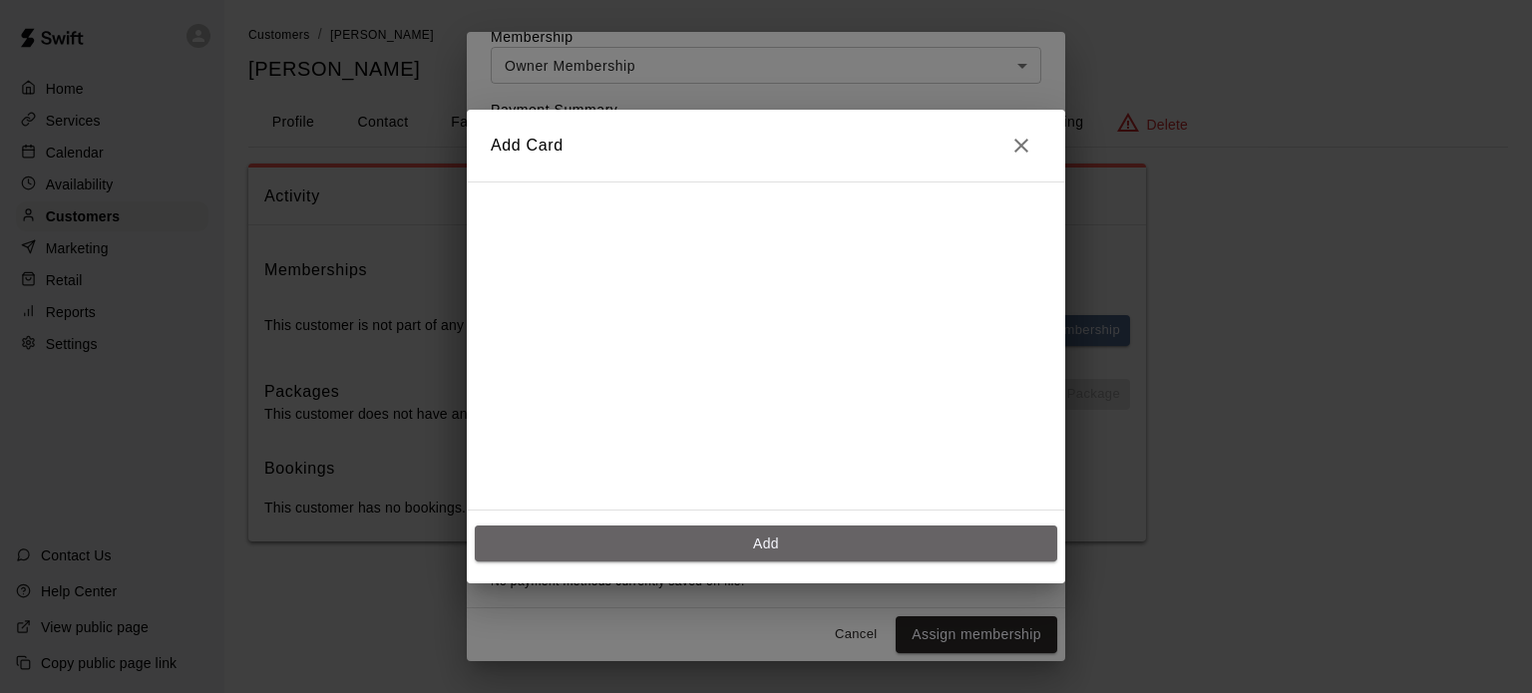
click at [786, 550] on button "Add" at bounding box center [766, 544] width 582 height 37
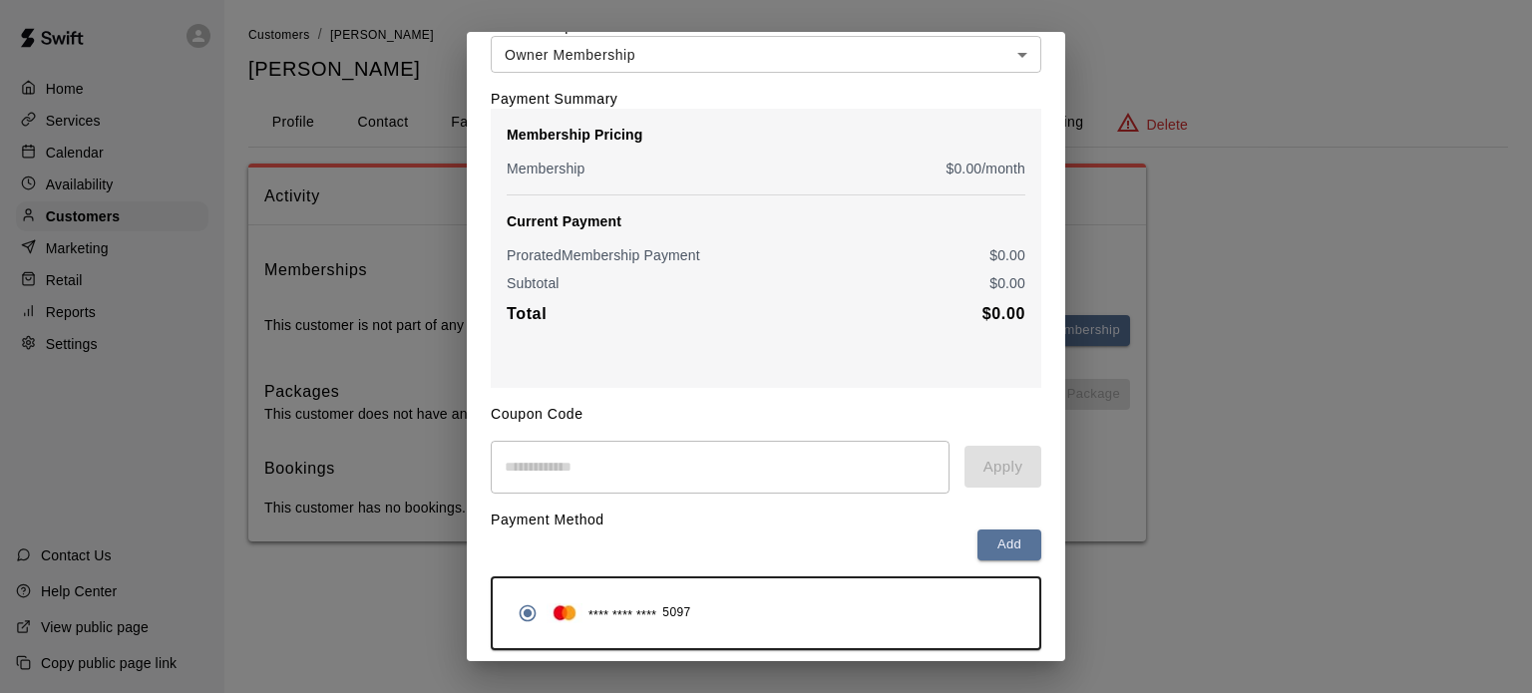
scroll to position [179, 0]
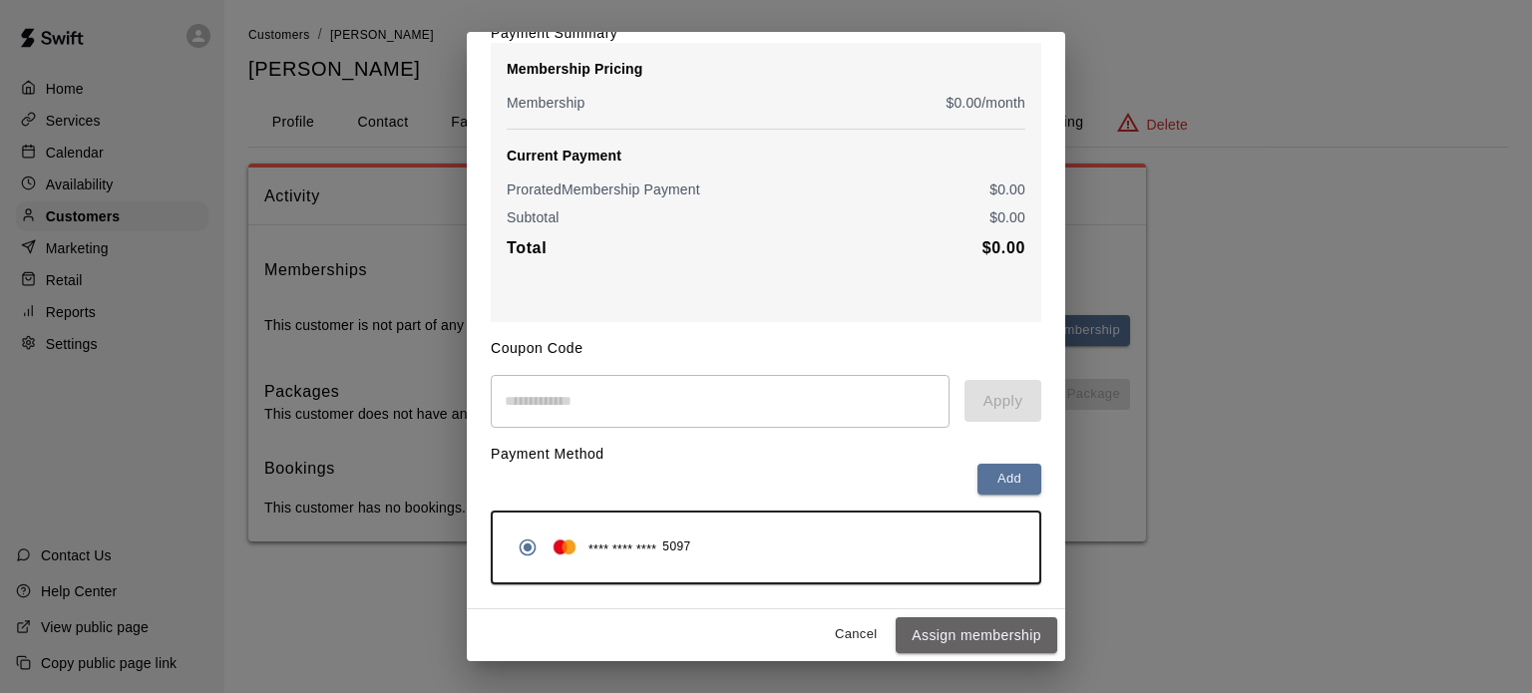
click at [957, 624] on button "Assign membership" at bounding box center [977, 635] width 162 height 37
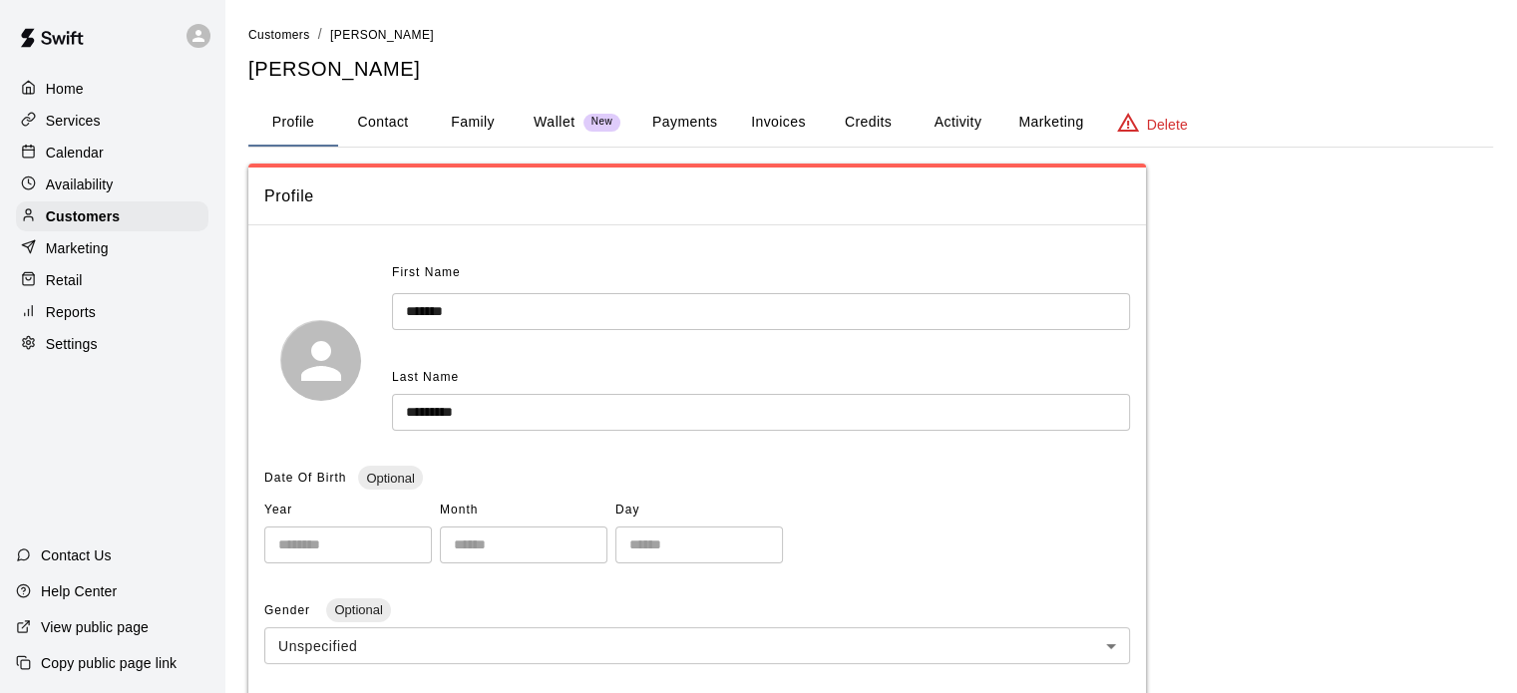
click at [75, 78] on div "Home" at bounding box center [112, 89] width 192 height 30
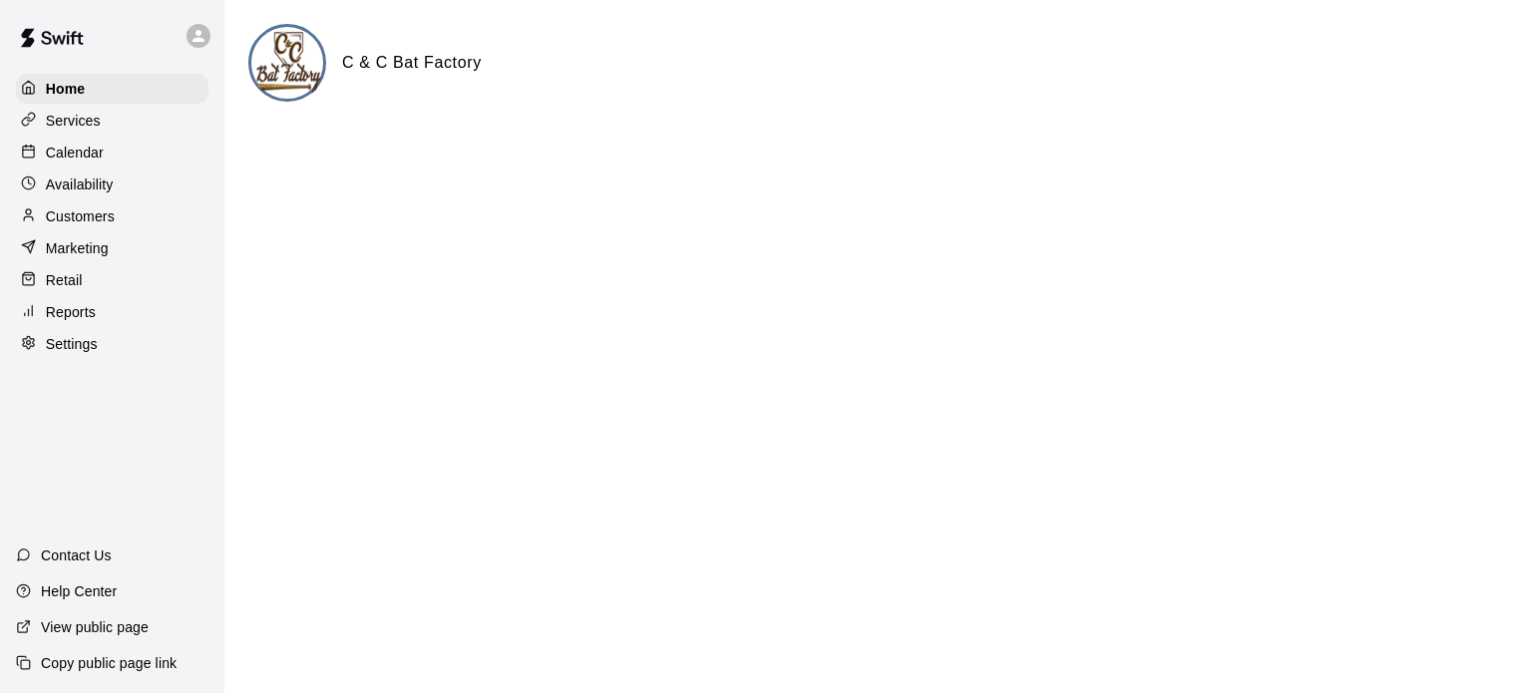
click at [96, 158] on p "Calendar" at bounding box center [75, 153] width 58 height 20
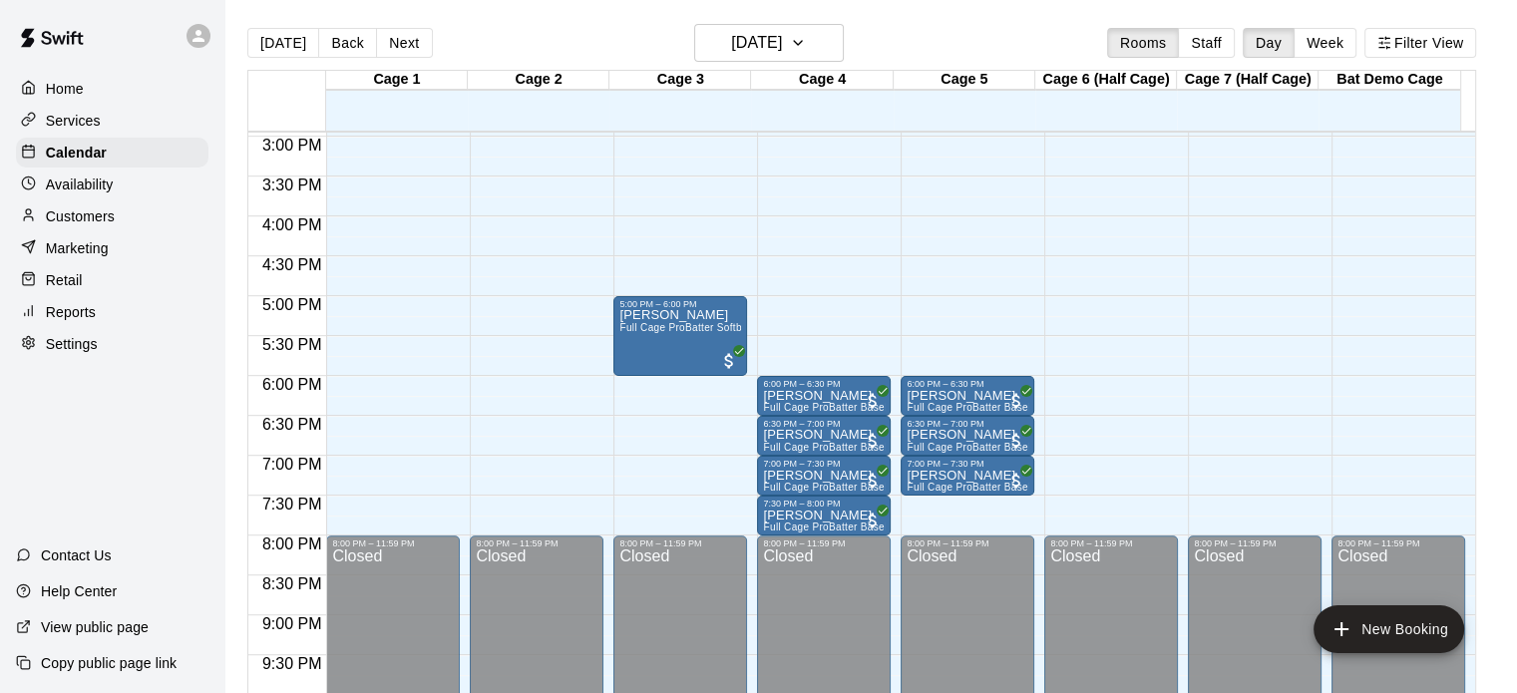
scroll to position [1198, 0]
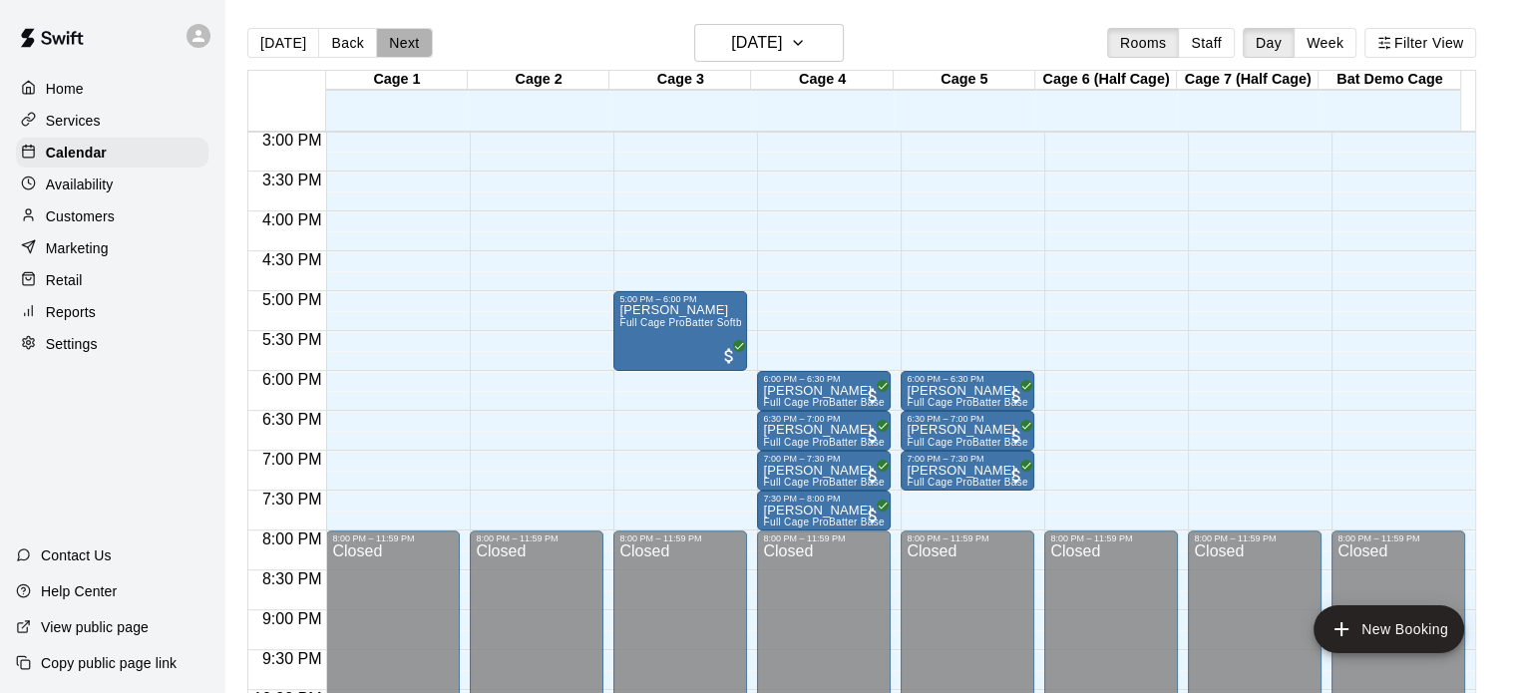
click at [389, 35] on button "Next" at bounding box center [404, 43] width 56 height 30
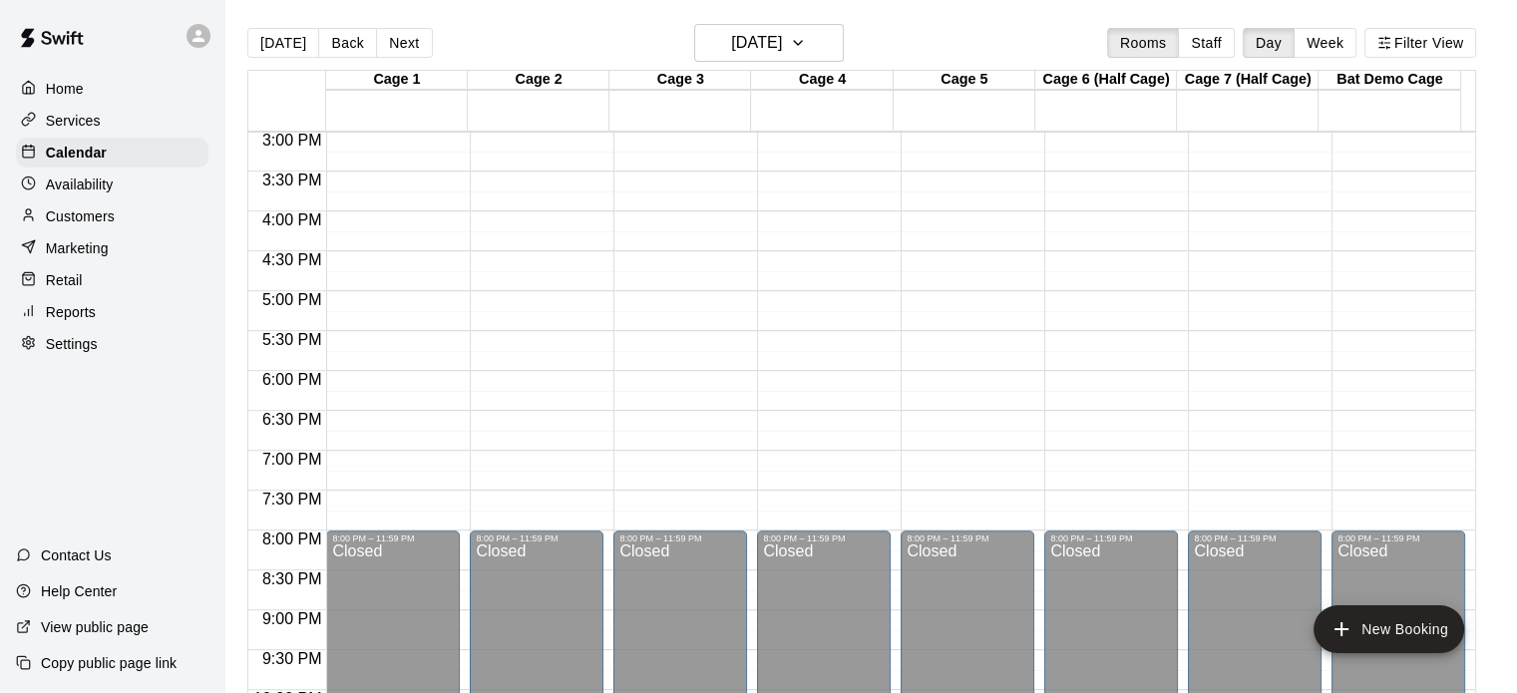
click at [342, 37] on button "Back" at bounding box center [347, 43] width 59 height 30
